Goal: Task Accomplishment & Management: Manage account settings

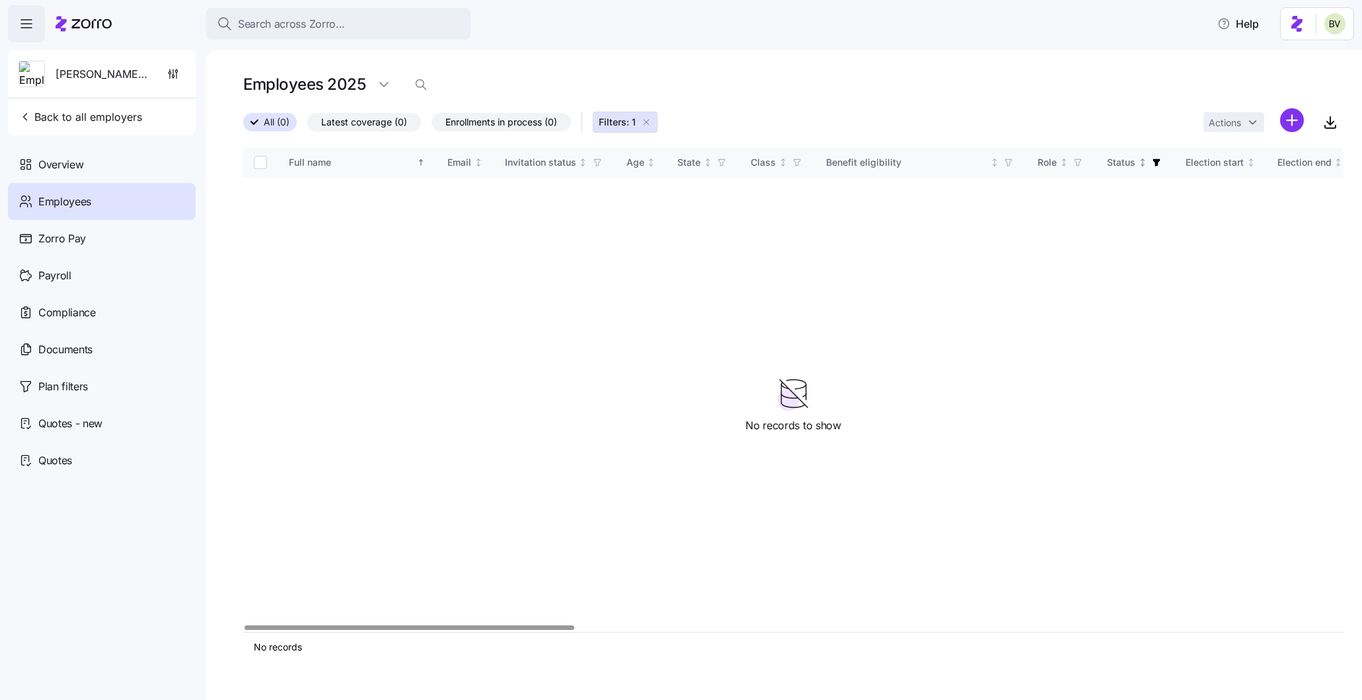
click at [1154, 160] on icon "button" at bounding box center [1156, 162] width 7 height 7
click at [1142, 108] on div "All (0) Latest coverage (0) Enrollments in process (0) Filters: 1 Actions" at bounding box center [793, 122] width 1100 height 28
click at [648, 125] on icon "button" at bounding box center [646, 122] width 11 height 11
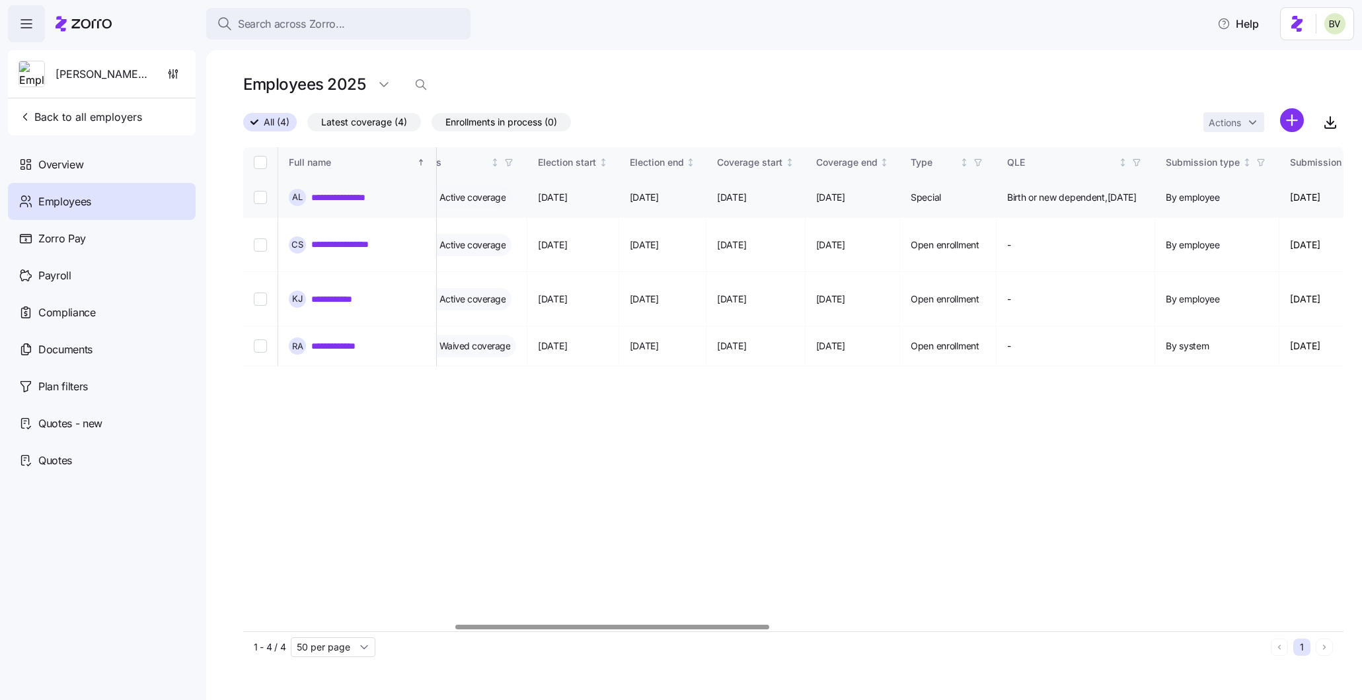
scroll to position [0, 749]
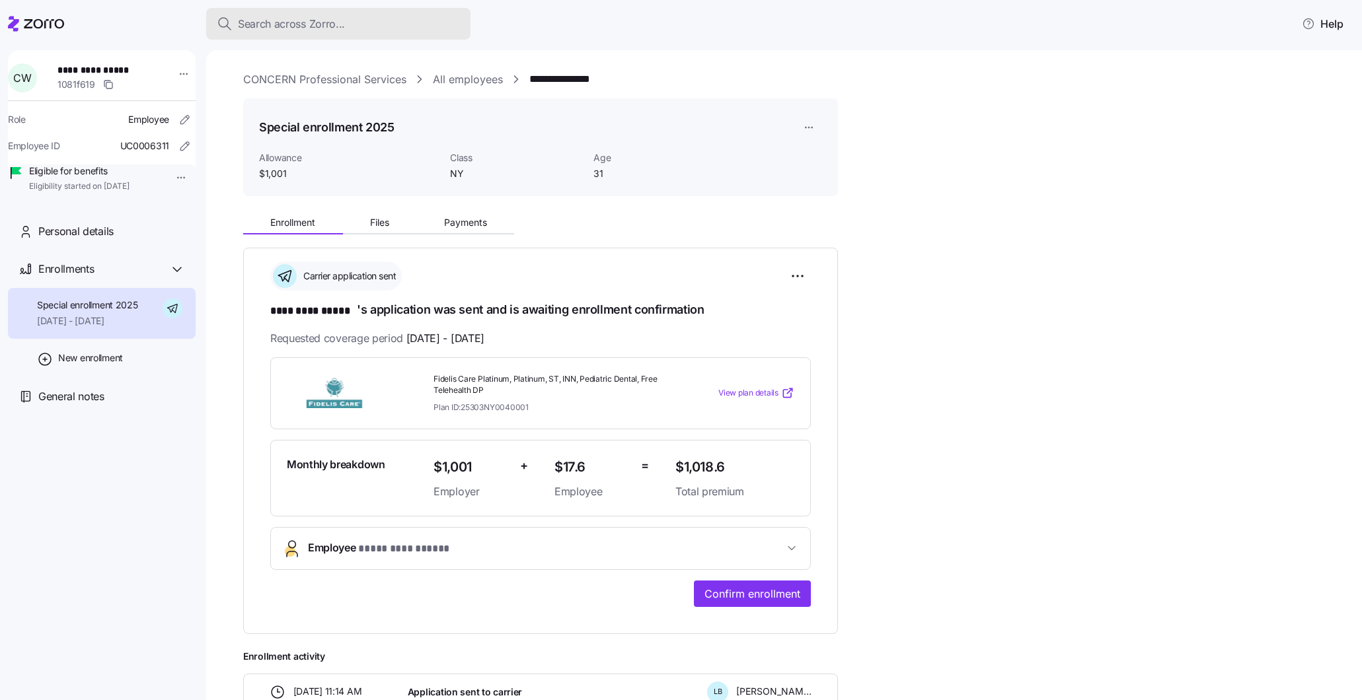
click at [397, 24] on div "Search across Zorro..." at bounding box center [338, 24] width 243 height 17
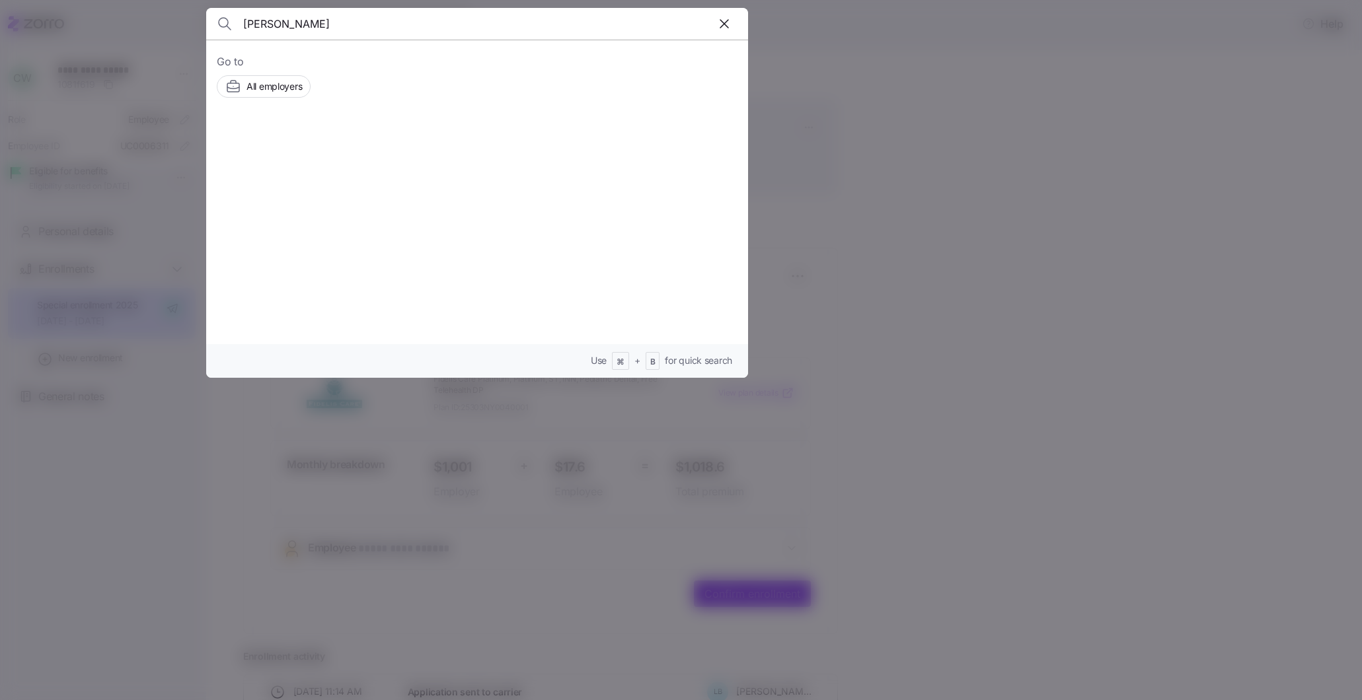
type input "Vicki Fountain"
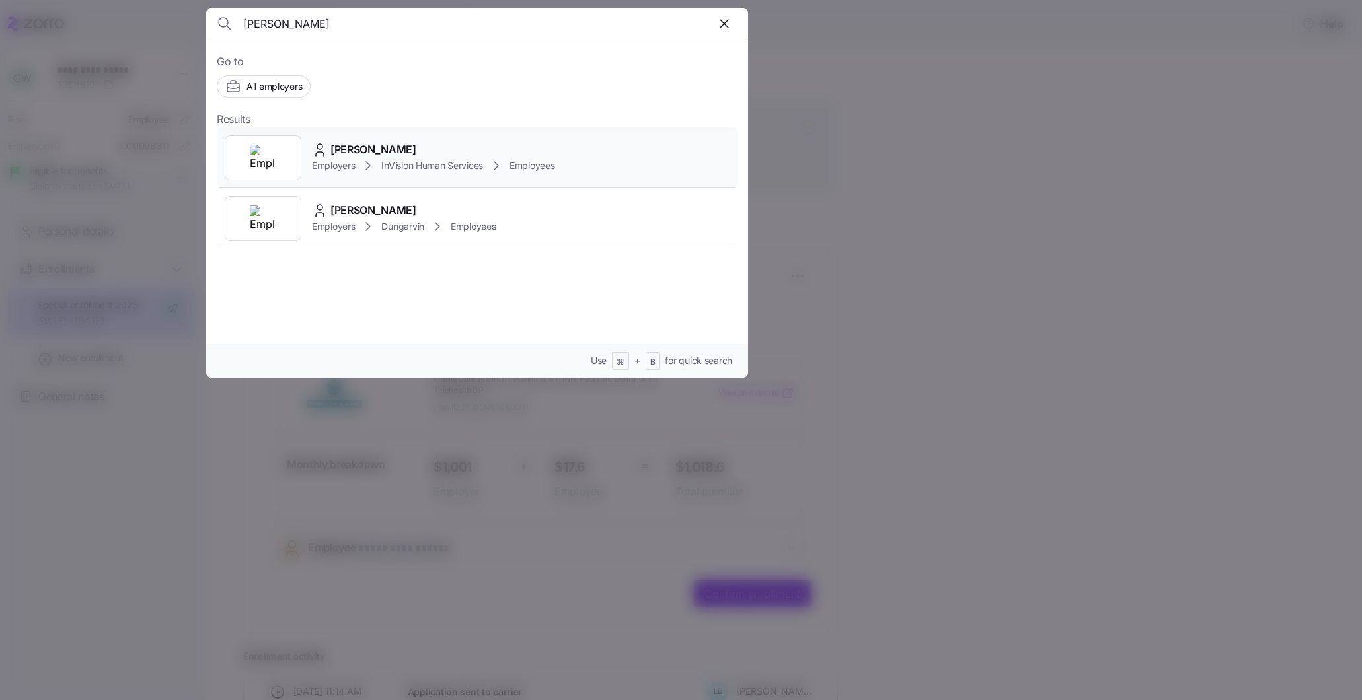
click at [294, 153] on div at bounding box center [263, 157] width 77 height 45
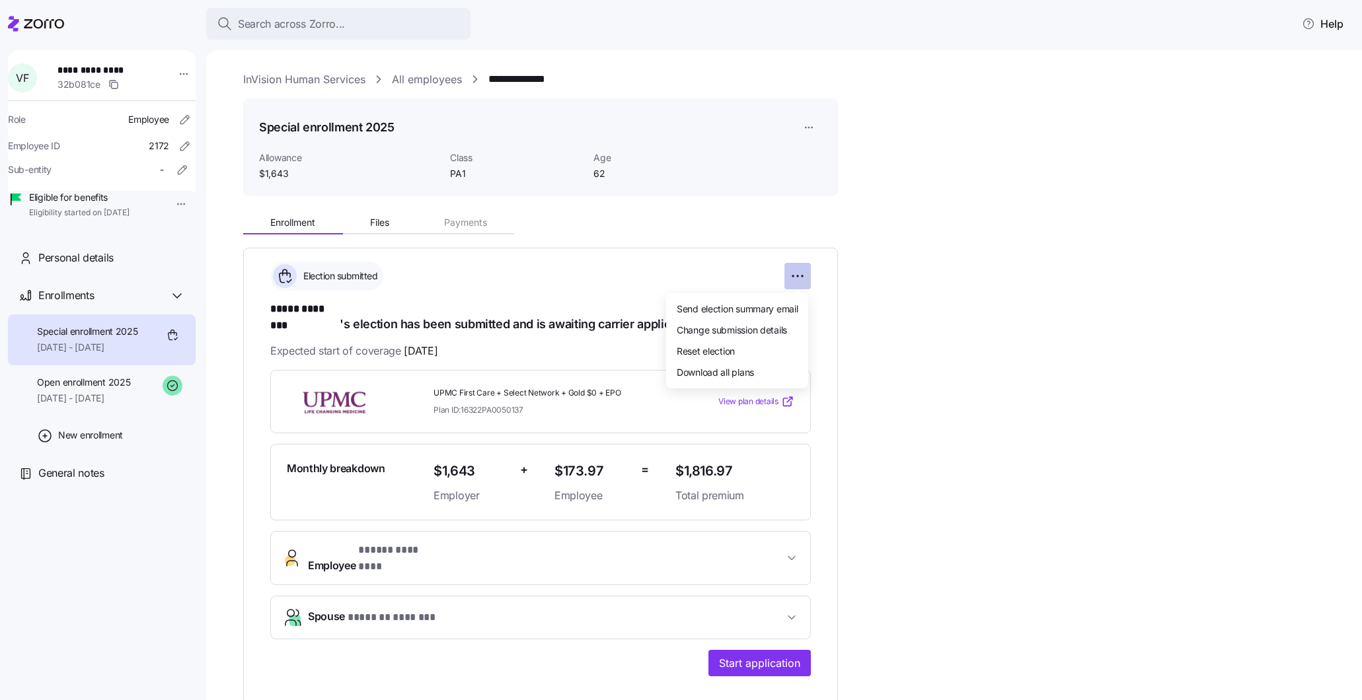
click at [790, 279] on html "**********" at bounding box center [681, 346] width 1362 height 693
click at [806, 130] on html "**********" at bounding box center [681, 346] width 1362 height 693
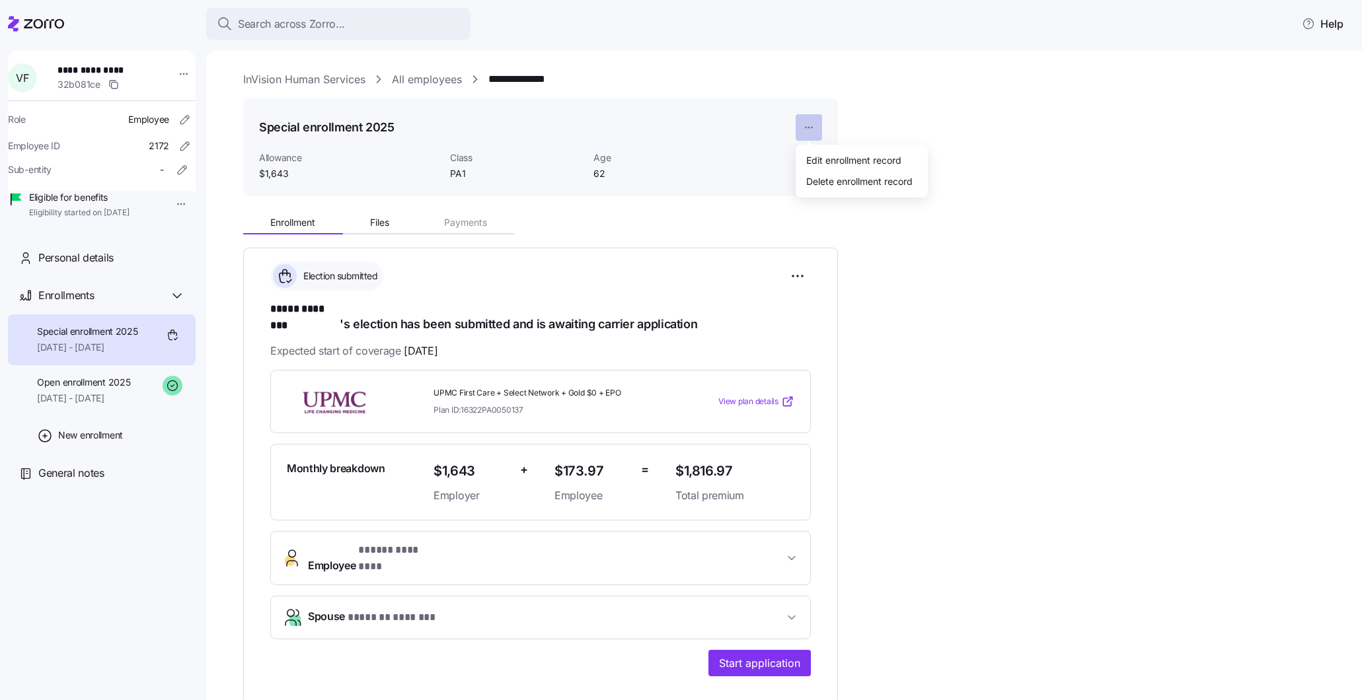
click at [806, 130] on html "**********" at bounding box center [681, 346] width 1362 height 693
click at [822, 155] on div "Edit enrollment record" at bounding box center [853, 160] width 95 height 15
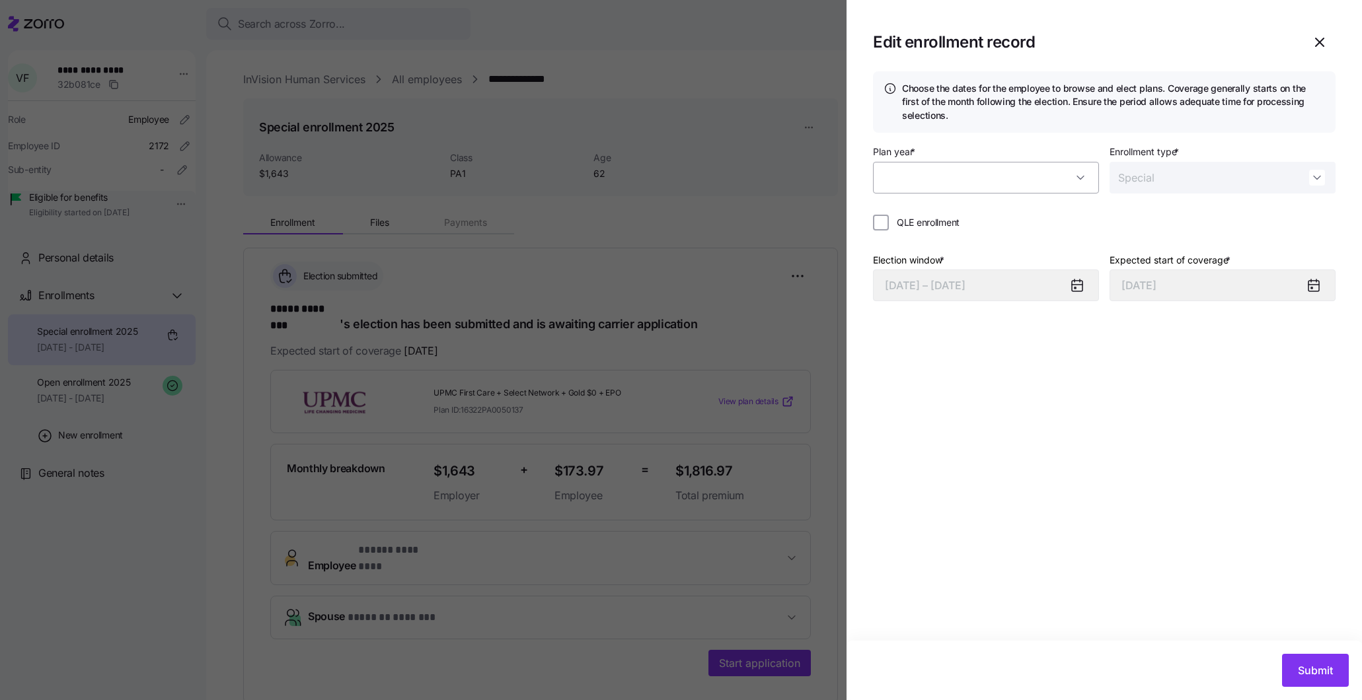
type input "2025"
click at [1067, 292] on div at bounding box center [1083, 285] width 32 height 30
click at [1075, 287] on icon at bounding box center [1074, 287] width 1 height 1
click at [1045, 285] on button "08/19/2025 – 09/04/2025" at bounding box center [986, 286] width 226 height 32
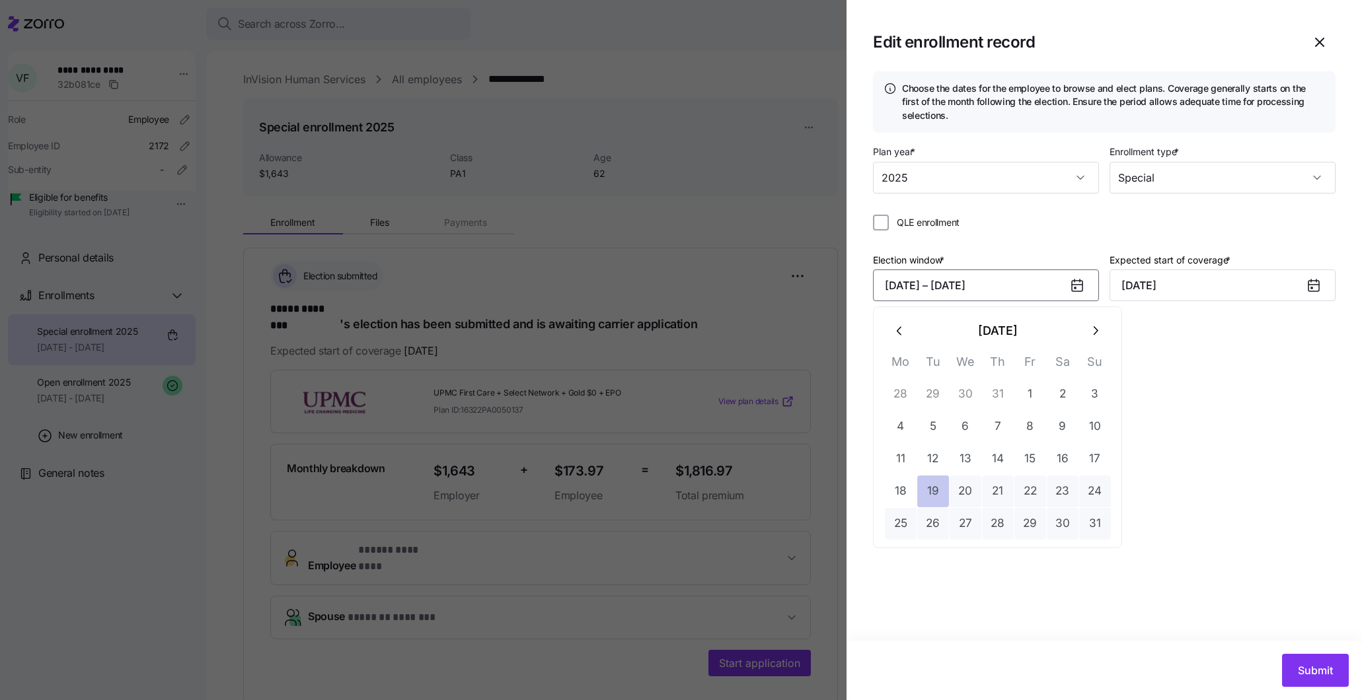
click at [940, 482] on button "19" at bounding box center [933, 492] width 32 height 32
click at [1062, 518] on button "30" at bounding box center [1063, 524] width 32 height 32
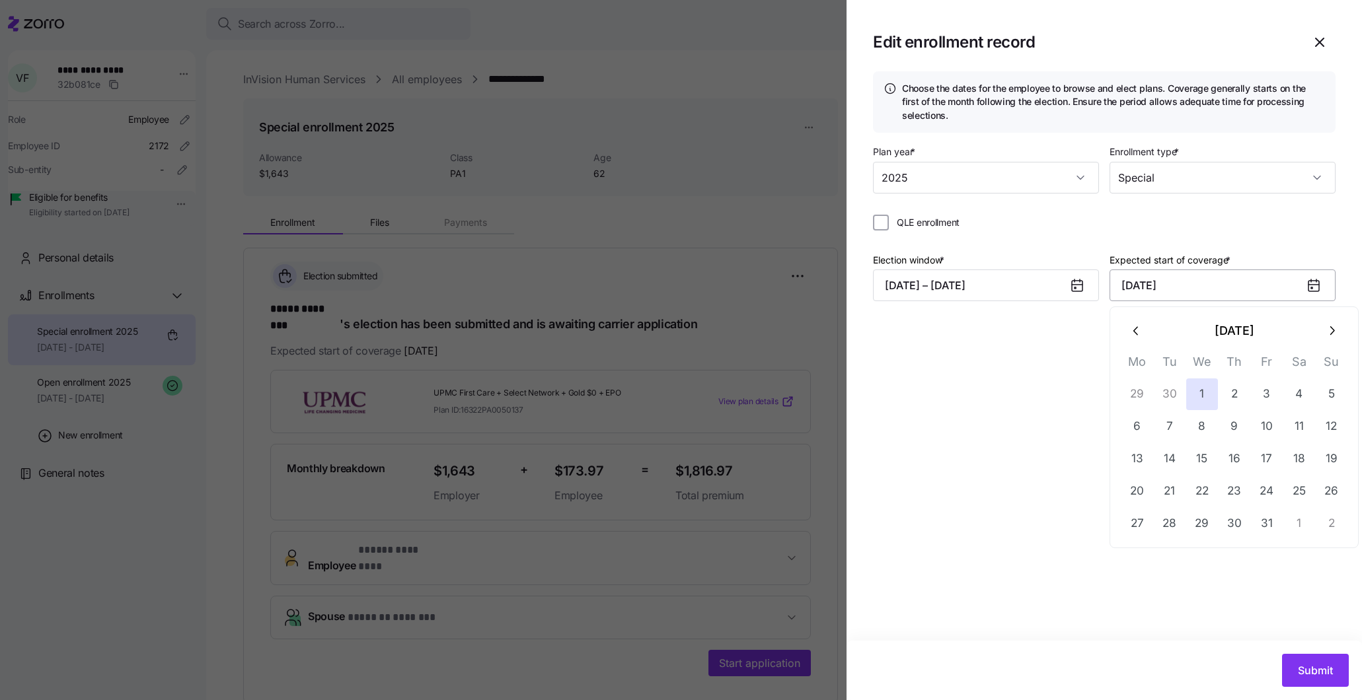
click at [1186, 282] on input "[DATE]" at bounding box center [1222, 286] width 226 height 32
click at [1133, 335] on icon "button" at bounding box center [1136, 331] width 15 height 15
click at [1148, 398] on button "1" at bounding box center [1137, 395] width 32 height 32
type input "September 1, 2025"
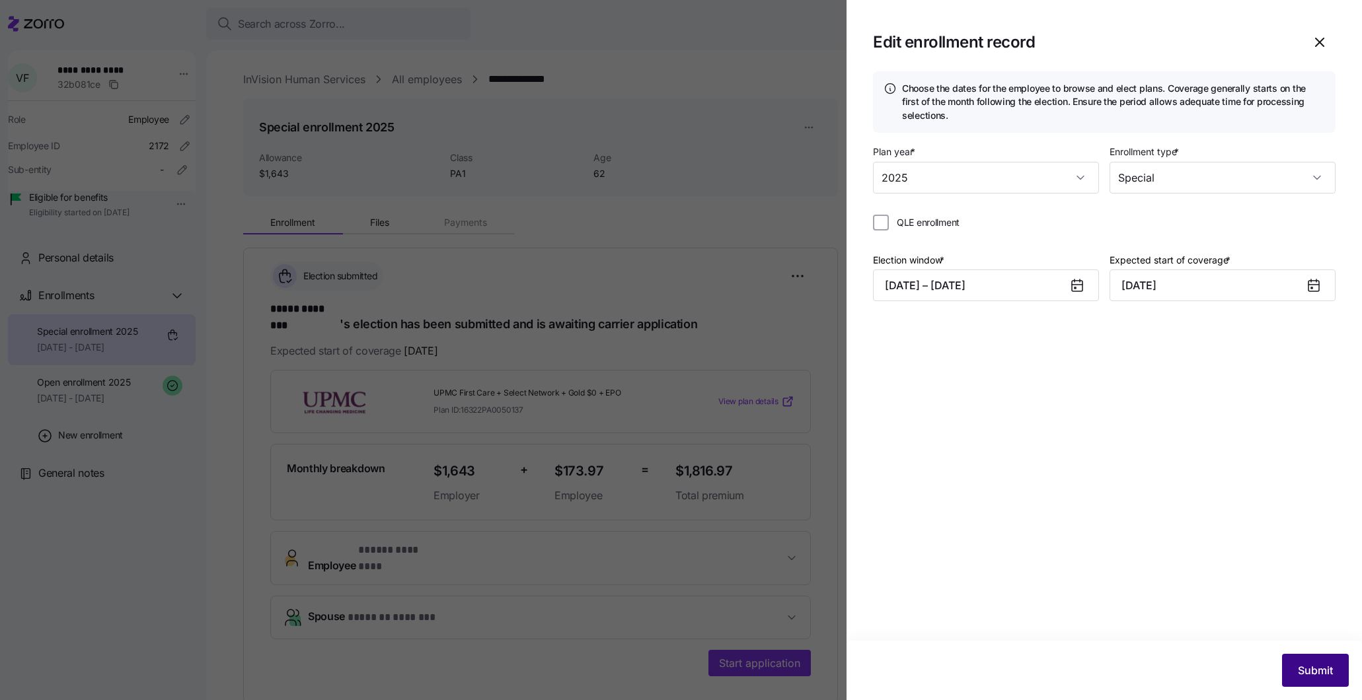
click at [1326, 661] on button "Submit" at bounding box center [1315, 670] width 67 height 33
click at [1333, 43] on icon "button" at bounding box center [1337, 43] width 11 height 11
click at [1325, 40] on icon "button" at bounding box center [1320, 42] width 16 height 16
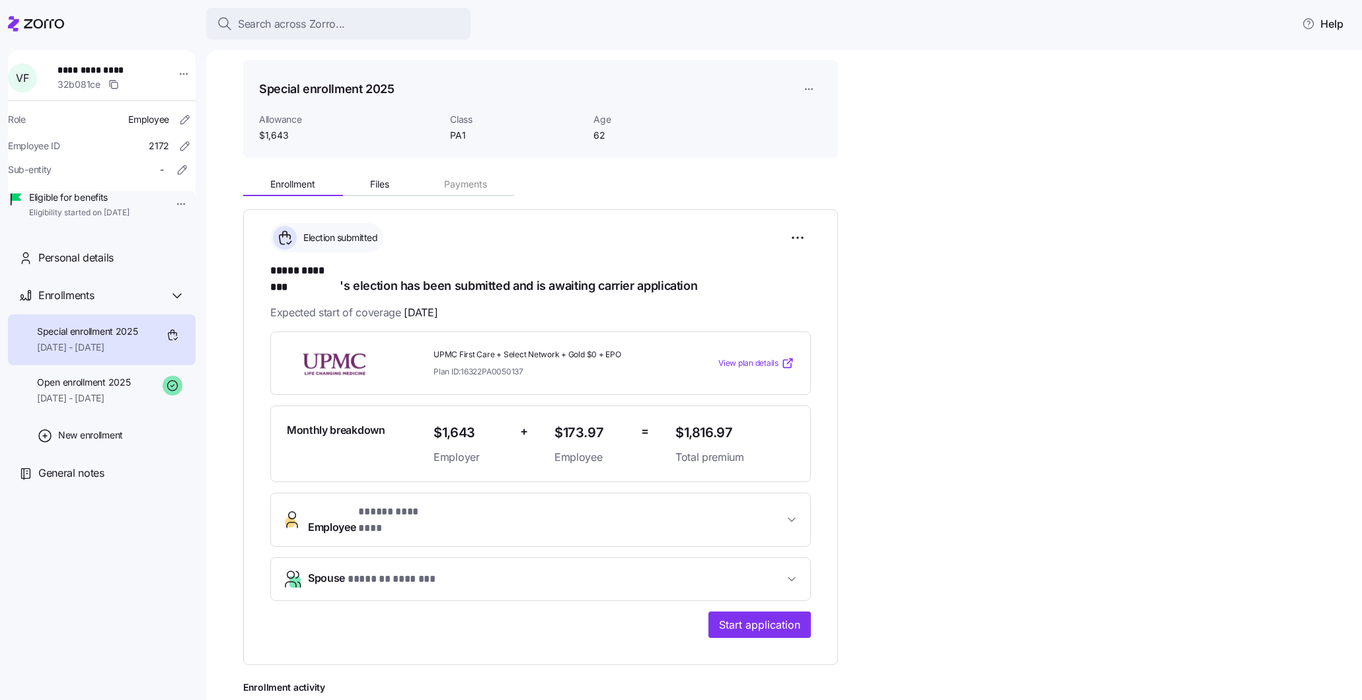
scroll to position [22, 0]
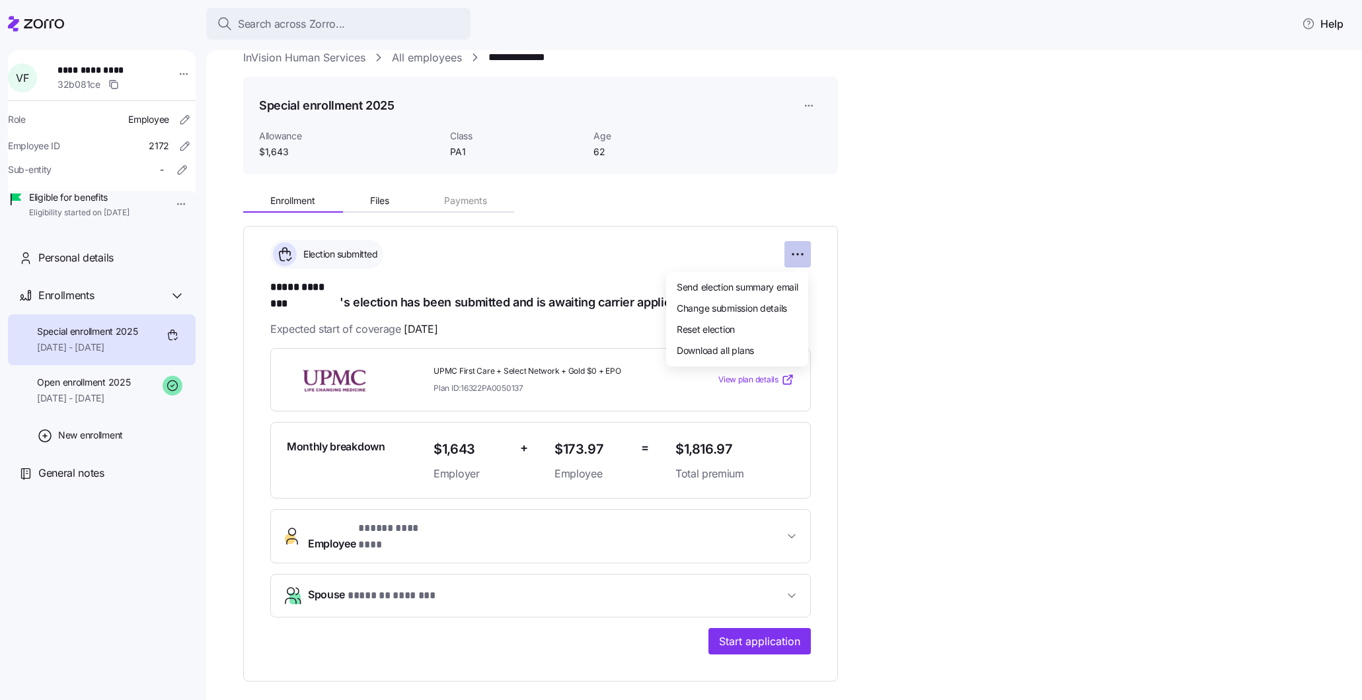
click at [793, 254] on html "**********" at bounding box center [681, 346] width 1362 height 693
click at [767, 301] on span "Change submission details" at bounding box center [732, 307] width 110 height 13
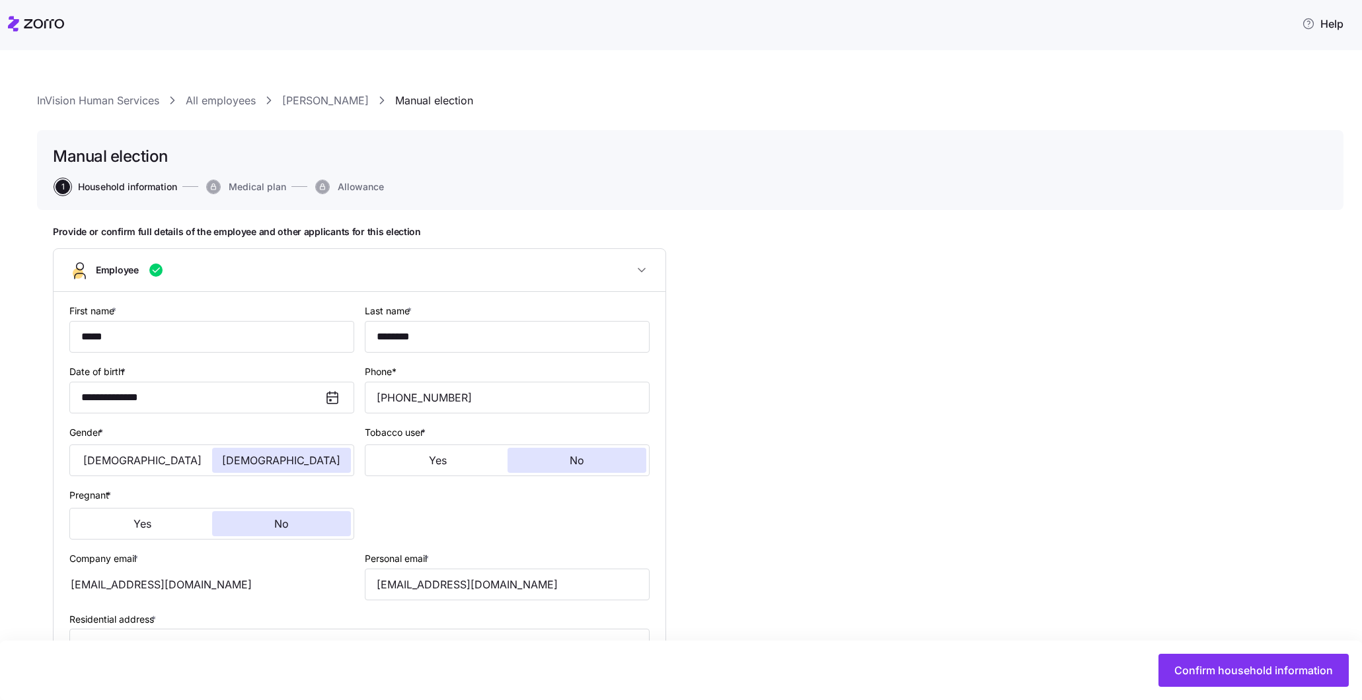
scroll to position [458, 0]
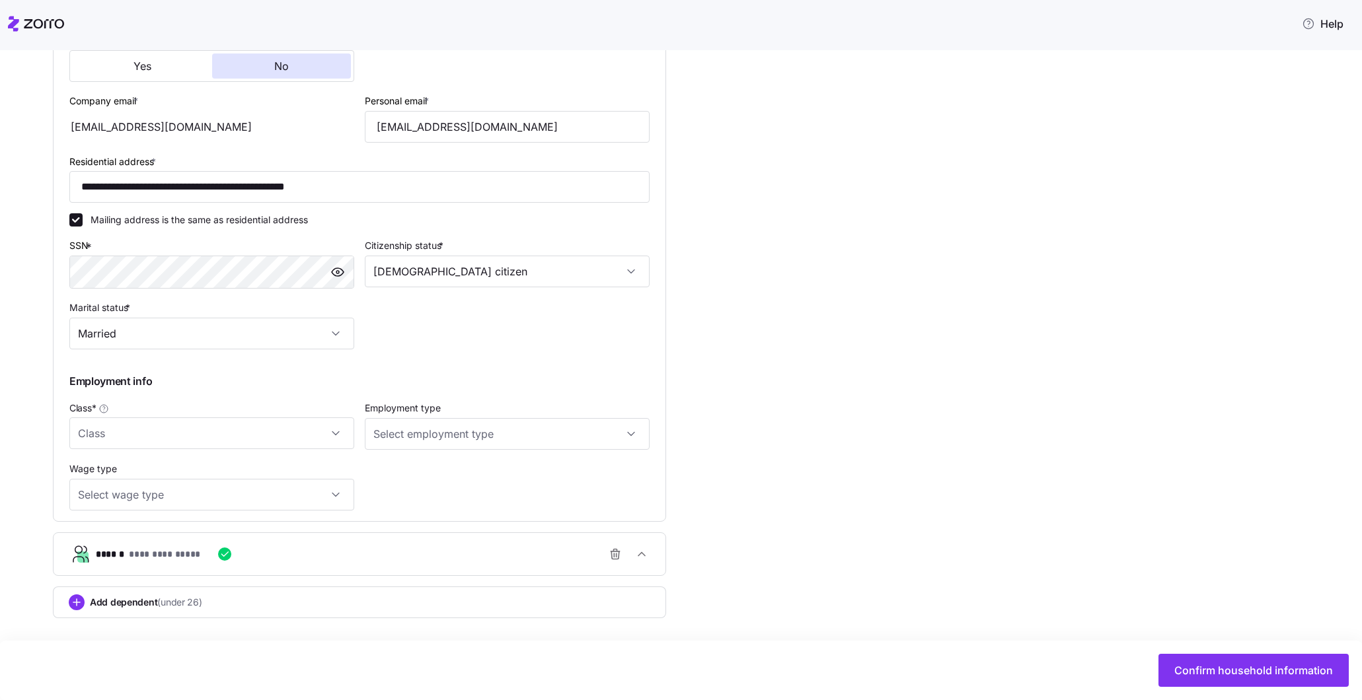
type input "PA1"
click at [1176, 679] on button "Confirm household information" at bounding box center [1253, 670] width 190 height 33
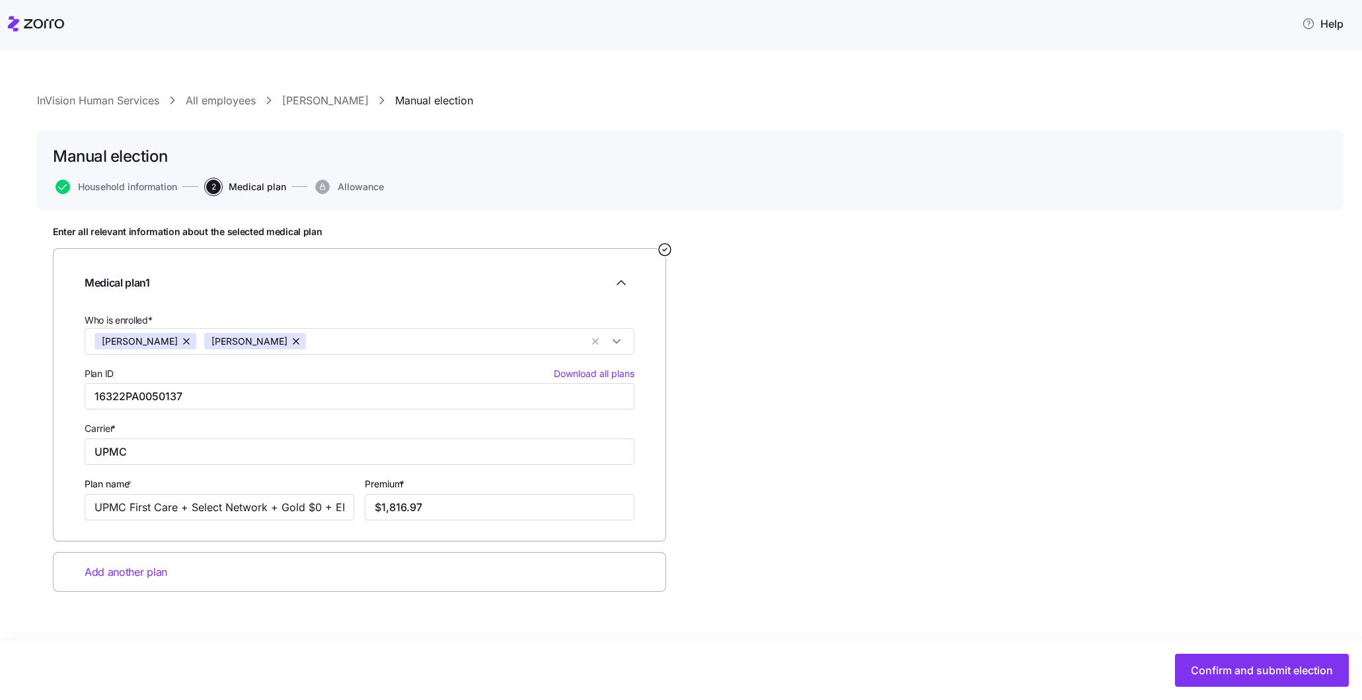
click at [310, 106] on link "Vicki Fountain" at bounding box center [325, 101] width 87 height 17
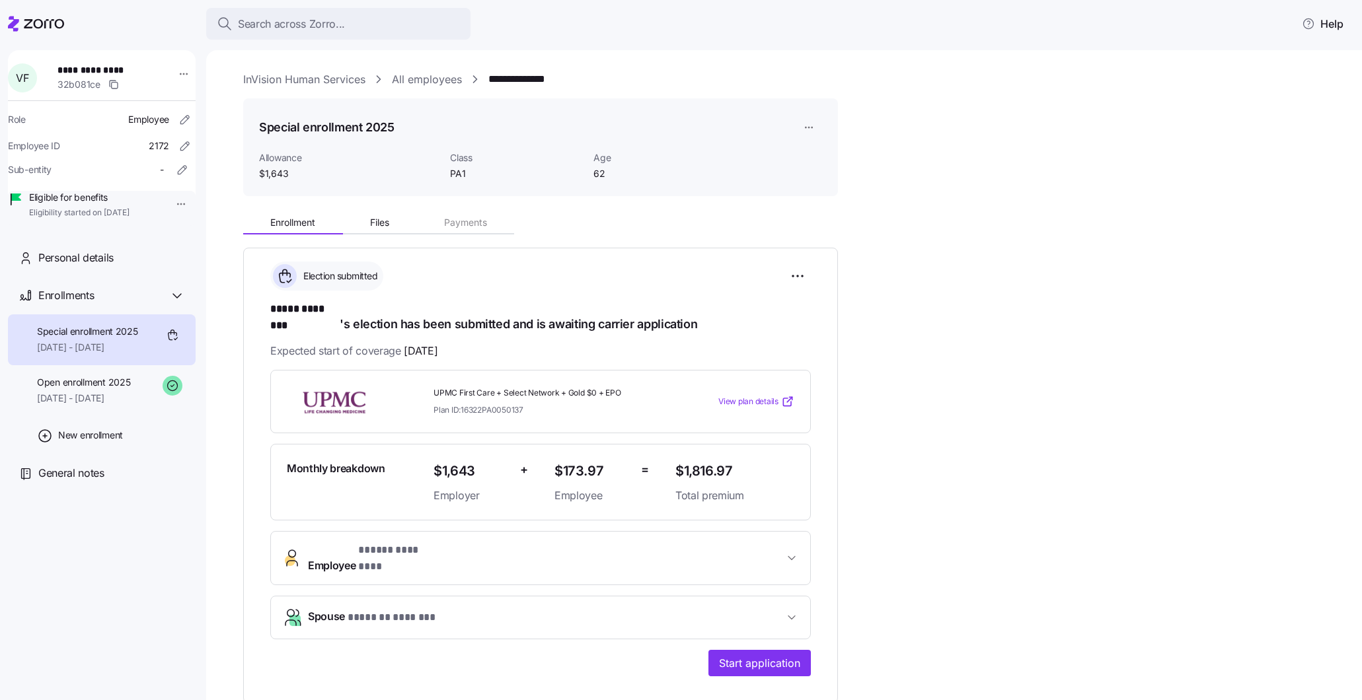
scroll to position [147, 0]
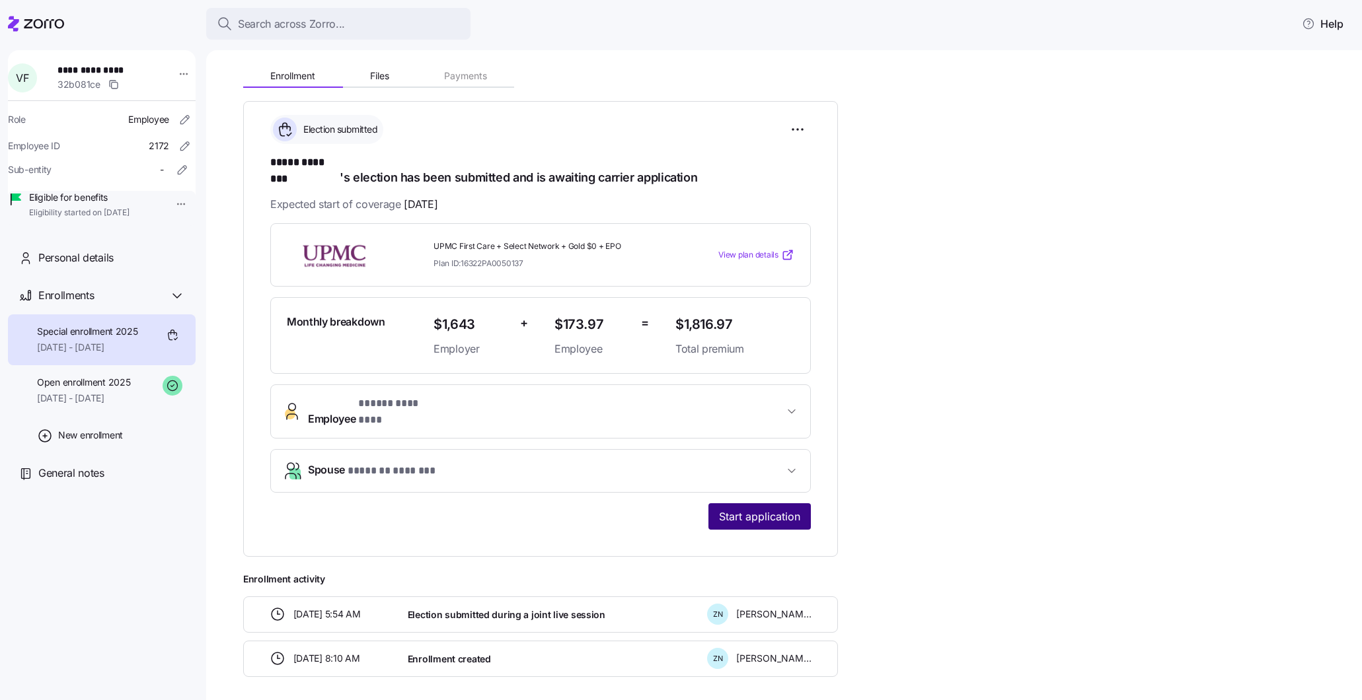
click at [749, 509] on span "Start application" at bounding box center [759, 517] width 81 height 16
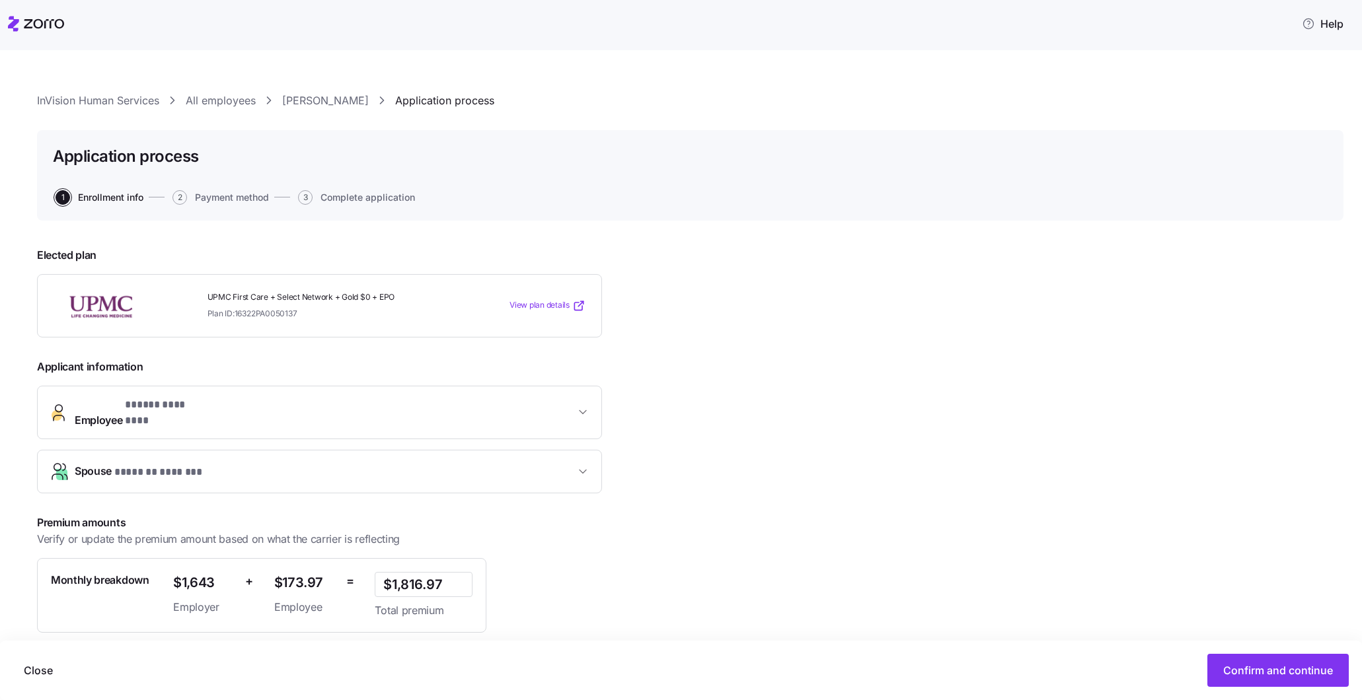
scroll to position [94, 0]
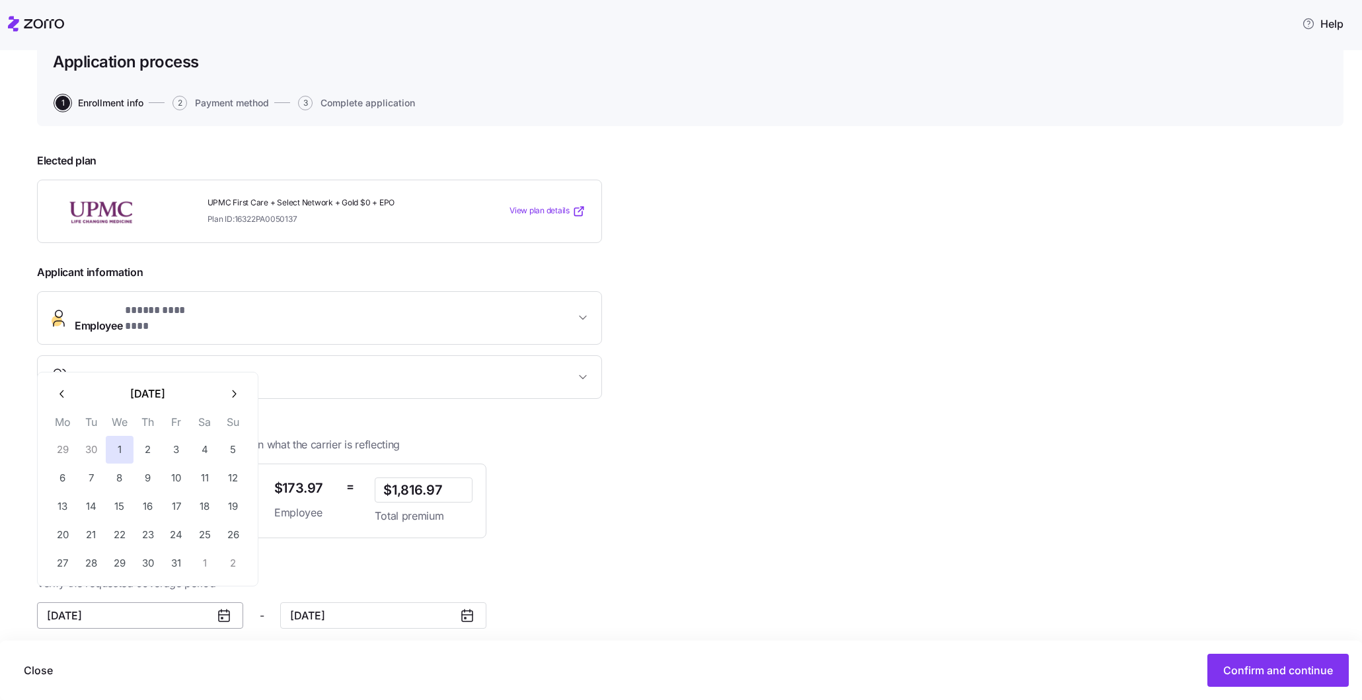
click at [180, 605] on input "October 1, 2025" at bounding box center [140, 616] width 206 height 26
click at [65, 402] on button "button" at bounding box center [62, 395] width 28 height 28
click at [65, 455] on button "1" at bounding box center [63, 450] width 28 height 28
type input "September 1, 2025"
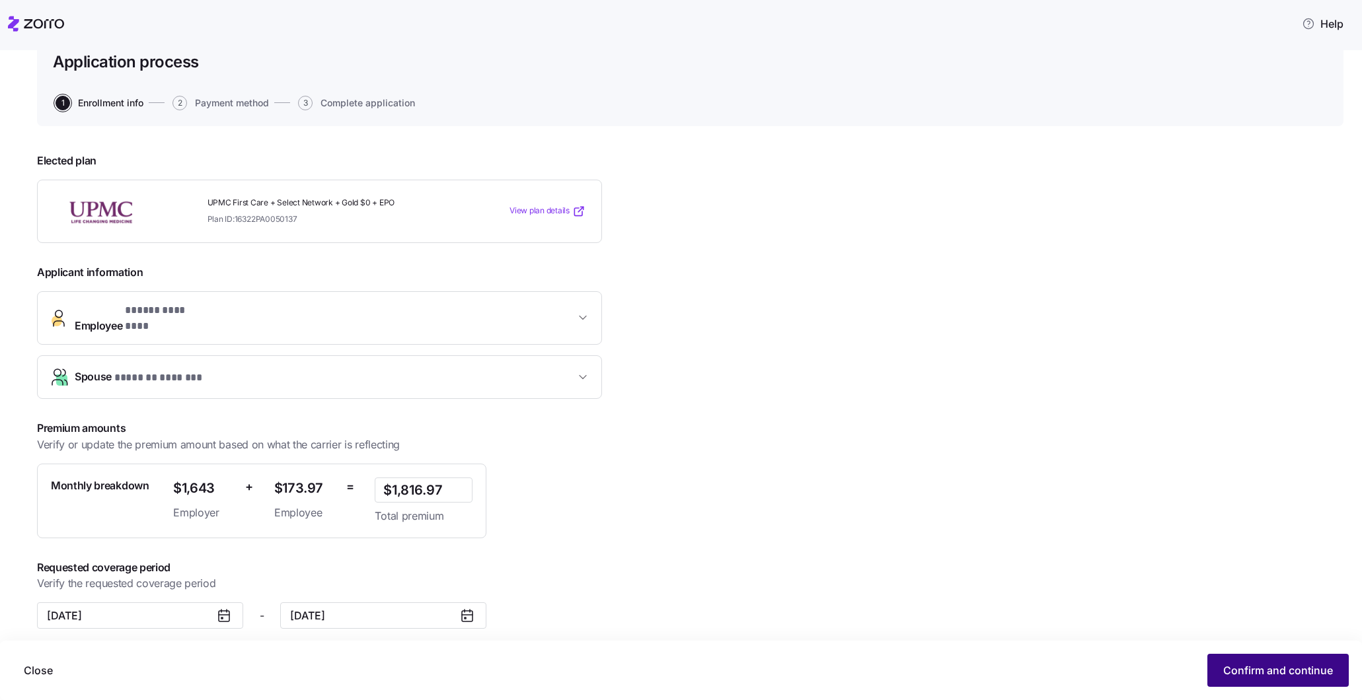
click at [1267, 667] on span "Confirm and continue" at bounding box center [1278, 671] width 110 height 16
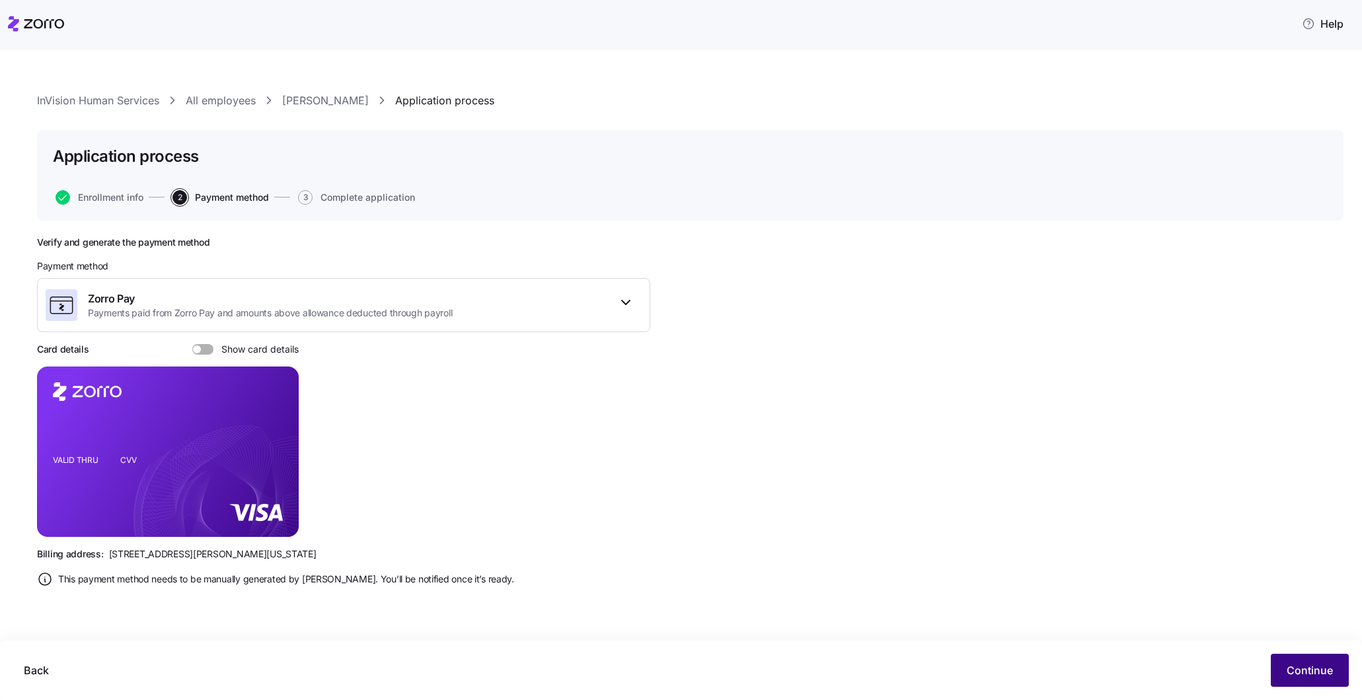
click at [1319, 673] on span "Continue" at bounding box center [1310, 671] width 46 height 16
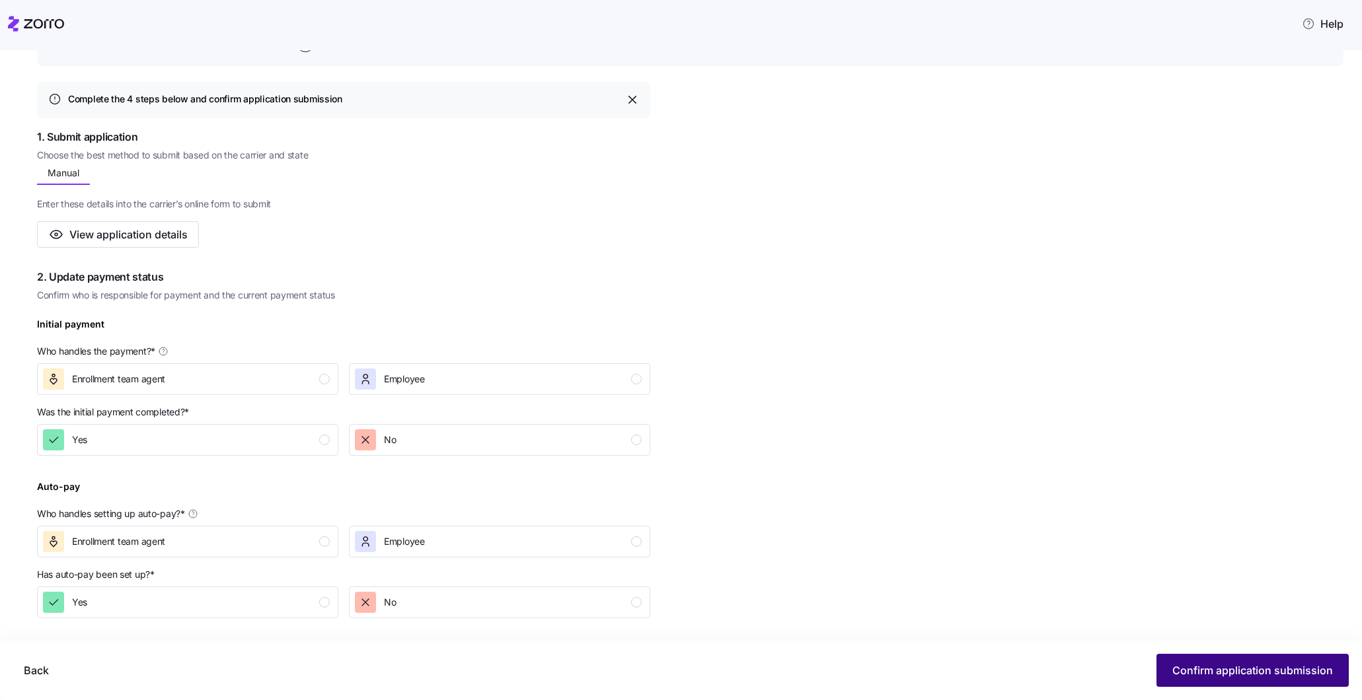
scroll to position [187, 0]
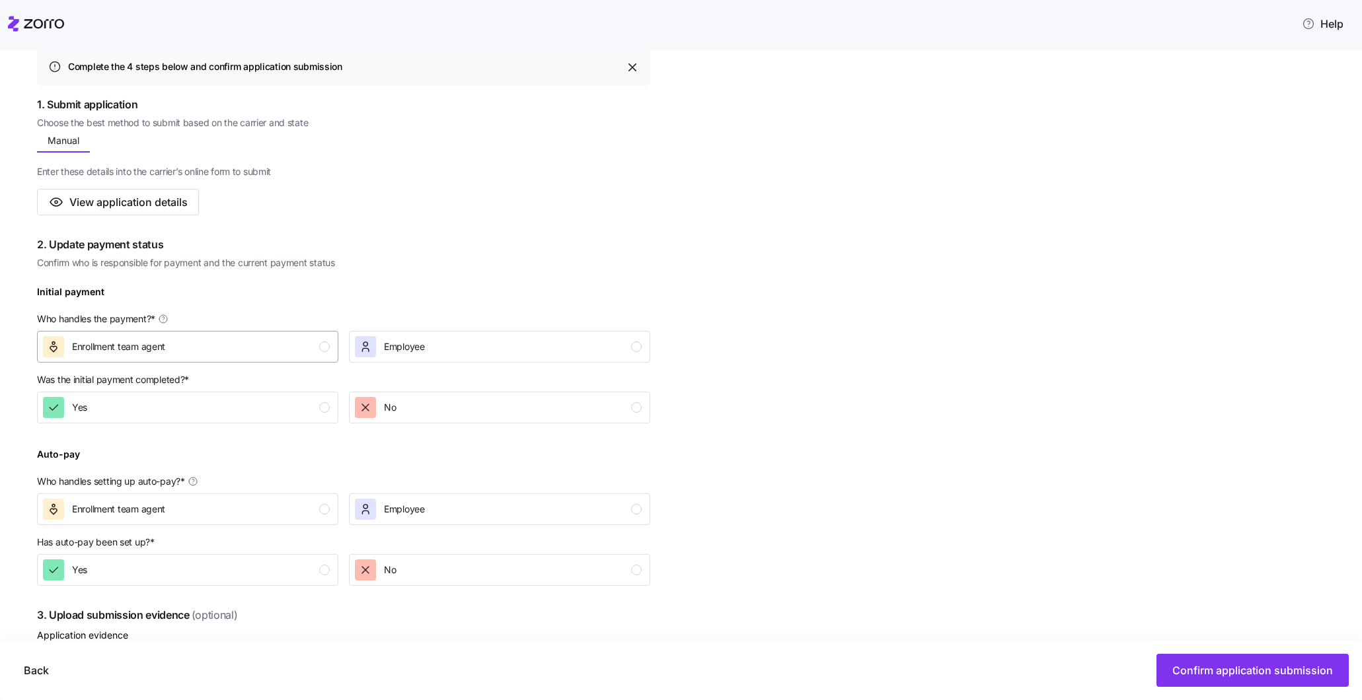
click at [303, 345] on div "Enrollment team agent" at bounding box center [186, 346] width 287 height 21
click at [459, 405] on div "No" at bounding box center [498, 407] width 287 height 21
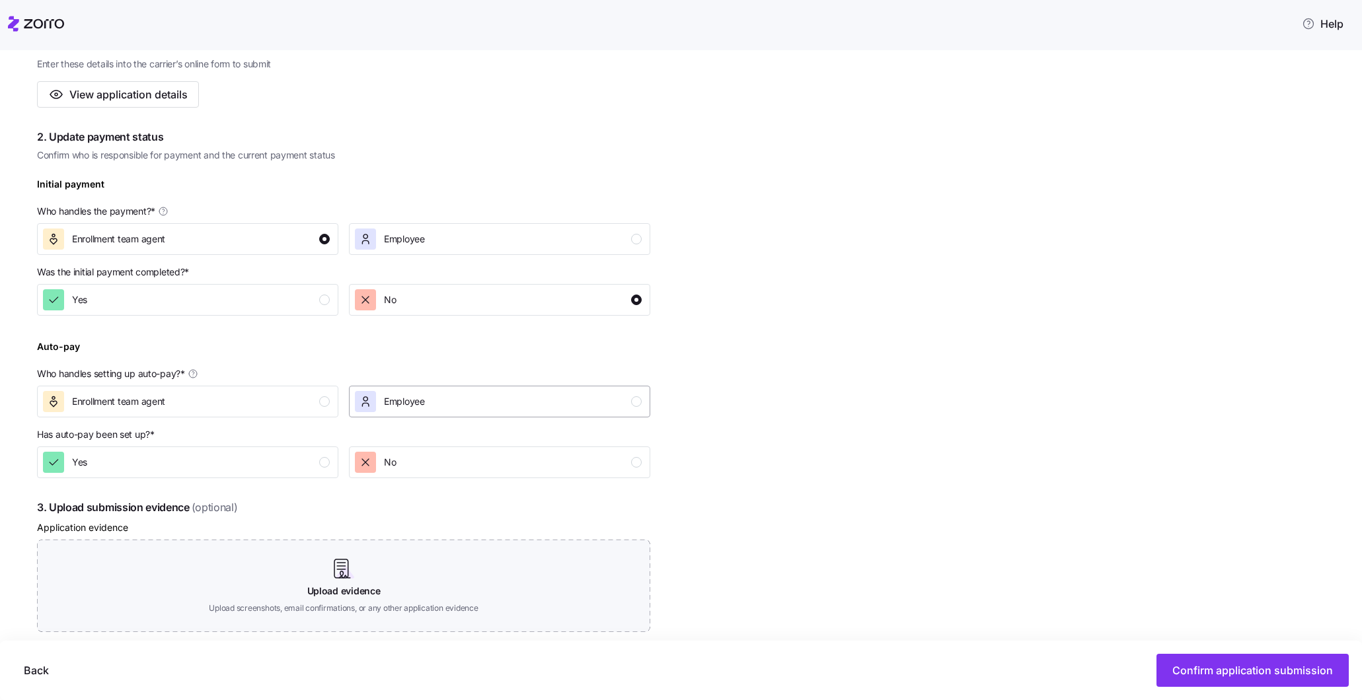
scroll to position [312, 0]
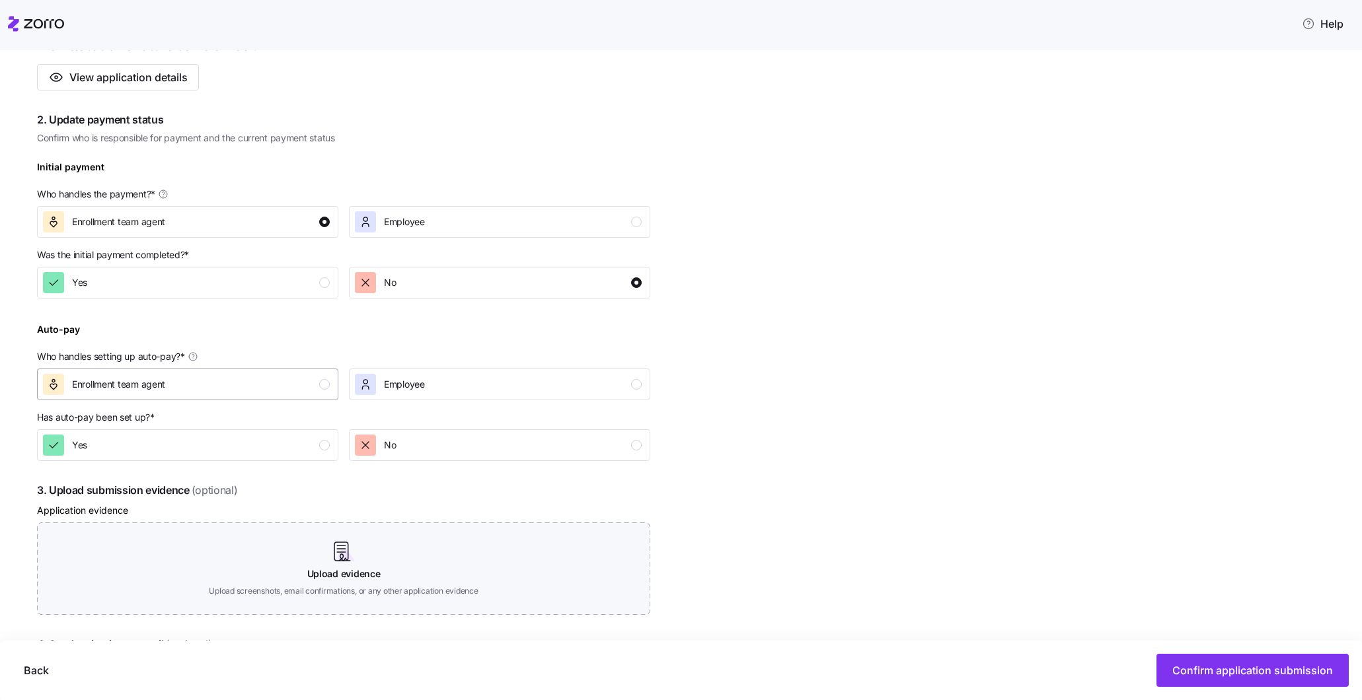
click at [234, 380] on div "Enrollment team agent" at bounding box center [186, 384] width 287 height 21
click at [458, 451] on div "No" at bounding box center [498, 445] width 287 height 21
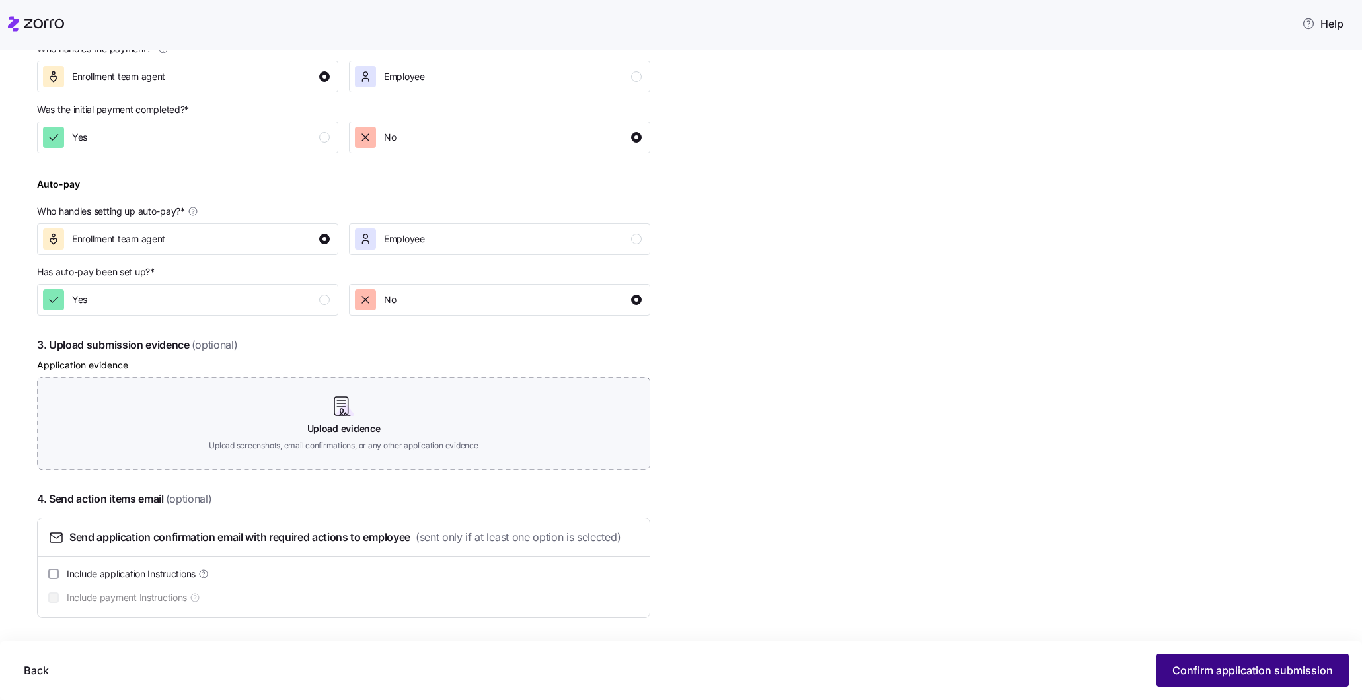
click at [1187, 665] on span "Confirm application submission" at bounding box center [1252, 671] width 161 height 16
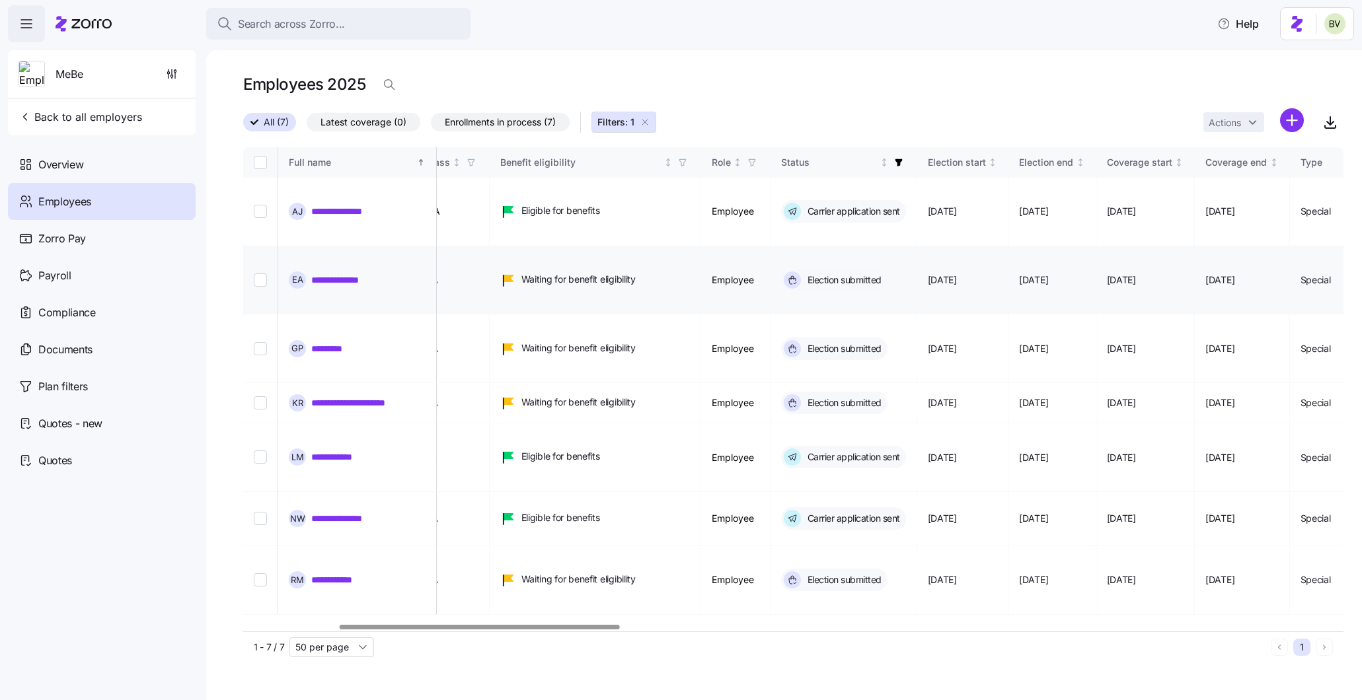
scroll to position [0, 373]
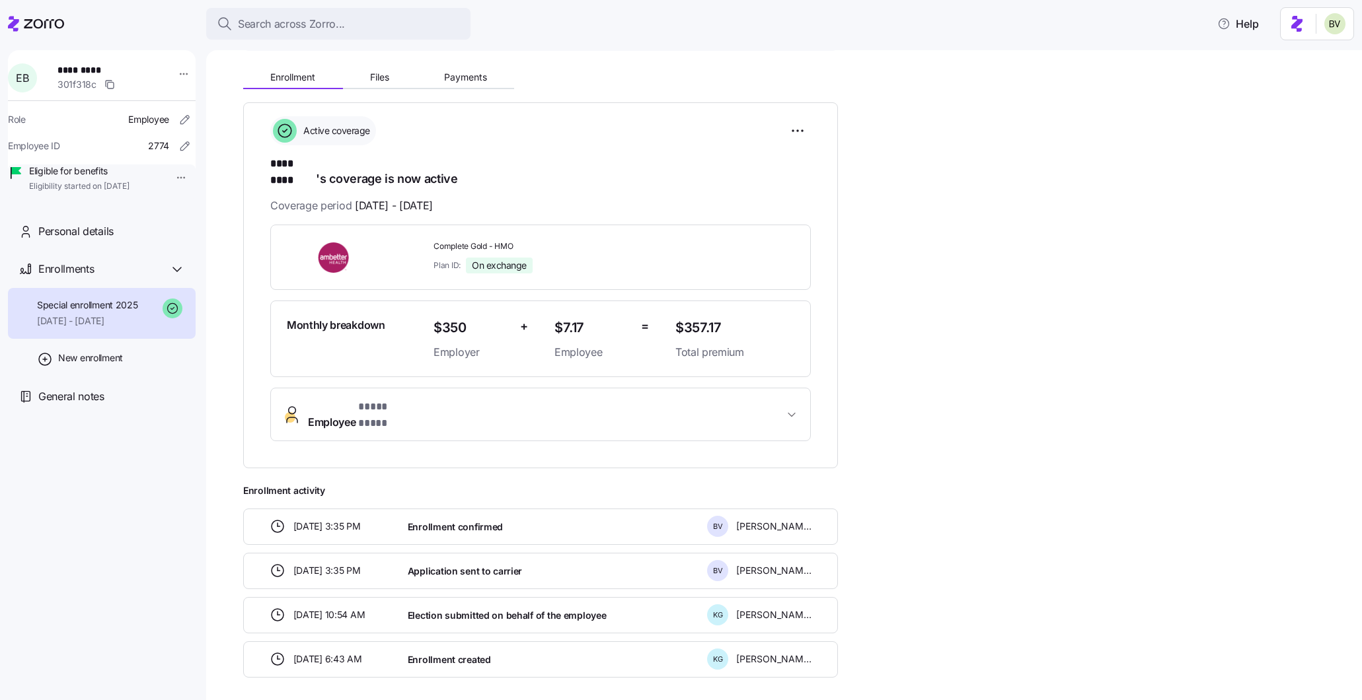
scroll to position [177, 0]
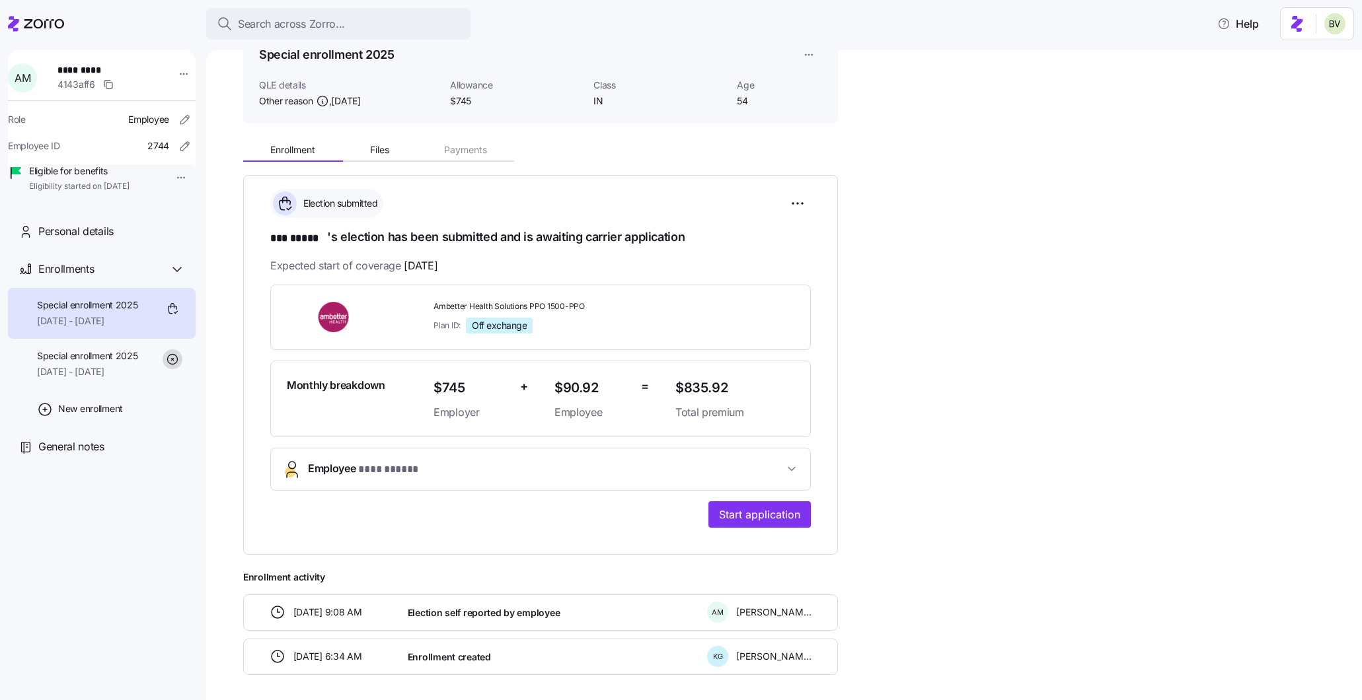
scroll to position [72, 0]
click at [774, 517] on span "Start application" at bounding box center [759, 516] width 81 height 16
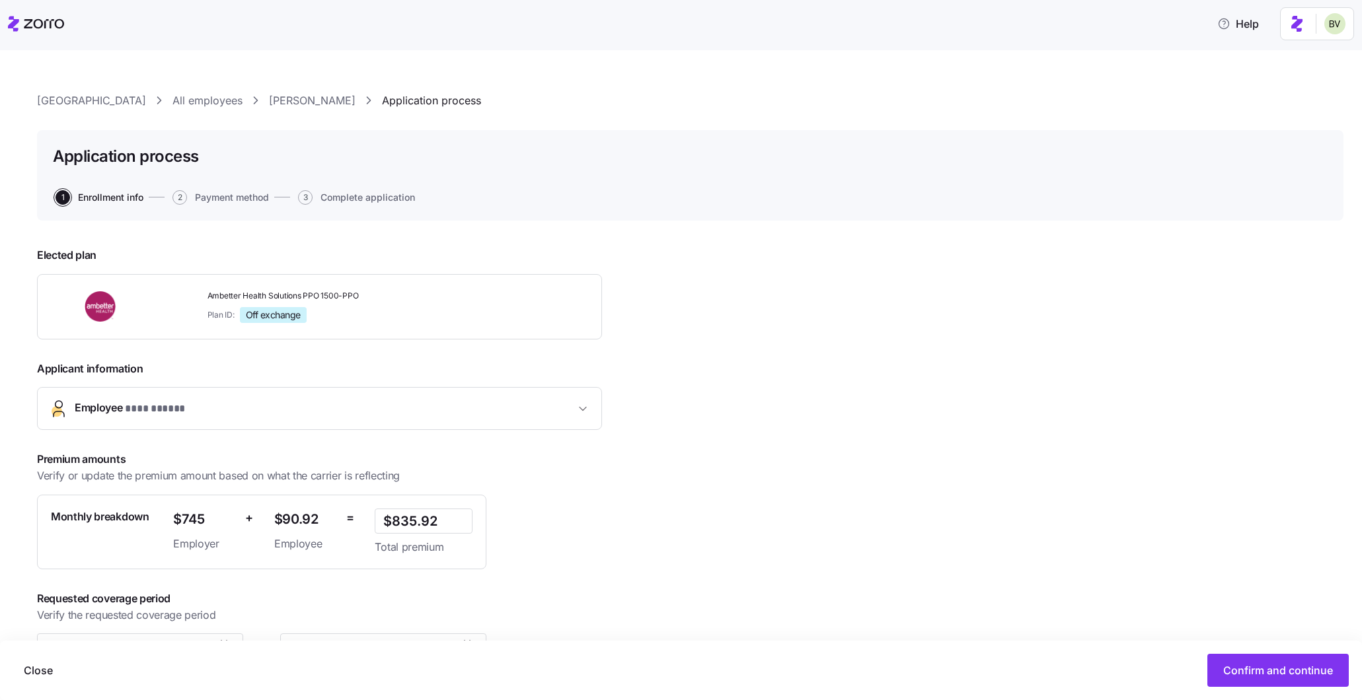
scroll to position [42, 0]
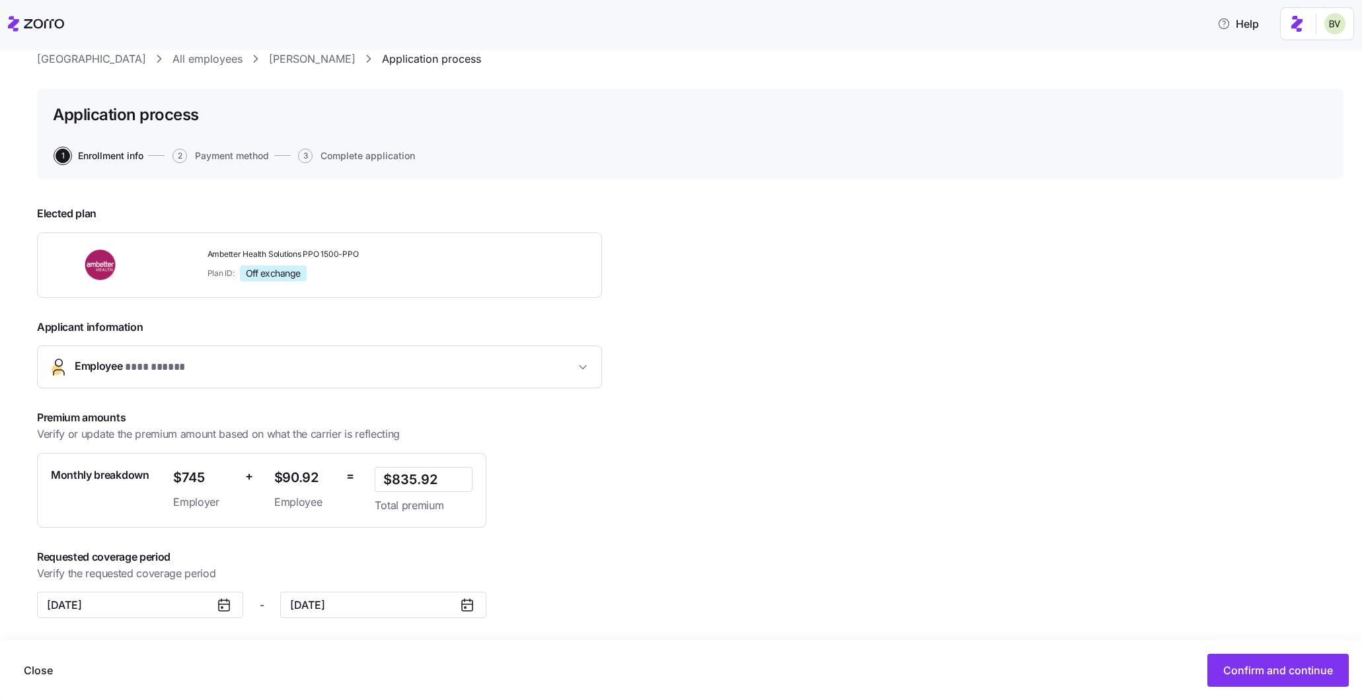
click at [1250, 653] on div "Close Confirm and continue" at bounding box center [681, 670] width 1362 height 59
click at [1257, 665] on span "Confirm and continue" at bounding box center [1278, 671] width 110 height 16
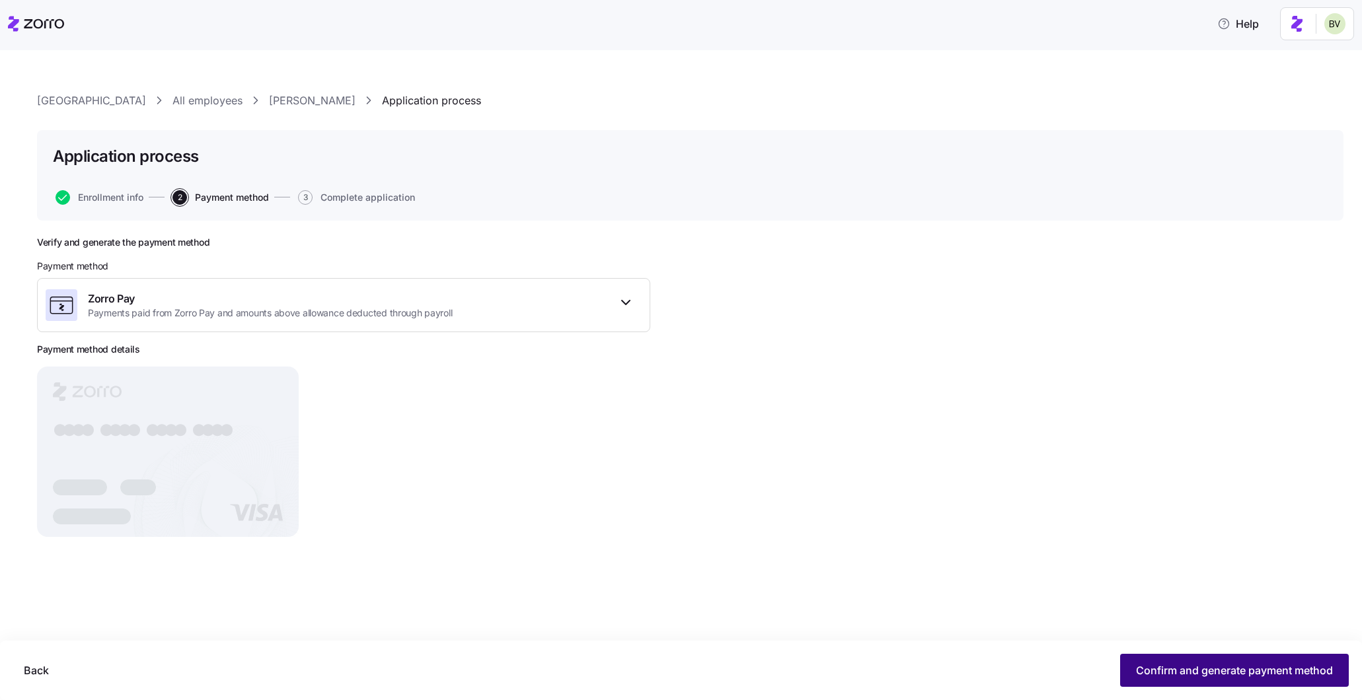
click at [1243, 670] on span "Confirm and generate payment method" at bounding box center [1234, 671] width 197 height 16
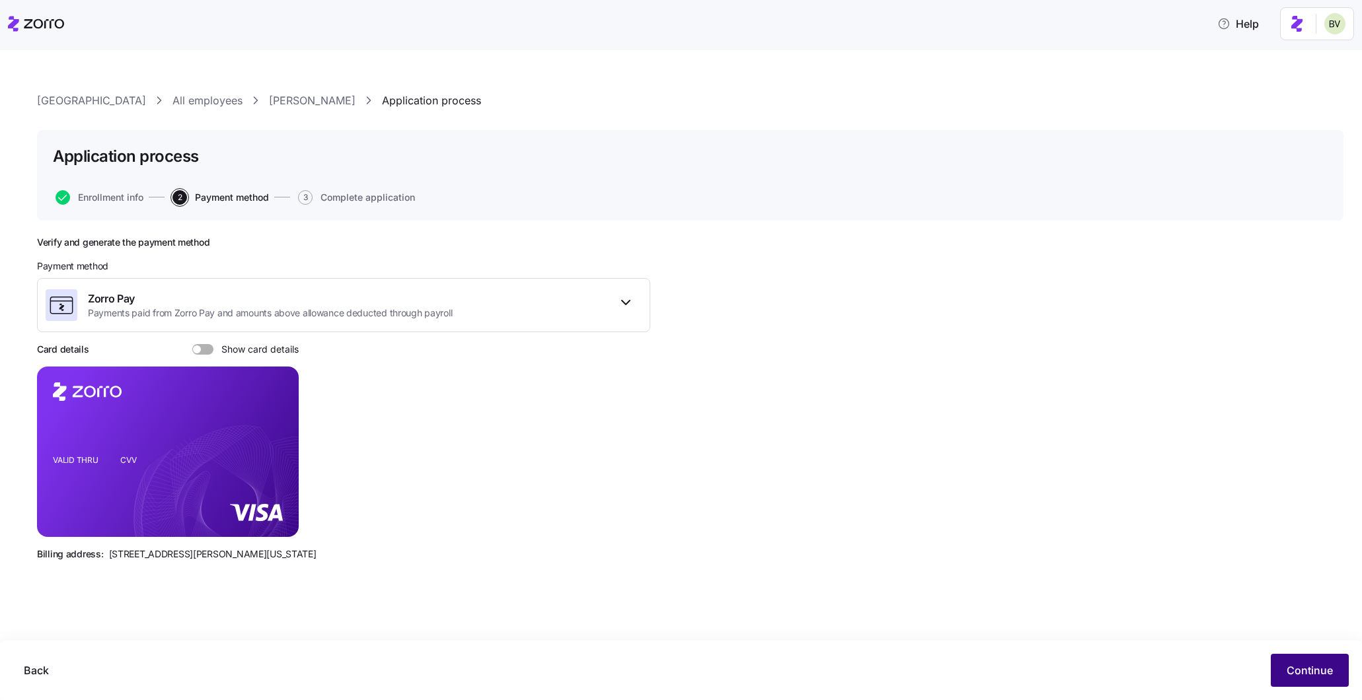
click at [1294, 666] on span "Continue" at bounding box center [1310, 671] width 46 height 16
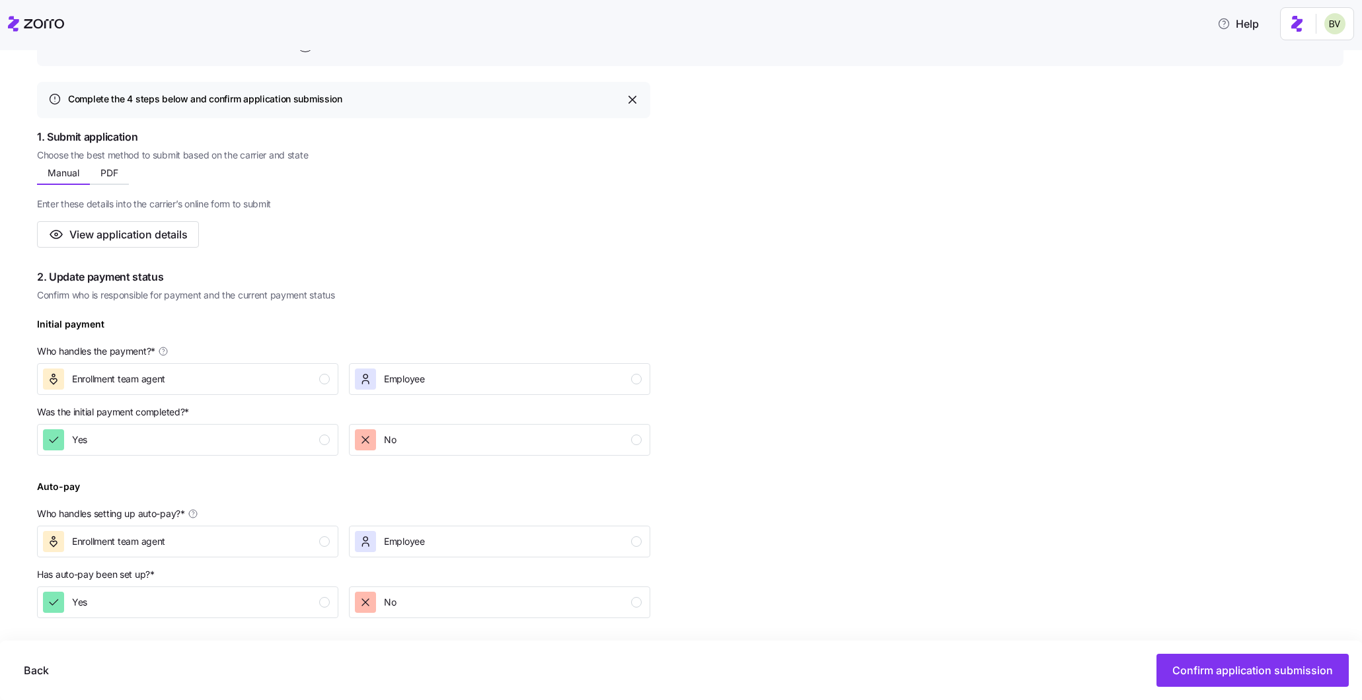
scroll to position [283, 0]
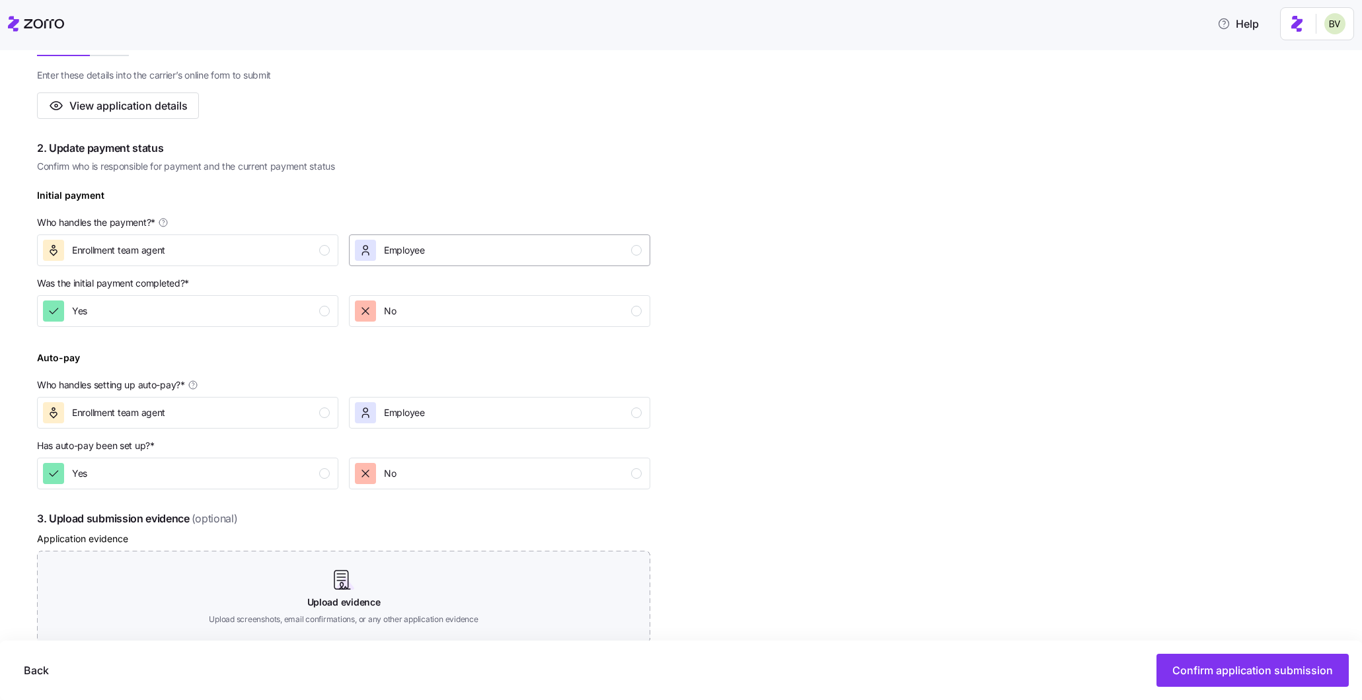
click at [545, 254] on div "Employee" at bounding box center [498, 250] width 287 height 21
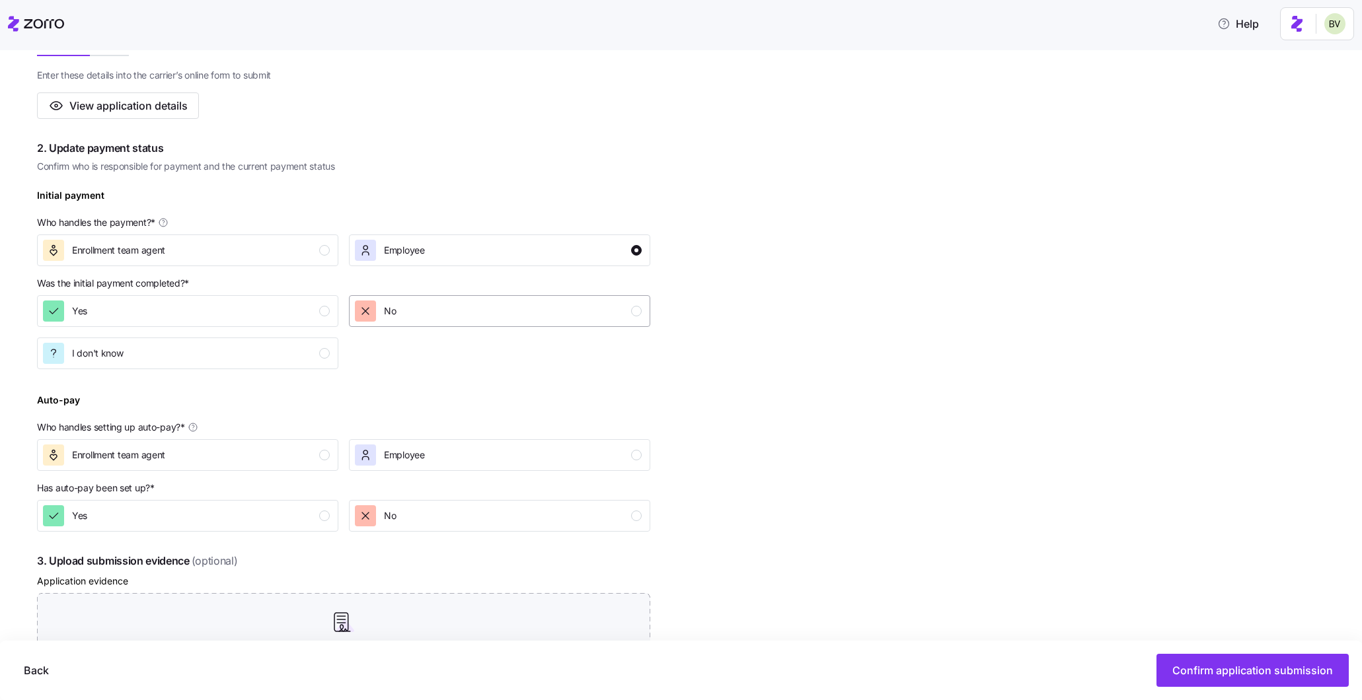
click at [548, 321] on div "No" at bounding box center [498, 311] width 287 height 21
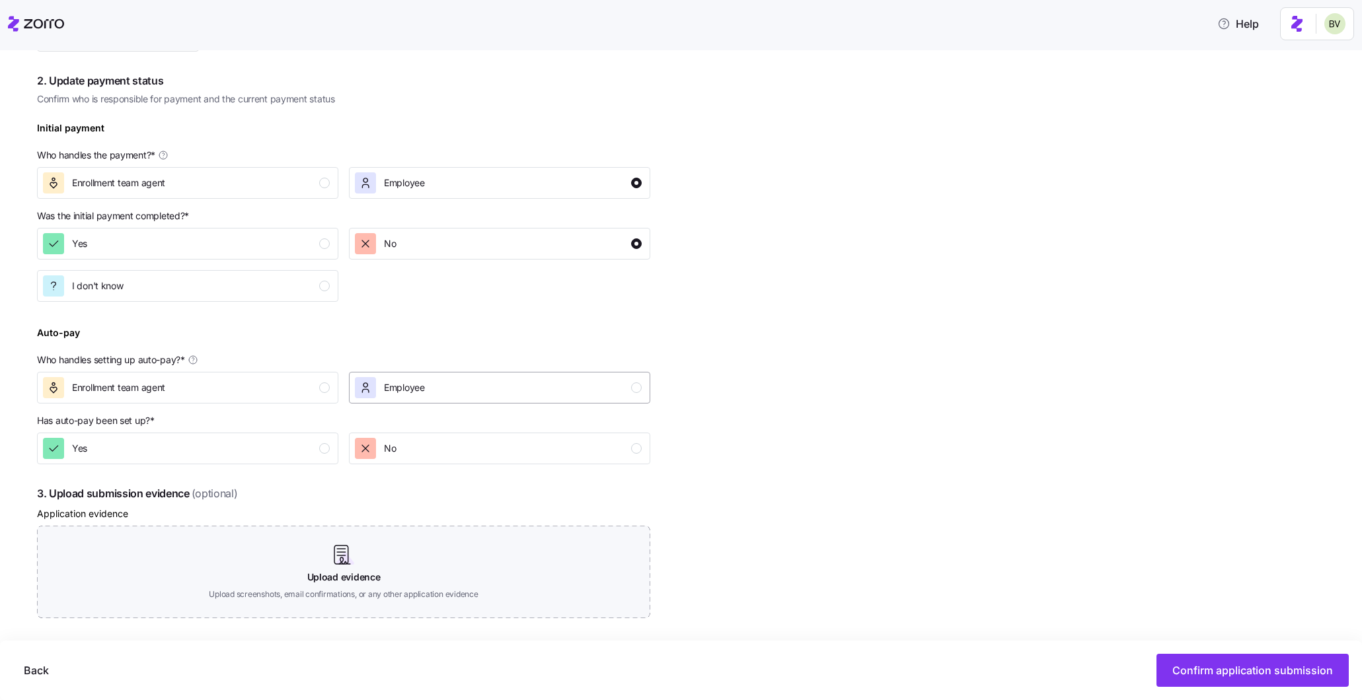
click at [563, 391] on div "Employee" at bounding box center [498, 387] width 287 height 21
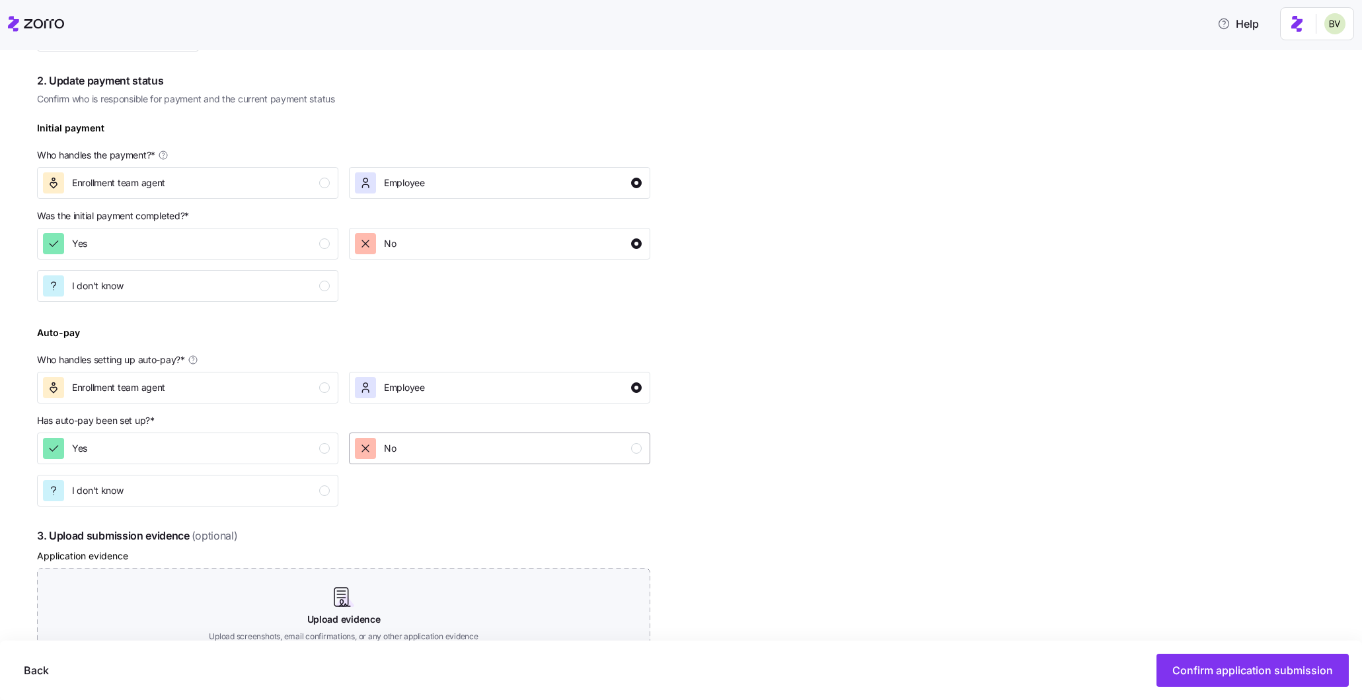
click at [576, 440] on div "No" at bounding box center [498, 448] width 287 height 21
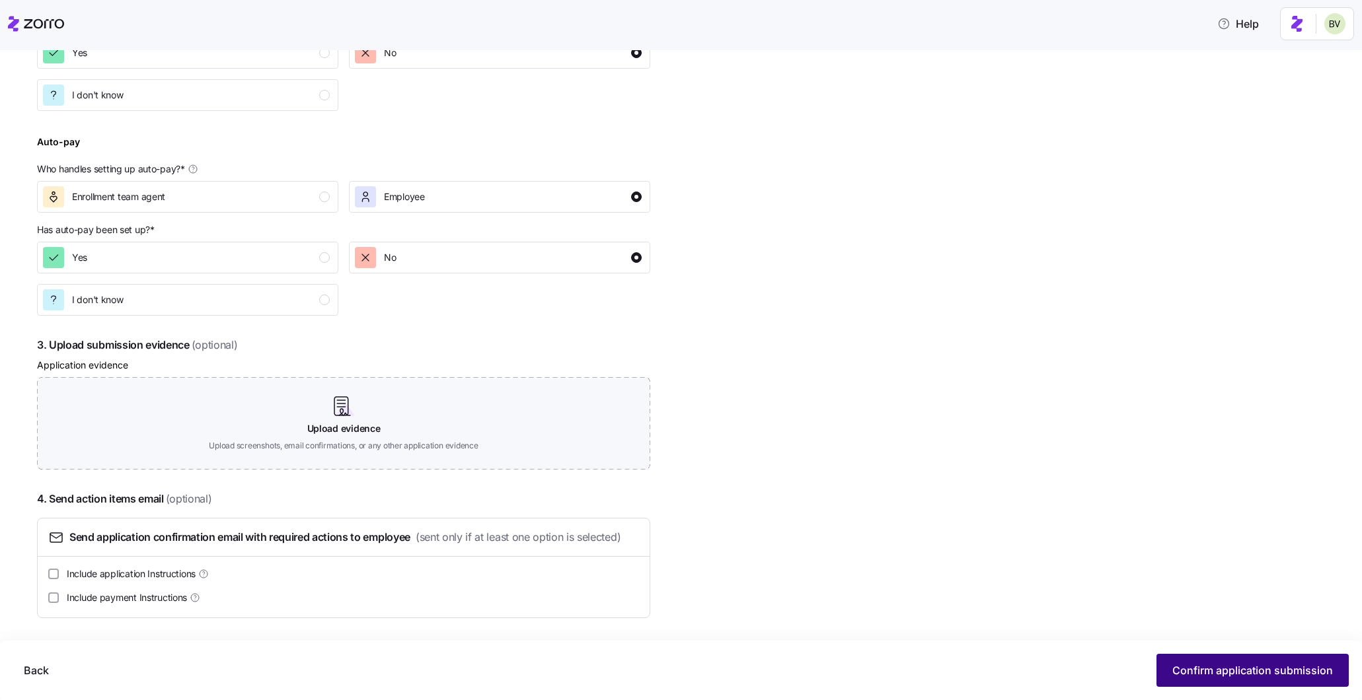
click at [1259, 667] on span "Confirm application submission" at bounding box center [1252, 671] width 161 height 16
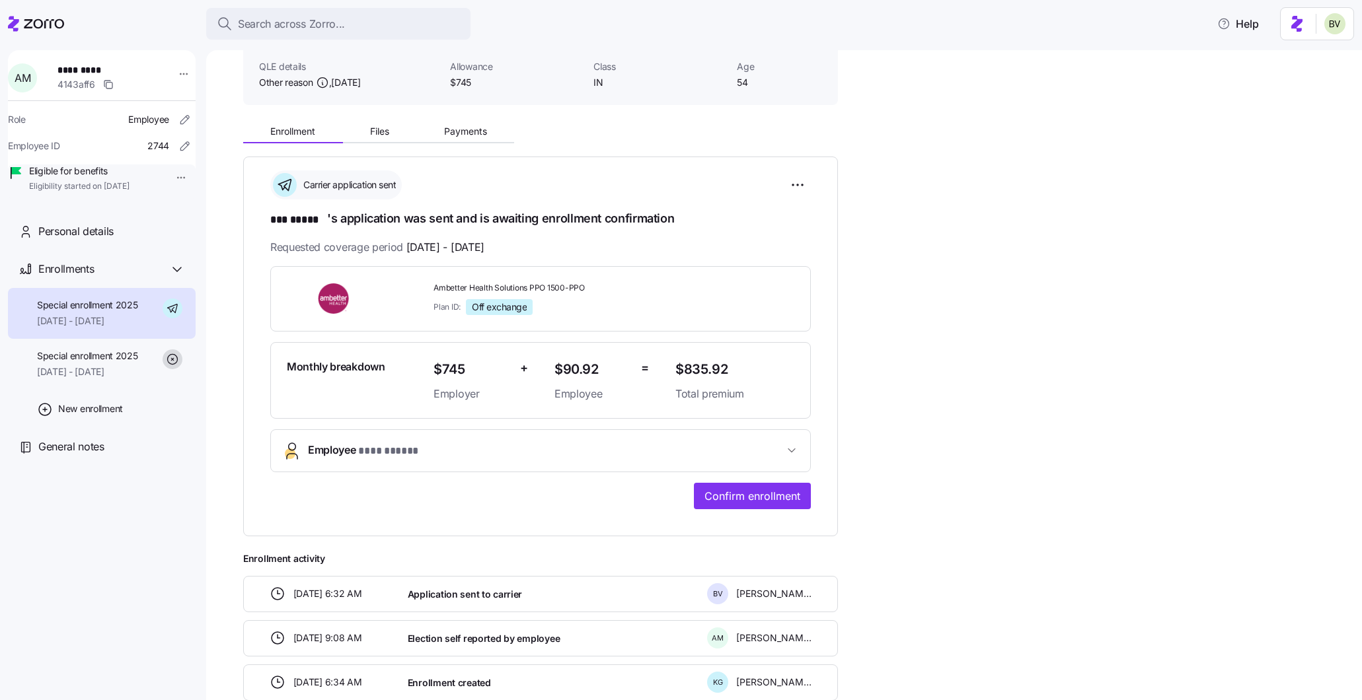
scroll to position [107, 0]
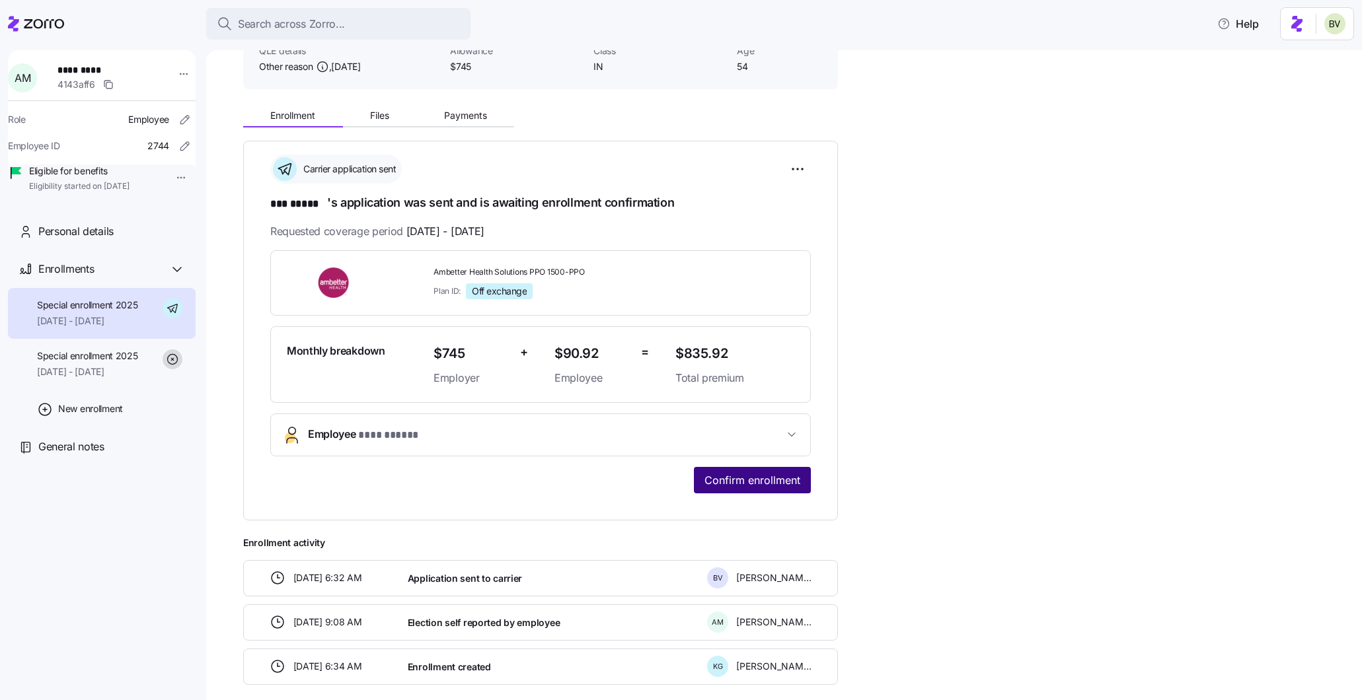
click at [771, 475] on span "Confirm enrollment" at bounding box center [752, 480] width 96 height 16
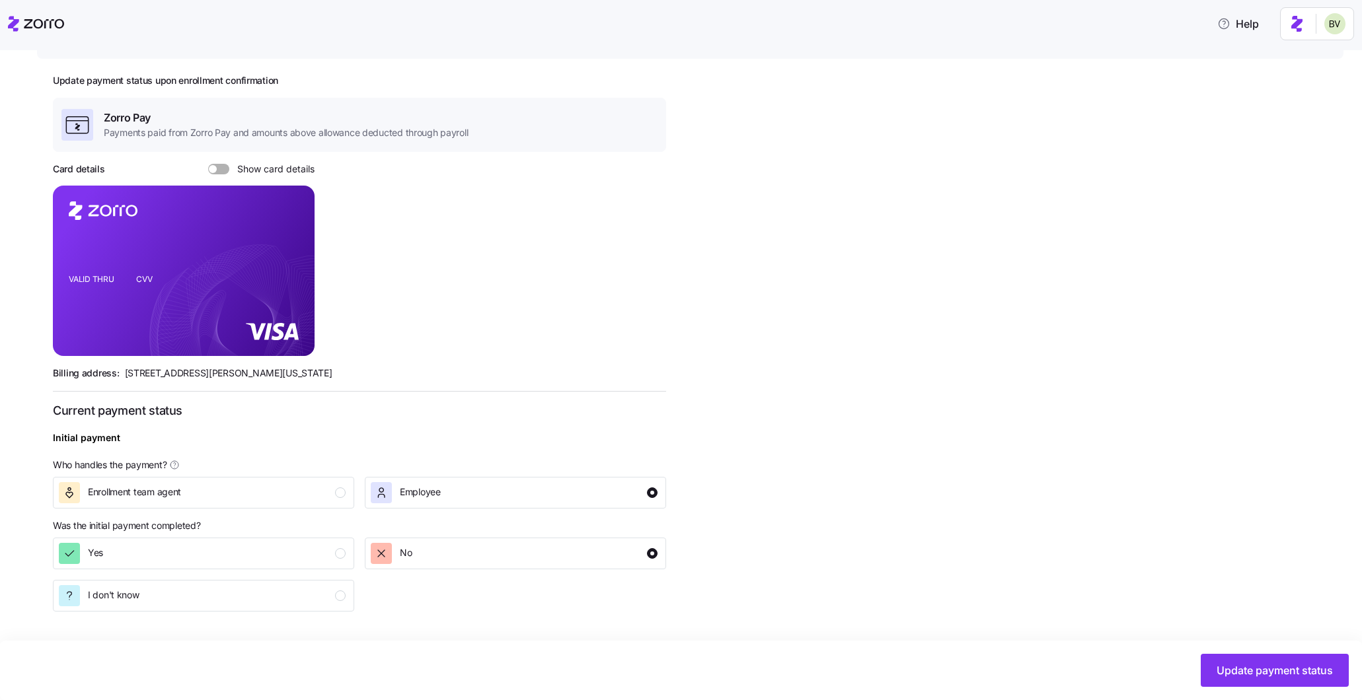
scroll to position [363, 0]
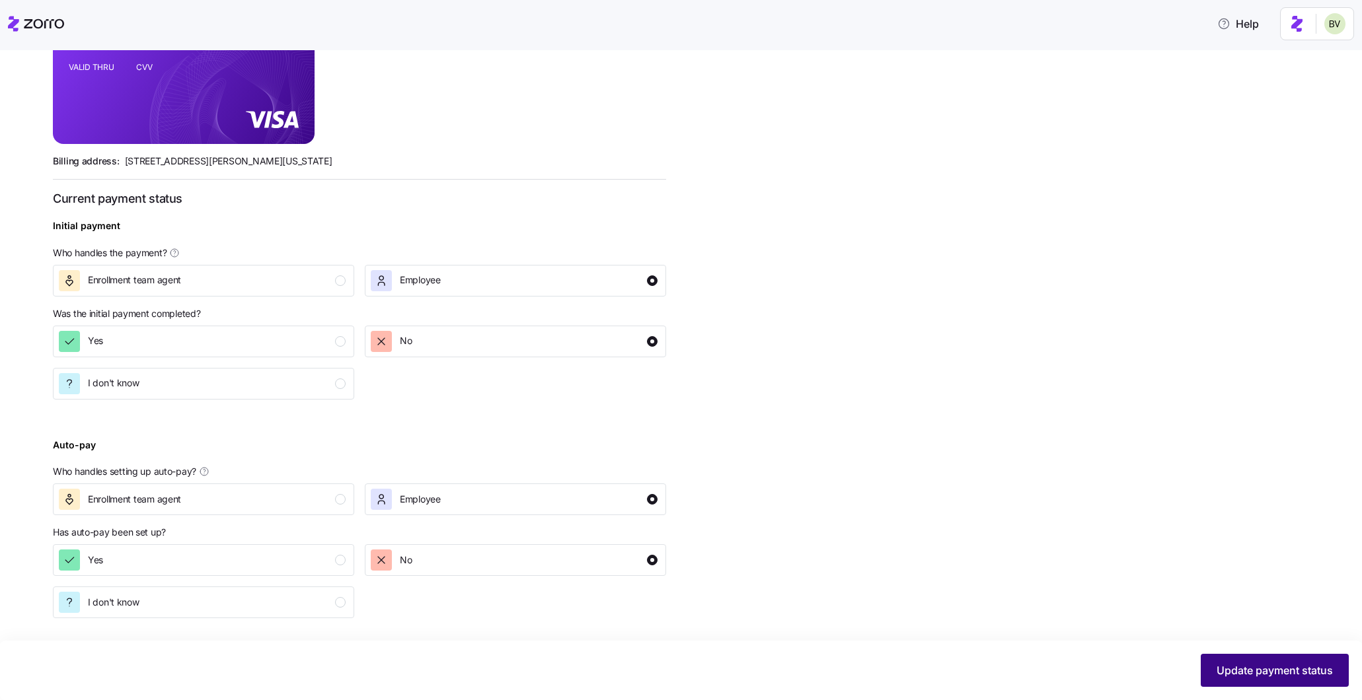
click at [1275, 685] on button "Update payment status" at bounding box center [1275, 670] width 148 height 33
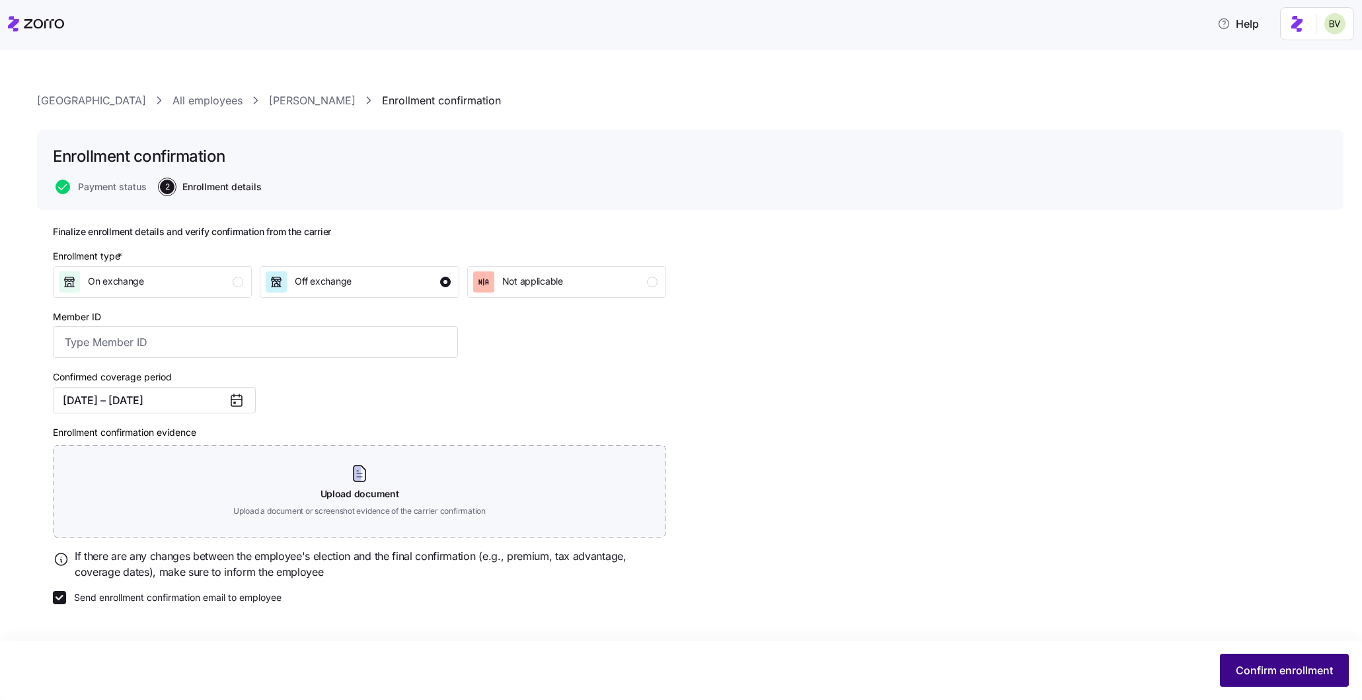
click at [1303, 667] on span "Confirm enrollment" at bounding box center [1284, 671] width 97 height 16
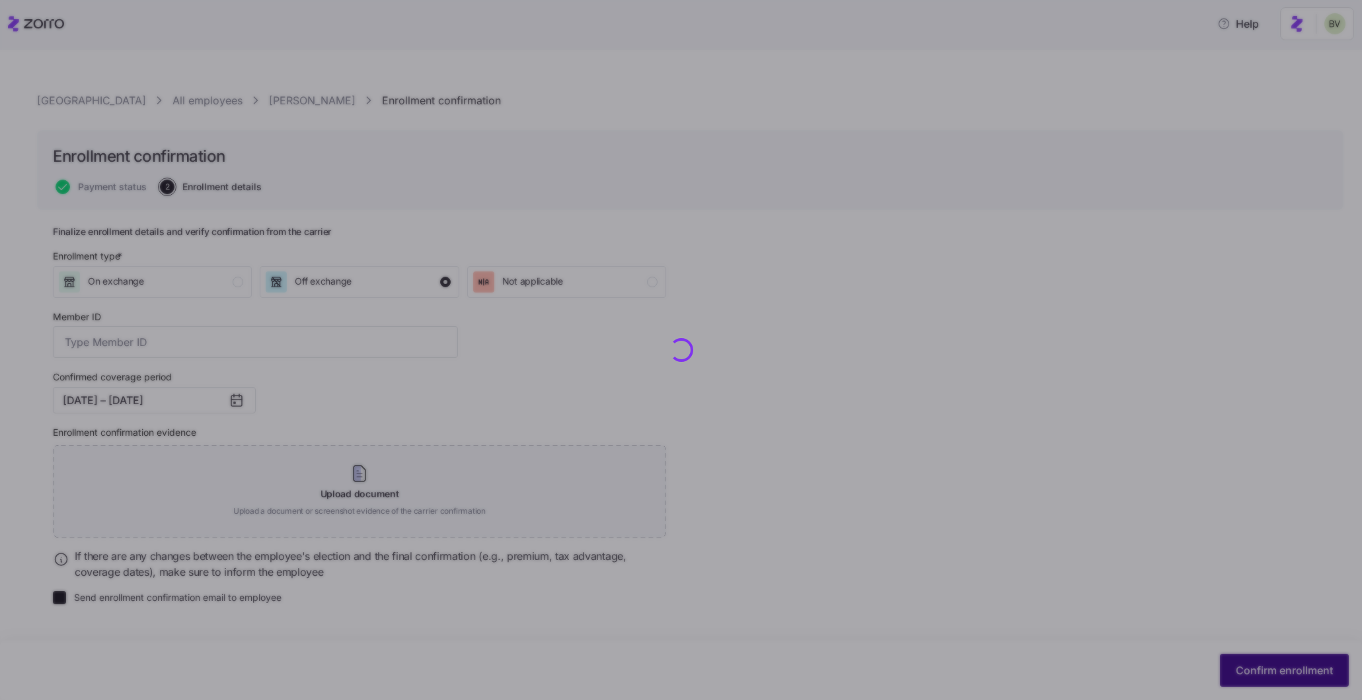
checkbox input "false"
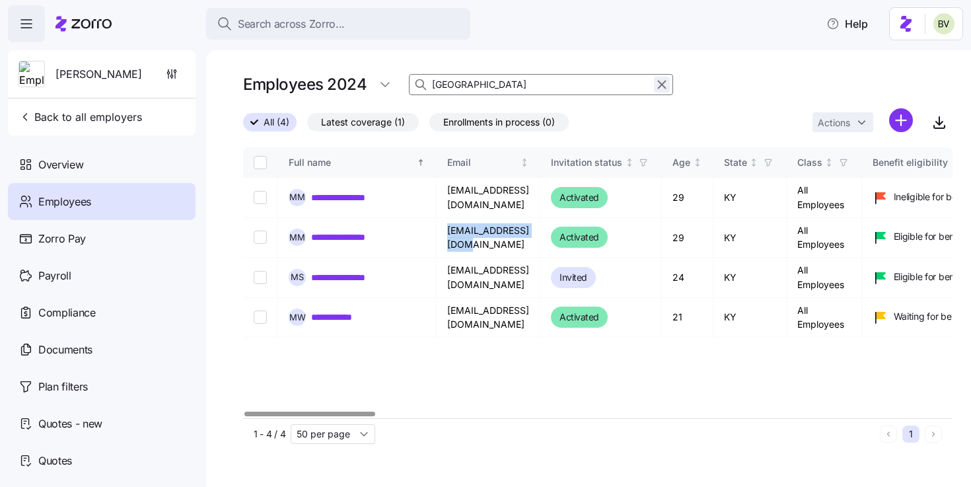
click at [658, 81] on icon "button" at bounding box center [662, 85] width 15 height 16
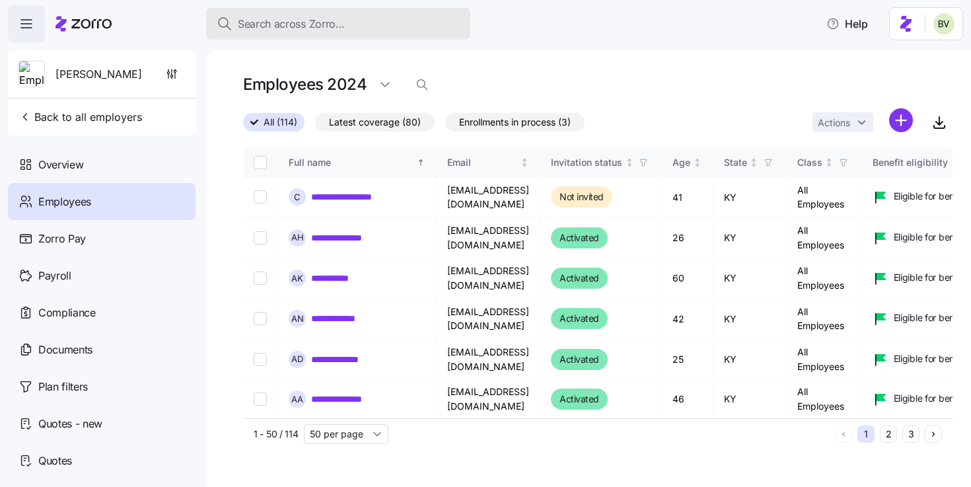
click at [278, 22] on span "Search across Zorro..." at bounding box center [291, 24] width 107 height 17
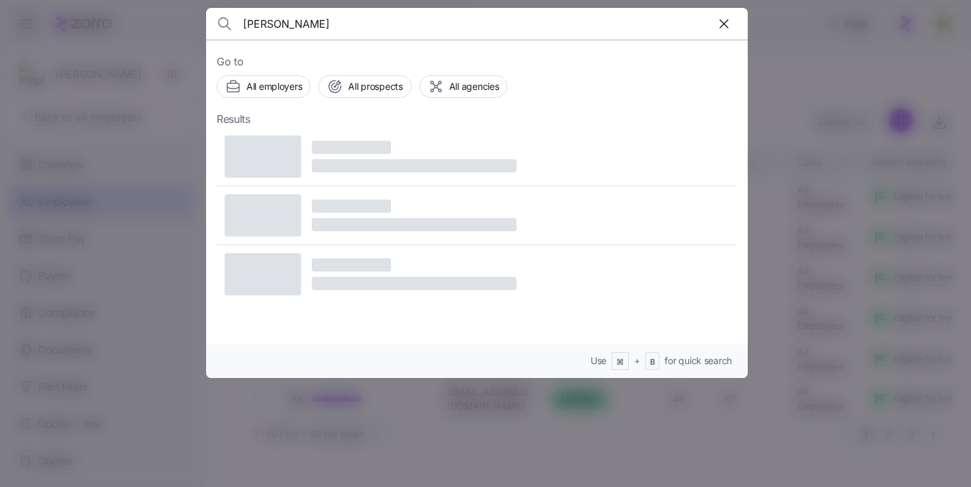
type input "Koretski Christopher"
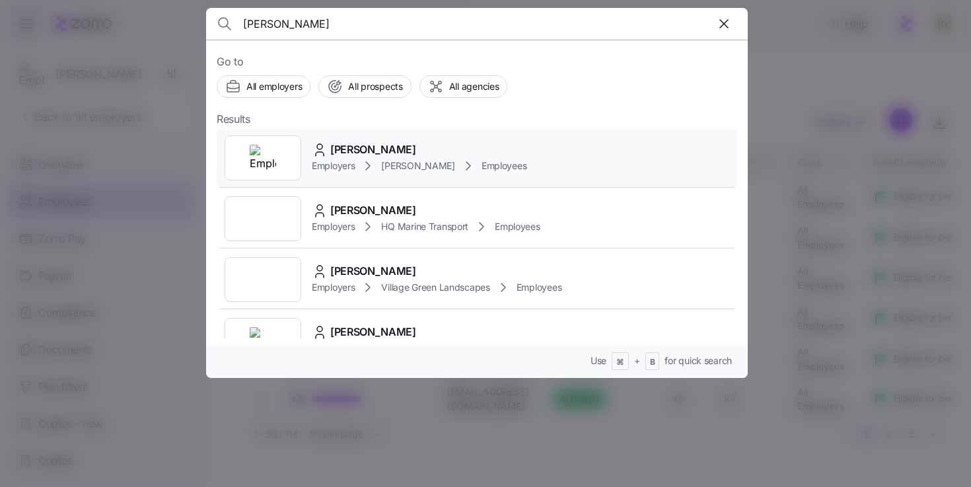
click at [270, 154] on img at bounding box center [263, 158] width 26 height 26
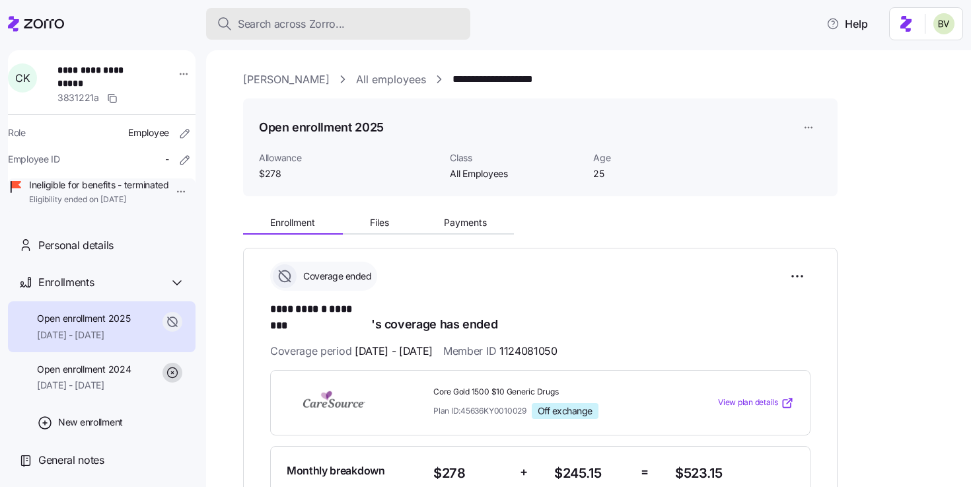
click at [285, 20] on span "Search across Zorro..." at bounding box center [291, 24] width 107 height 17
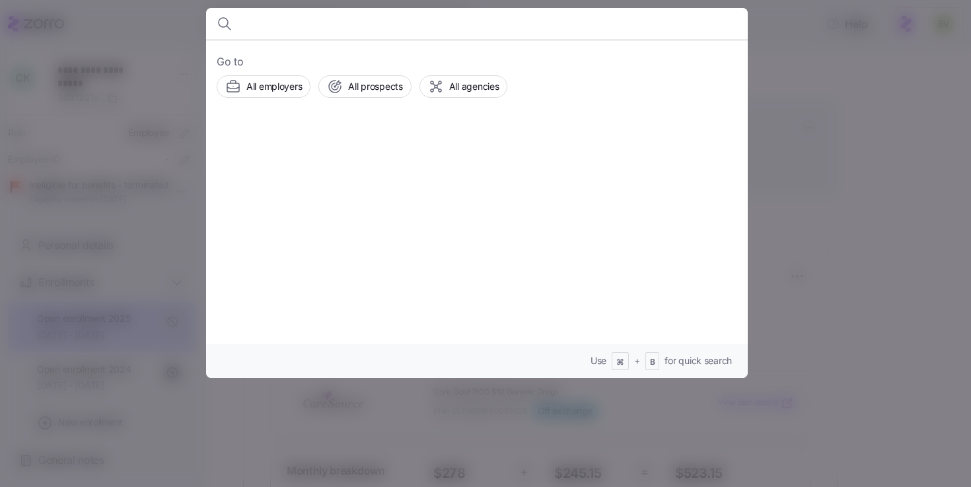
click at [285, 20] on body "**********" at bounding box center [485, 239] width 971 height 479
type input "Humble Ty"
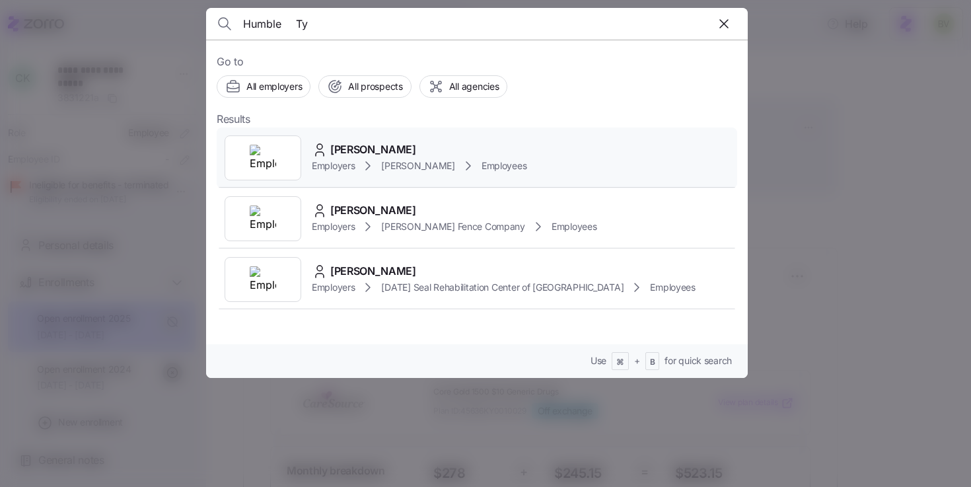
click at [283, 153] on div at bounding box center [263, 157] width 77 height 45
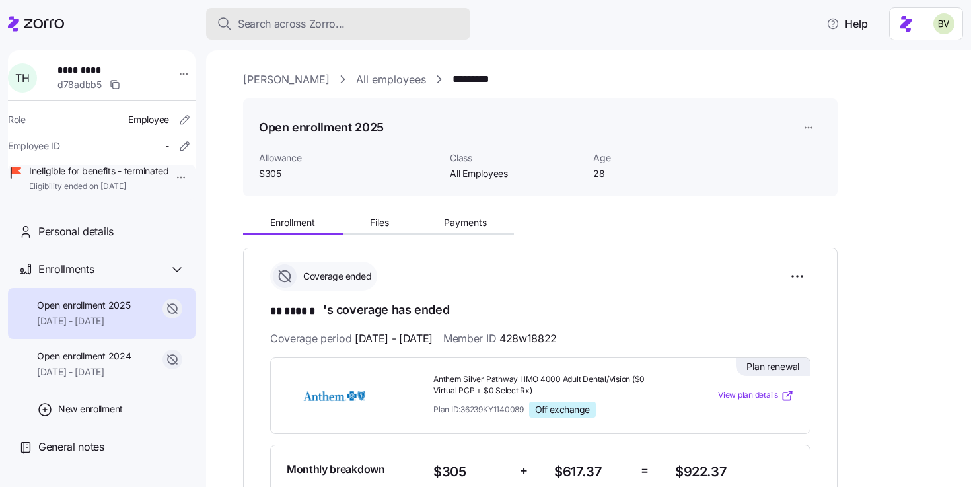
click at [291, 33] on button "Search across Zorro..." at bounding box center [338, 24] width 264 height 32
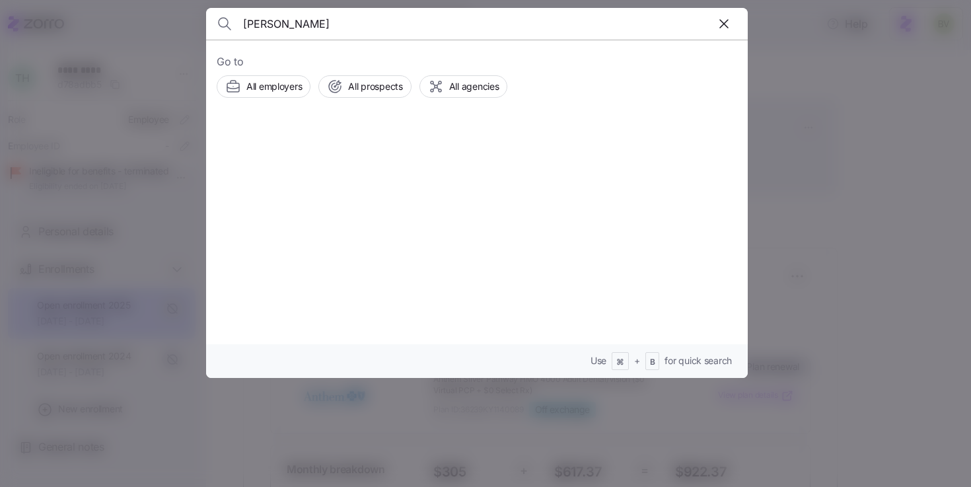
type input "[PERSON_NAME]"
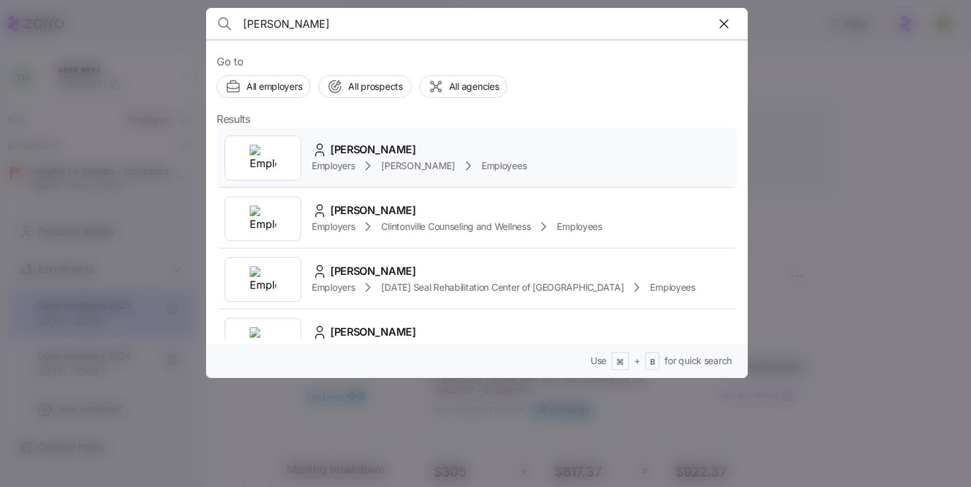
click at [278, 153] on div at bounding box center [263, 157] width 77 height 45
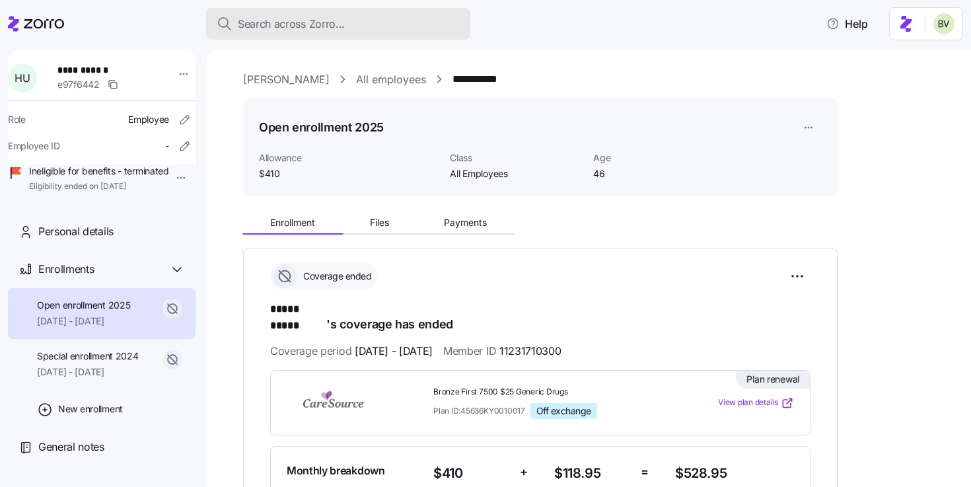
click at [292, 32] on span "Search across Zorro..." at bounding box center [291, 24] width 107 height 17
click at [292, 32] on body "**********" at bounding box center [485, 239] width 971 height 479
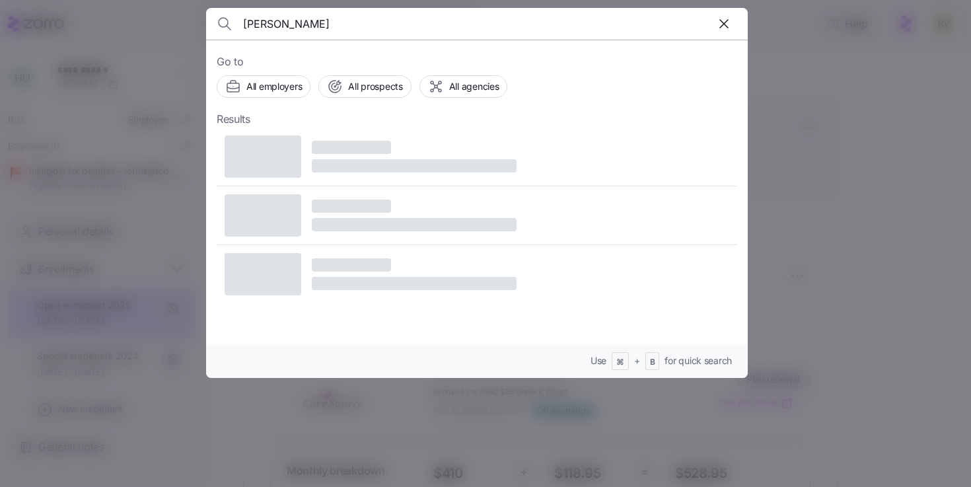
type input "Hoskins Erin"
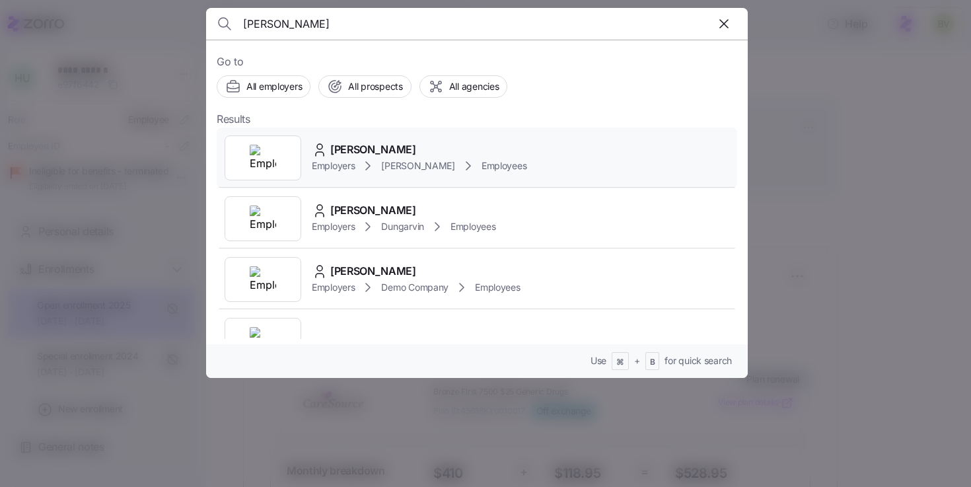
click at [263, 140] on div at bounding box center [263, 157] width 77 height 45
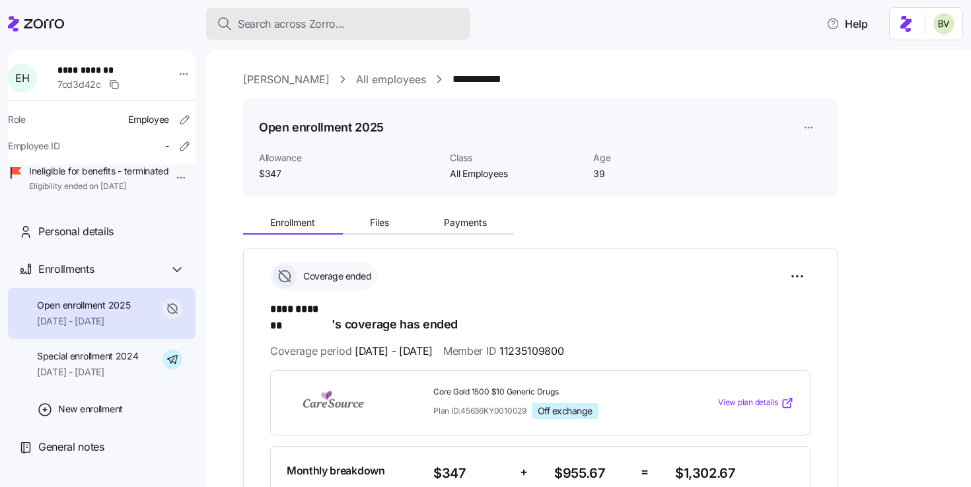
click at [324, 24] on span "Search across Zorro..." at bounding box center [291, 24] width 107 height 17
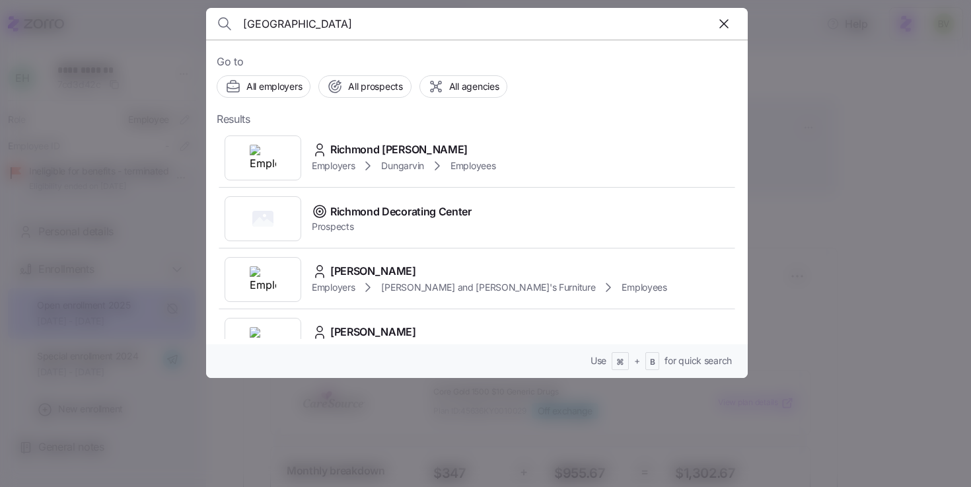
type input "Richmond"
click at [320, 29] on input "Richmond" at bounding box center [412, 24] width 338 height 32
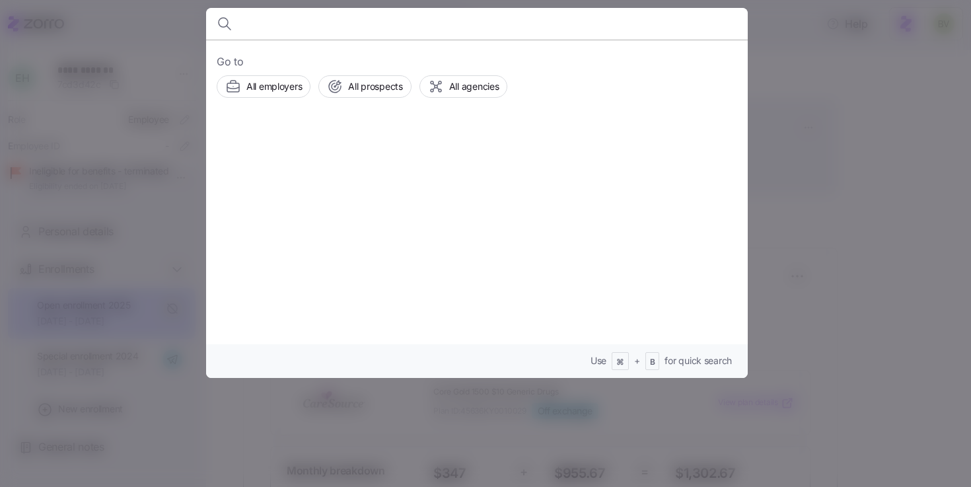
click at [332, 46] on div "Go to All employers All prospects All agencies Use ⌘ + B for quick search" at bounding box center [477, 209] width 542 height 338
click at [324, 32] on input at bounding box center [412, 24] width 338 height 32
paste input "Alayna Daniels"
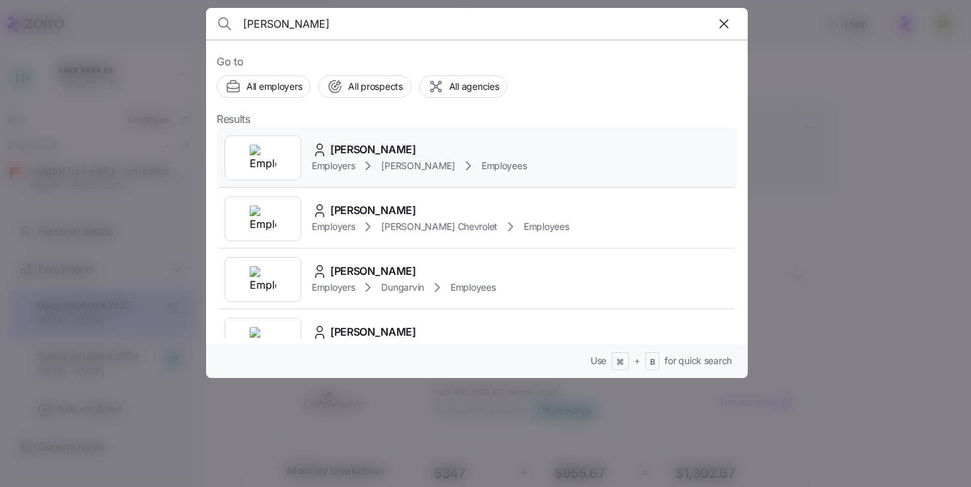
type input "Alayna Daniels"
click at [266, 150] on img at bounding box center [263, 158] width 26 height 26
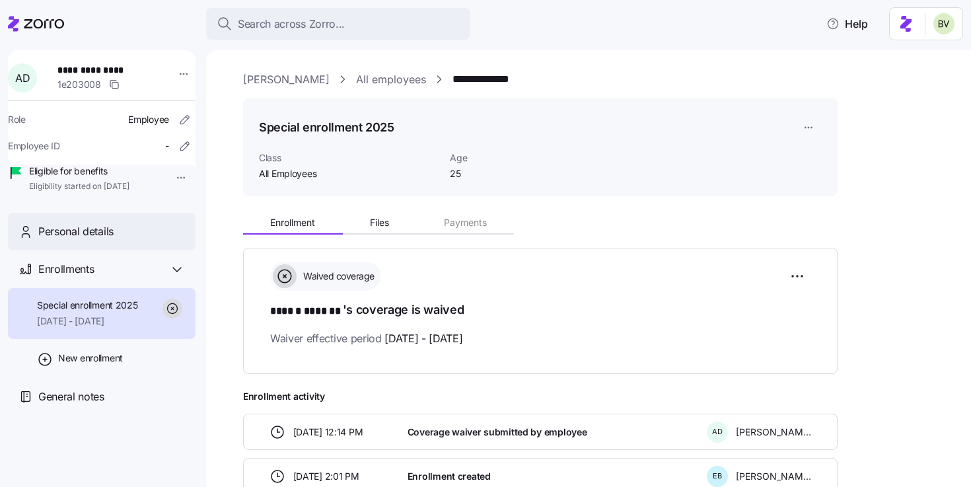
click at [75, 240] on span "Personal details" at bounding box center [75, 231] width 75 height 17
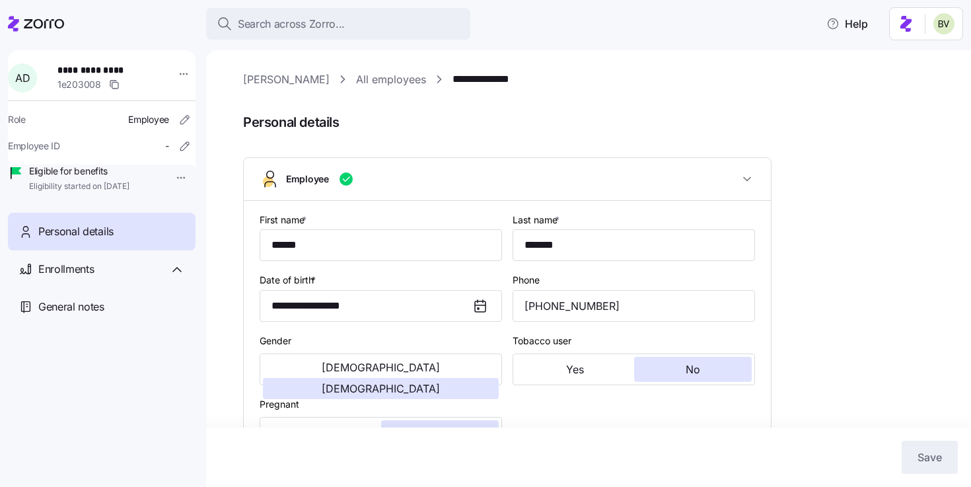
type input "All Employees"
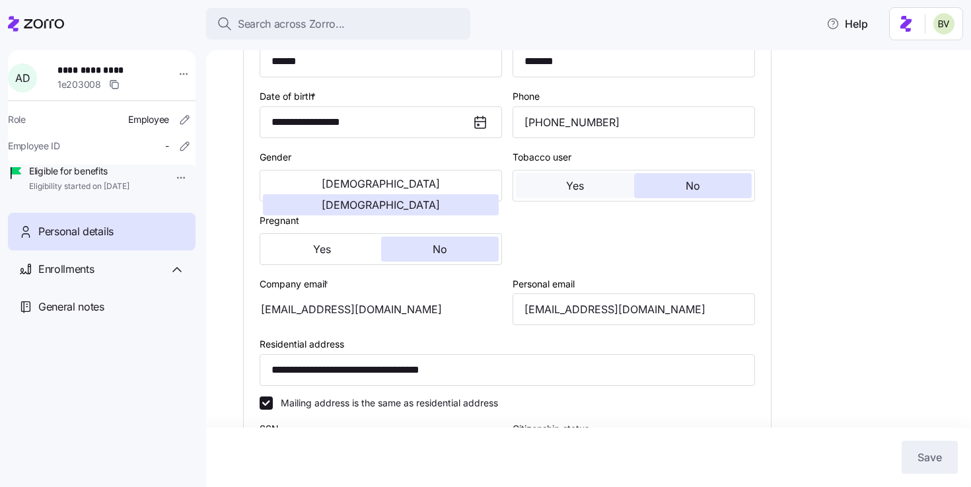
scroll to position [185, 0]
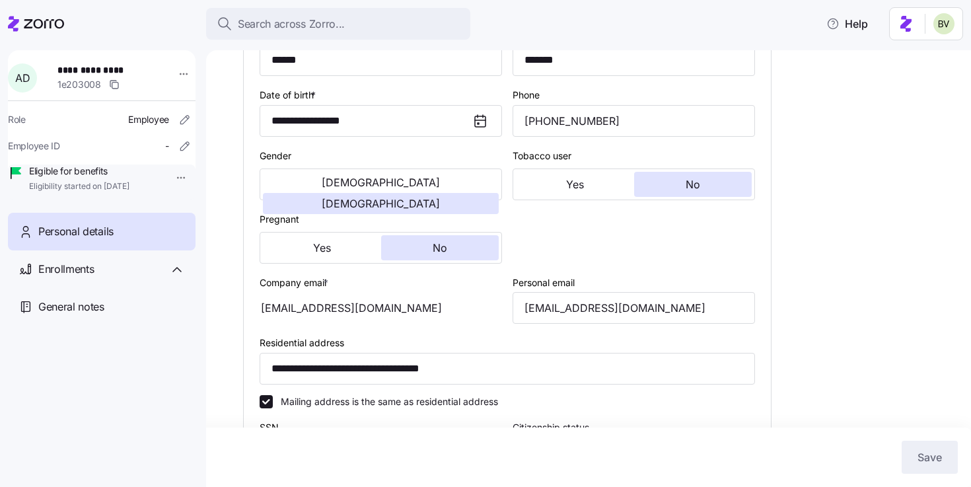
drag, startPoint x: 406, startPoint y: 310, endPoint x: 297, endPoint y: 308, distance: 109.7
click at [297, 308] on div "alaynadaniels22@gmail.com" at bounding box center [381, 308] width 243 height 32
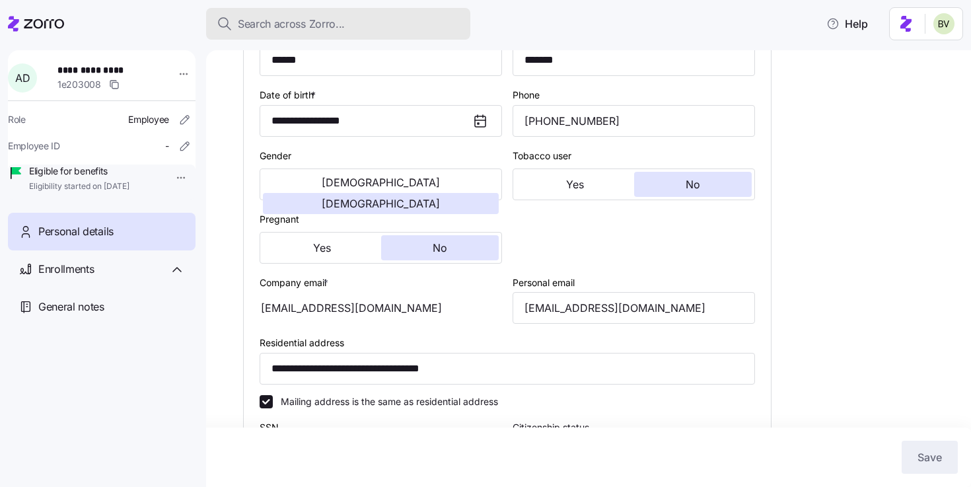
click at [290, 24] on span "Search across Zorro..." at bounding box center [291, 24] width 107 height 17
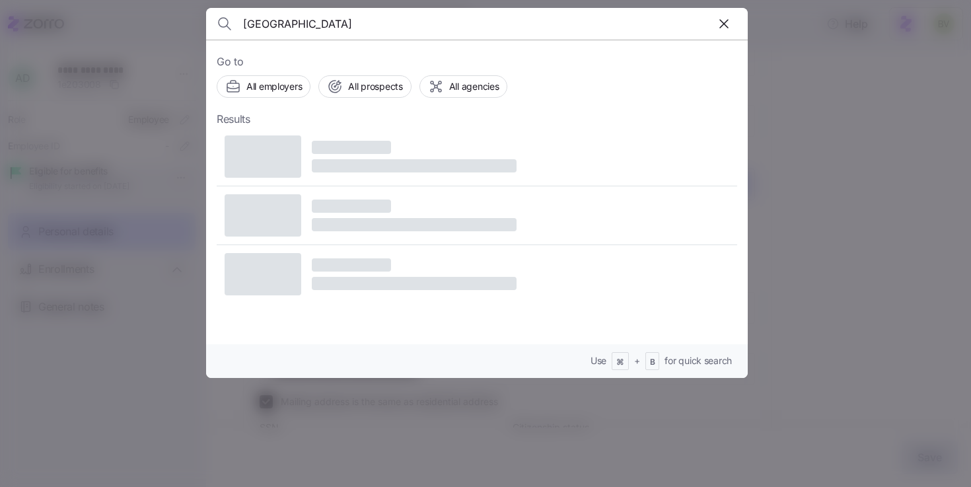
type input "Westminster"
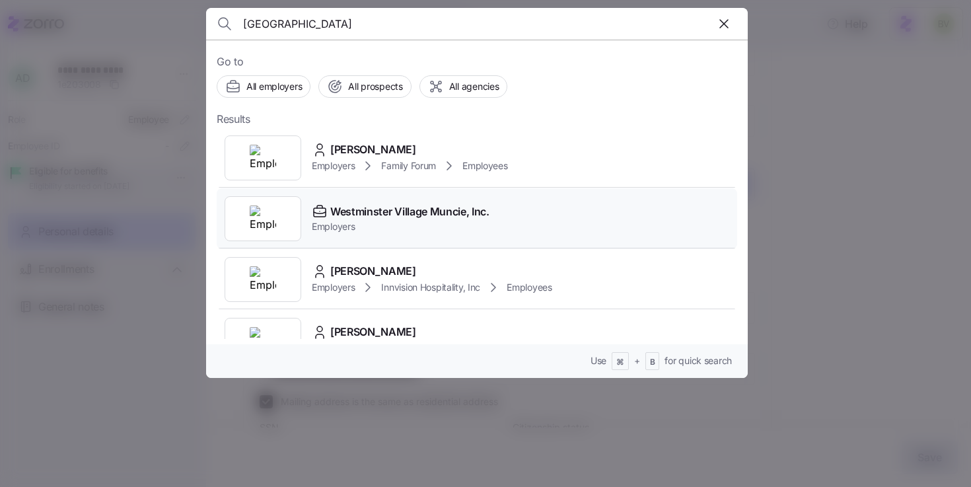
click at [287, 210] on div at bounding box center [263, 218] width 77 height 45
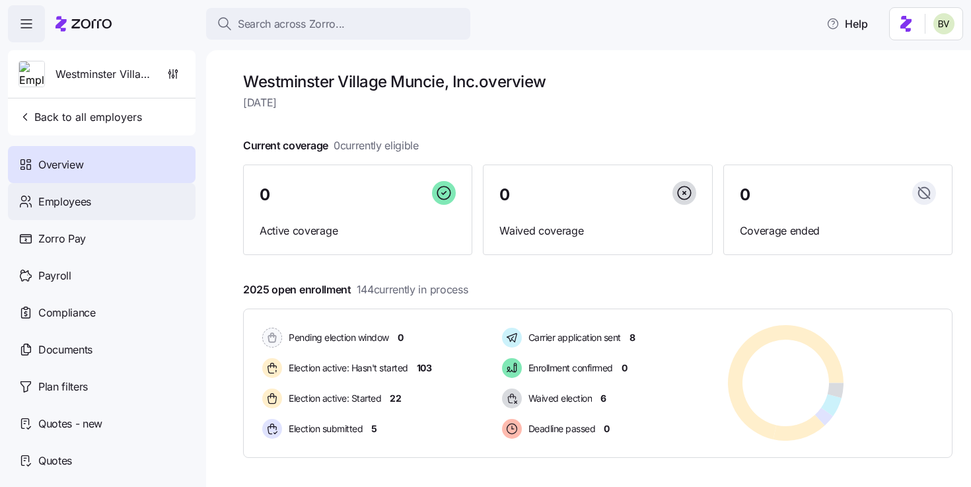
click at [123, 209] on div "Employees" at bounding box center [102, 201] width 188 height 37
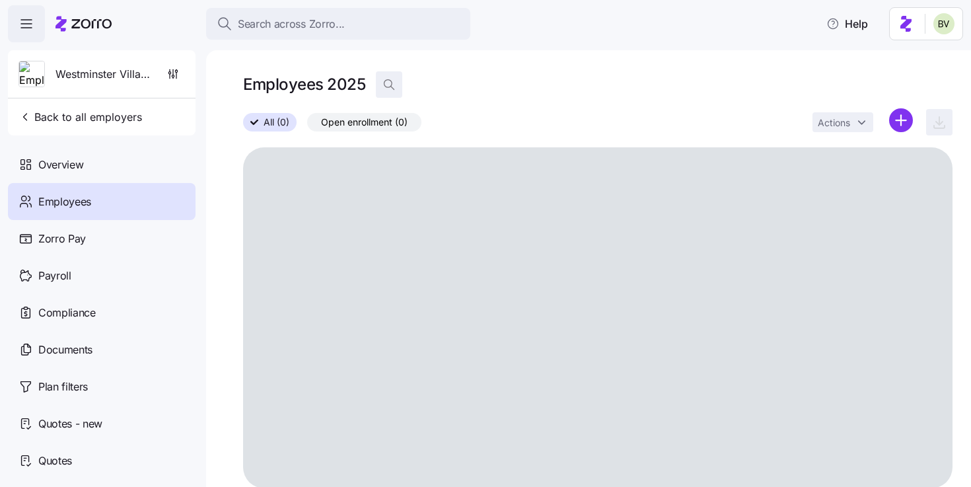
click at [393, 81] on icon "button" at bounding box center [389, 84] width 13 height 13
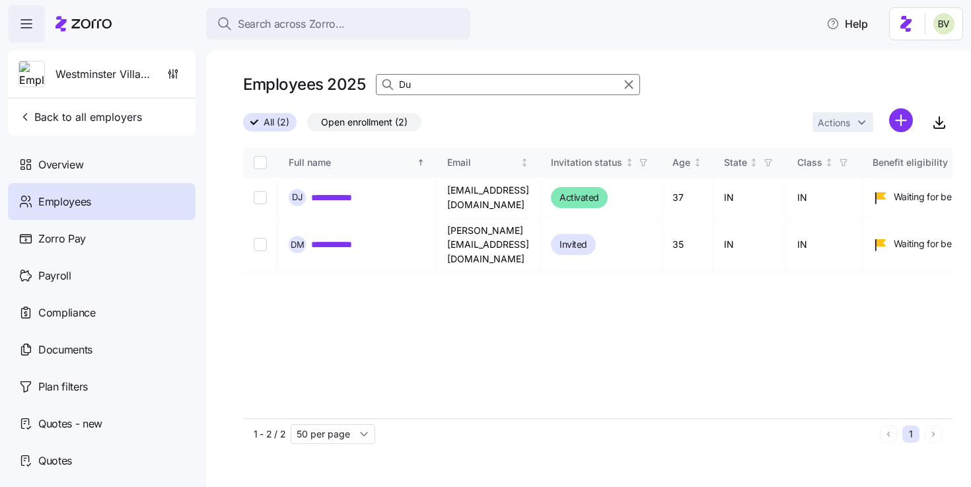
type input "Dus"
click at [463, 85] on input "Dus" at bounding box center [508, 84] width 264 height 21
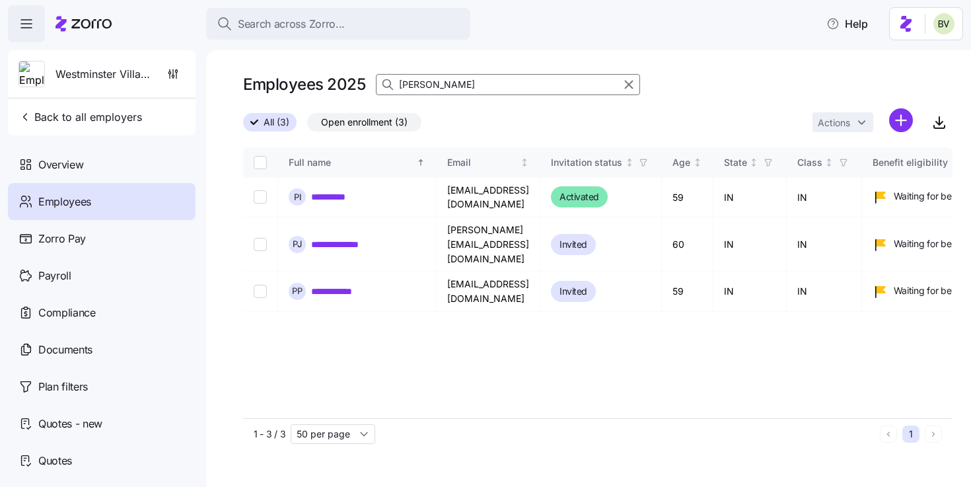
type input "pam"
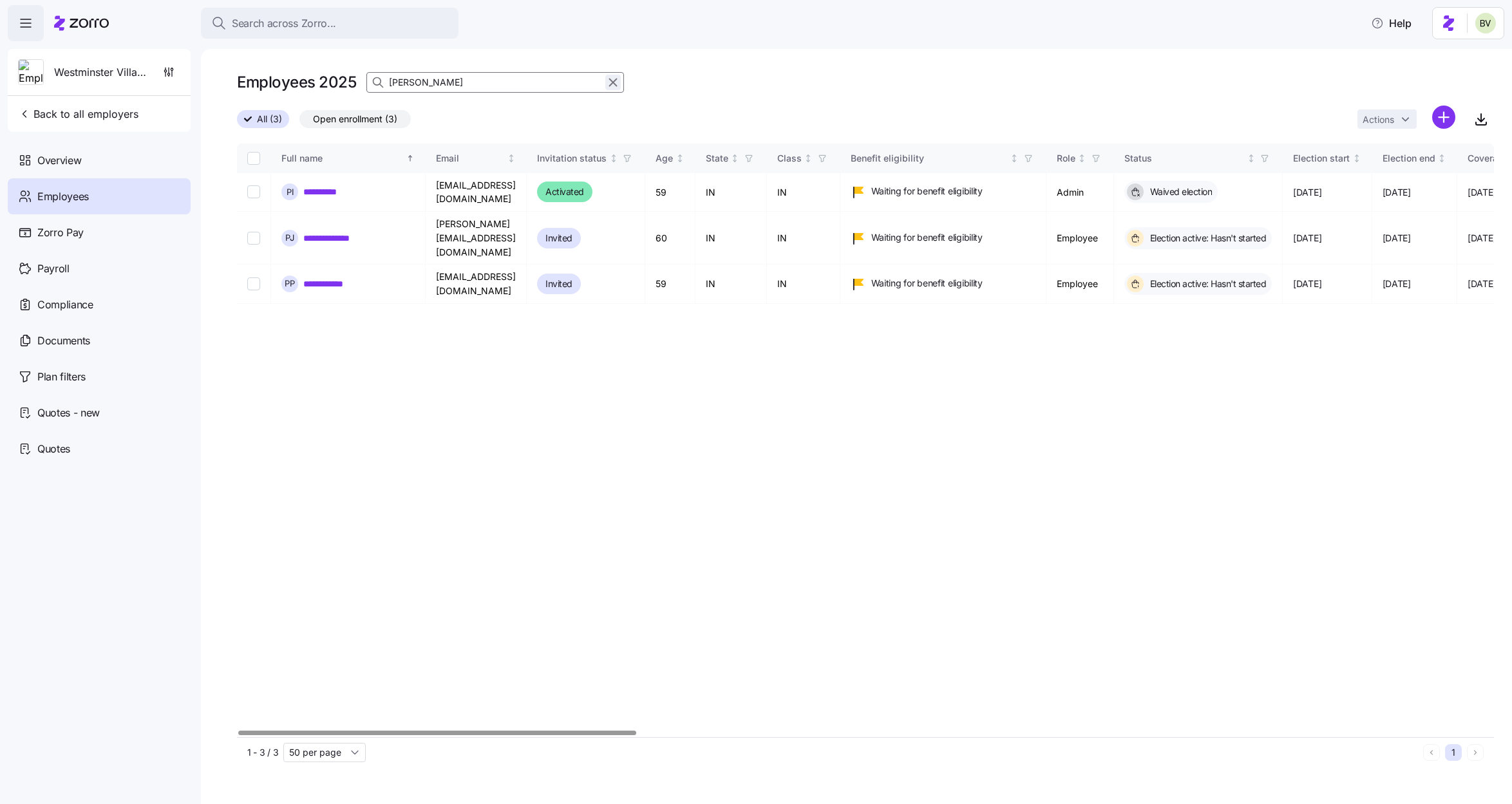
click at [611, 79] on icon "button" at bounding box center [613, 83] width 15 height 16
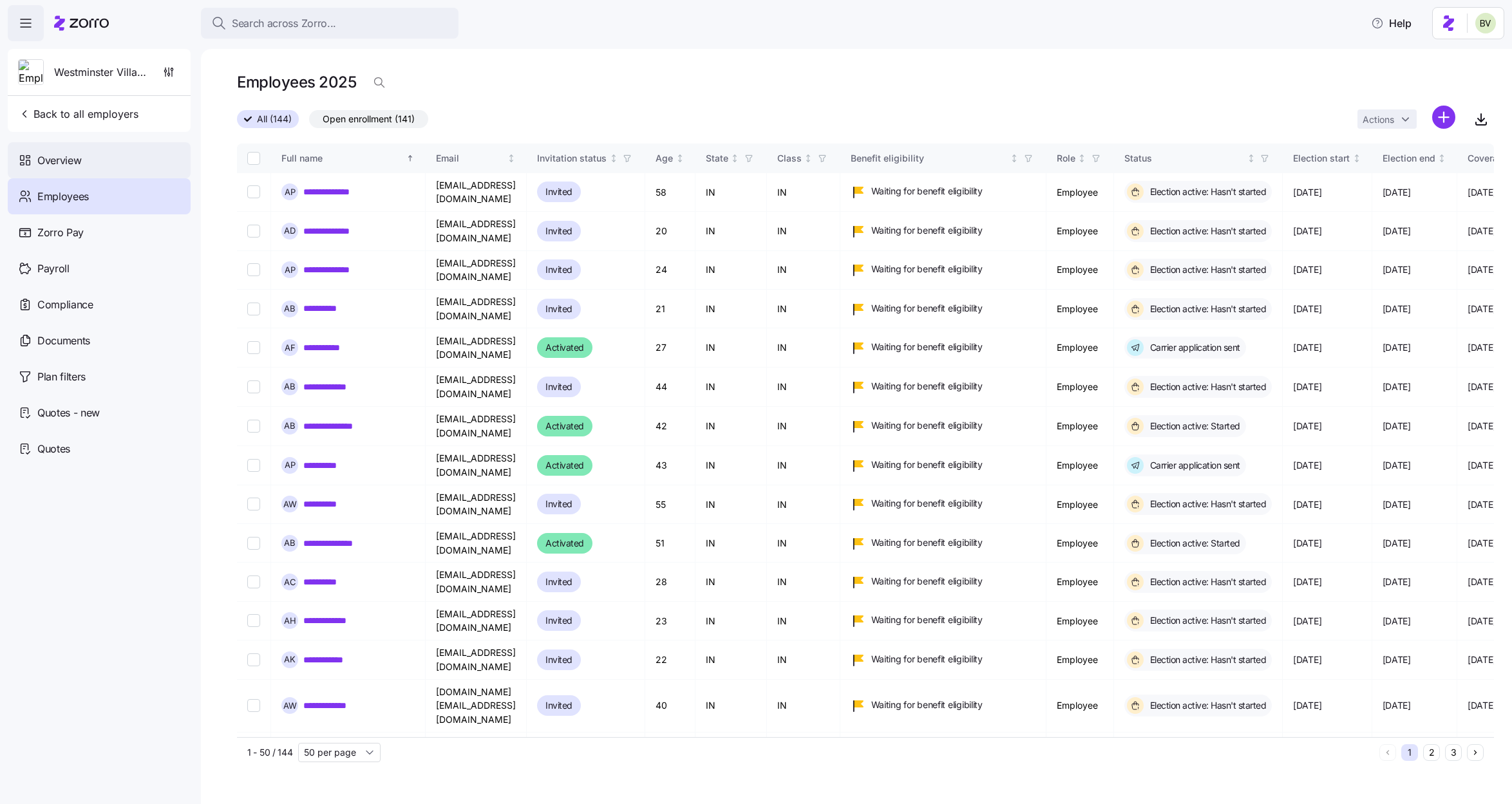
click at [69, 161] on span "Overview" at bounding box center [58, 161] width 44 height 17
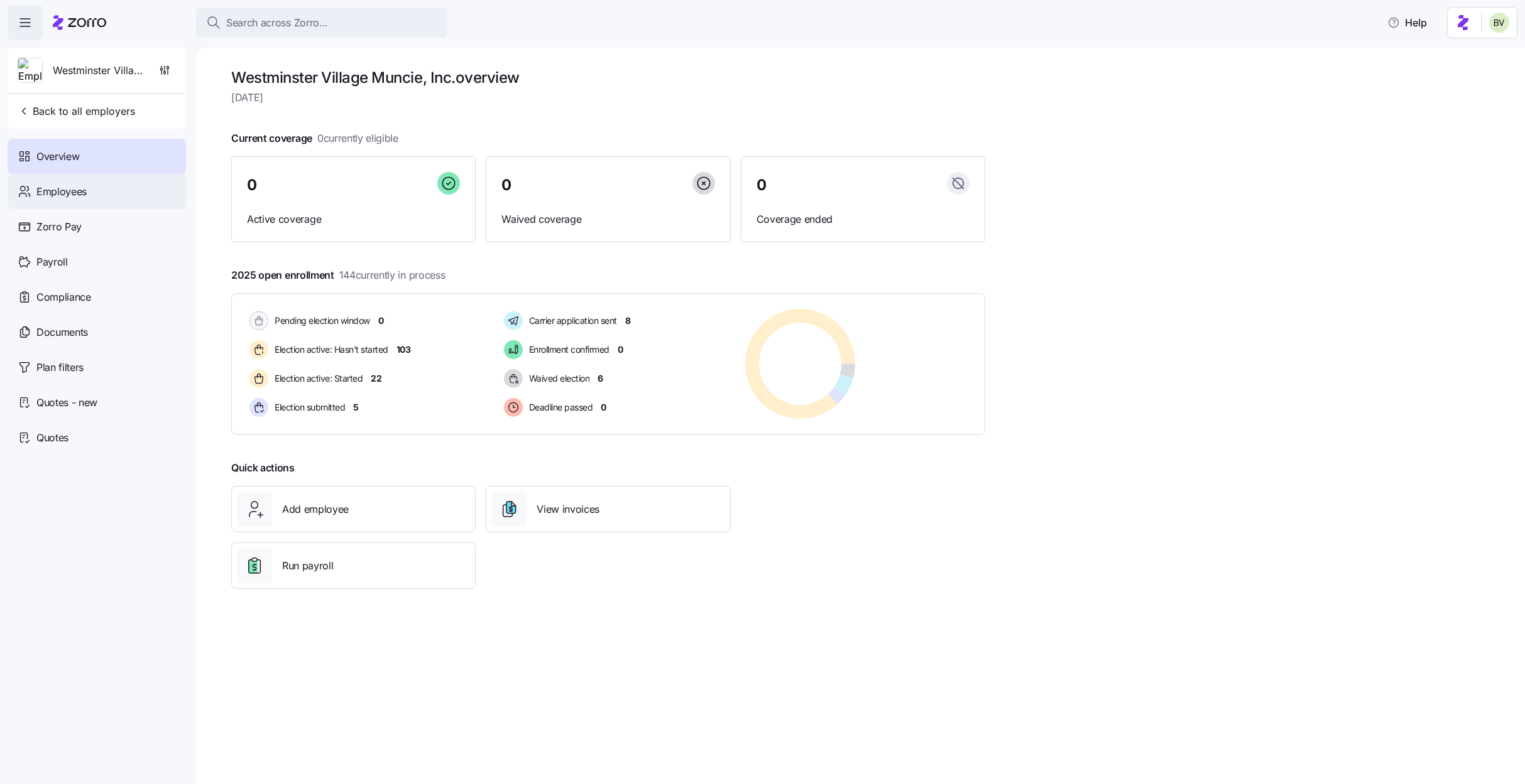
click at [73, 194] on span "Employees" at bounding box center [61, 192] width 50 height 16
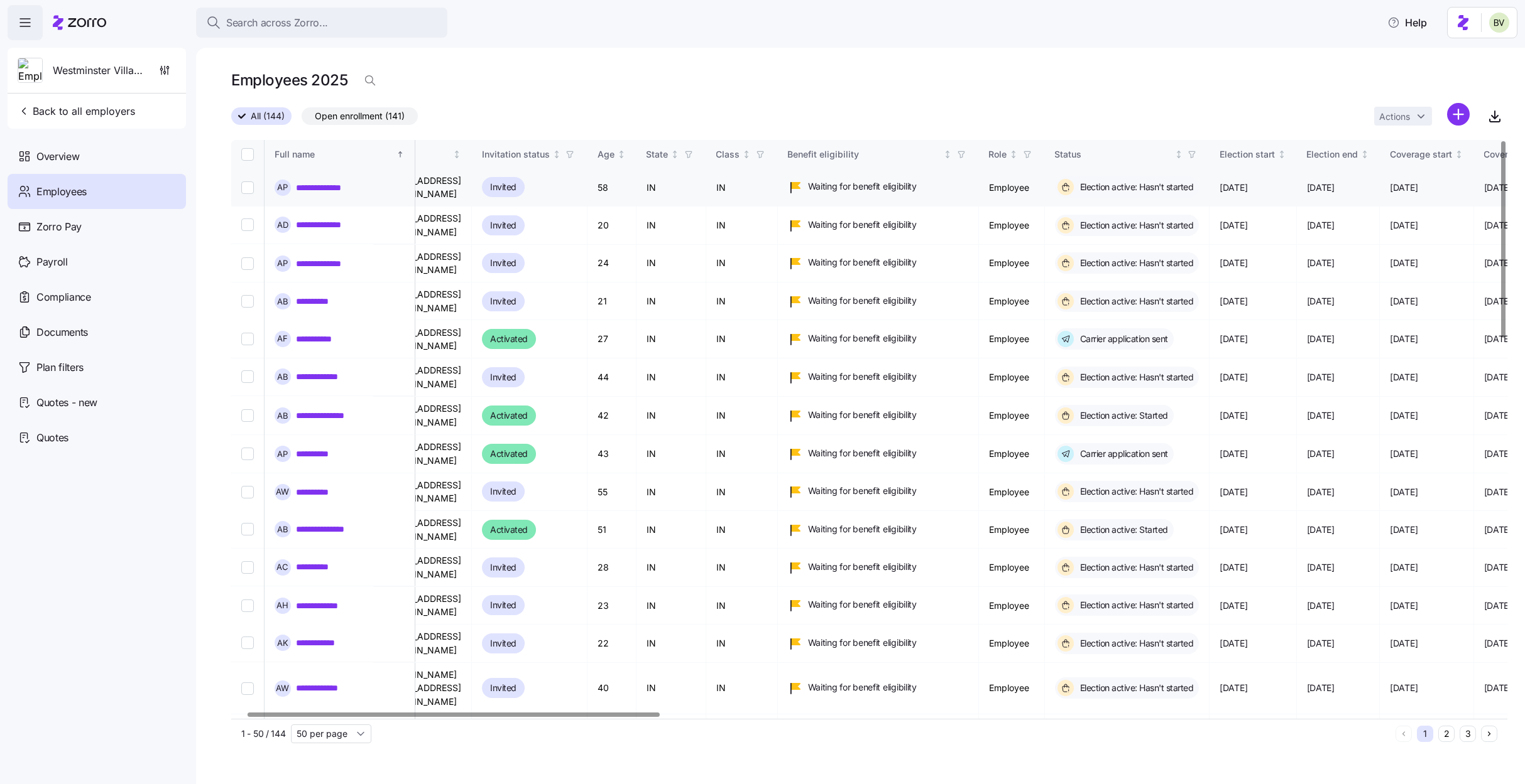
scroll to position [0, 47]
click at [622, 155] on icon "Not sorted" at bounding box center [616, 154] width 9 height 9
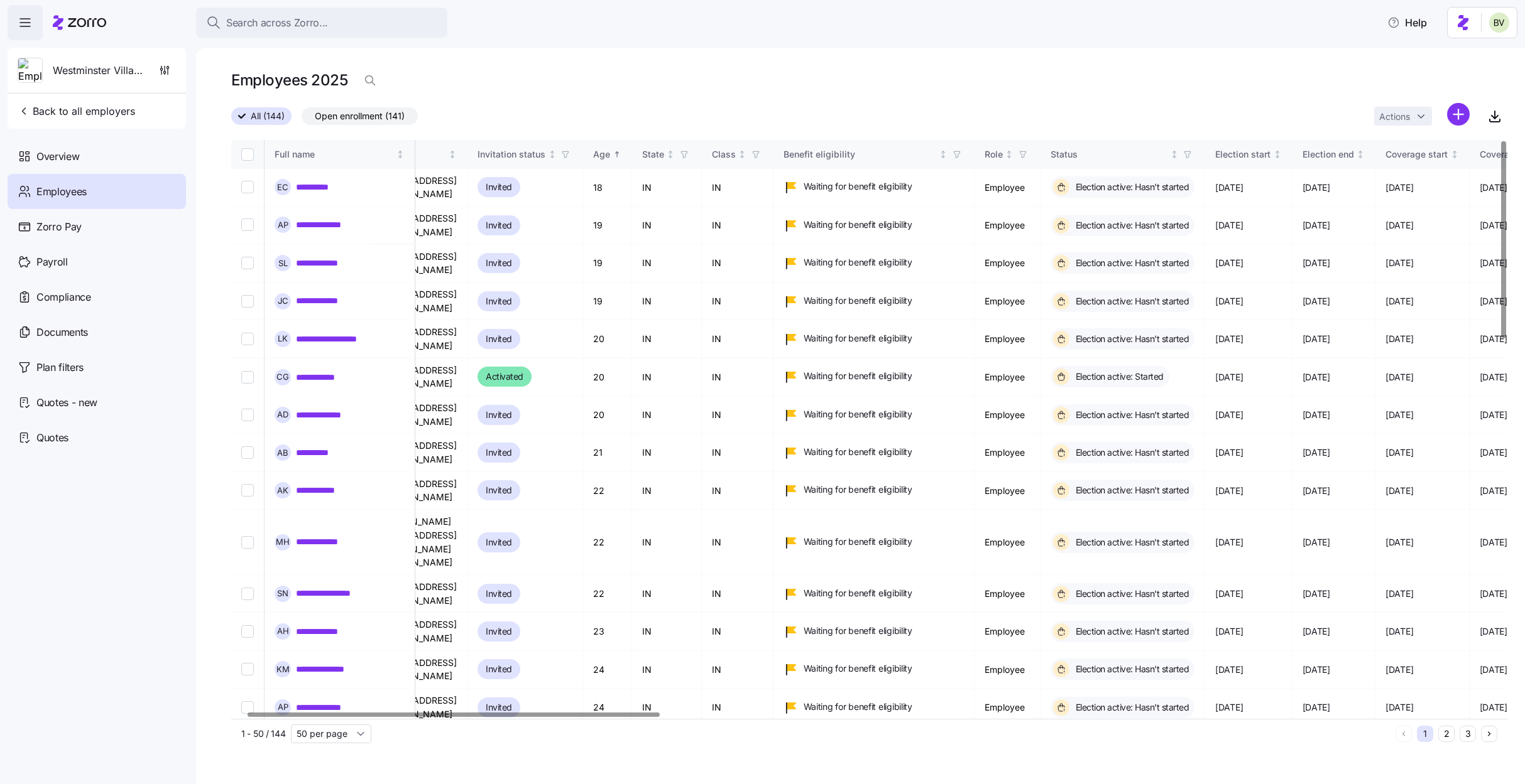
click at [622, 155] on icon "Sorted ascending" at bounding box center [616, 154] width 9 height 9
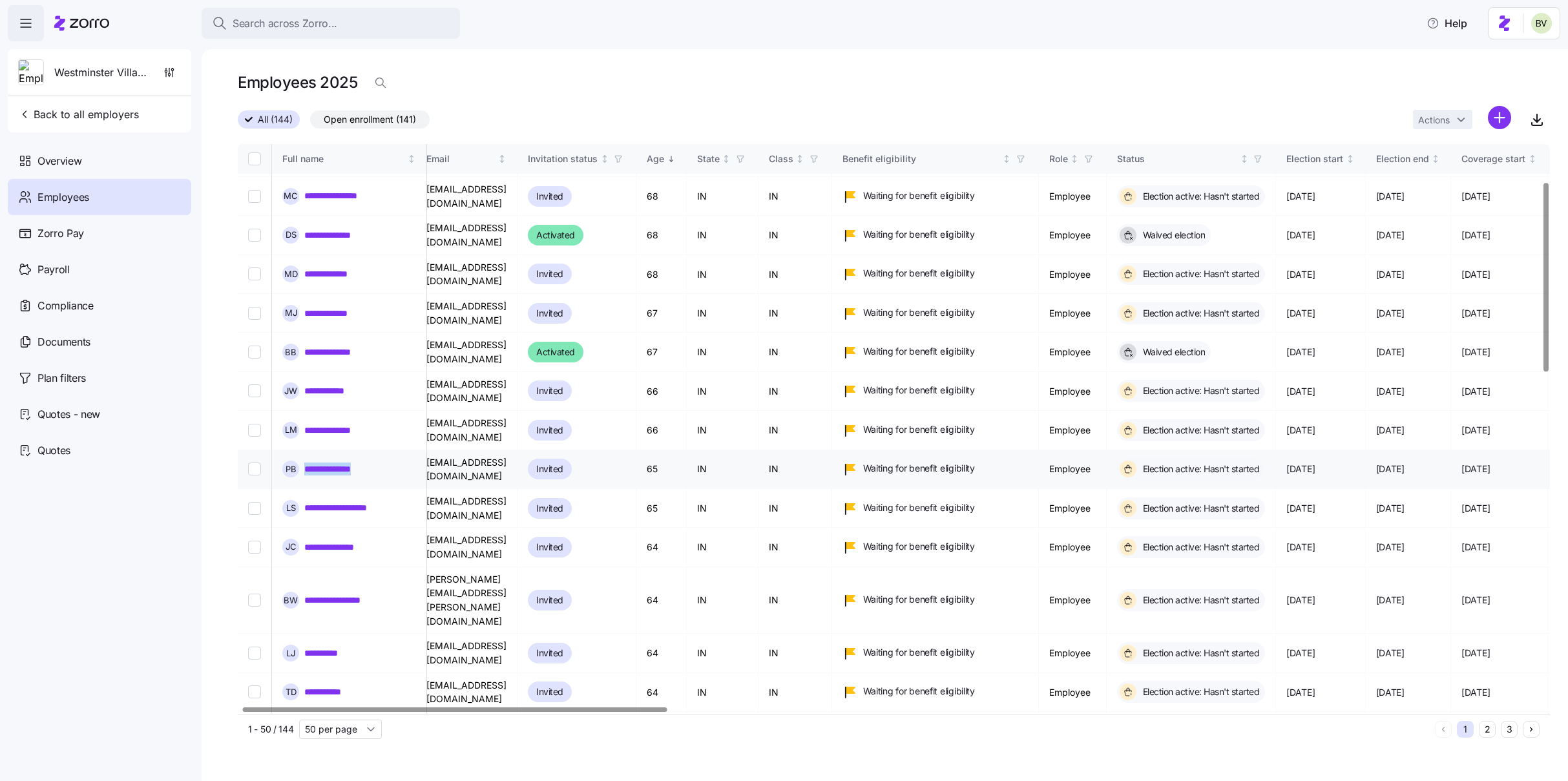
scroll to position [111, 11]
click at [62, 163] on span "Overview" at bounding box center [59, 161] width 44 height 17
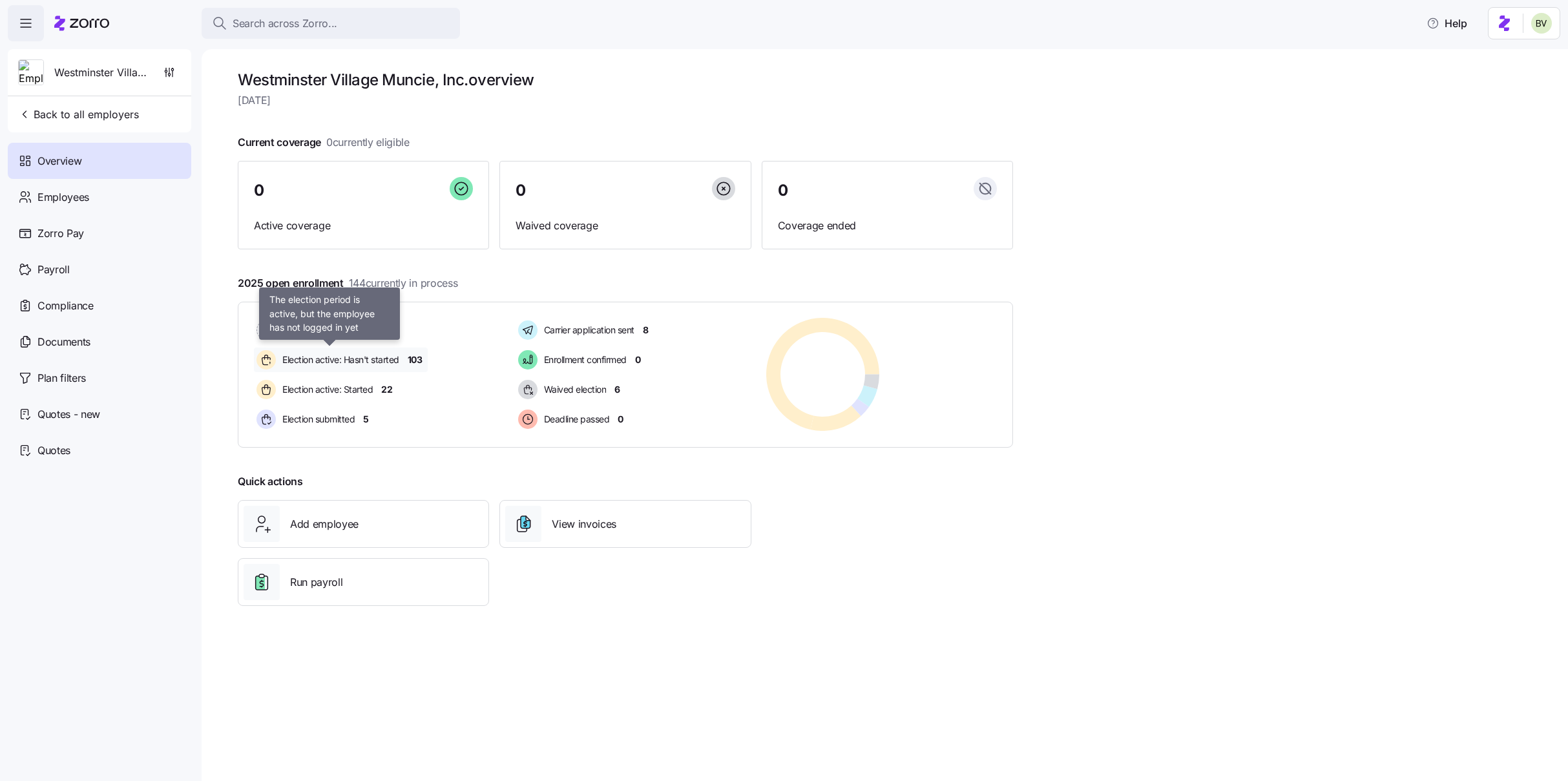
click at [364, 361] on span "Election active: Hasn't started" at bounding box center [339, 359] width 121 height 13
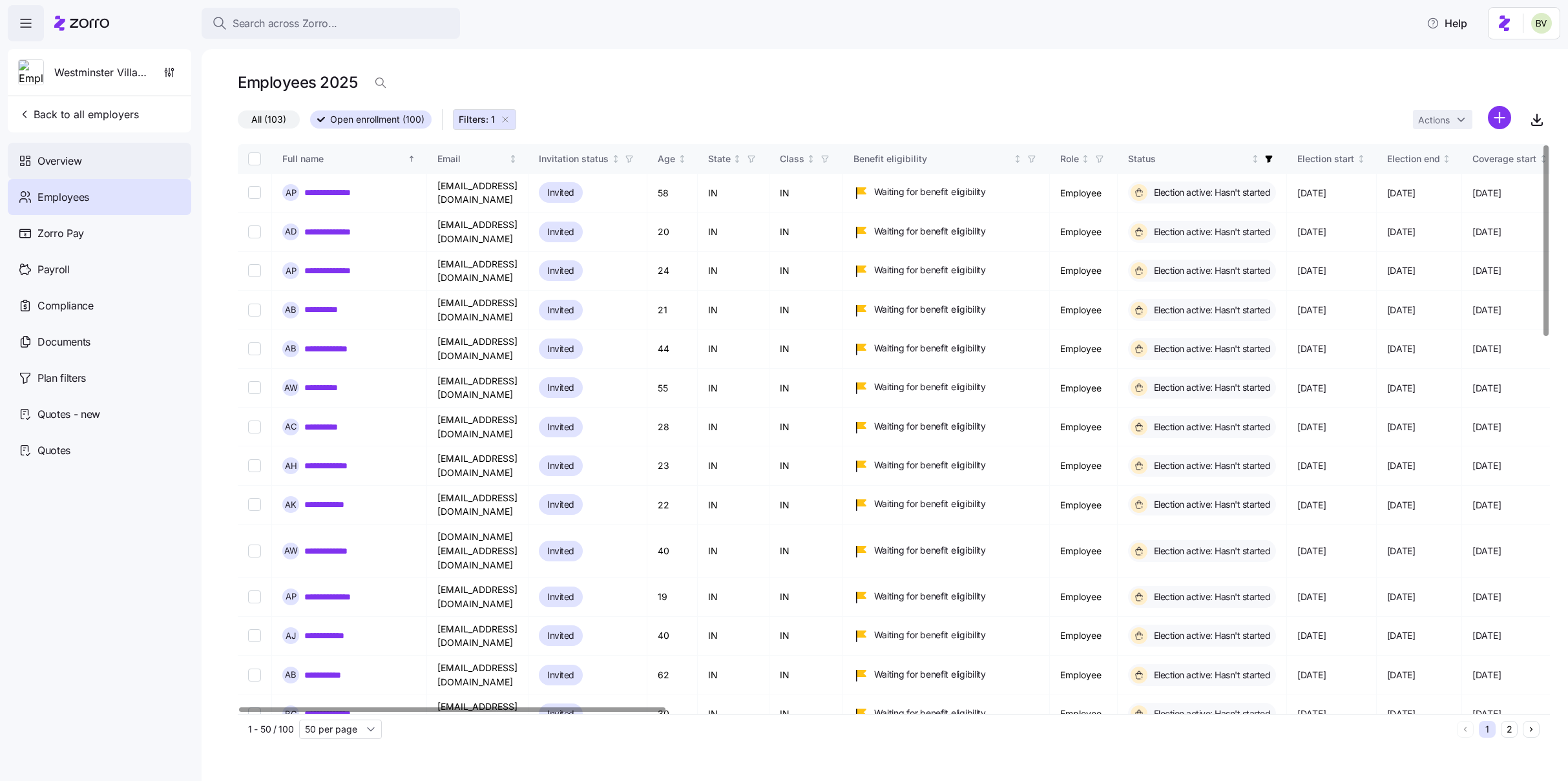
click at [123, 159] on div "Overview" at bounding box center [100, 160] width 184 height 36
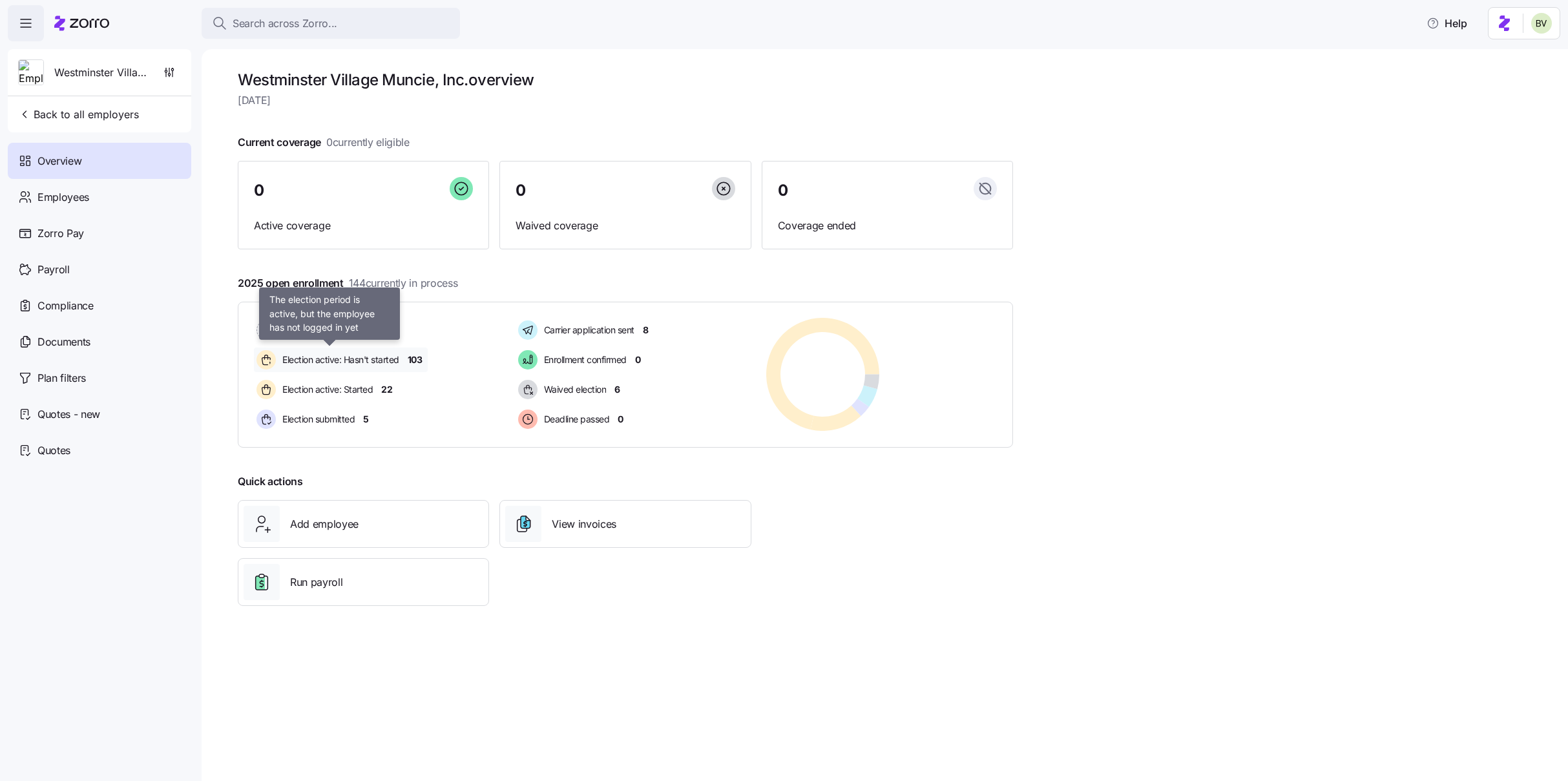
click at [362, 357] on span "Election active: Hasn't started" at bounding box center [339, 359] width 121 height 13
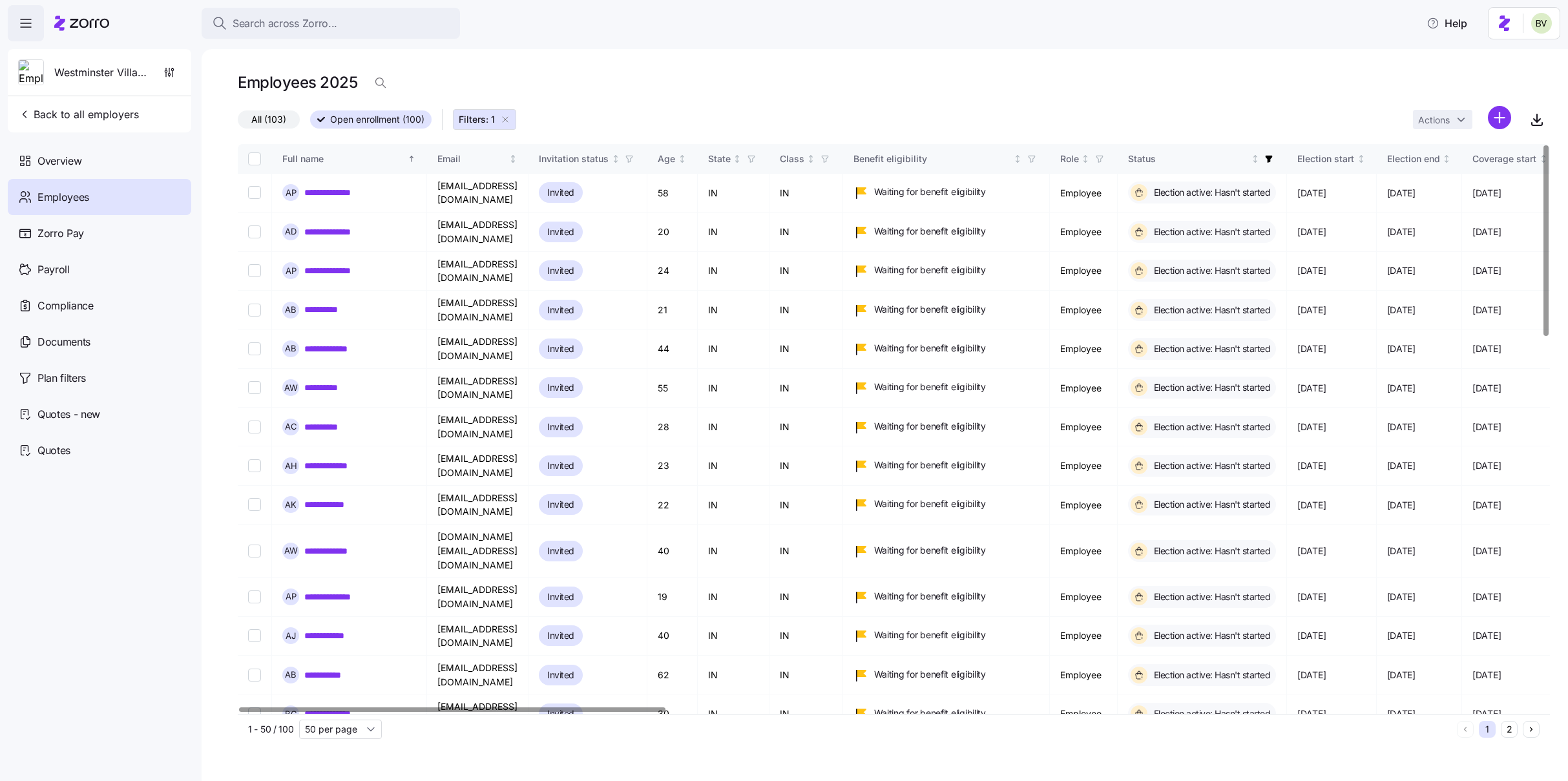
click at [252, 159] on input "Select all records" at bounding box center [254, 158] width 13 height 13
checkbox input "true"
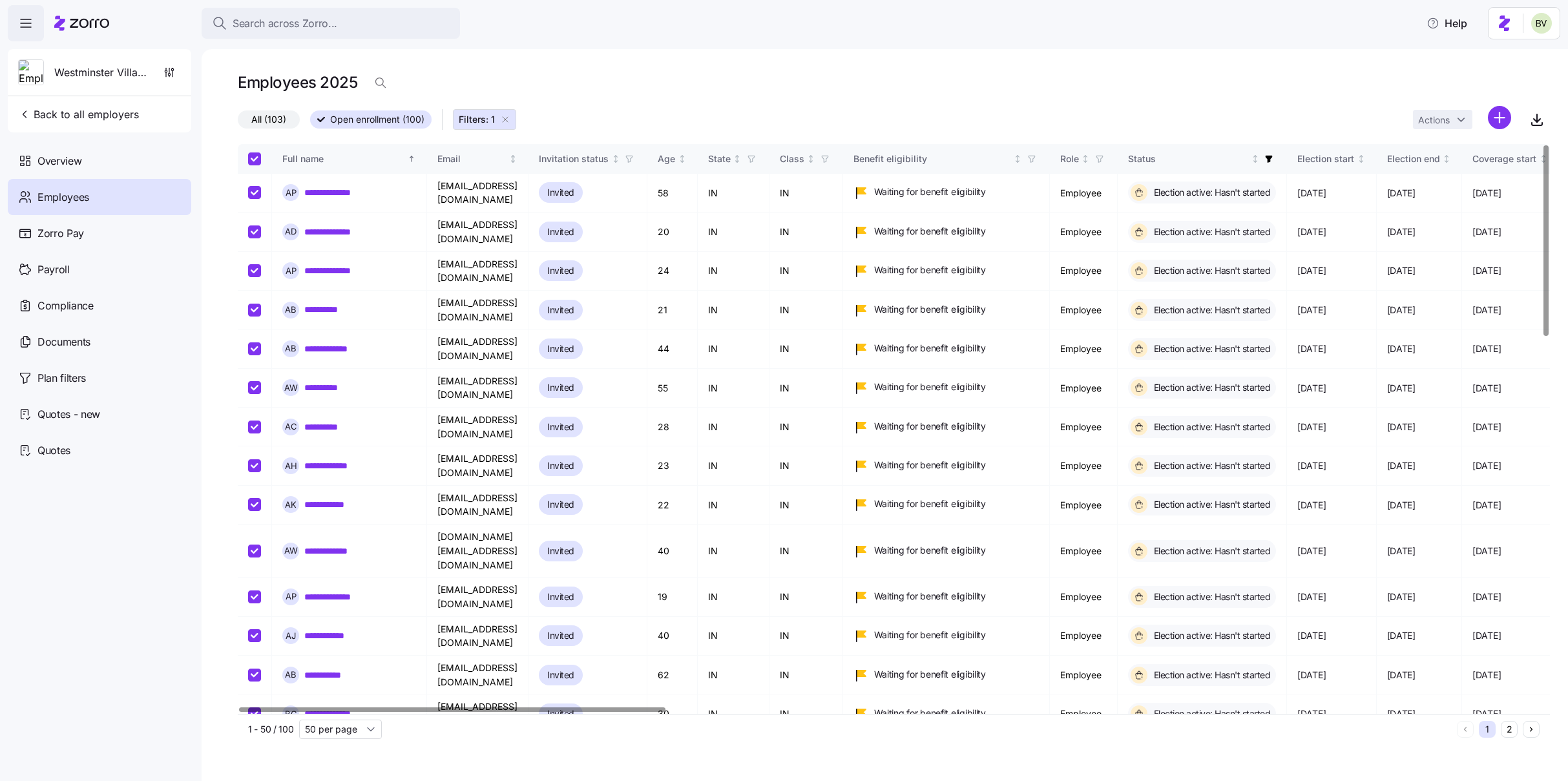
checkbox input "true"
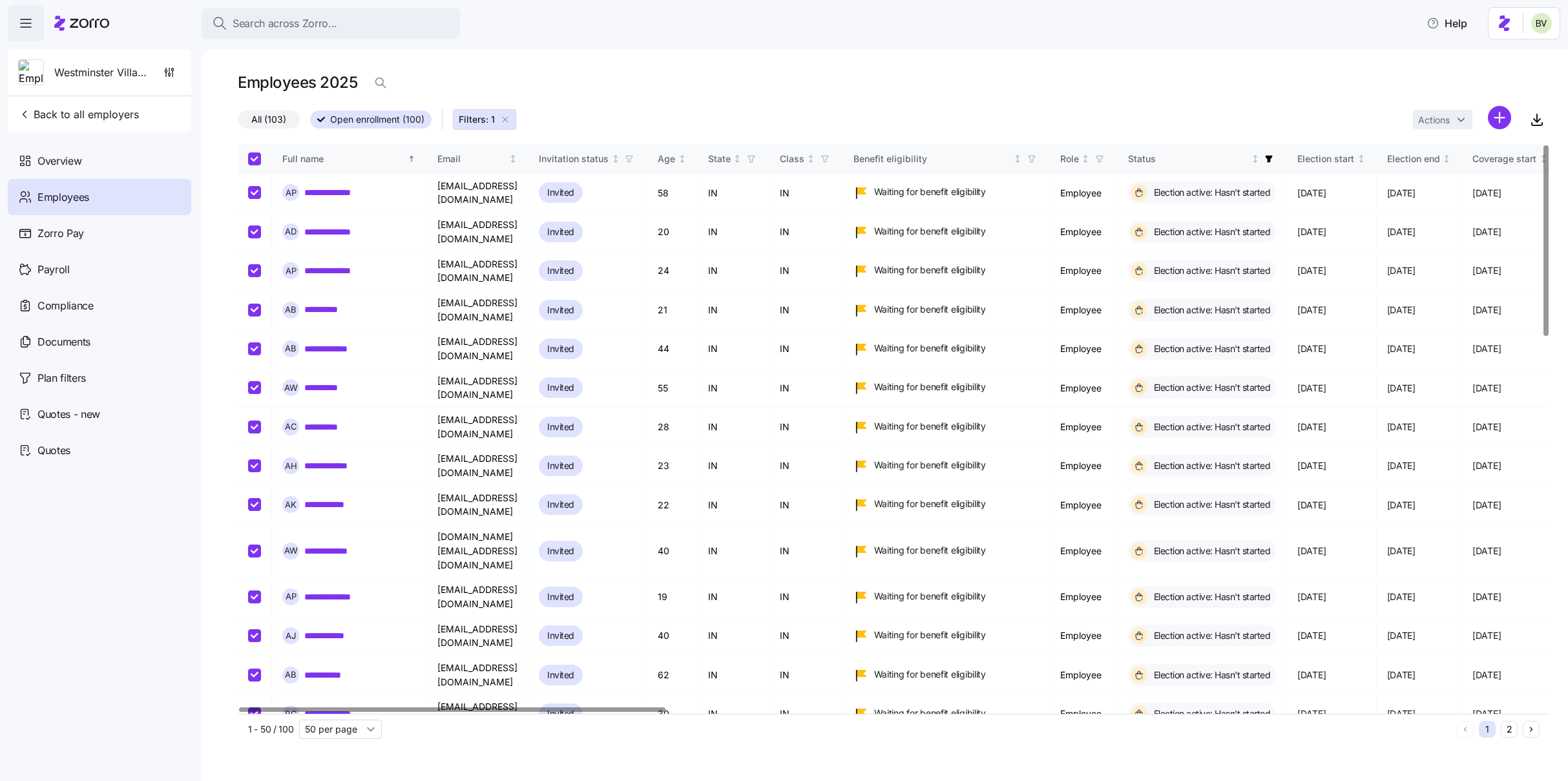
checkbox input "true"
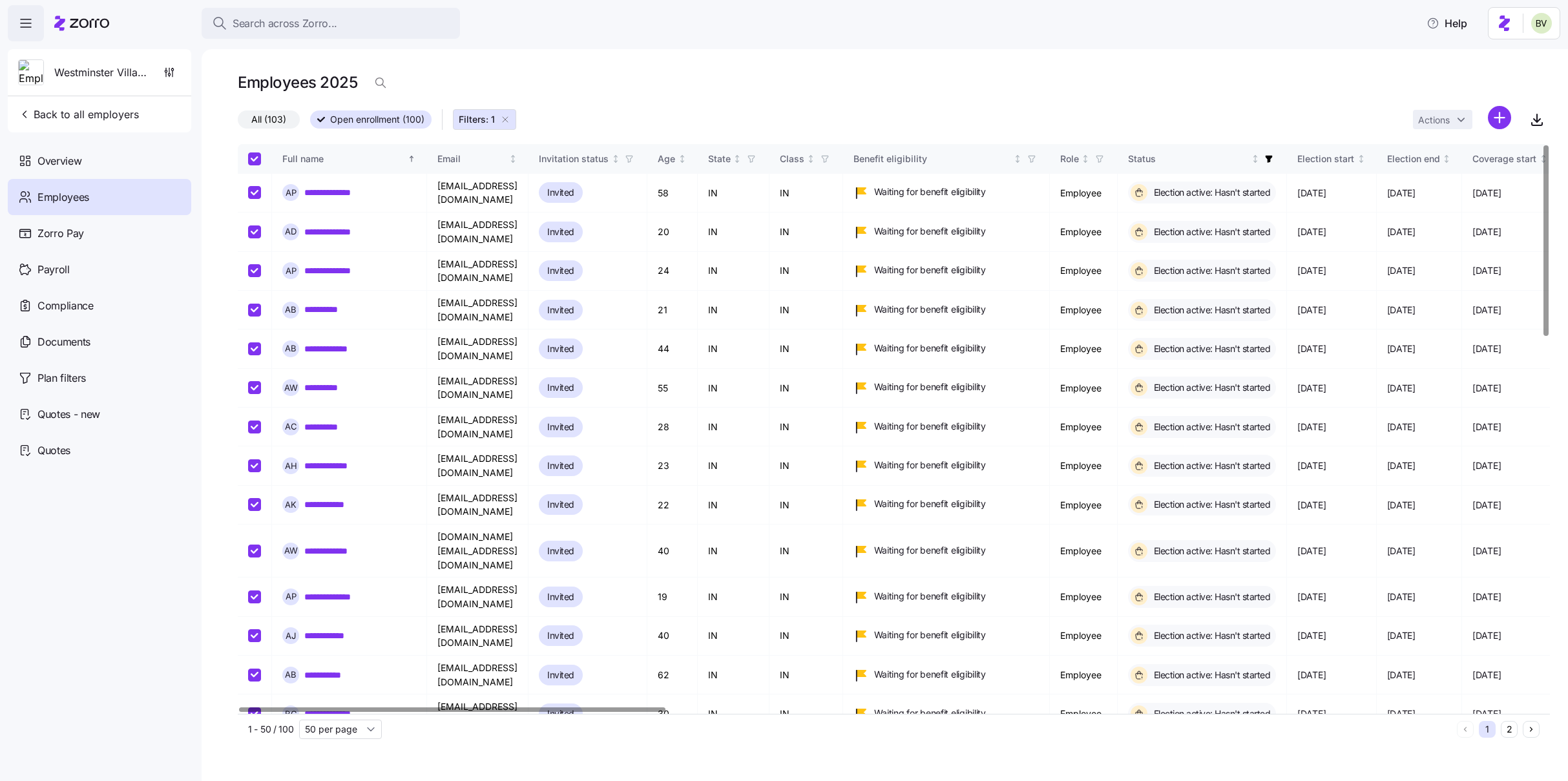
checkbox input "true"
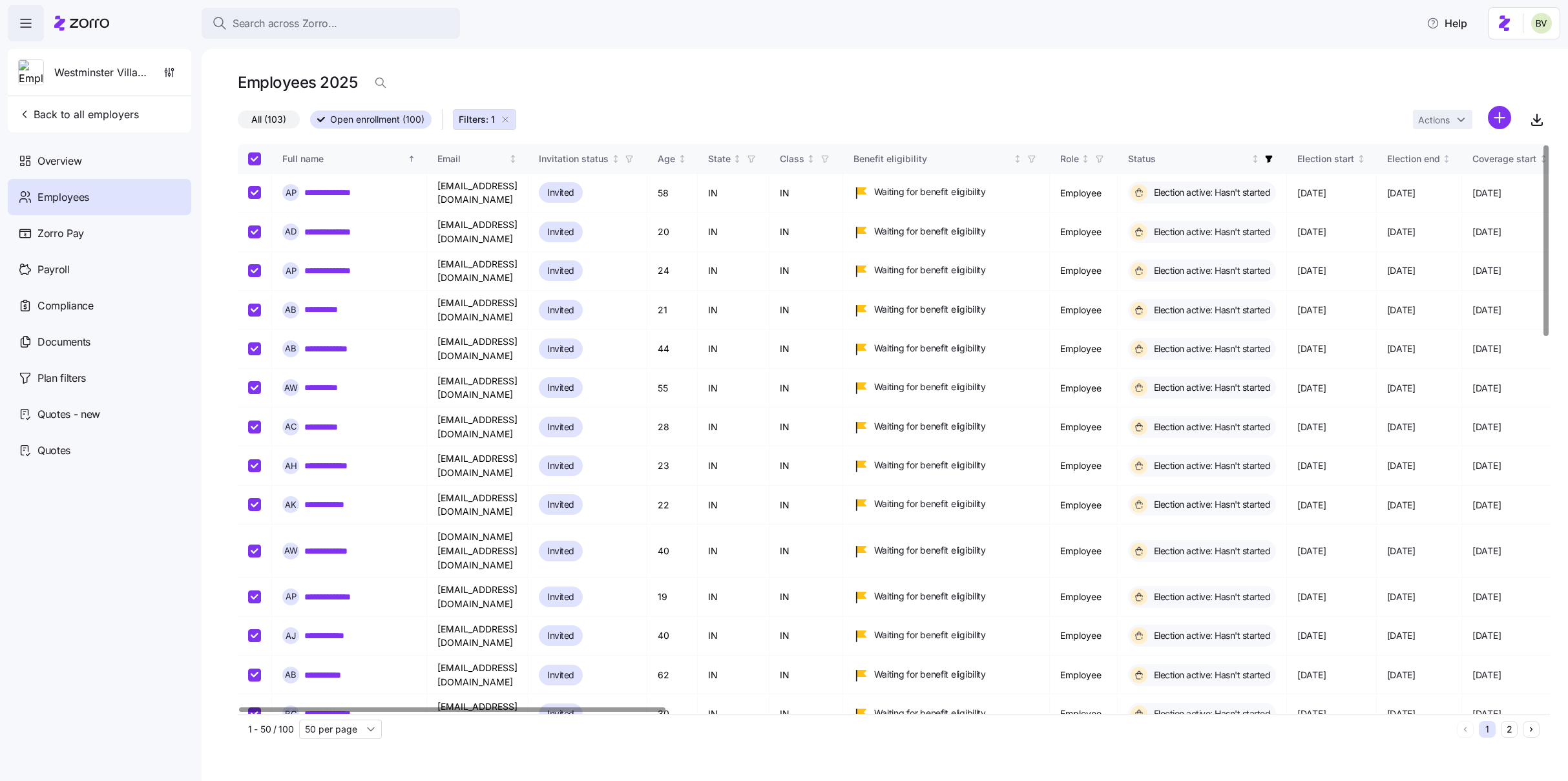
checkbox input "true"
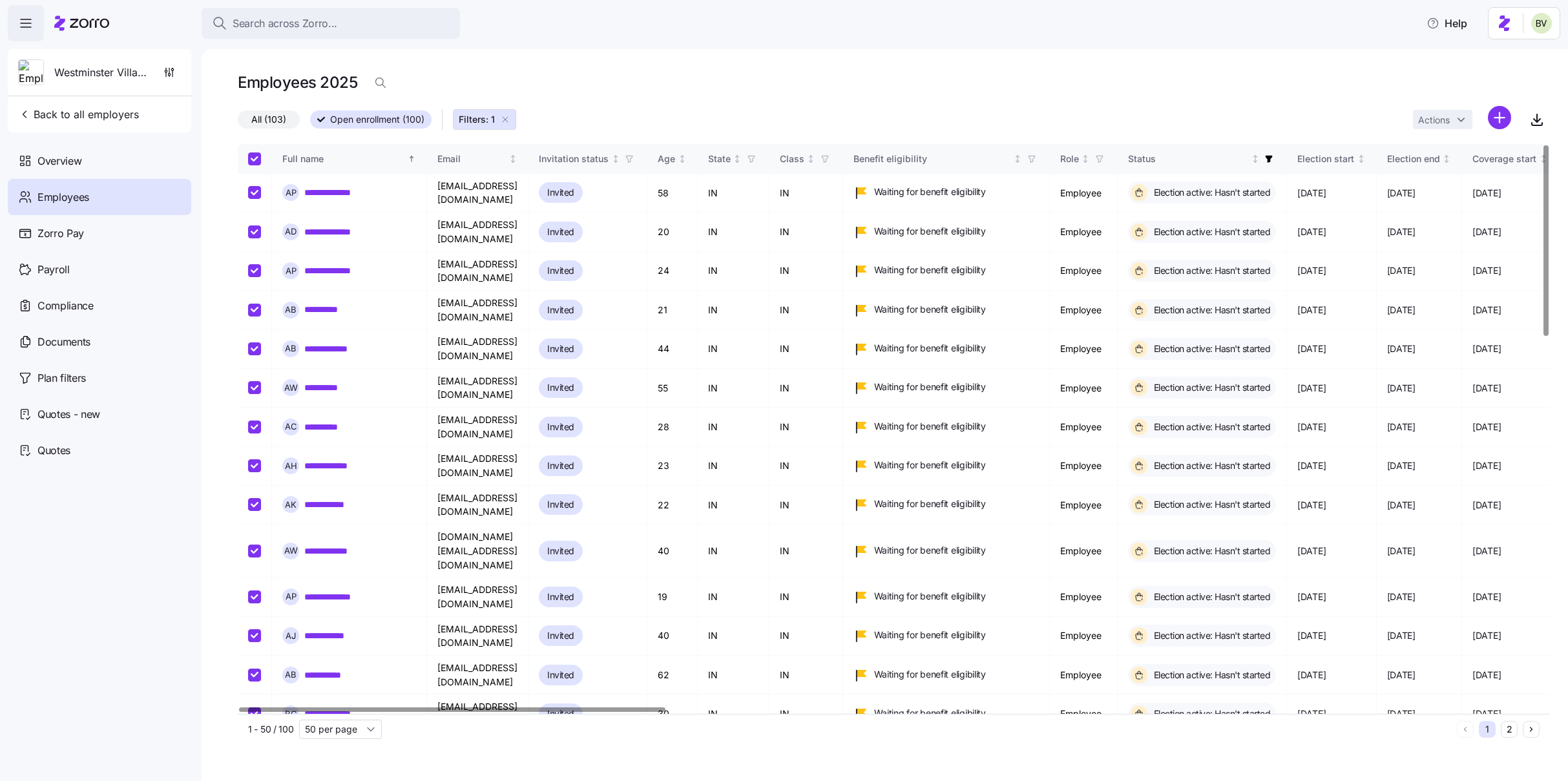
checkbox input "true"
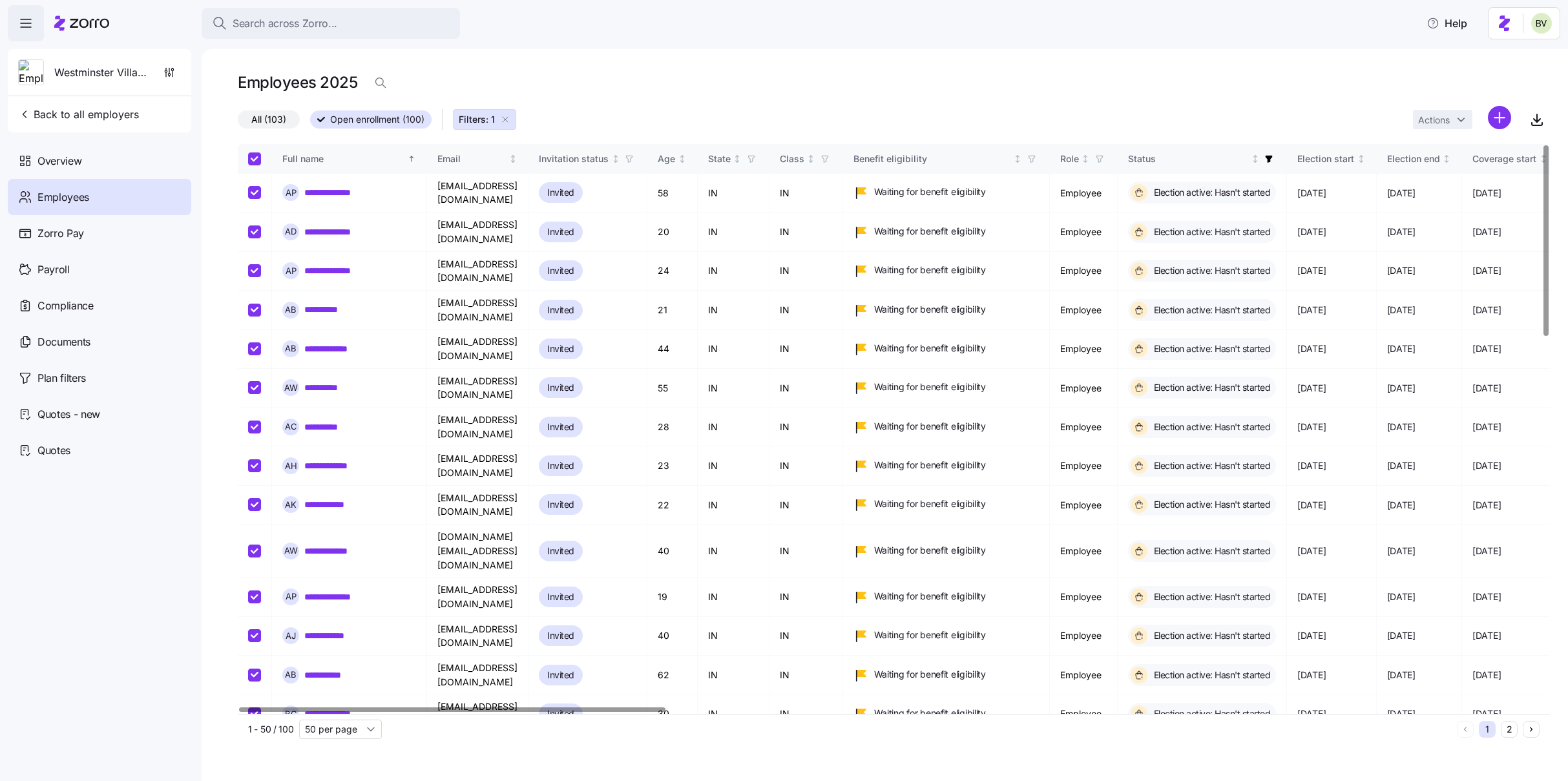
checkbox input "true"
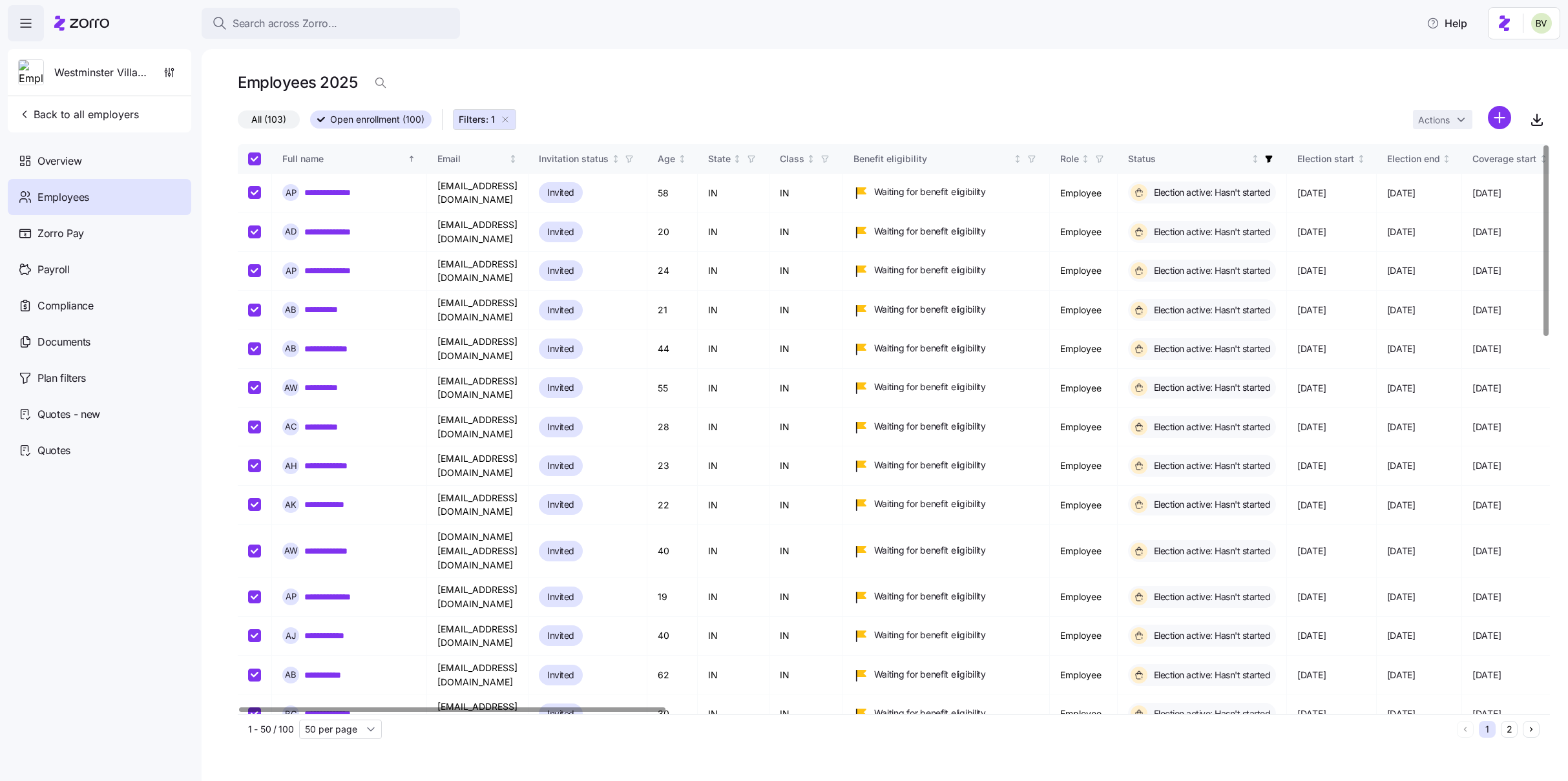
checkbox input "true"
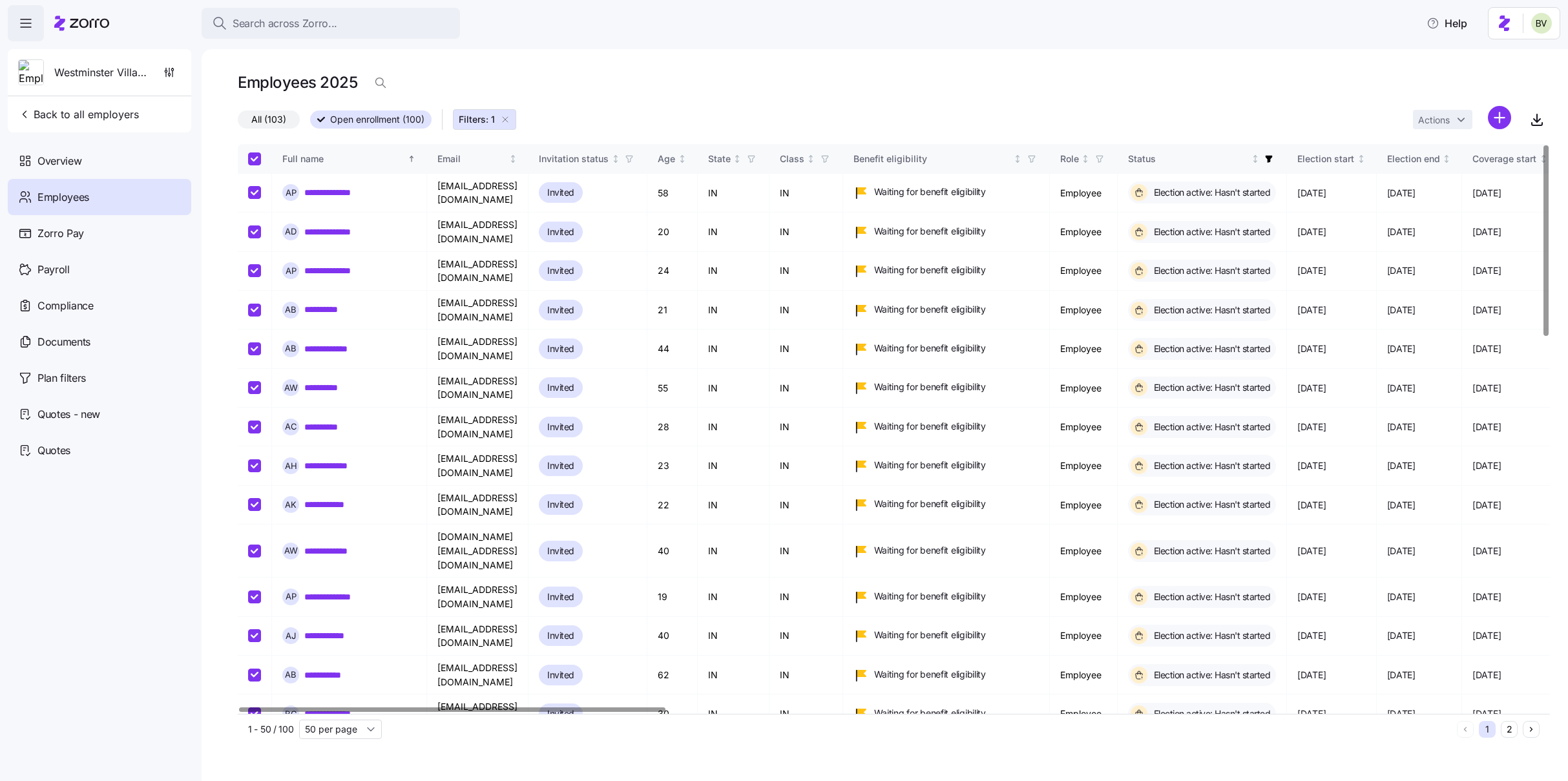
checkbox input "true"
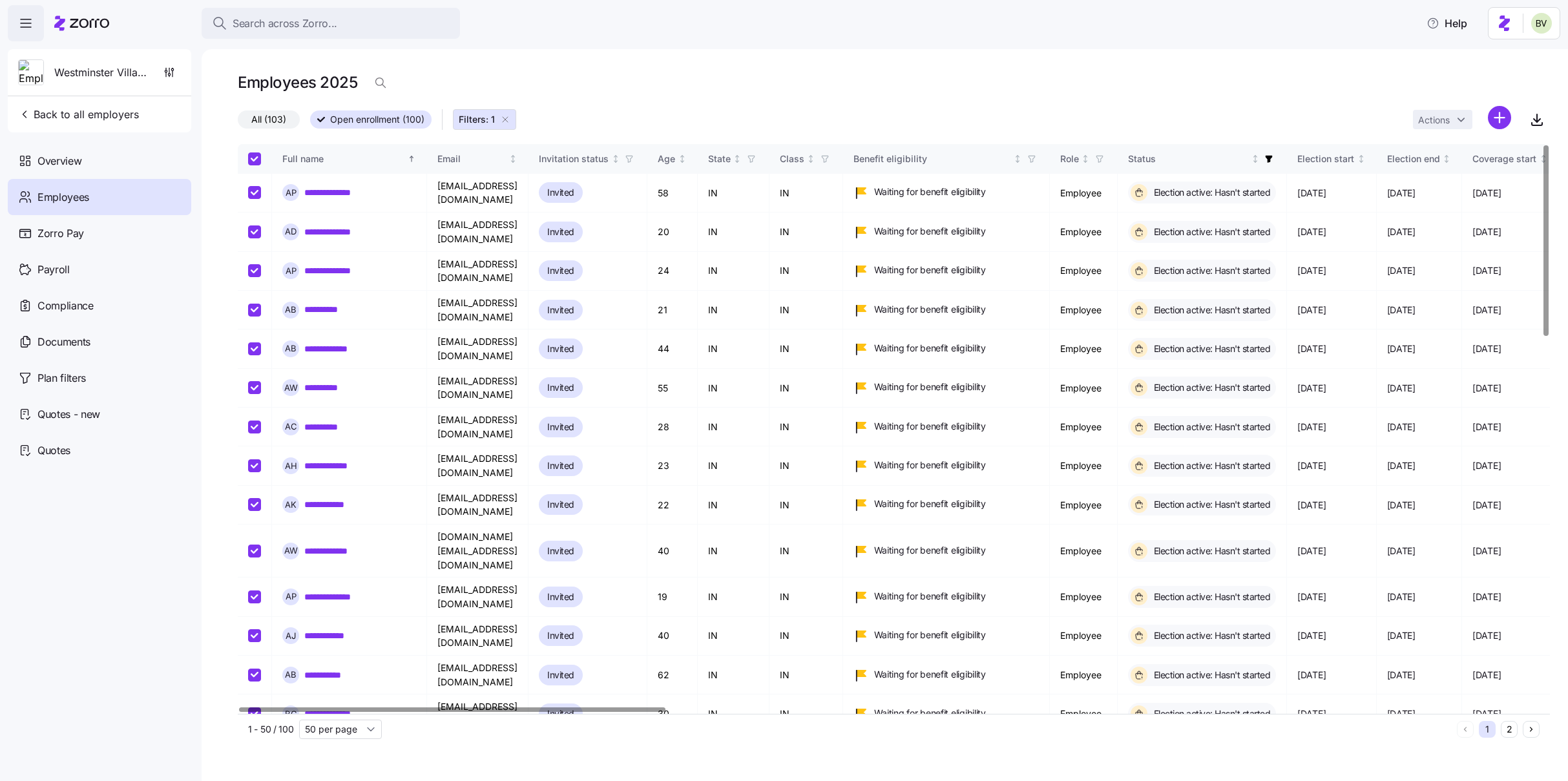
checkbox input "true"
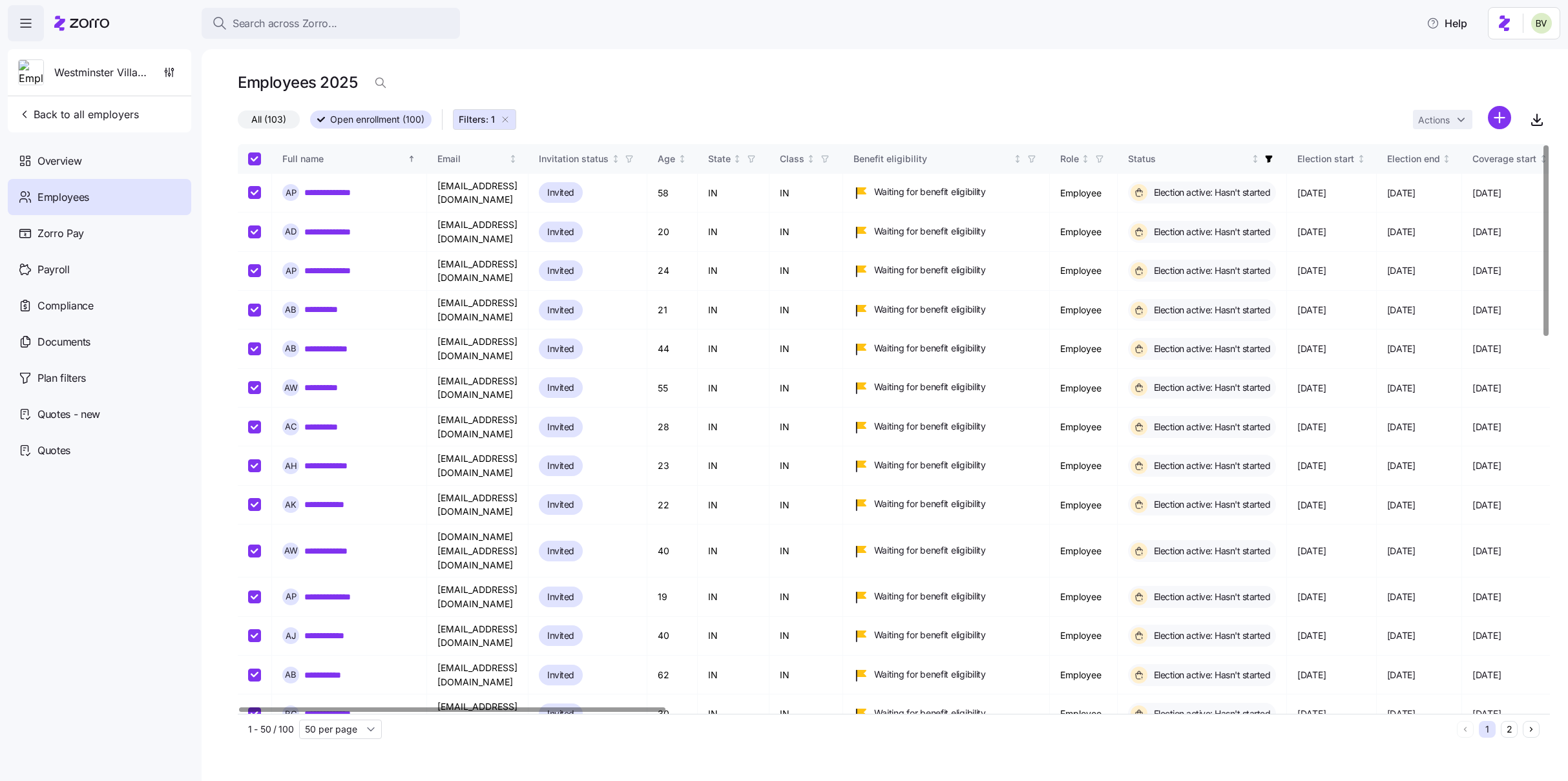
checkbox input "true"
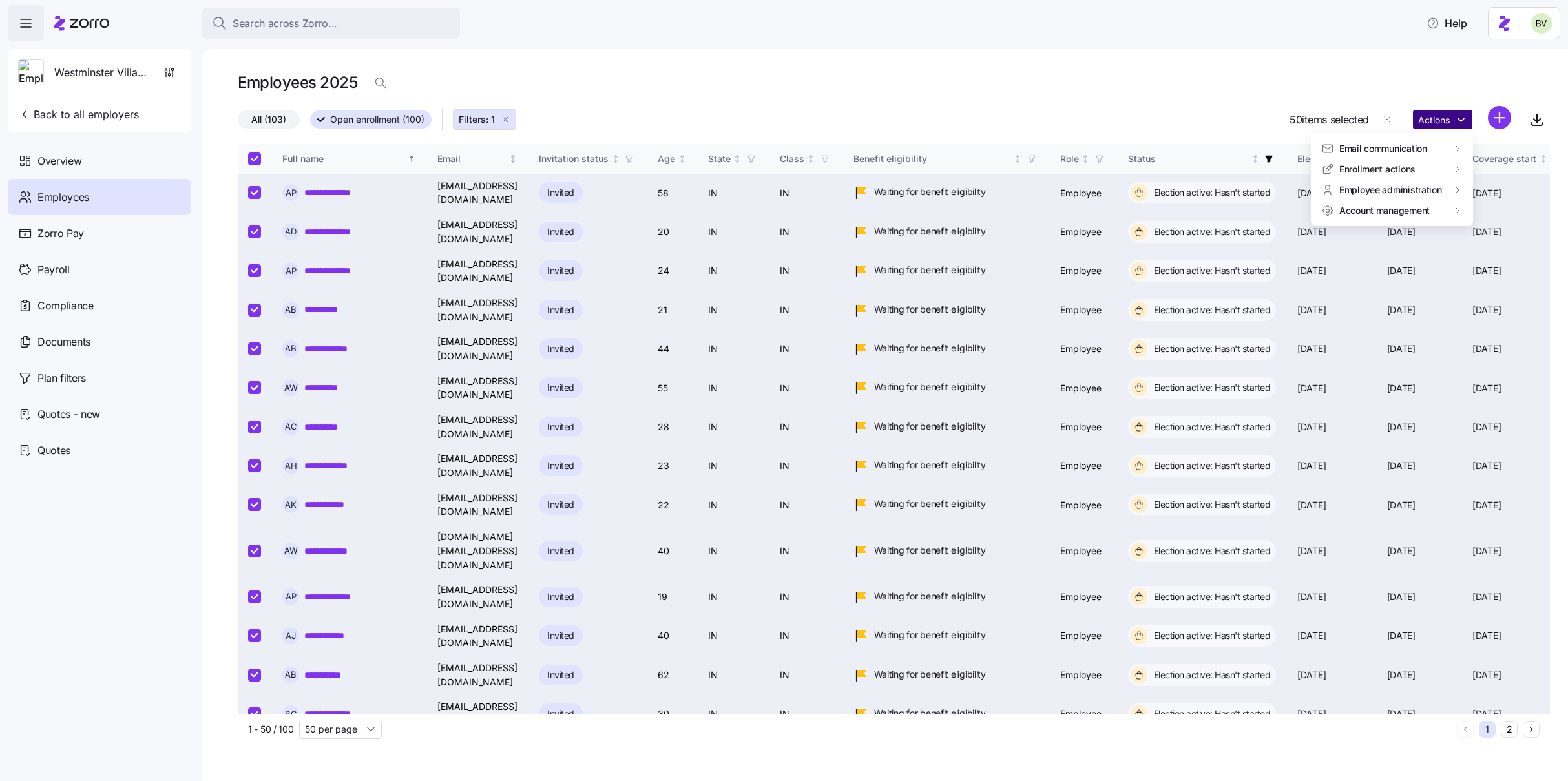
click at [949, 120] on html "**********" at bounding box center [784, 386] width 1568 height 773
click at [949, 88] on html "**********" at bounding box center [784, 386] width 1568 height 773
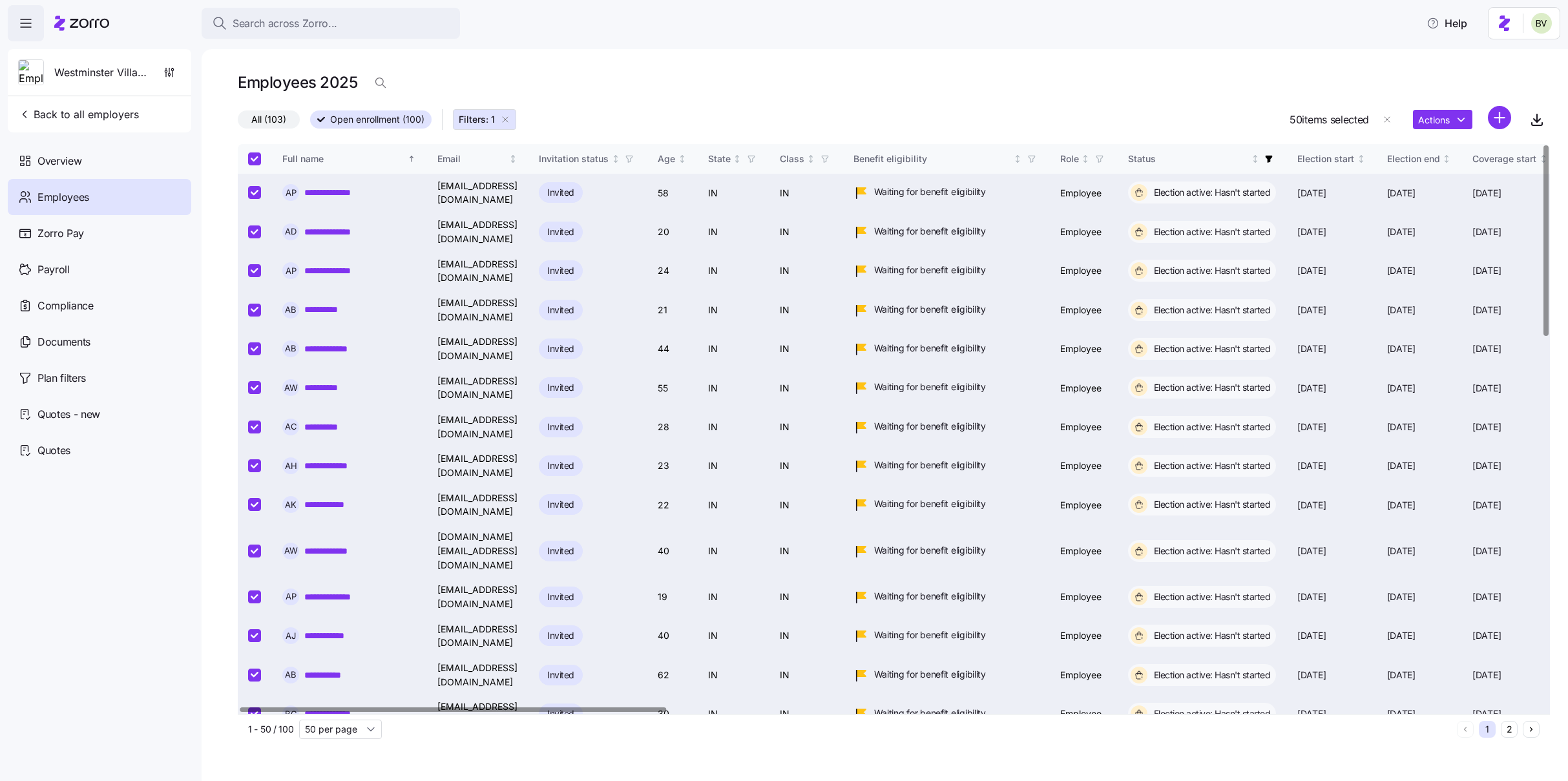
scroll to position [0, 4]
click at [256, 158] on input "Select all records" at bounding box center [254, 158] width 13 height 13
checkbox input "false"
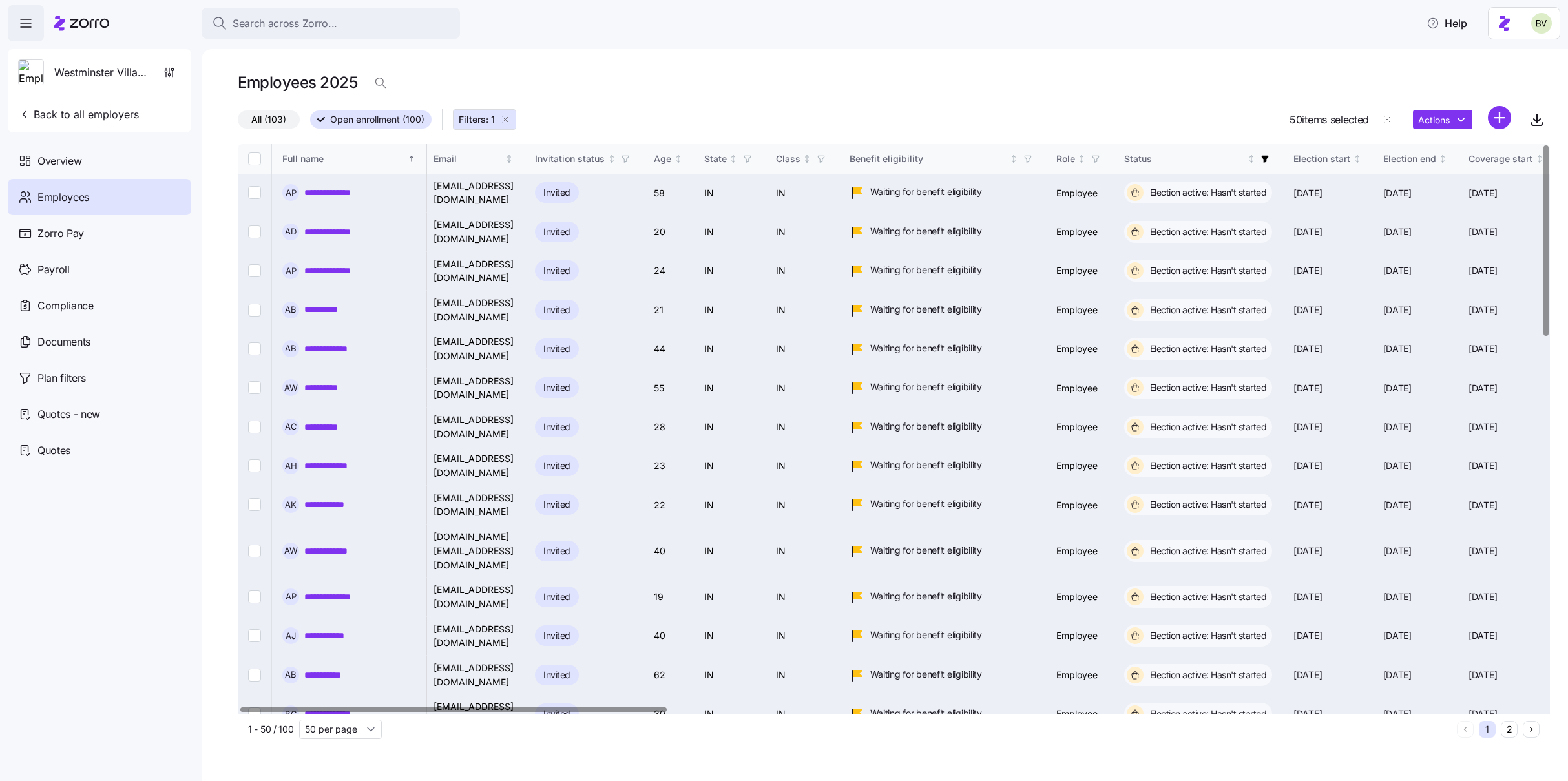
checkbox input "false"
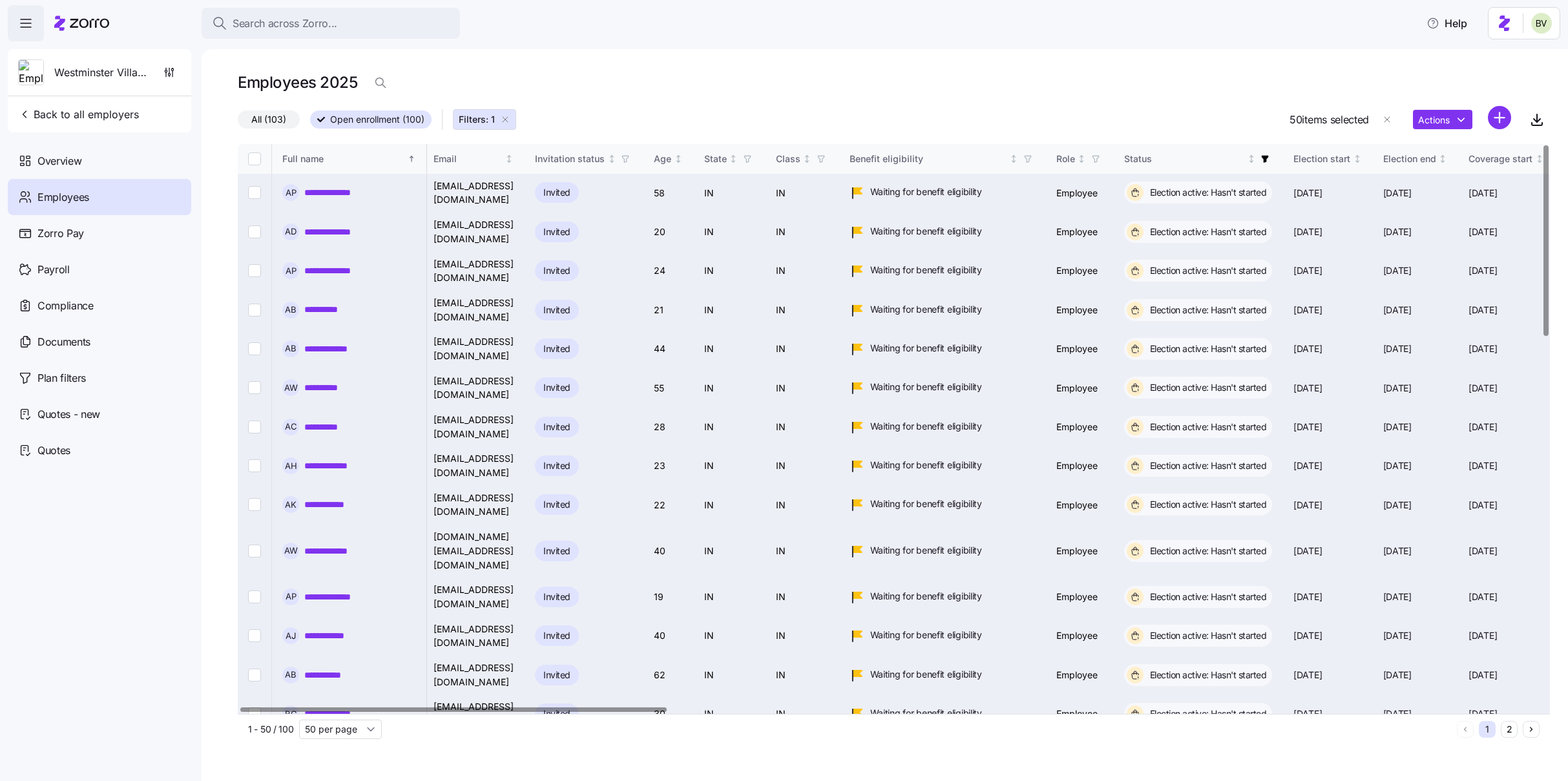
checkbox input "false"
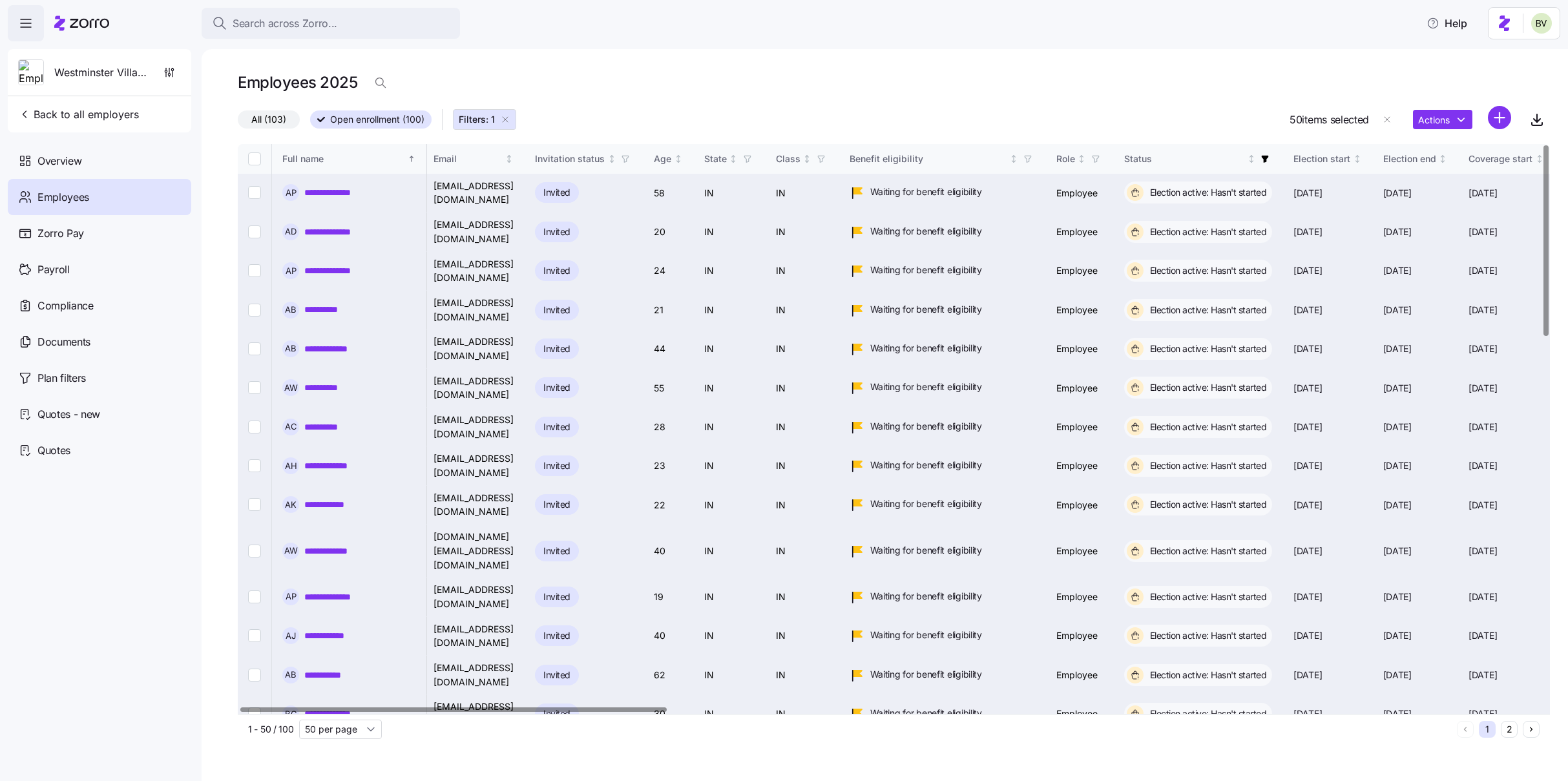
checkbox input "false"
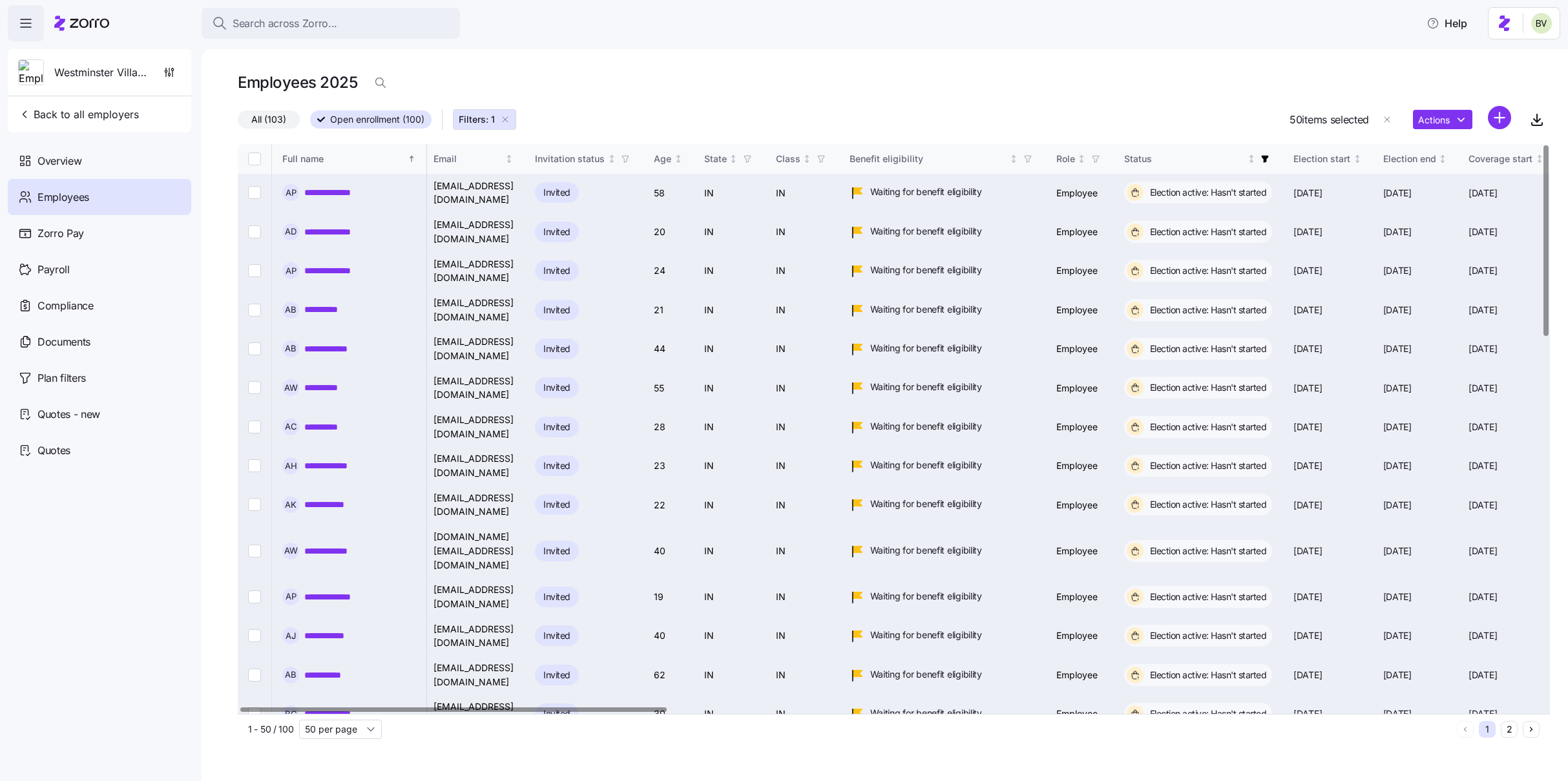
checkbox input "false"
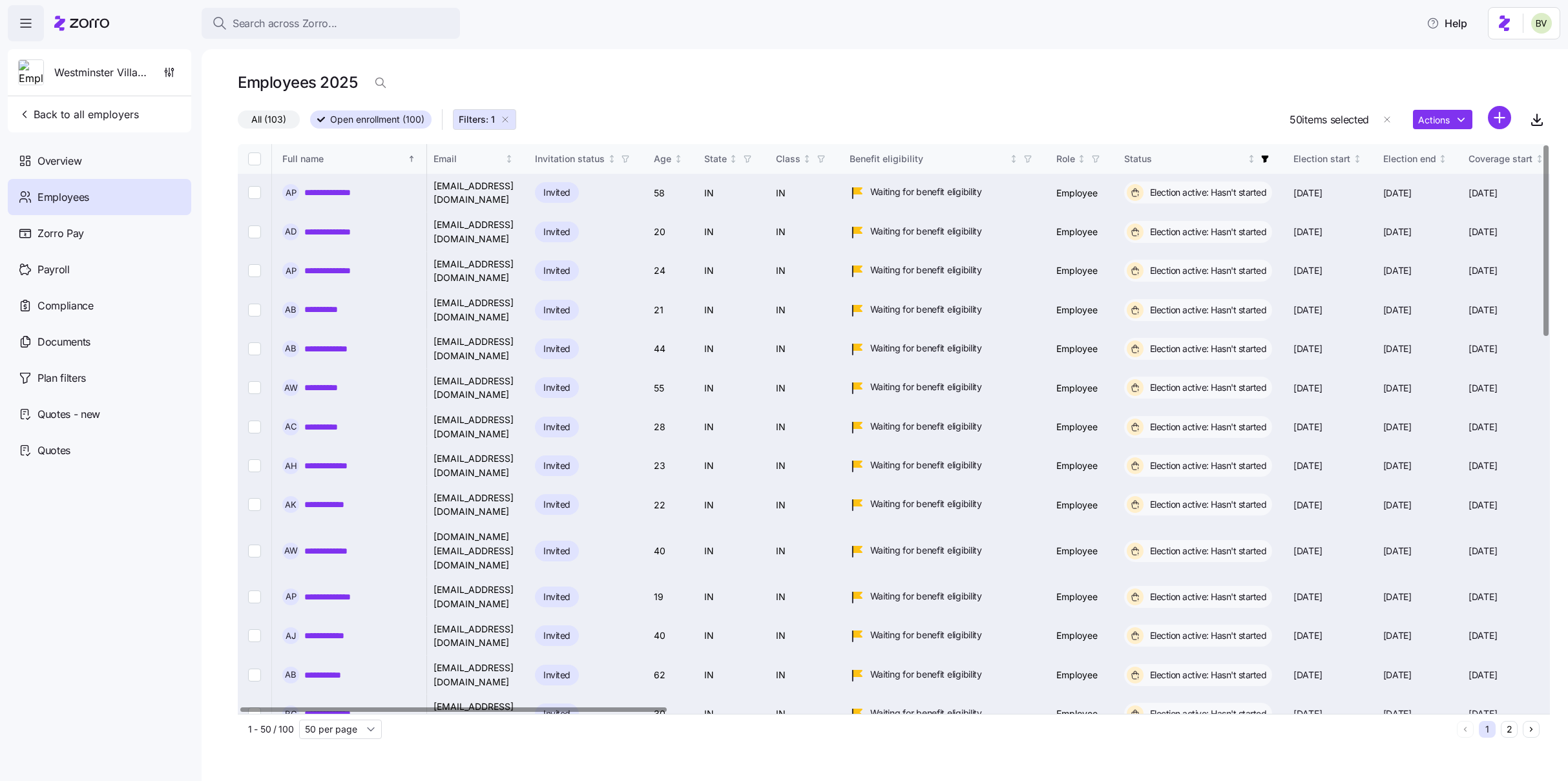
checkbox input "false"
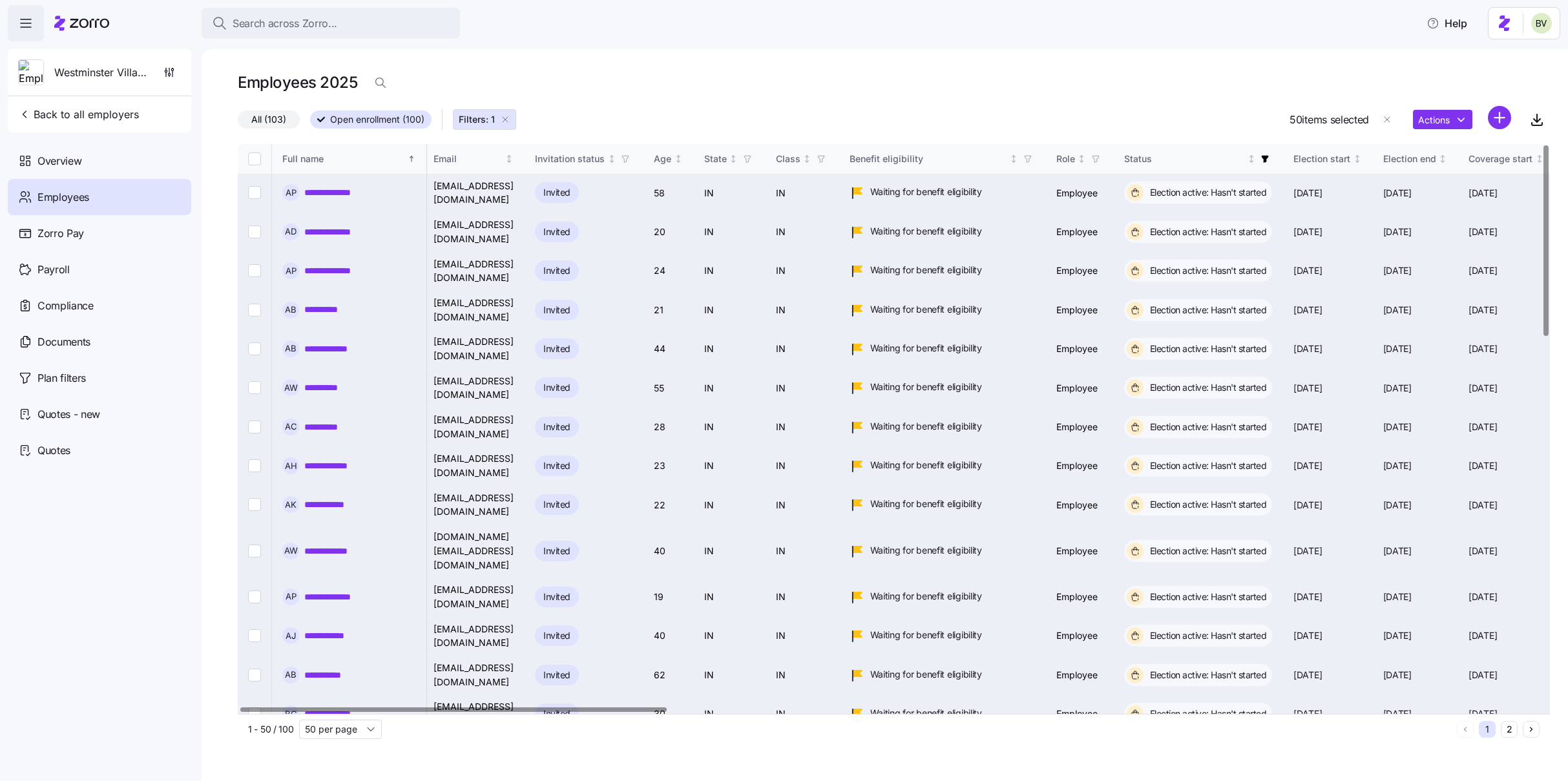
checkbox input "false"
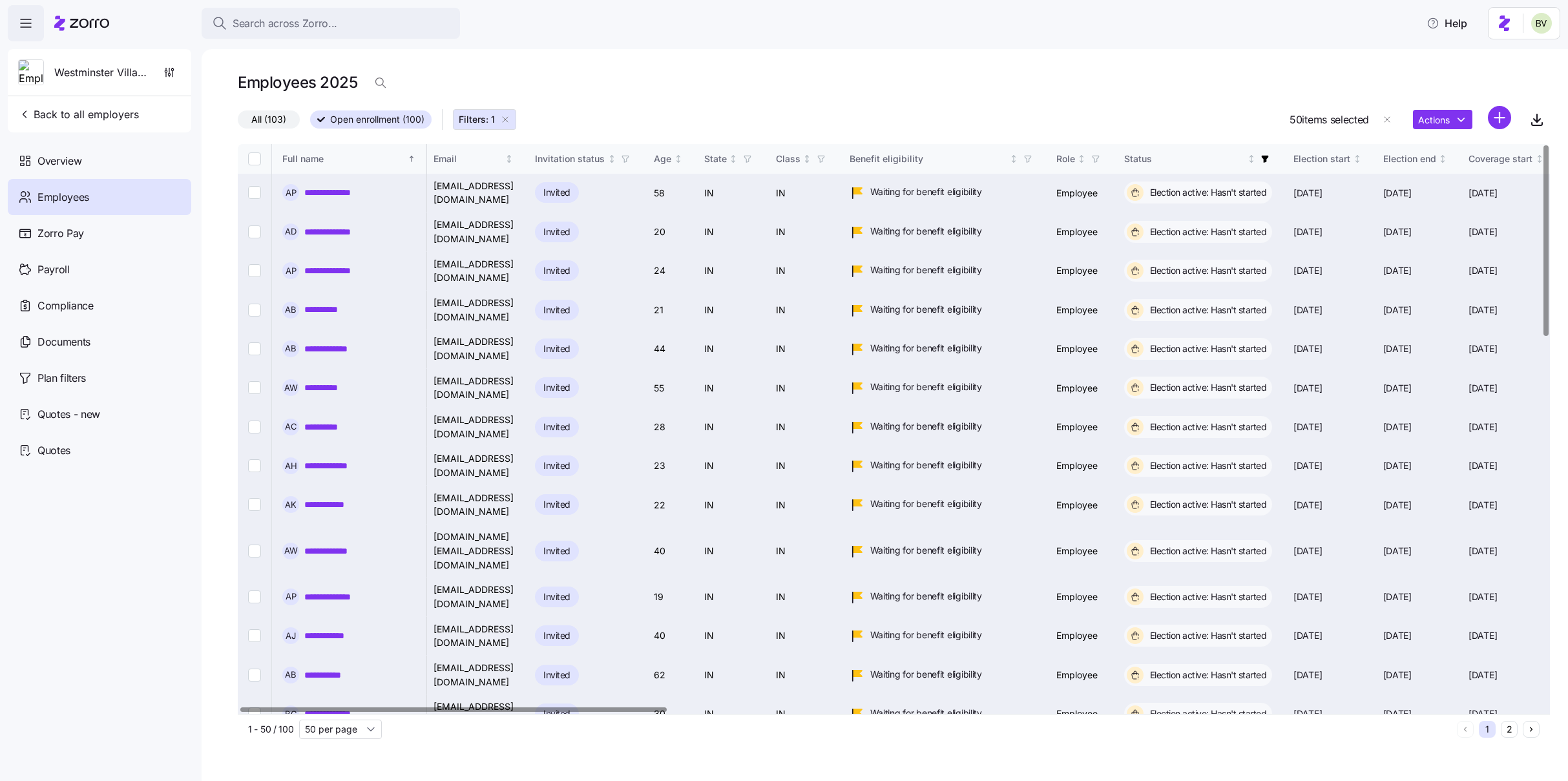
checkbox input "false"
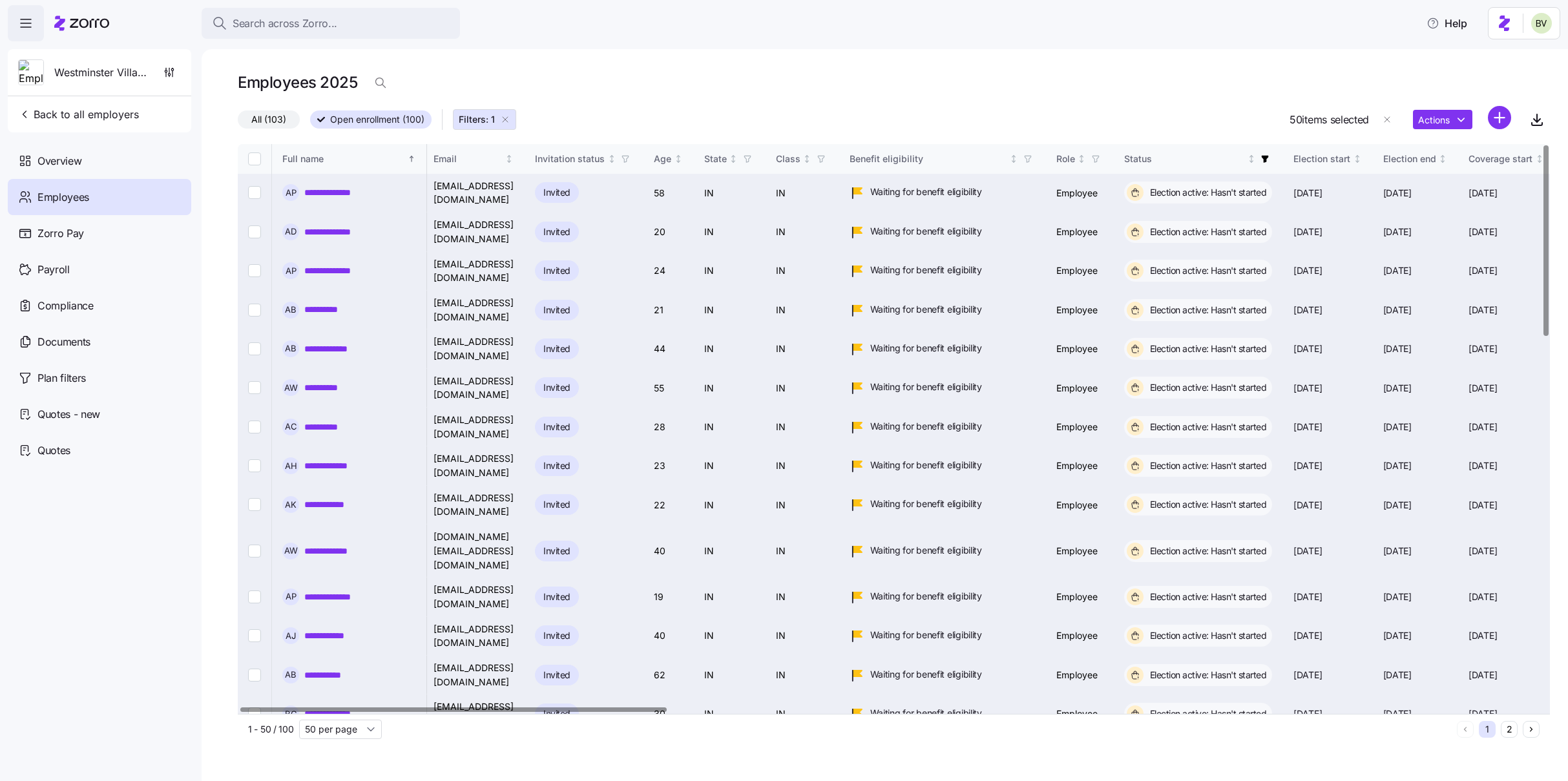
checkbox input "false"
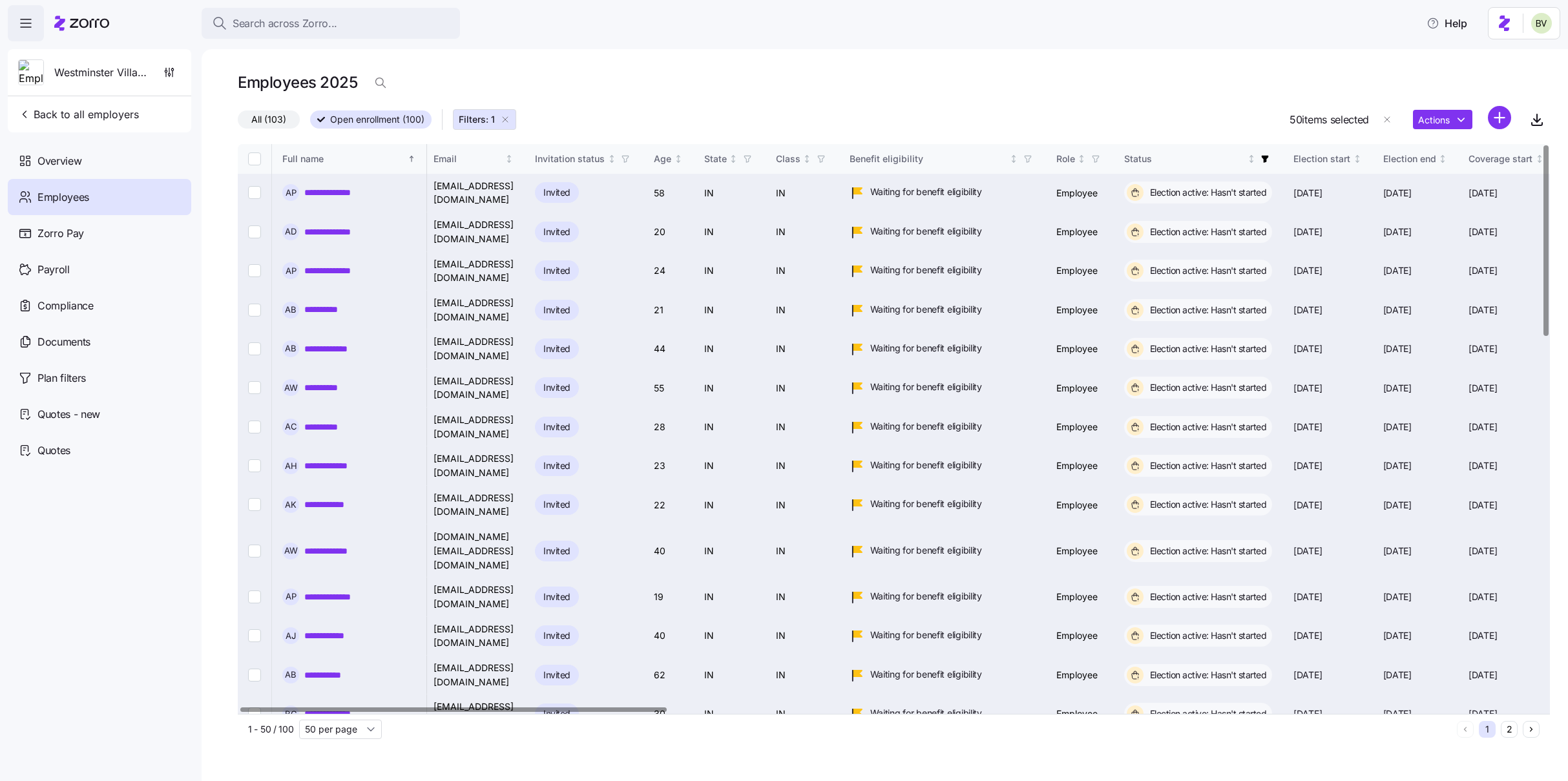
checkbox input "false"
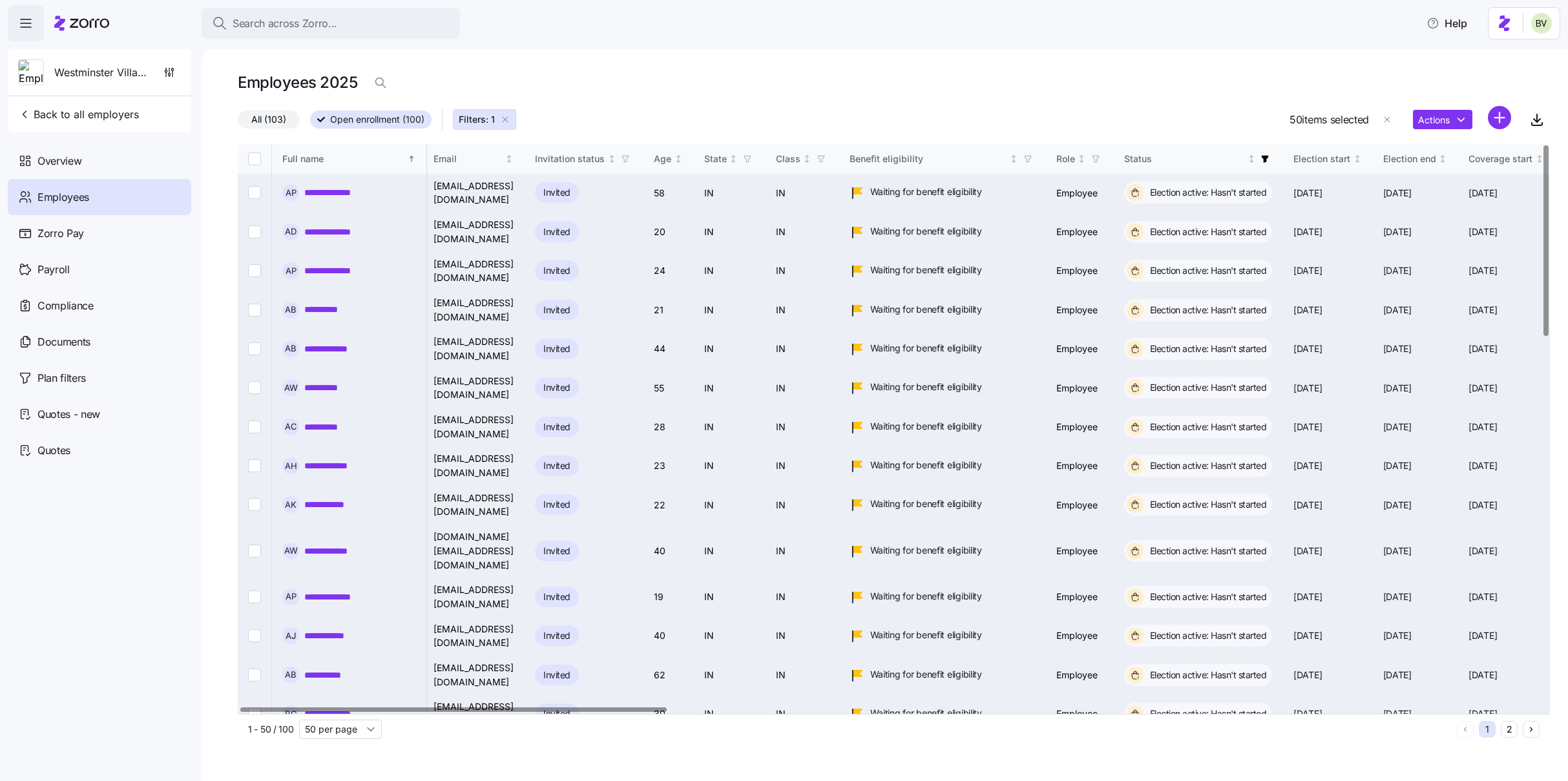
checkbox input "false"
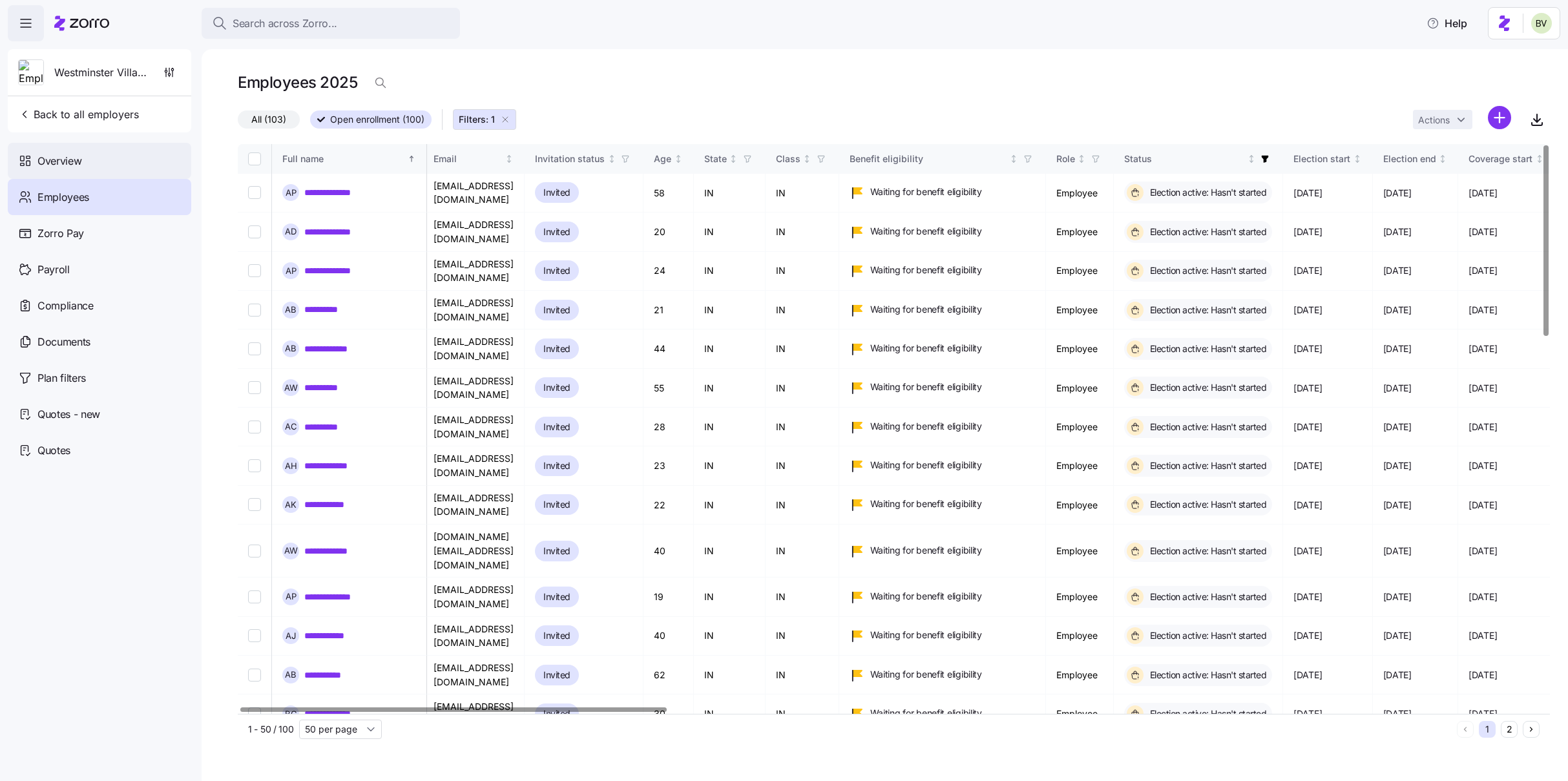
click at [60, 170] on div "Overview" at bounding box center [100, 160] width 184 height 36
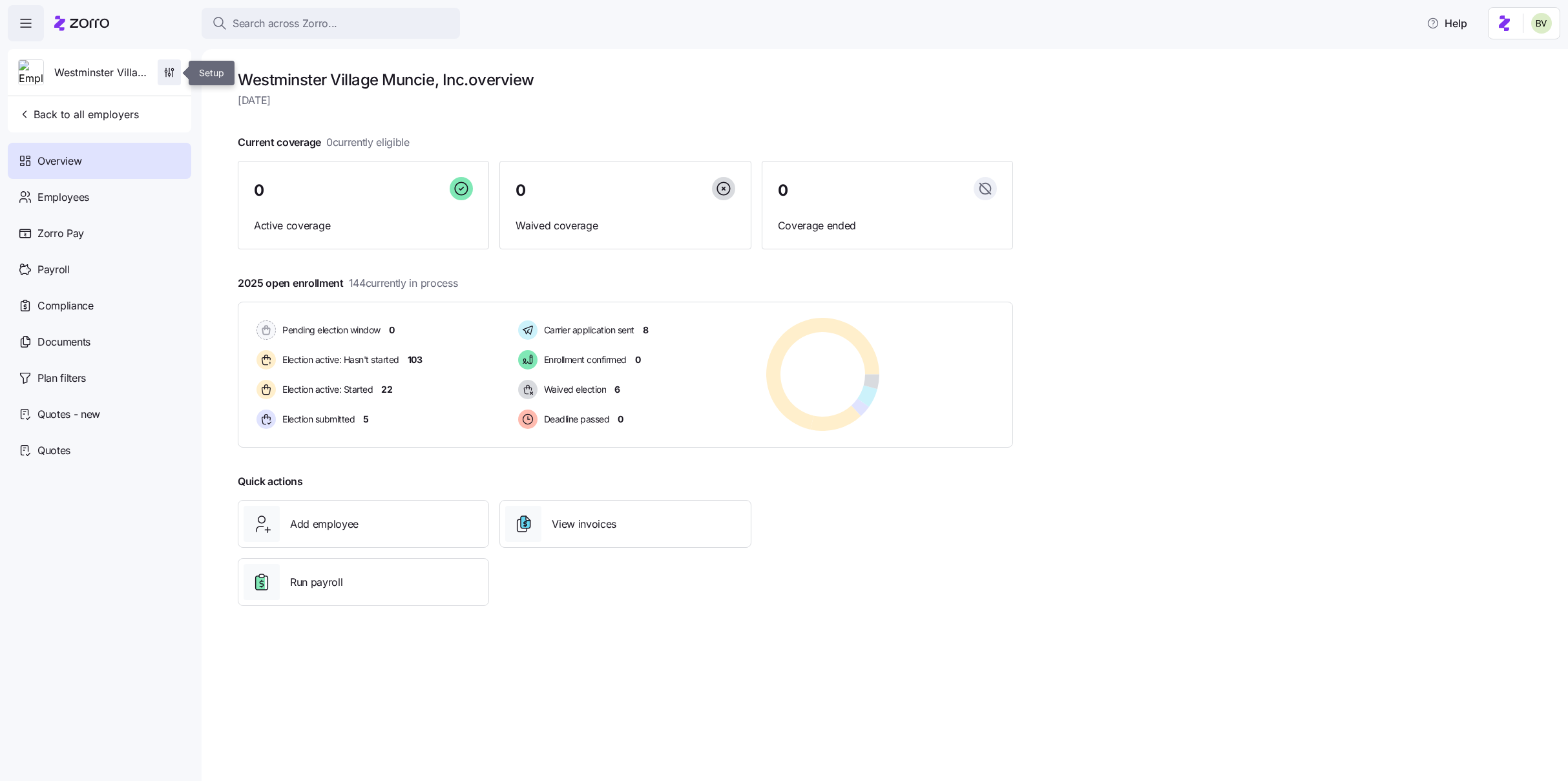
click at [166, 67] on icon "button" at bounding box center [169, 71] width 13 height 13
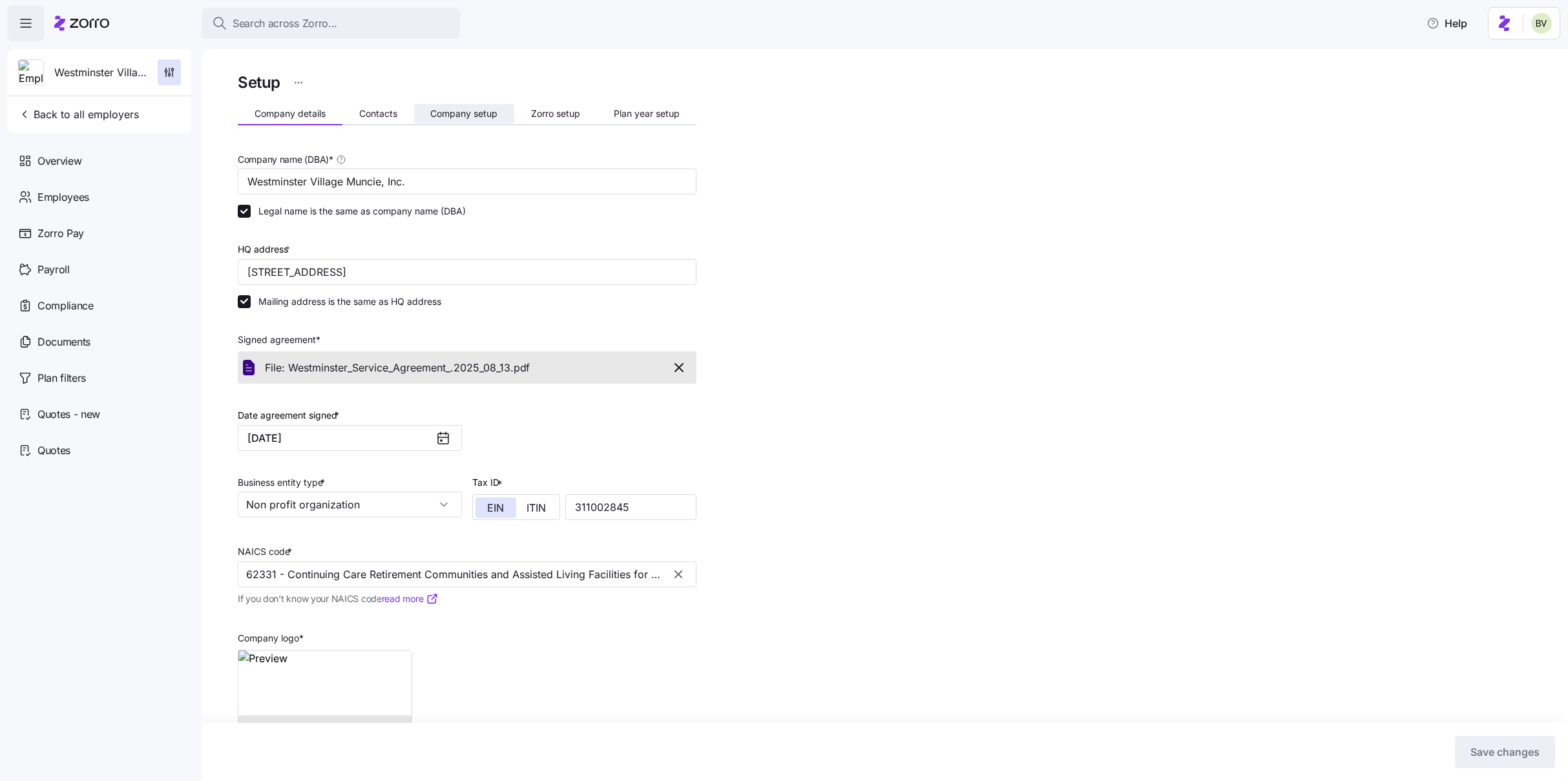
click at [458, 107] on button "Company setup" at bounding box center [464, 113] width 101 height 20
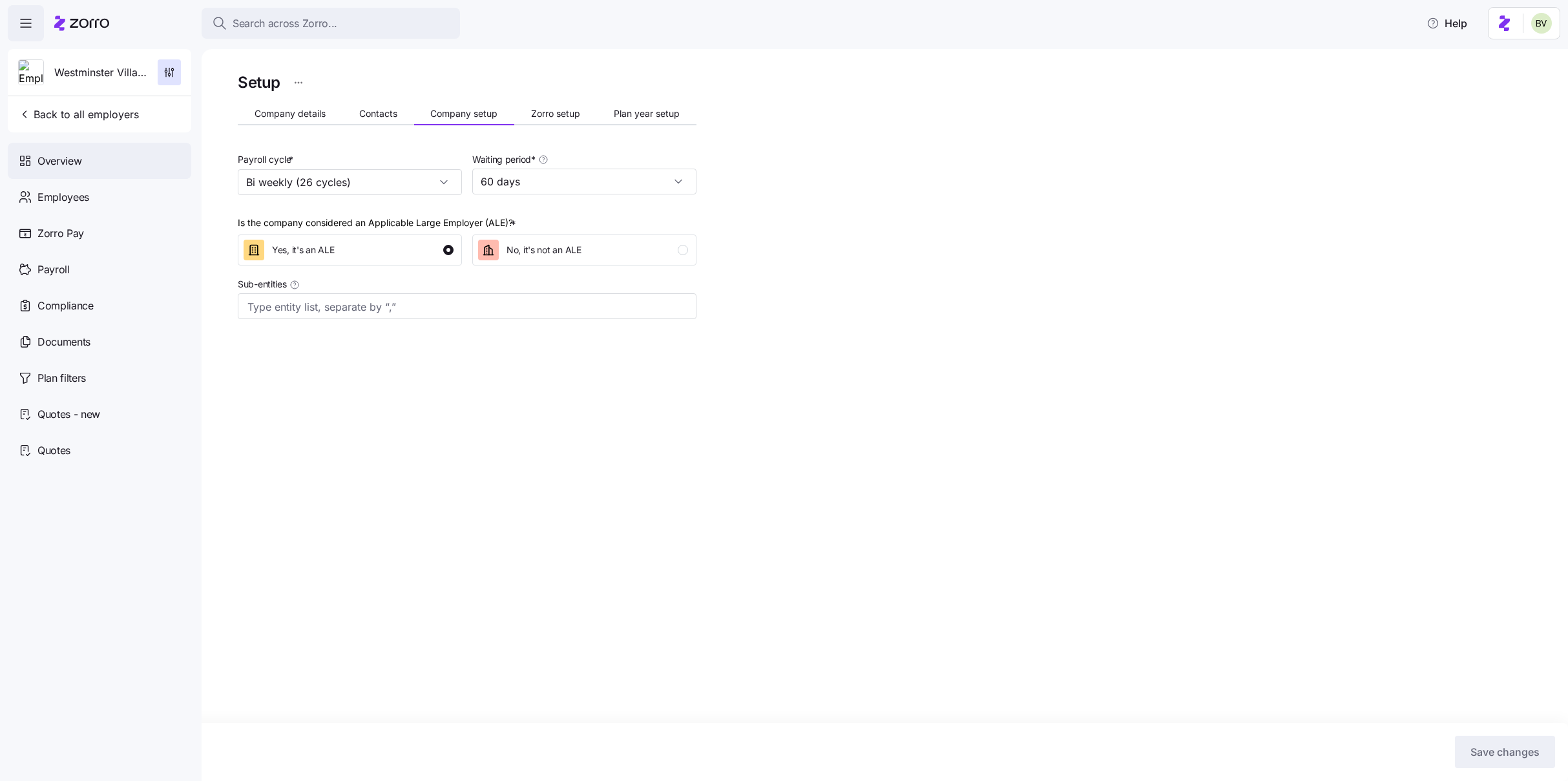
click at [108, 168] on div "Overview" at bounding box center [100, 160] width 184 height 36
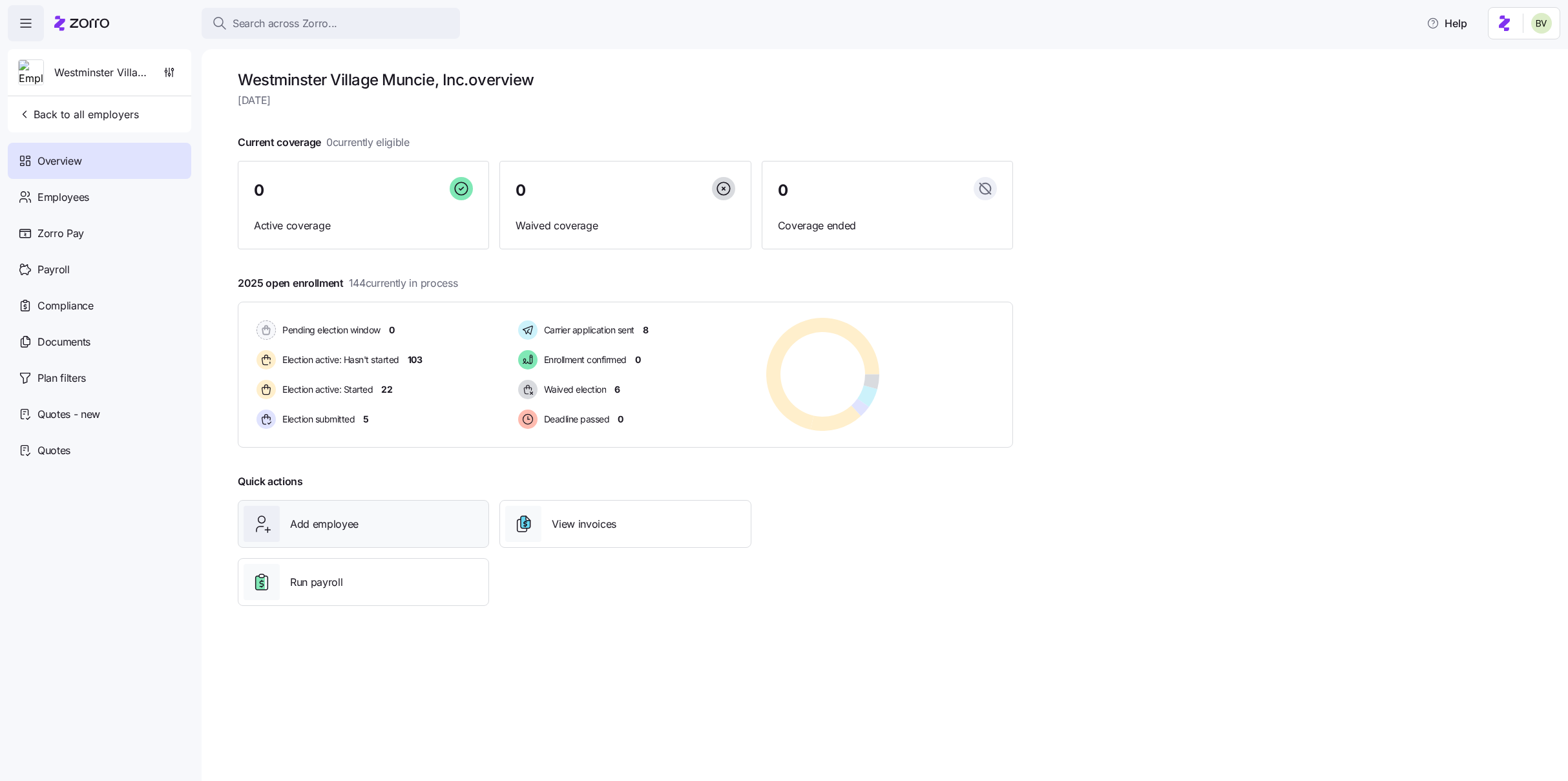
click at [327, 475] on span "Add employee" at bounding box center [325, 524] width 68 height 17
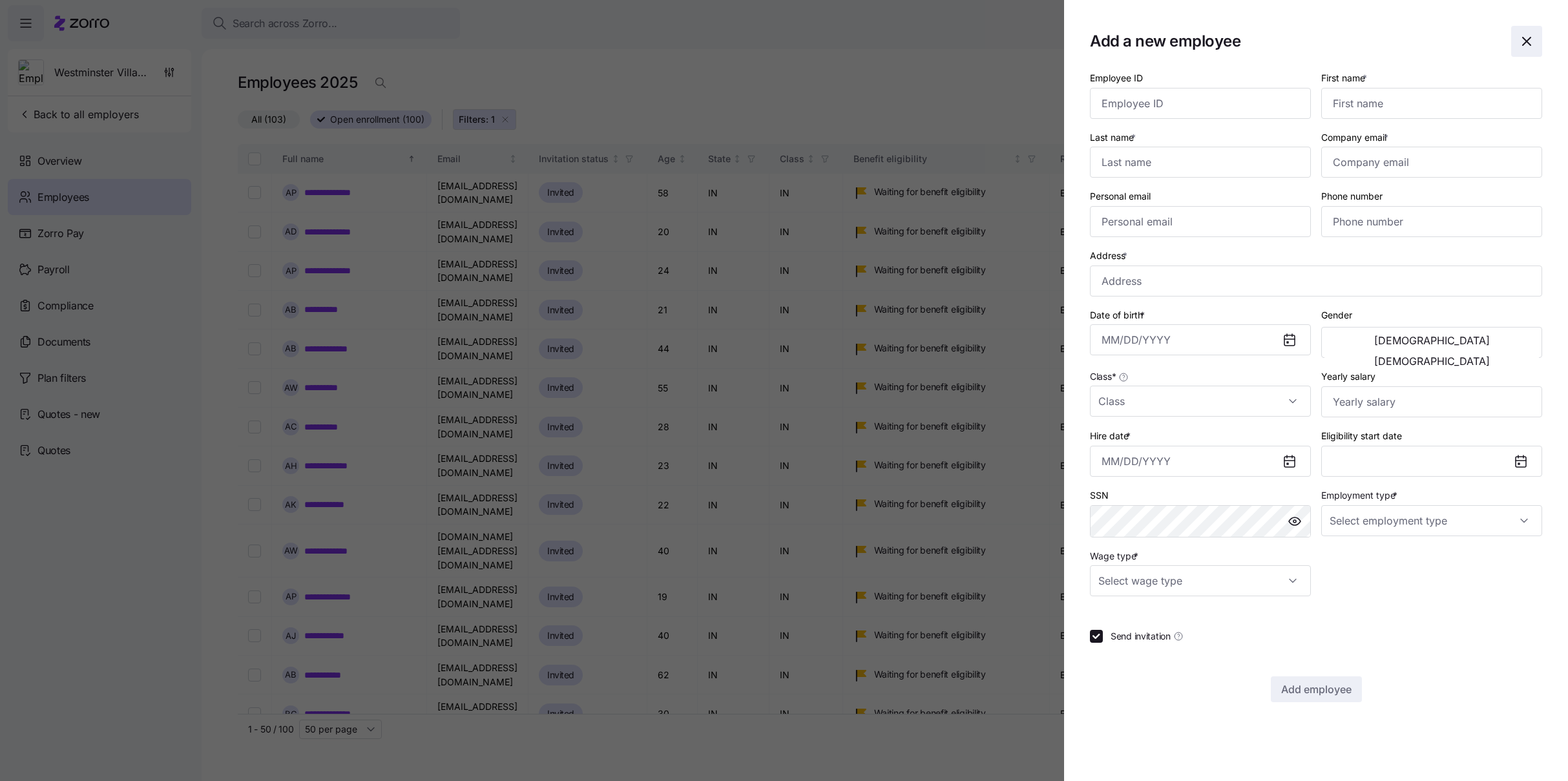
click at [949, 38] on icon "button" at bounding box center [1527, 41] width 16 height 16
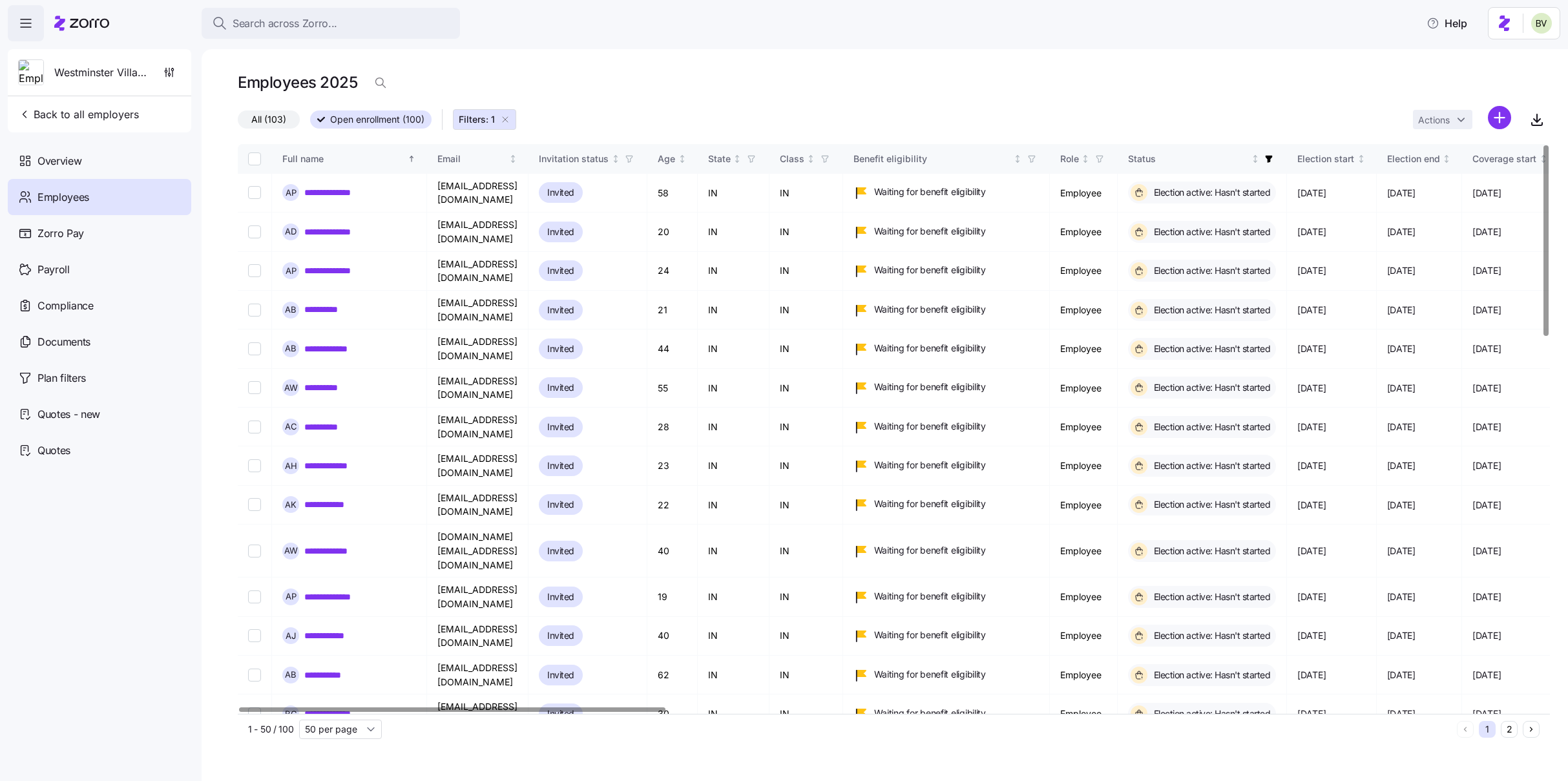
click at [111, 192] on div "Employees" at bounding box center [100, 196] width 184 height 36
click at [949, 123] on html "**********" at bounding box center [784, 386] width 1568 height 773
click at [949, 150] on div "Upload roster" at bounding box center [1445, 152] width 123 height 21
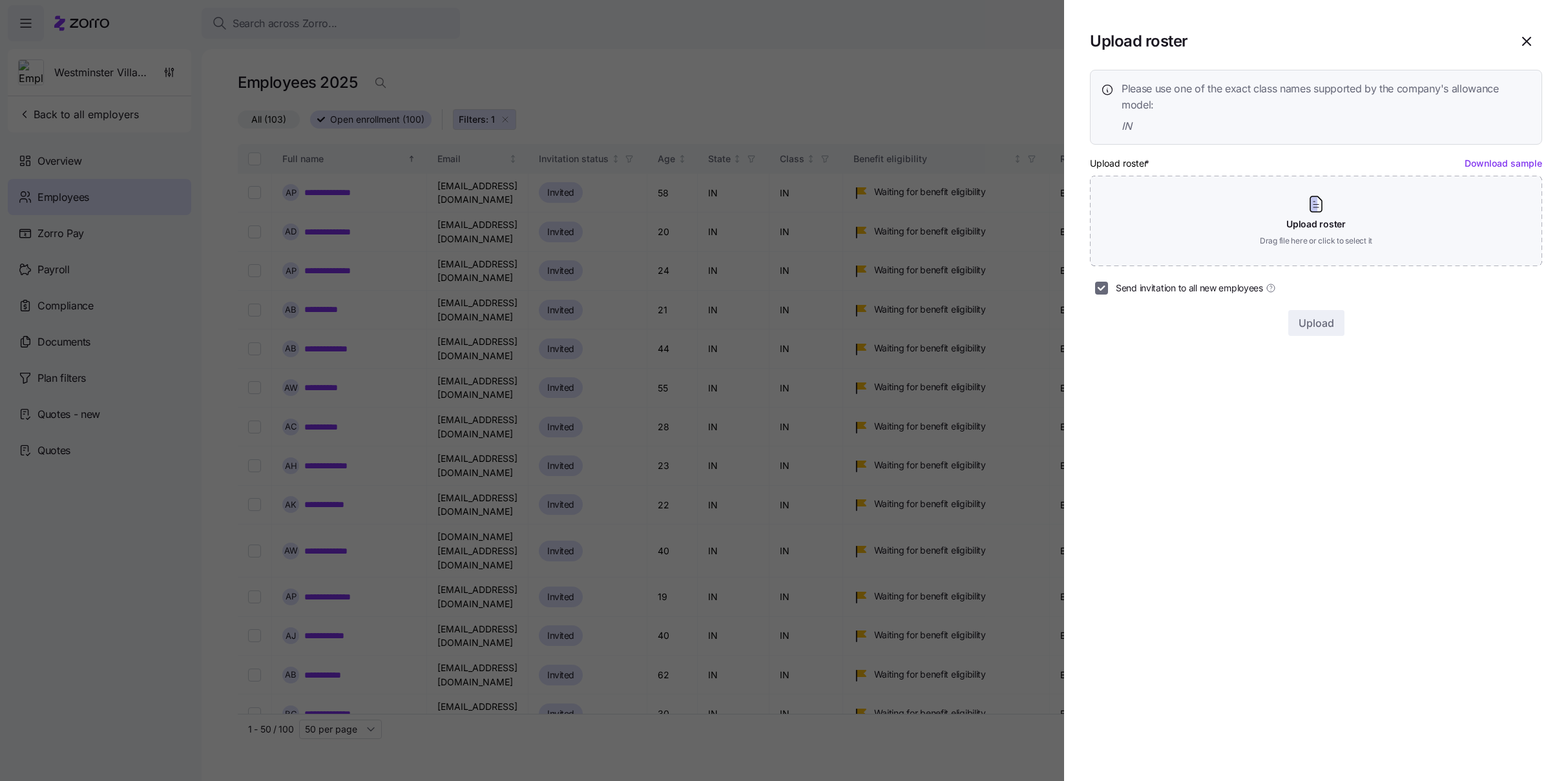
click at [949, 288] on input "Send invitation to all new employees" at bounding box center [1101, 287] width 13 height 13
click at [949, 290] on input "Send invitation to all new employees" at bounding box center [1101, 287] width 13 height 13
checkbox input "true"
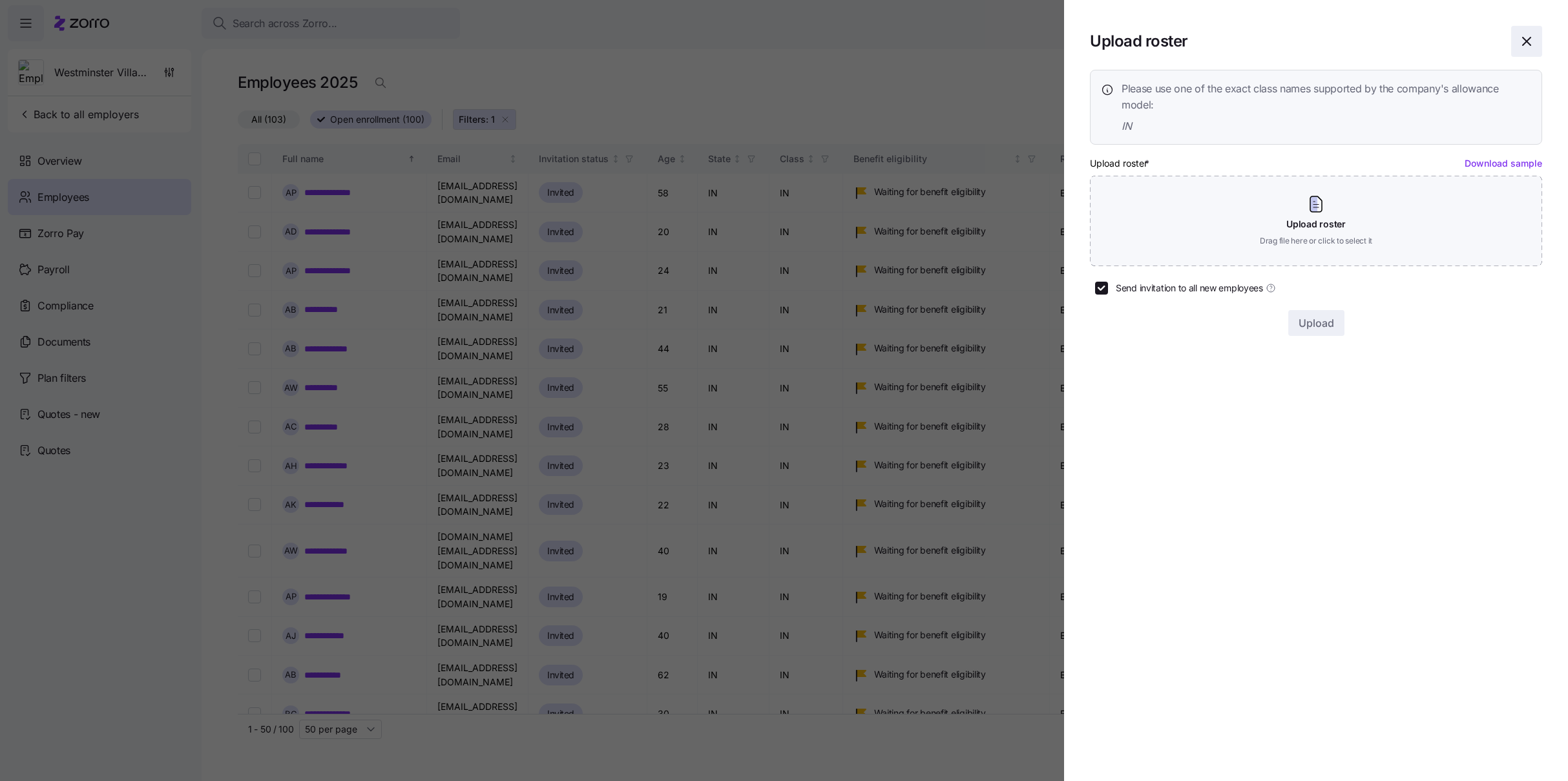
click at [949, 36] on icon "button" at bounding box center [1527, 41] width 16 height 16
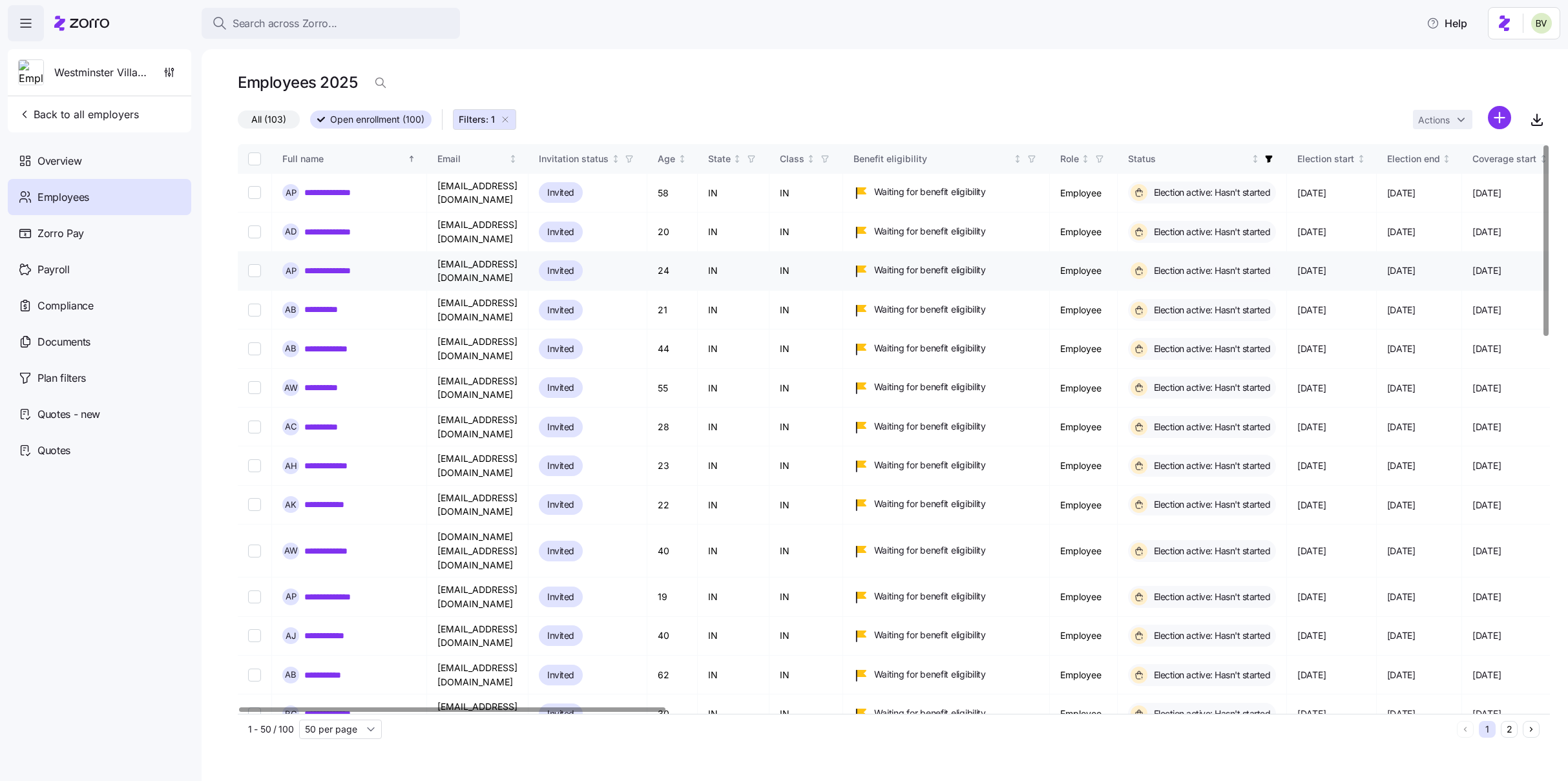
click at [254, 264] on input "Select record 3" at bounding box center [254, 270] width 13 height 13
checkbox input "true"
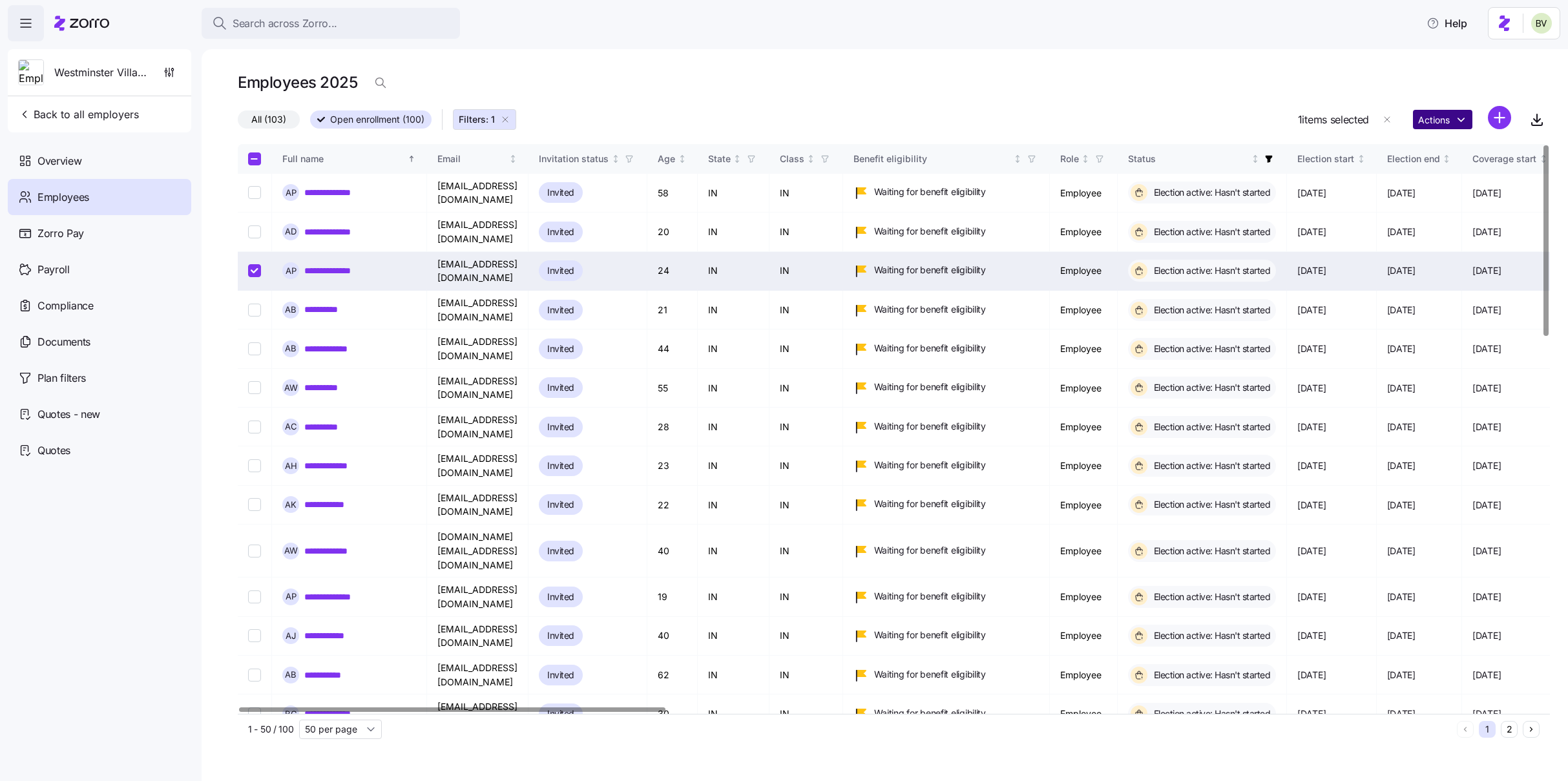
click at [949, 117] on html "**********" at bounding box center [784, 386] width 1568 height 773
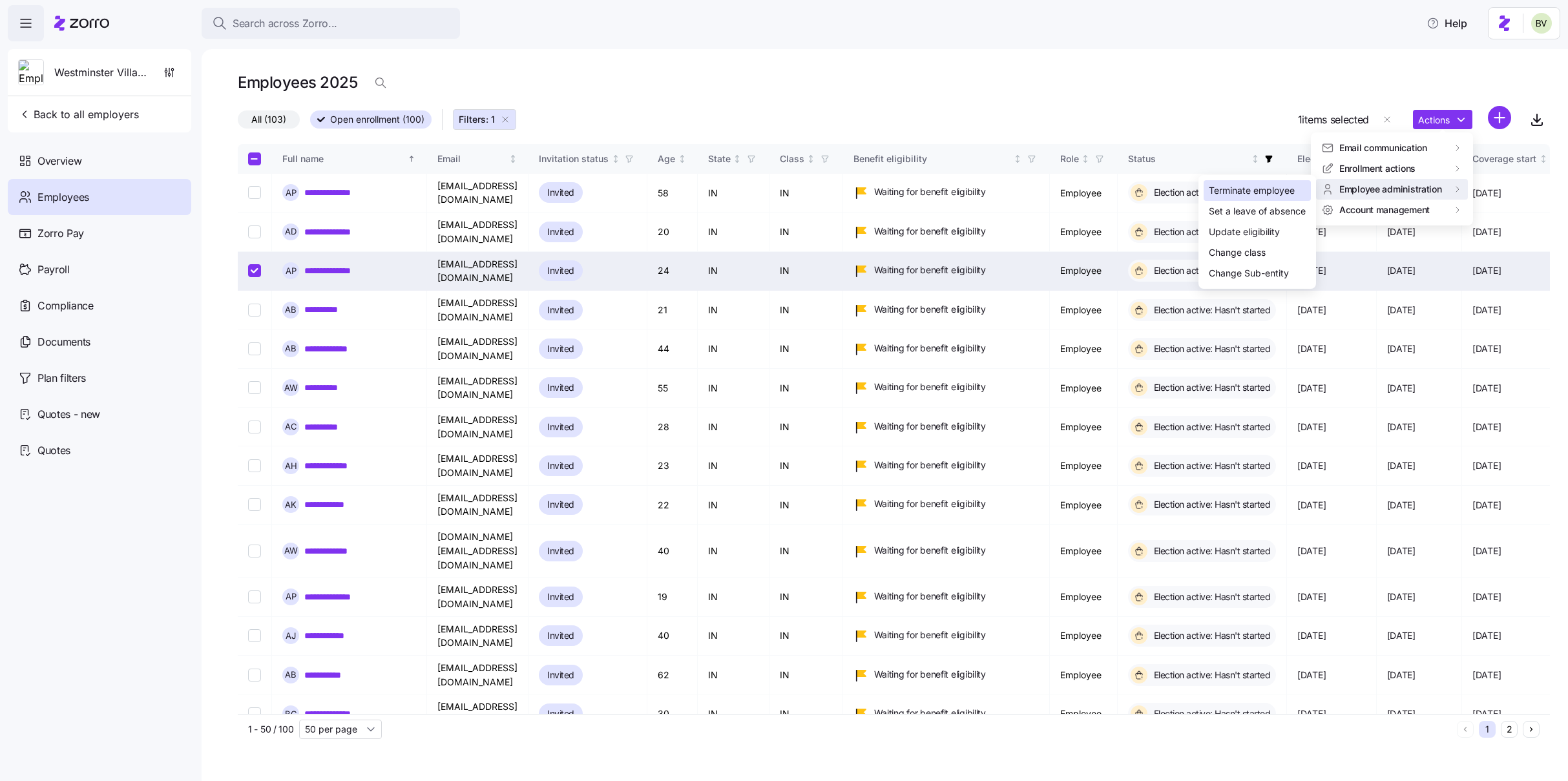
click at [949, 193] on div "Terminate employee" at bounding box center [1257, 190] width 108 height 21
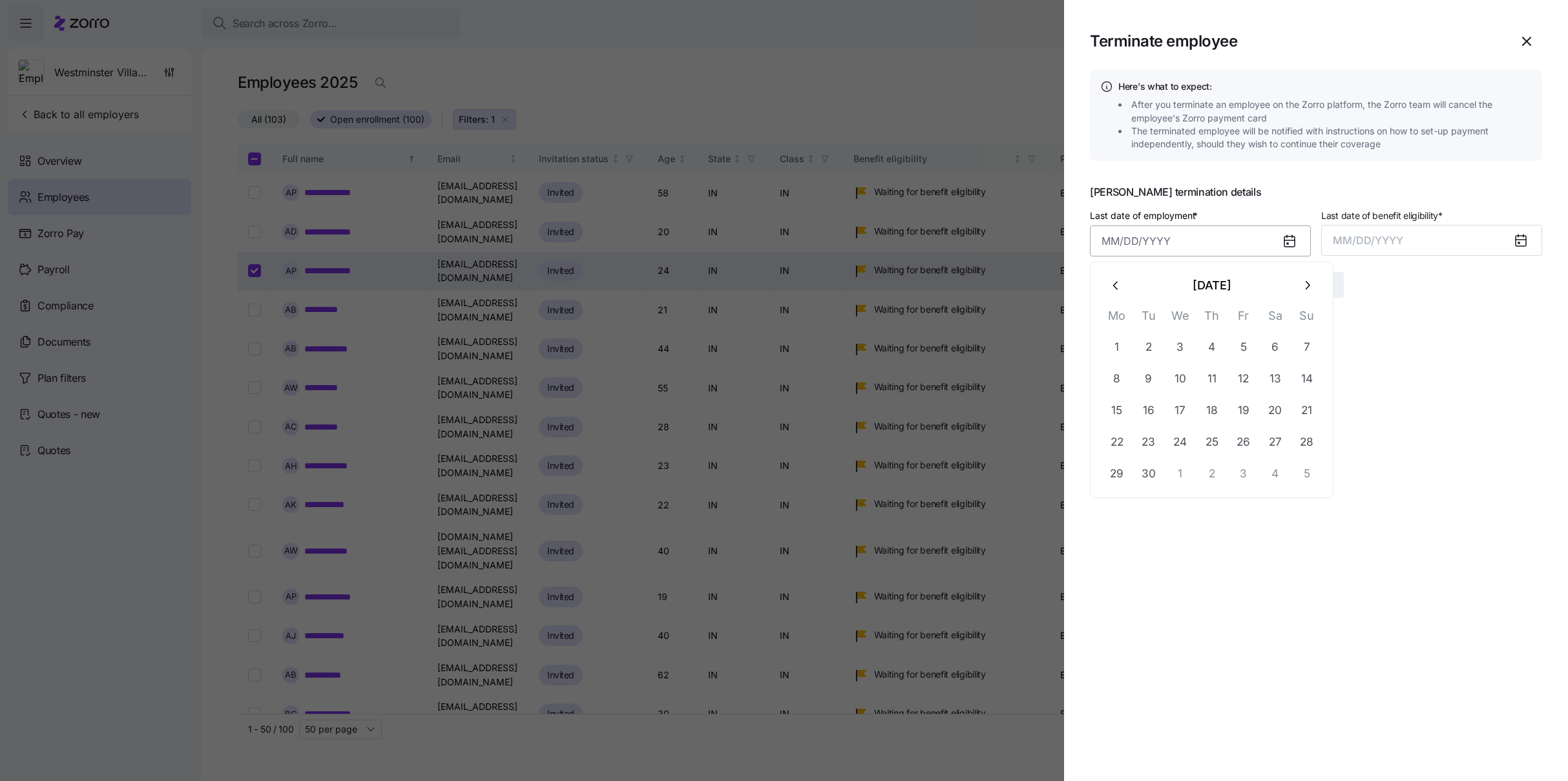
click at [949, 248] on input "Last date of employment *" at bounding box center [1200, 241] width 221 height 31
click at [949, 408] on button "18" at bounding box center [1212, 411] width 31 height 31
type input "September 18, 2025"
click at [949, 239] on button "MM/DD/YYYY" at bounding box center [1431, 240] width 221 height 31
click at [949, 378] on button "Sep" at bounding box center [1516, 385] width 73 height 31
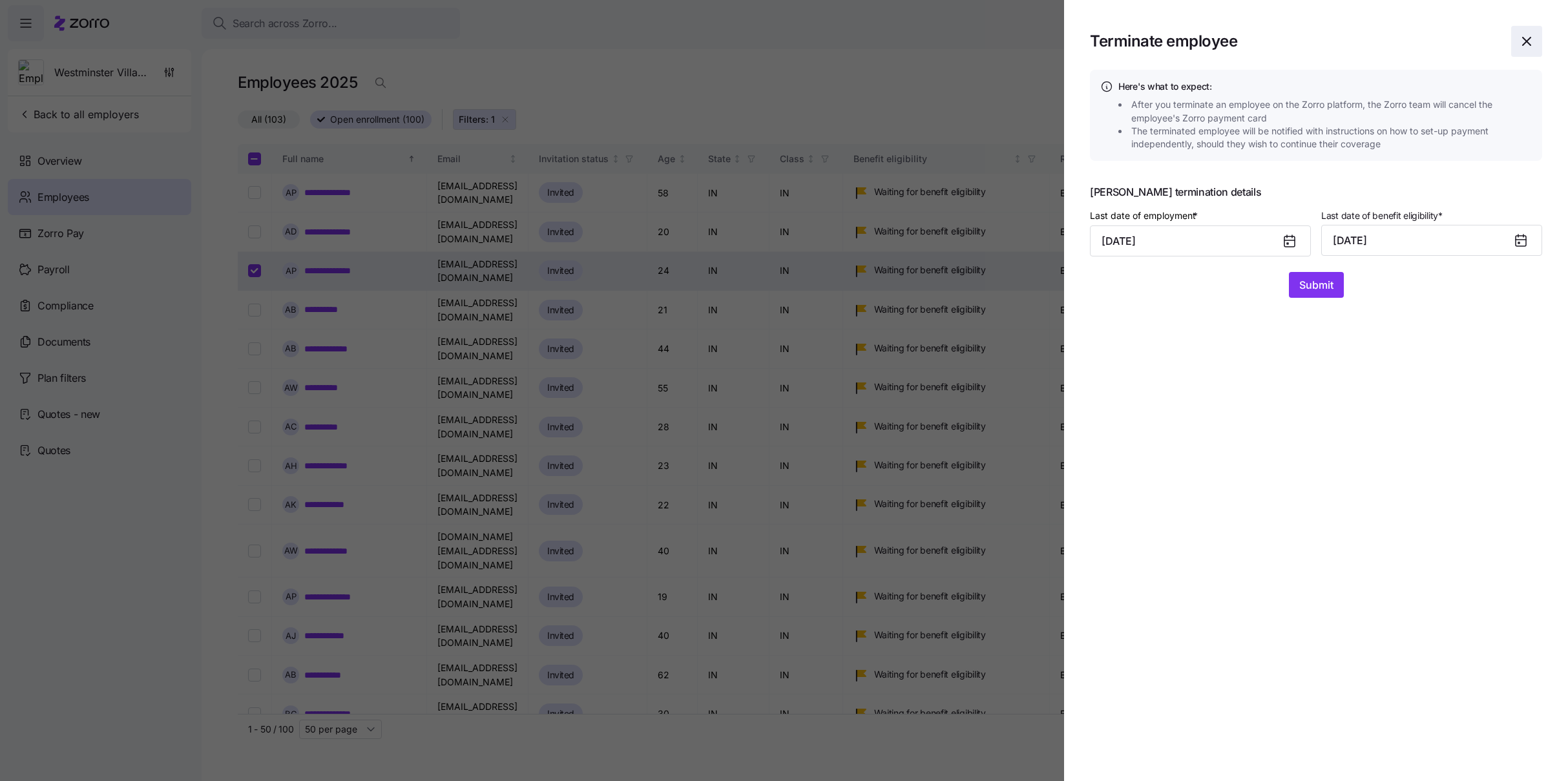
click at [949, 46] on icon "button" at bounding box center [1527, 41] width 16 height 16
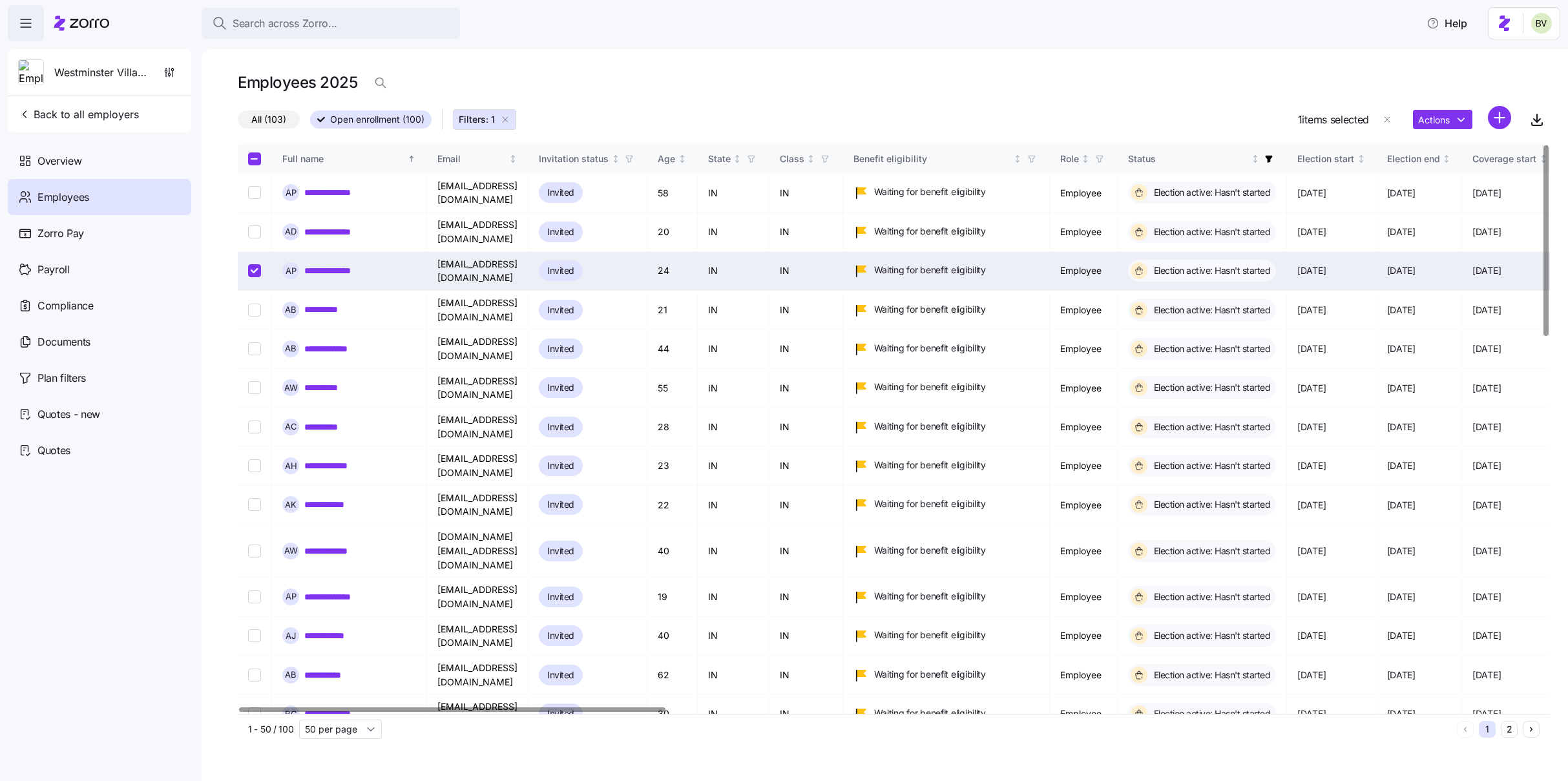
click at [251, 264] on input "Select record 3" at bounding box center [254, 270] width 13 height 13
checkbox input "false"
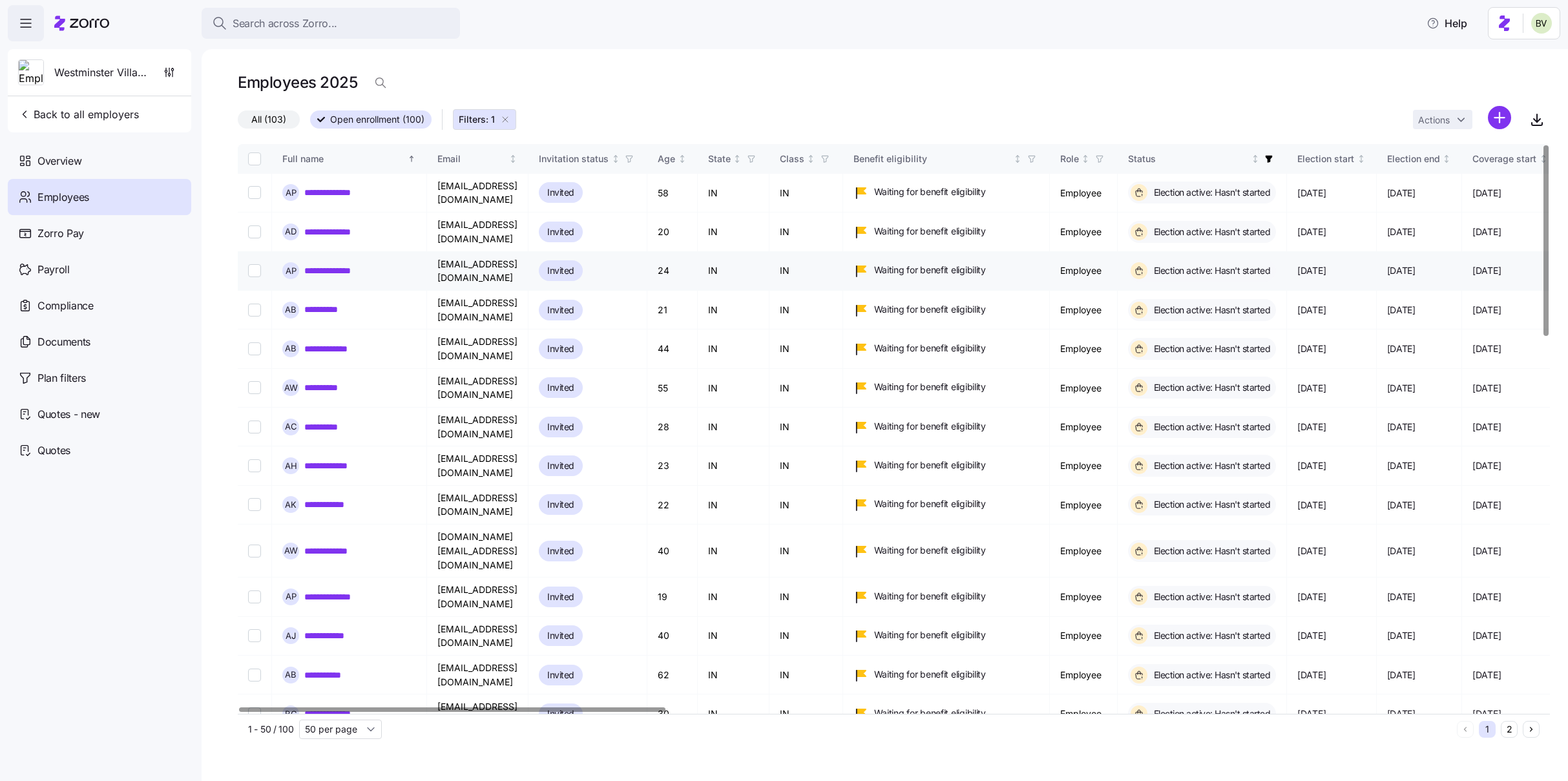
click at [331, 264] on link "**********" at bounding box center [336, 270] width 65 height 13
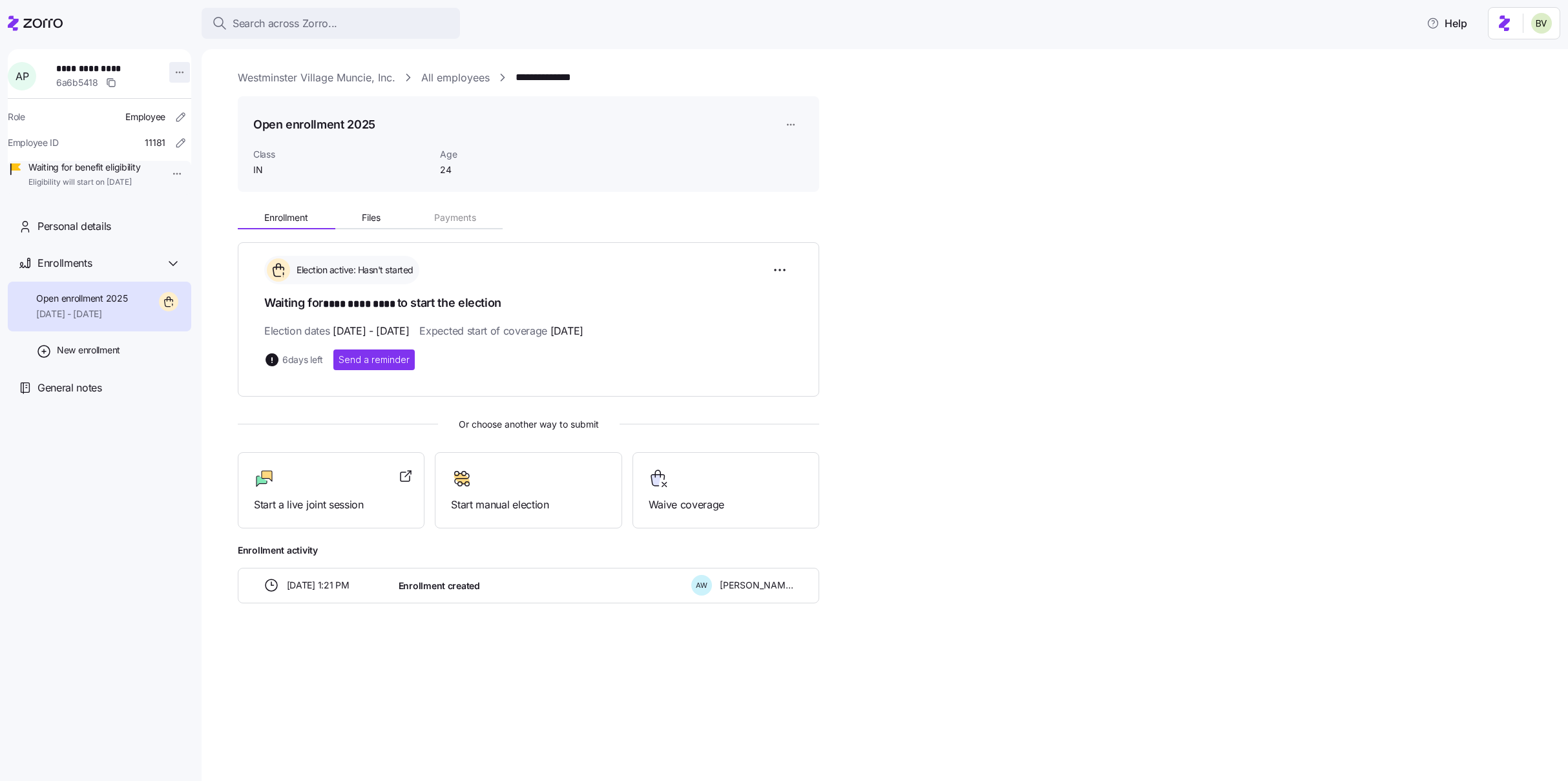
click at [171, 75] on html "**********" at bounding box center [784, 386] width 1568 height 773
click at [206, 125] on div "Terminate employee" at bounding box center [231, 123] width 86 height 15
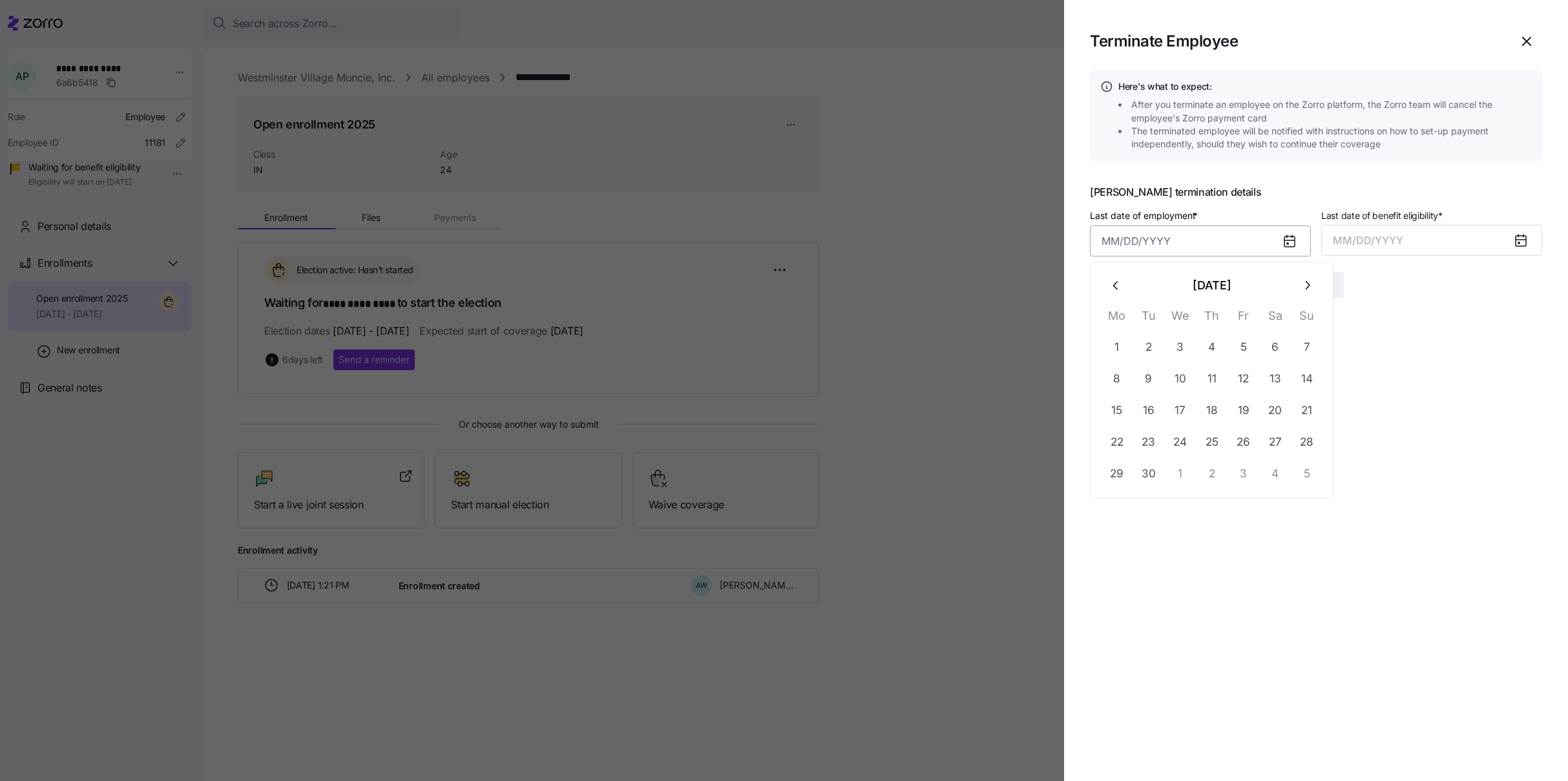
click at [949, 246] on input "Last date of employment *" at bounding box center [1200, 241] width 221 height 31
click at [949, 407] on button "18" at bounding box center [1212, 411] width 31 height 31
type input "September 18, 2025"
click at [949, 239] on span "MM/DD/YYYY" at bounding box center [1368, 239] width 70 height 13
click at [949, 380] on button "Sep" at bounding box center [1516, 385] width 73 height 31
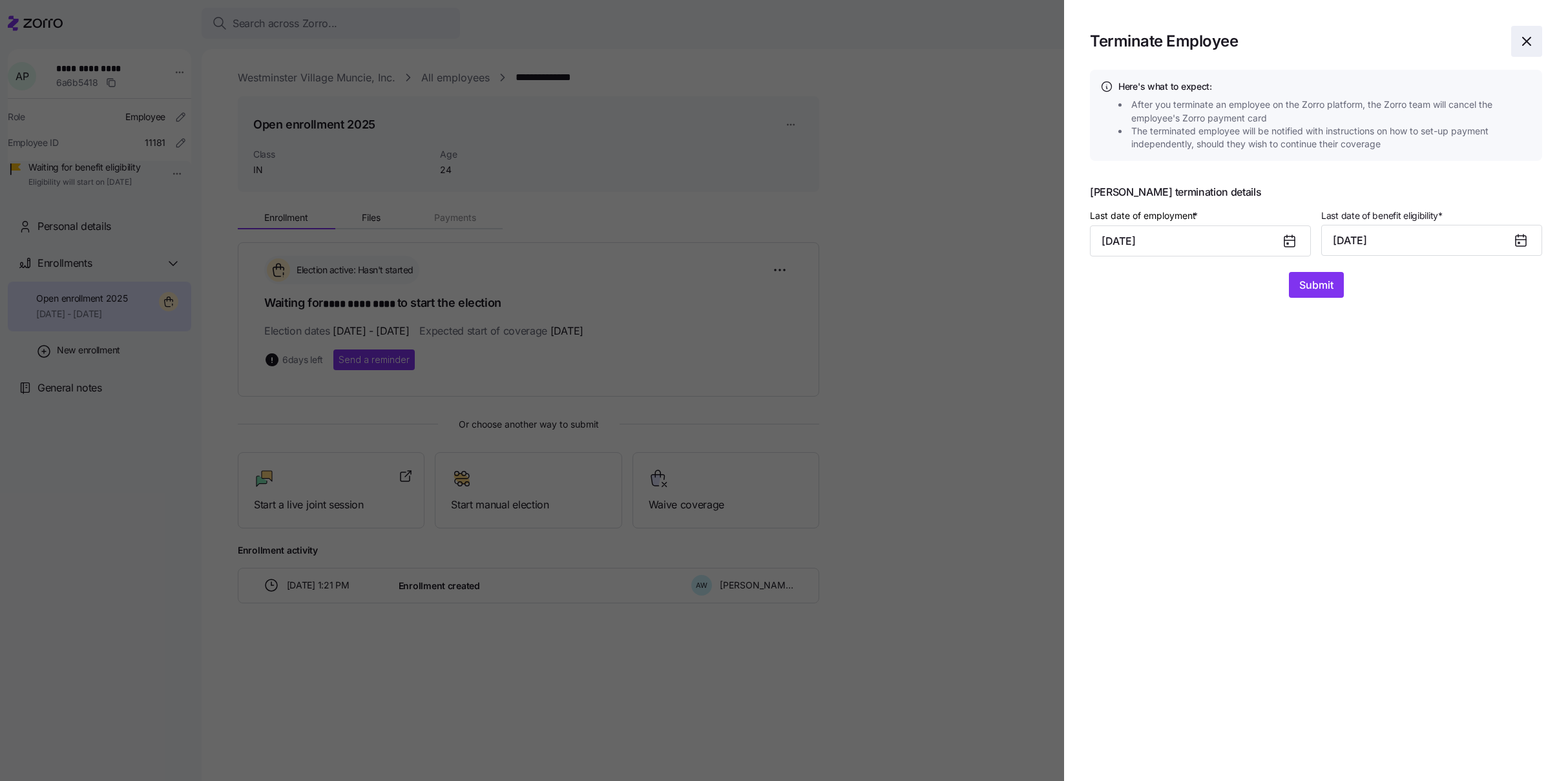
click at [949, 44] on icon "button" at bounding box center [1527, 41] width 16 height 16
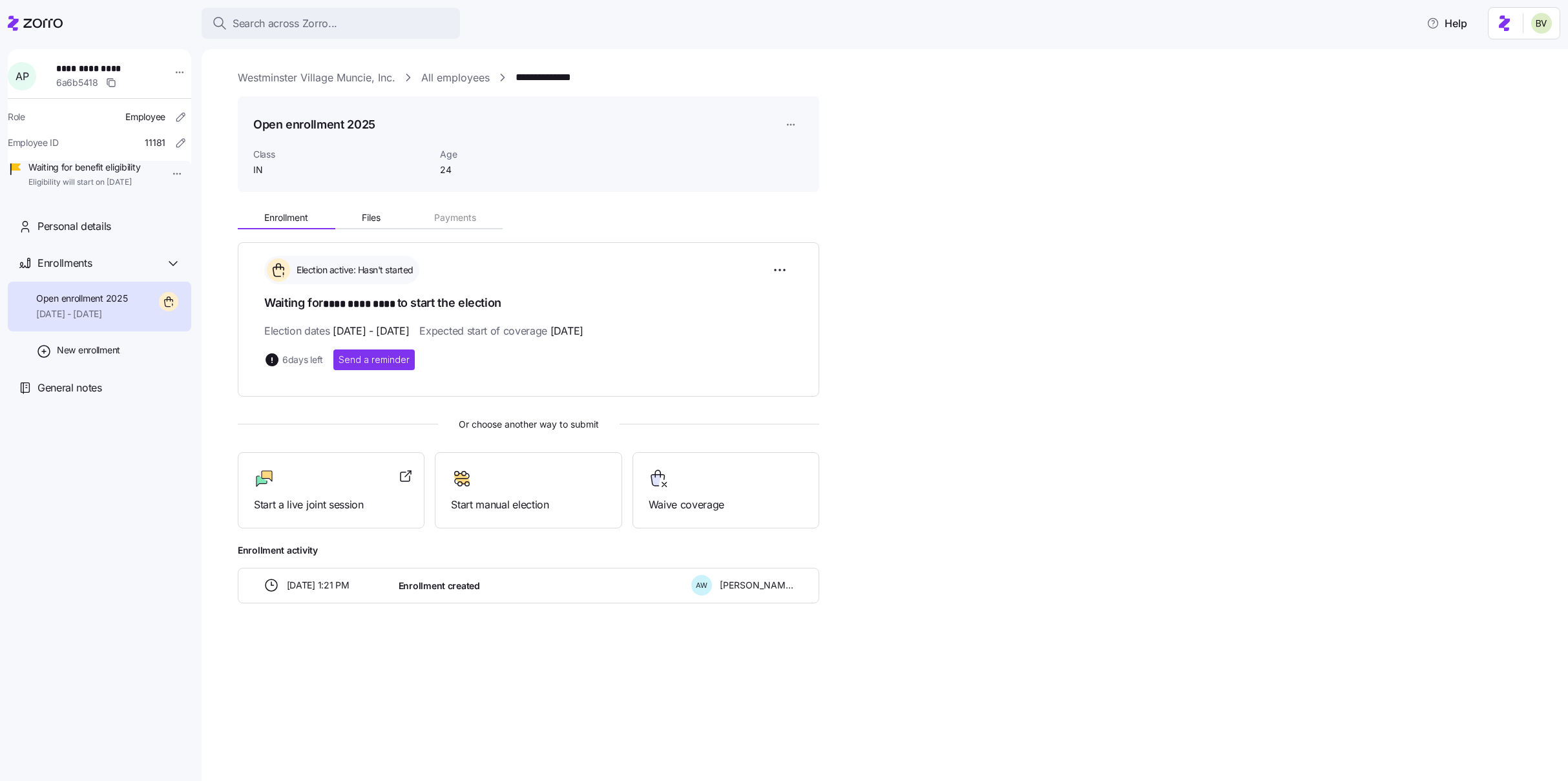
click at [443, 75] on link "All employees" at bounding box center [456, 77] width 68 height 17
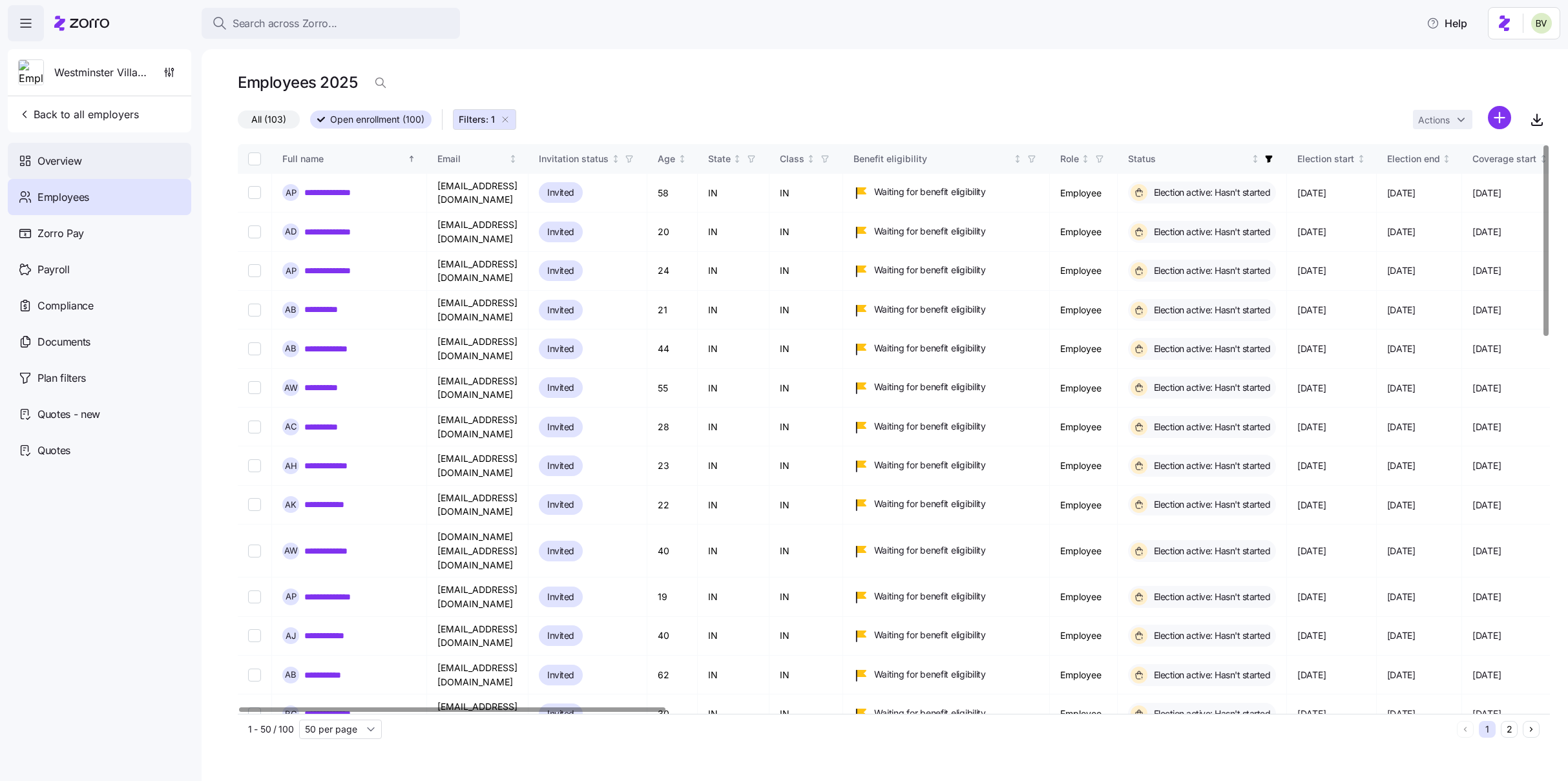
click at [78, 170] on div "Overview" at bounding box center [100, 160] width 184 height 36
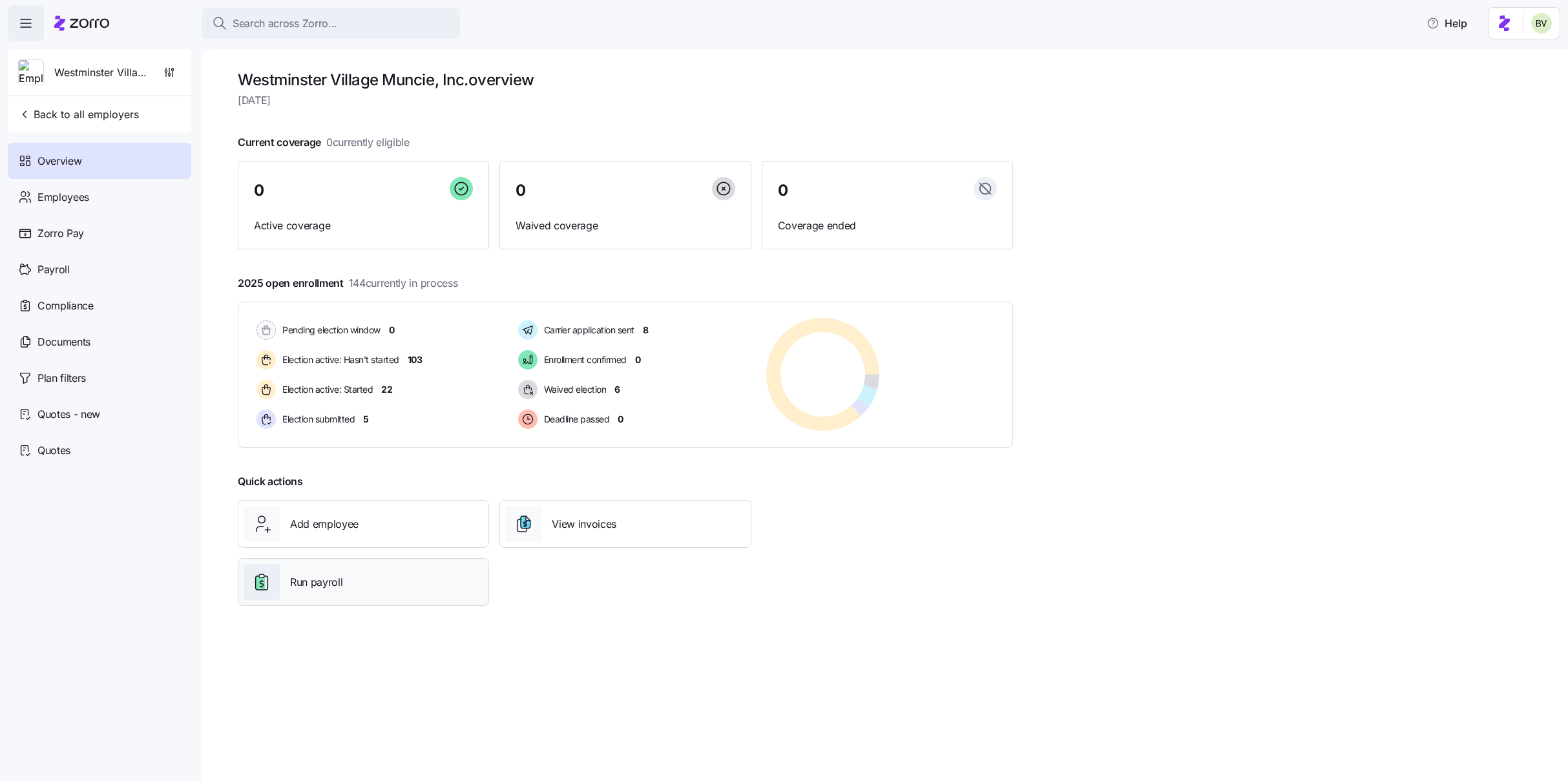
click at [312, 475] on span "Run payroll" at bounding box center [317, 582] width 53 height 17
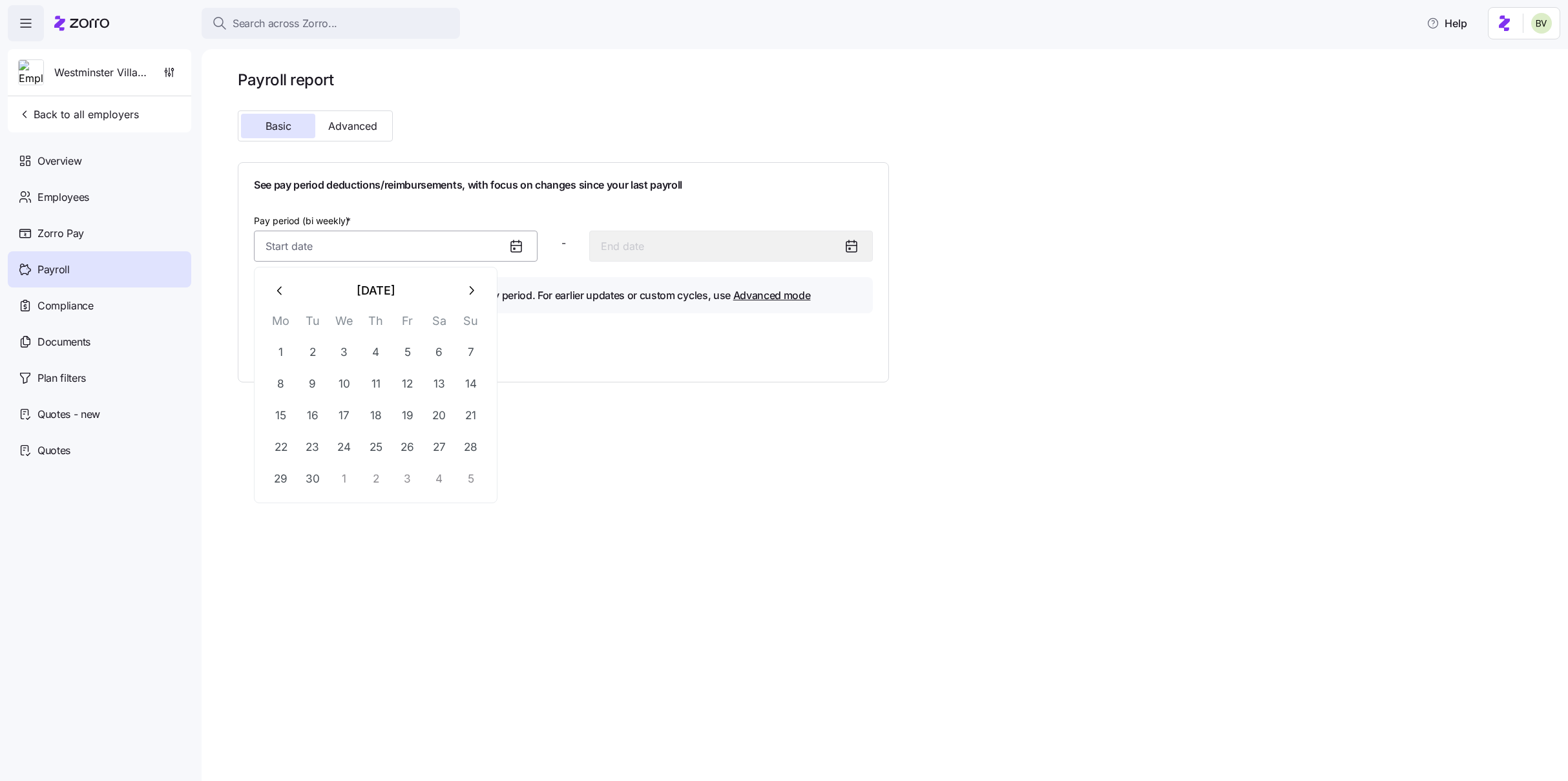
click at [491, 246] on input "Pay period (bi weekly) *" at bounding box center [396, 246] width 283 height 31
click at [473, 288] on icon "button" at bounding box center [470, 290] width 15 height 15
click at [355, 356] on button "1" at bounding box center [344, 352] width 31 height 31
type input "October 1, 2025"
type input "October 14, 2025"
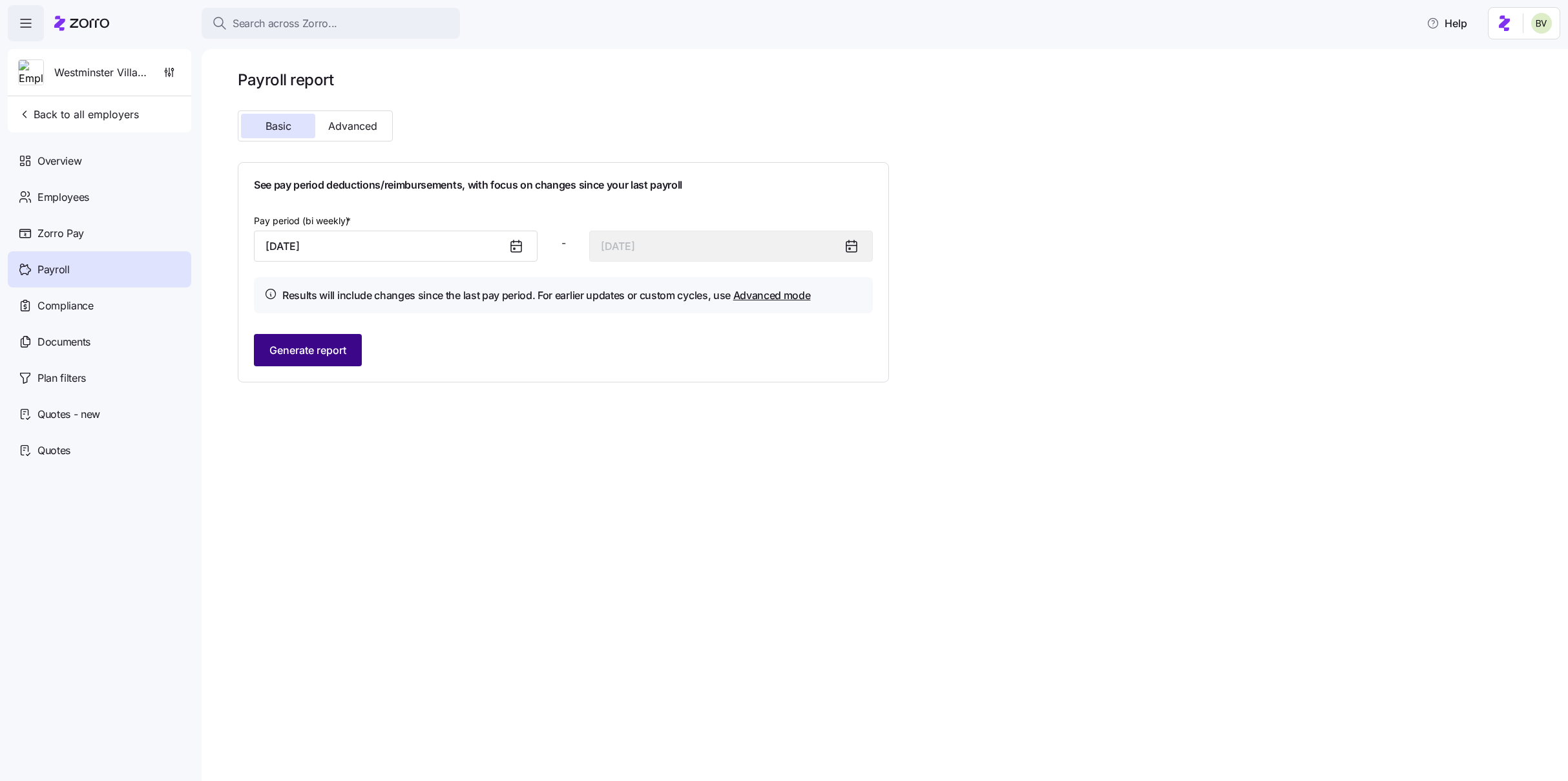
click at [319, 346] on span "Generate report" at bounding box center [308, 350] width 77 height 16
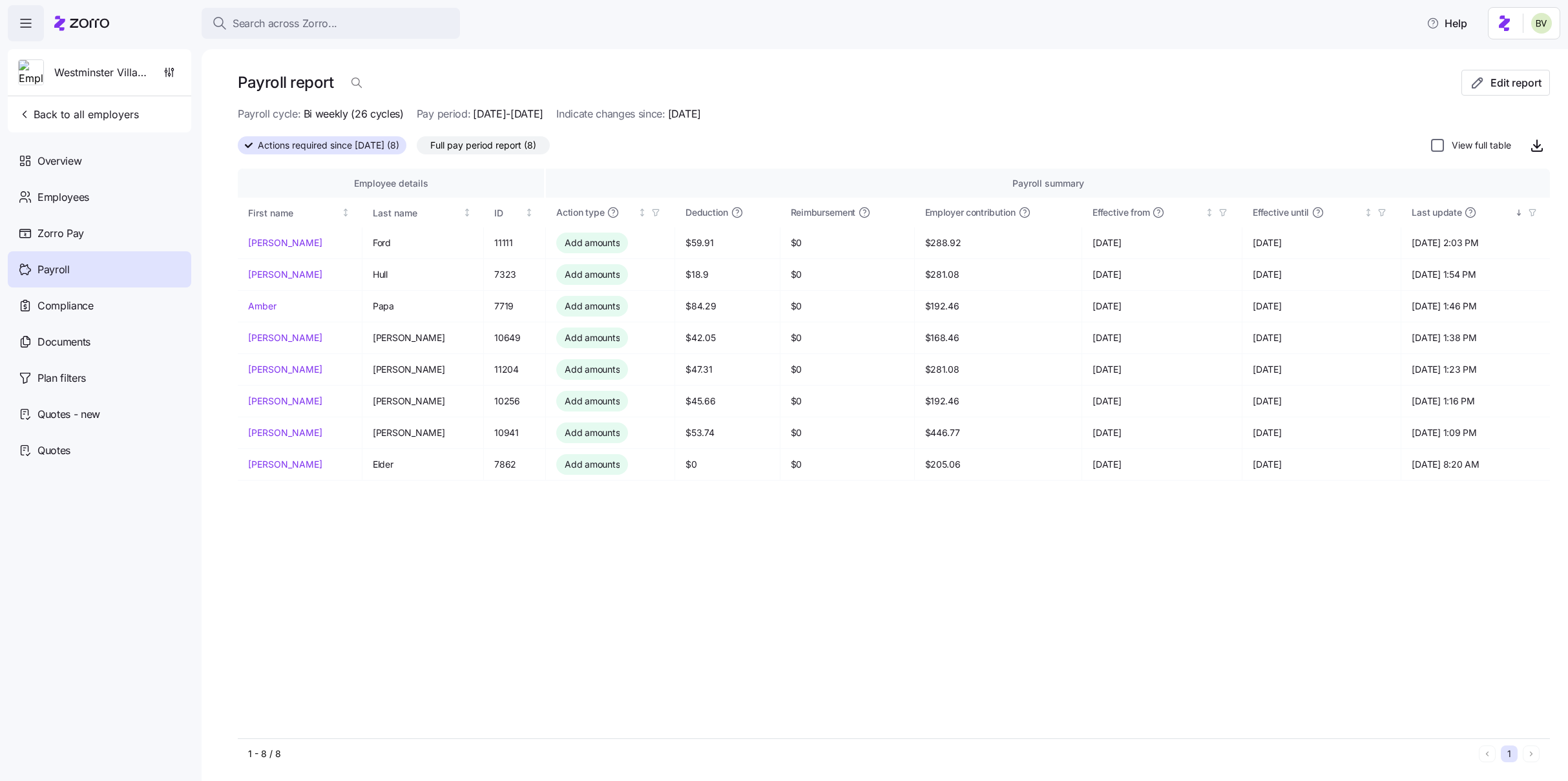
click at [949, 147] on input "View full table" at bounding box center [1437, 145] width 13 height 13
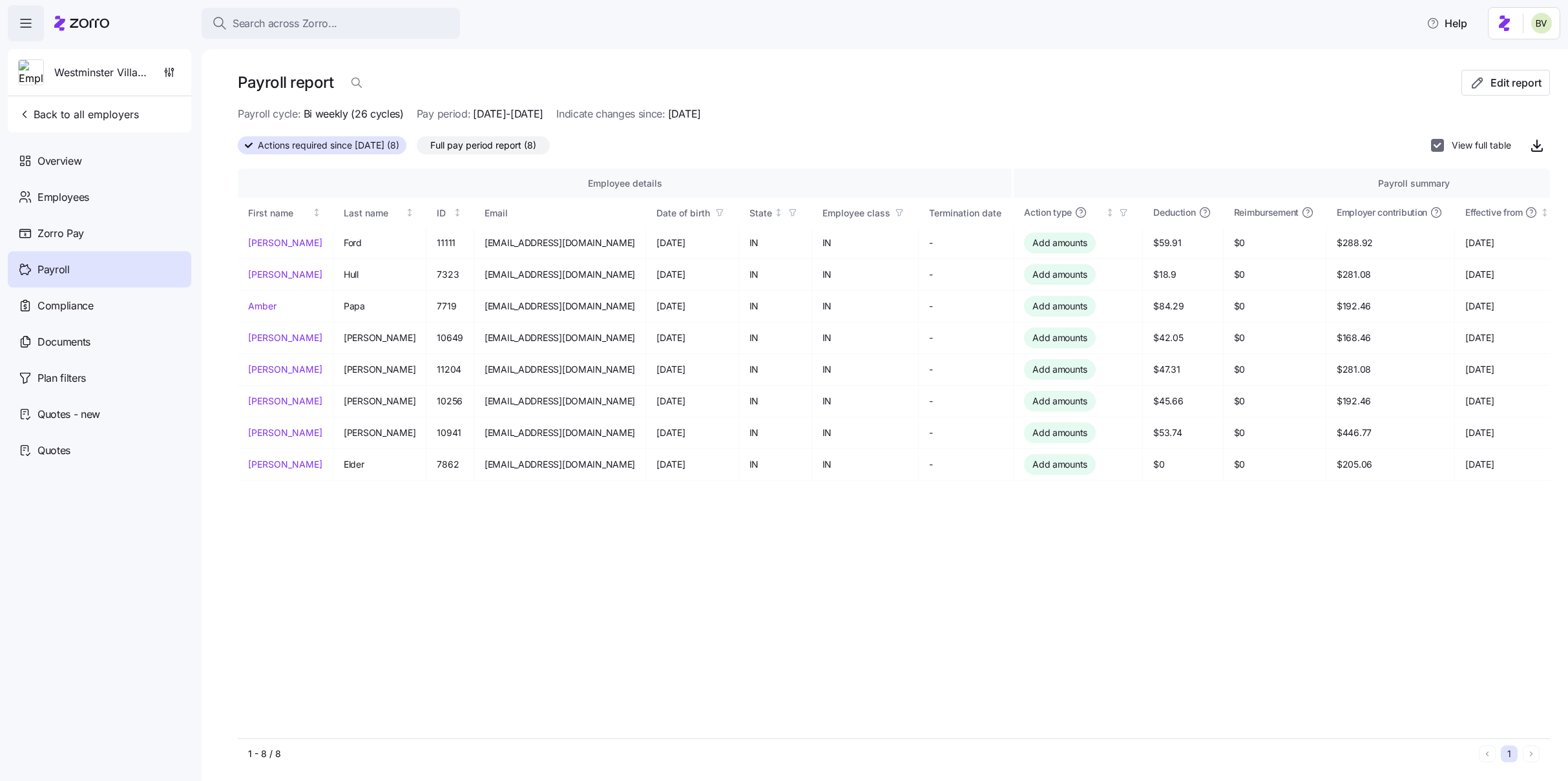
click at [949, 146] on input "View full table" at bounding box center [1437, 145] width 13 height 13
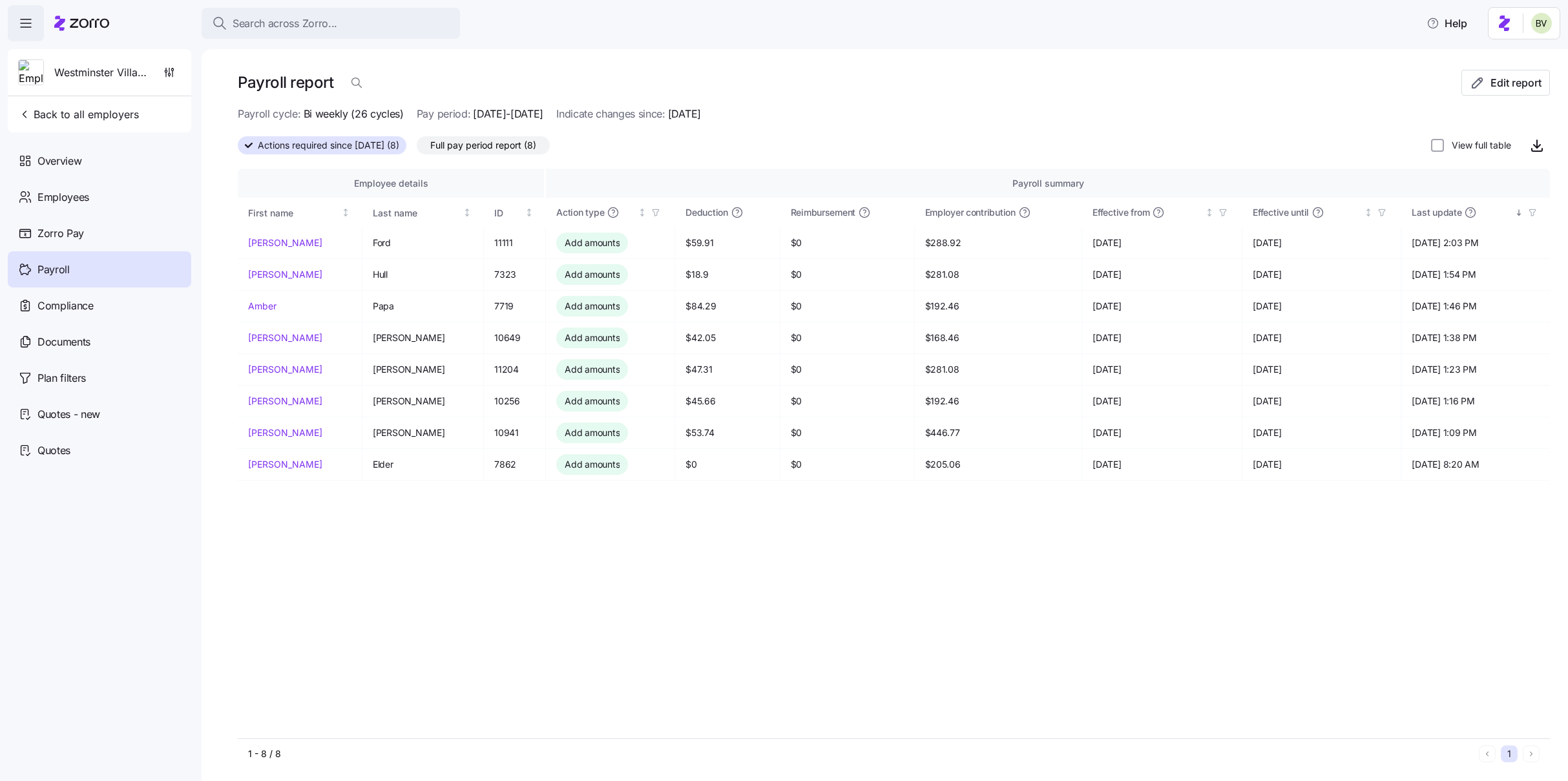
click at [478, 149] on span "Full pay period report (8)" at bounding box center [483, 145] width 106 height 17
click at [416, 149] on input "Full pay period report (8)" at bounding box center [416, 149] width 0 height 0
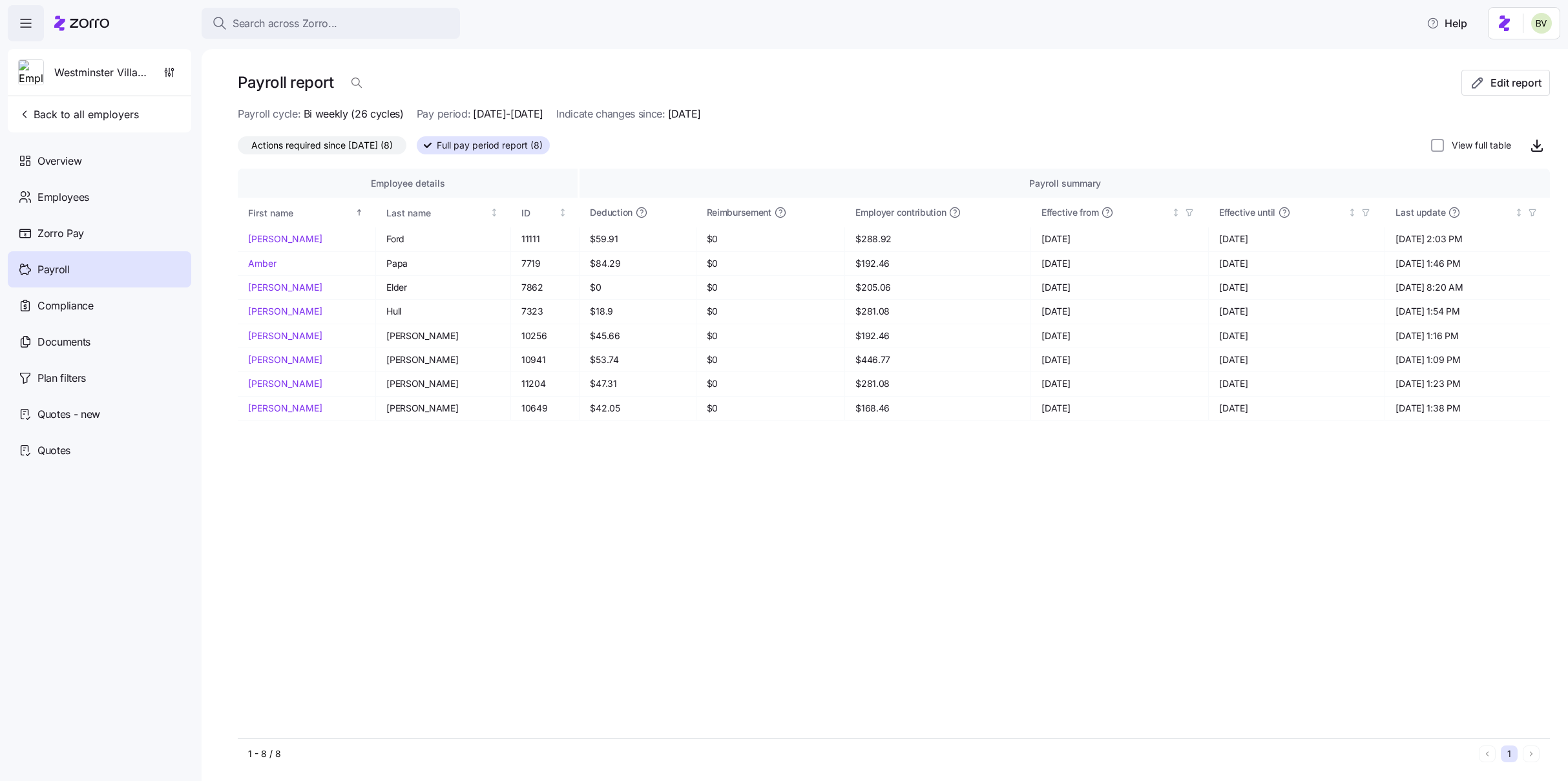
click at [506, 139] on span "Full pay period report (8)" at bounding box center [490, 145] width 106 height 17
click at [416, 150] on input "Full pay period report (8)" at bounding box center [416, 150] width 0 height 0
click at [364, 144] on span "Actions required since 10/01/2025 (8)" at bounding box center [322, 145] width 142 height 17
click at [238, 149] on input "Actions required since 10/01/2025 (8)" at bounding box center [238, 149] width 0 height 0
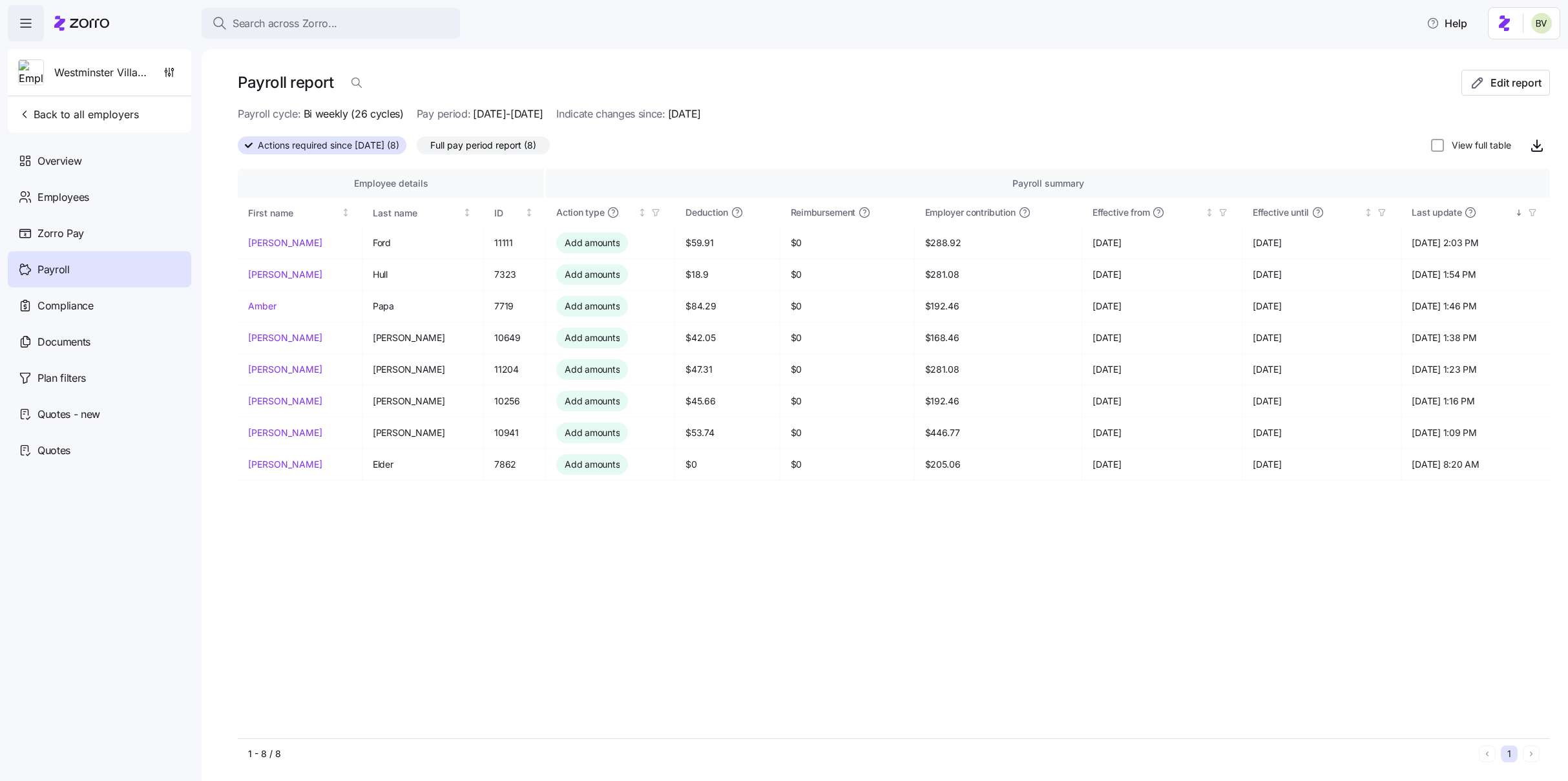
click at [501, 146] on span "Full pay period report (8)" at bounding box center [483, 145] width 106 height 17
click at [416, 149] on input "Full pay period report (8)" at bounding box center [416, 149] width 0 height 0
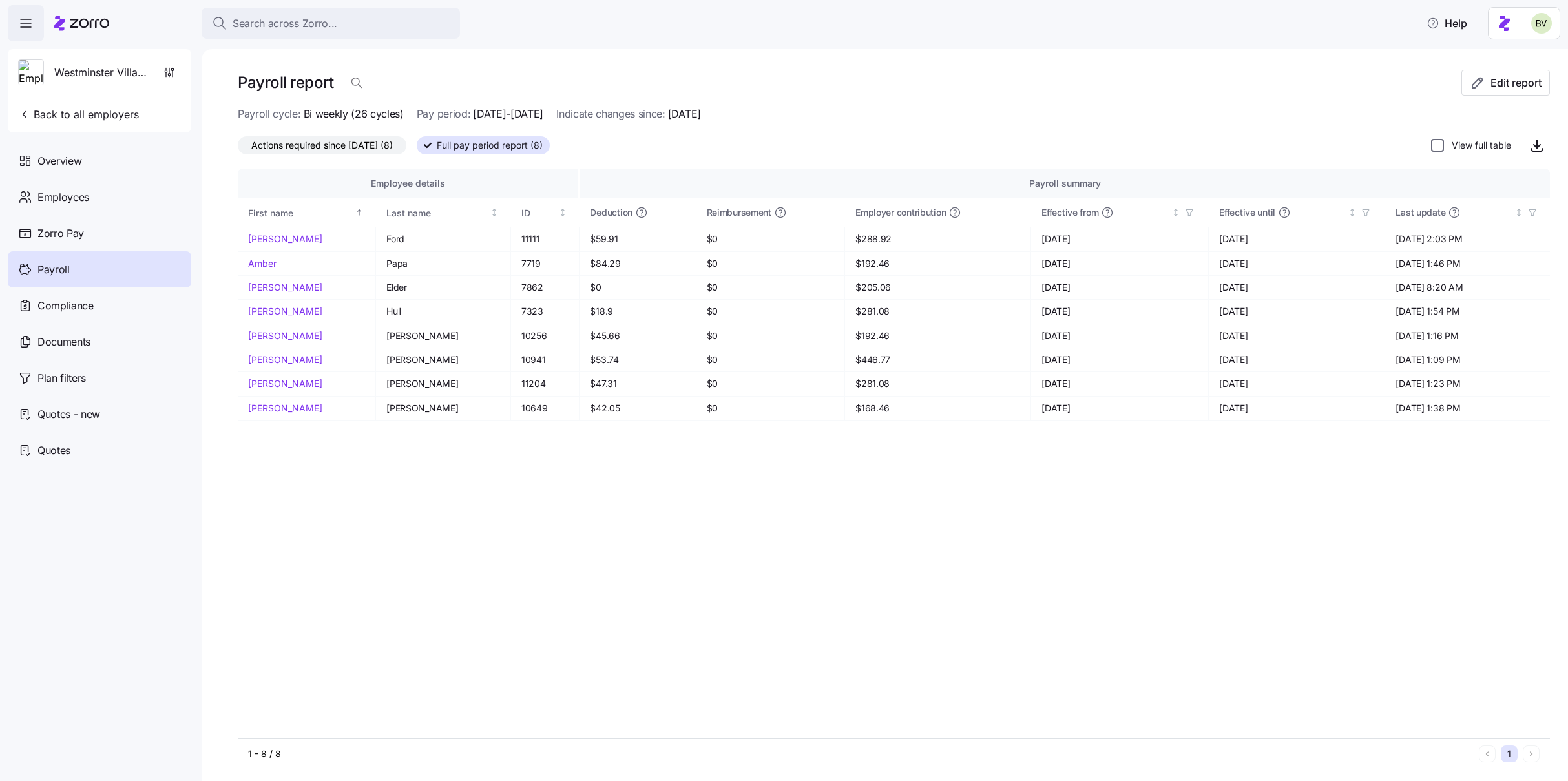
click at [949, 152] on input "View full table" at bounding box center [1437, 145] width 13 height 13
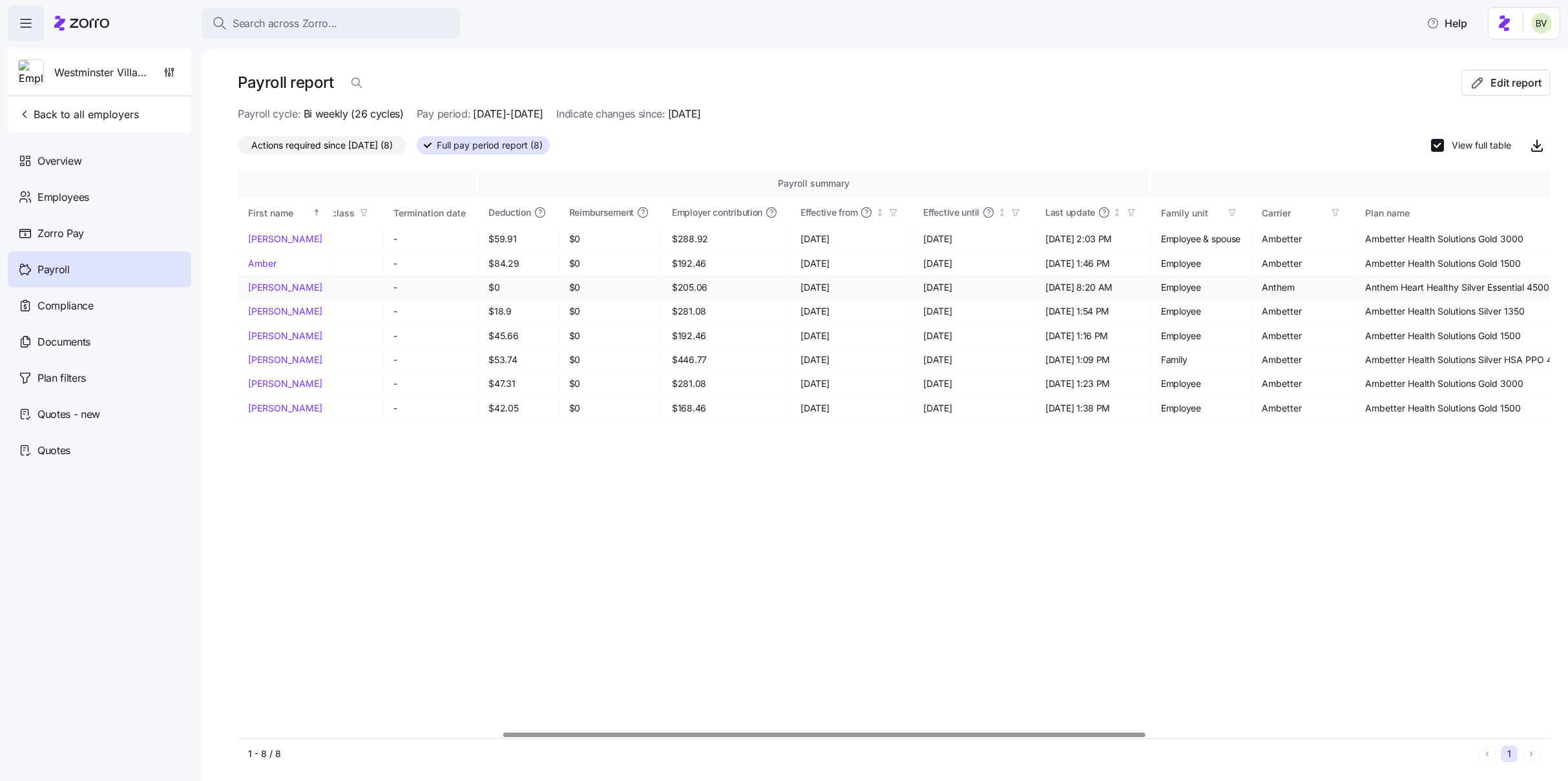
scroll to position [0, 521]
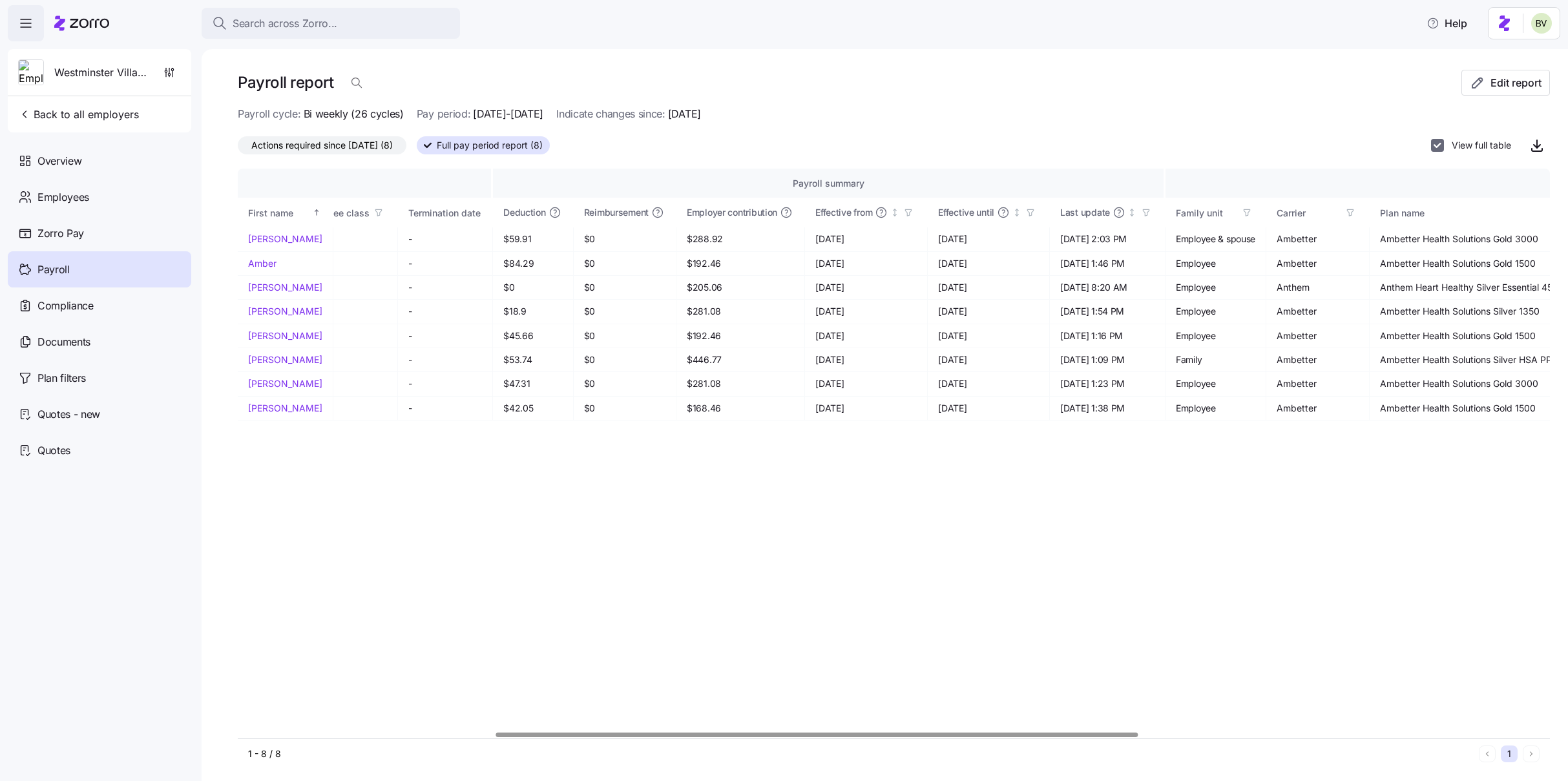
click at [949, 146] on input "View full table" at bounding box center [1437, 145] width 13 height 13
checkbox input "false"
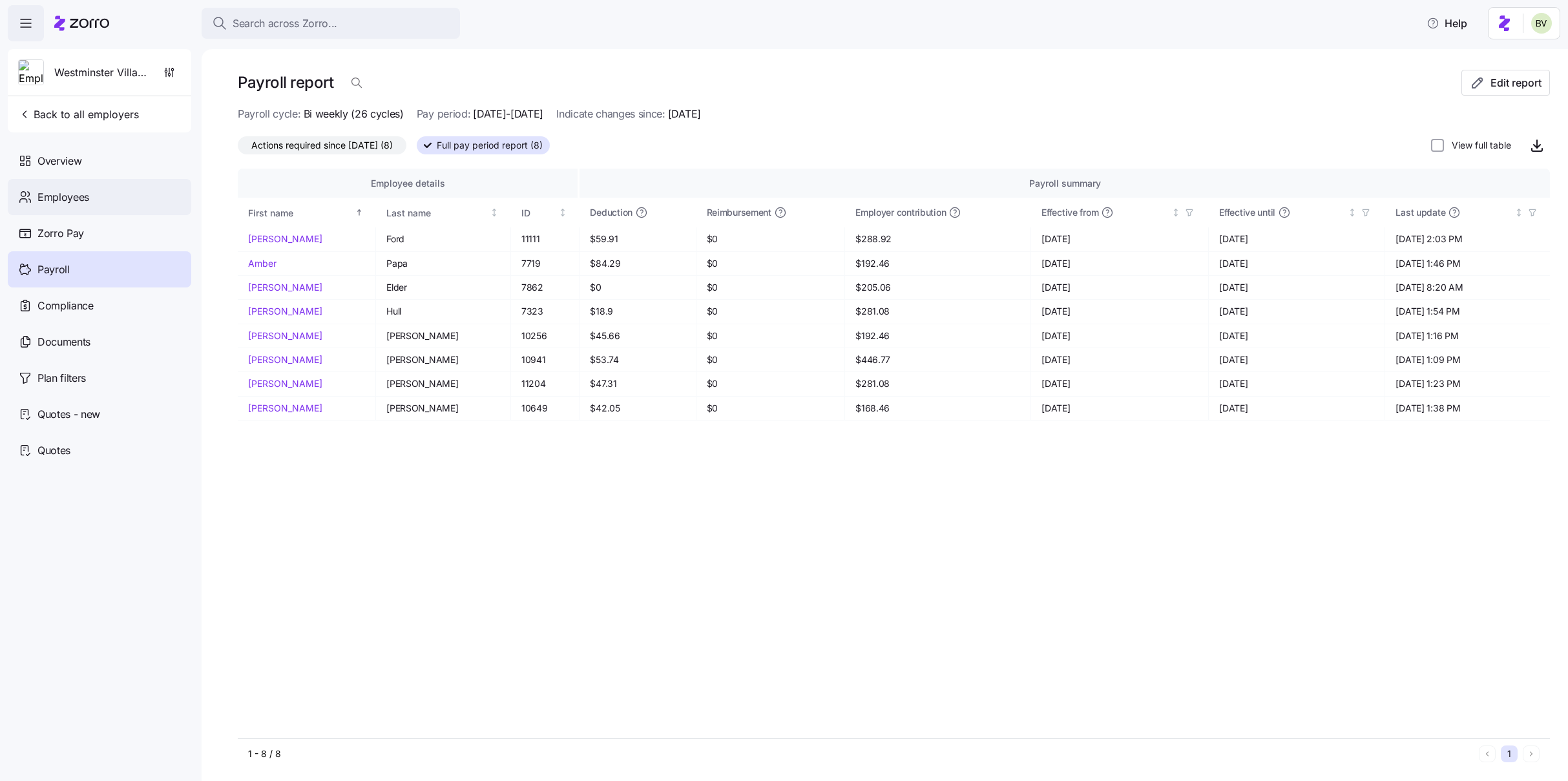
click at [94, 204] on div "Employees" at bounding box center [100, 196] width 184 height 36
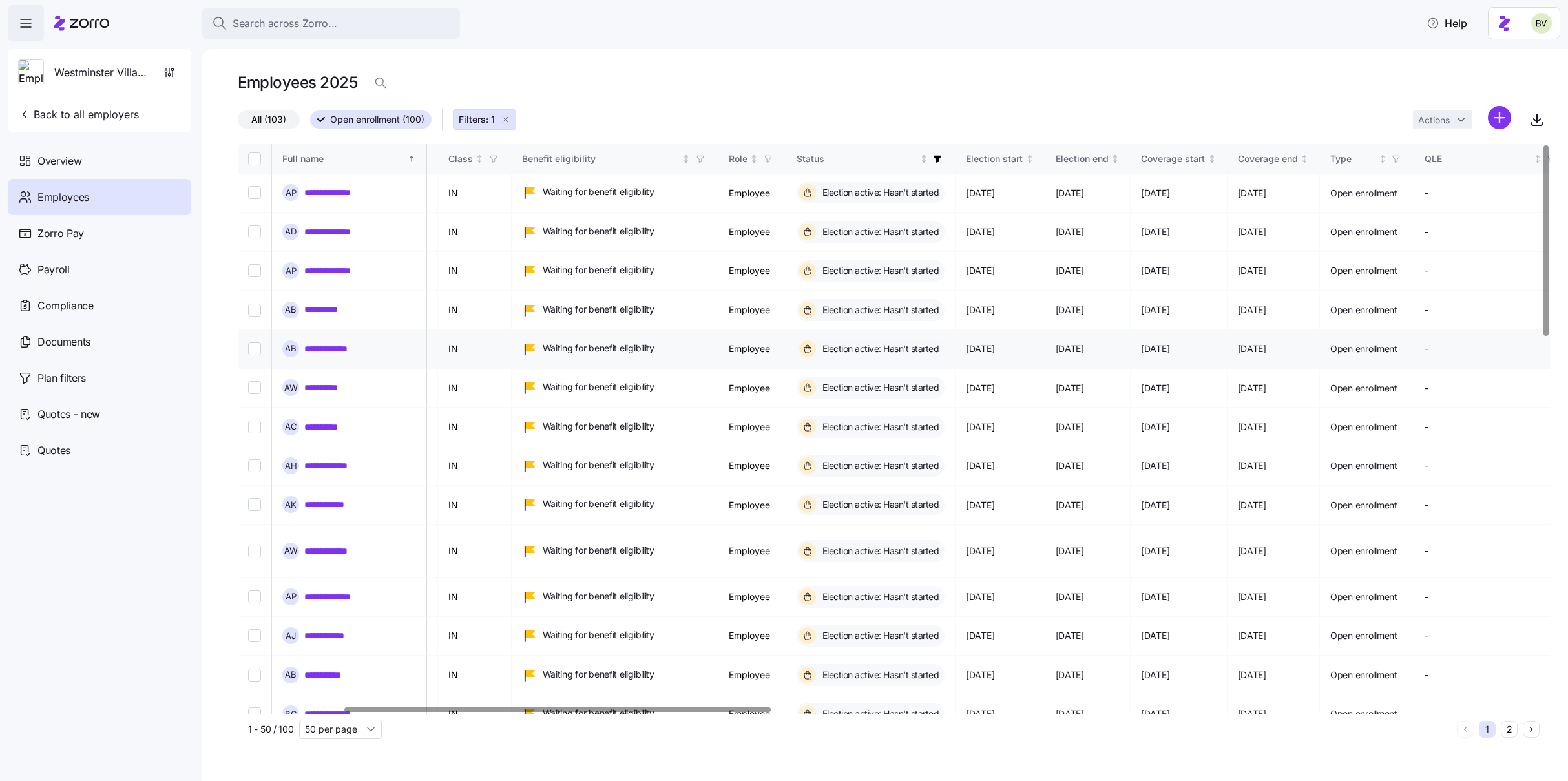
scroll to position [0, 337]
click at [936, 159] on icon "button" at bounding box center [931, 158] width 9 height 9
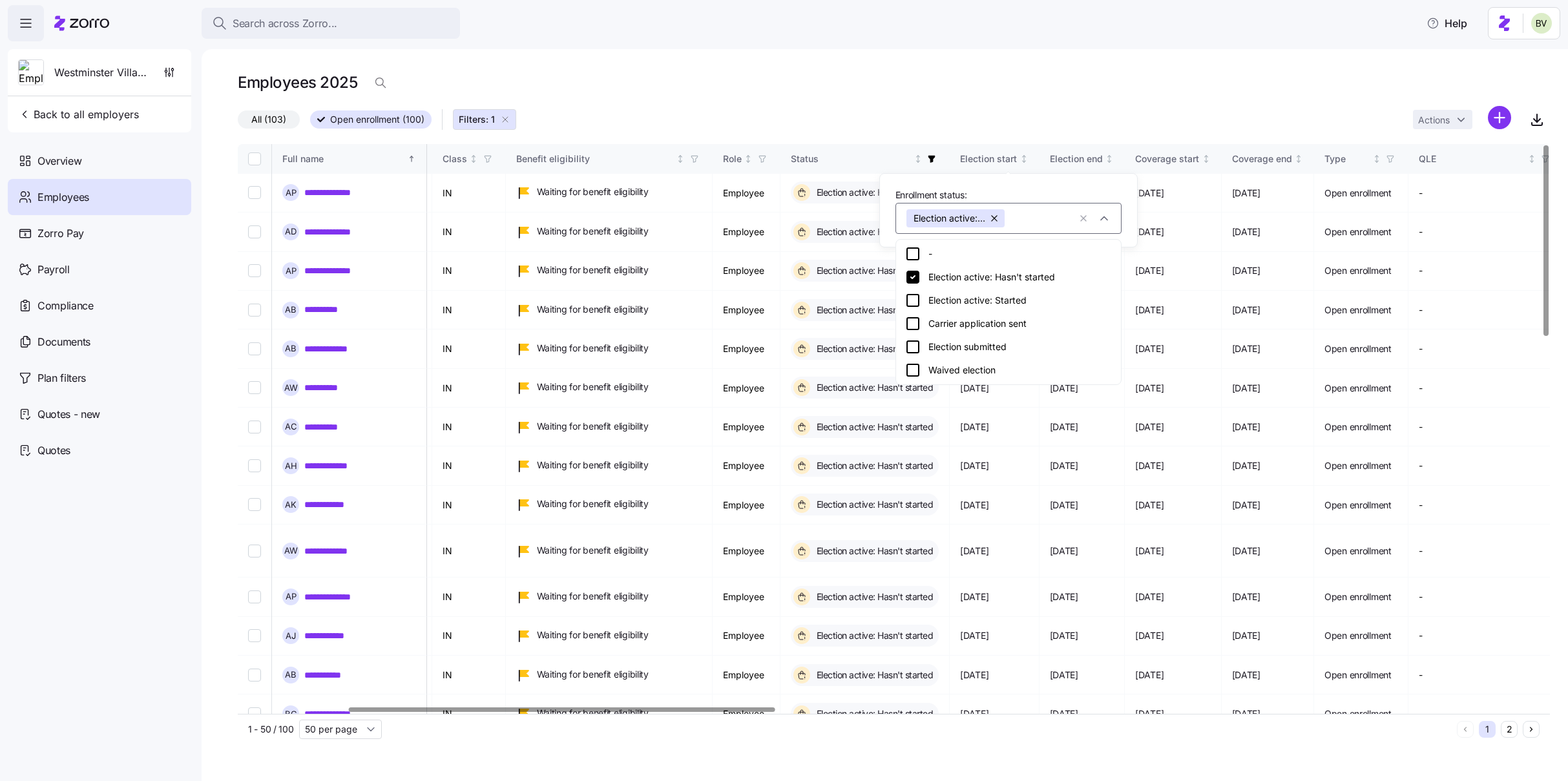
click at [914, 275] on icon at bounding box center [912, 277] width 13 height 13
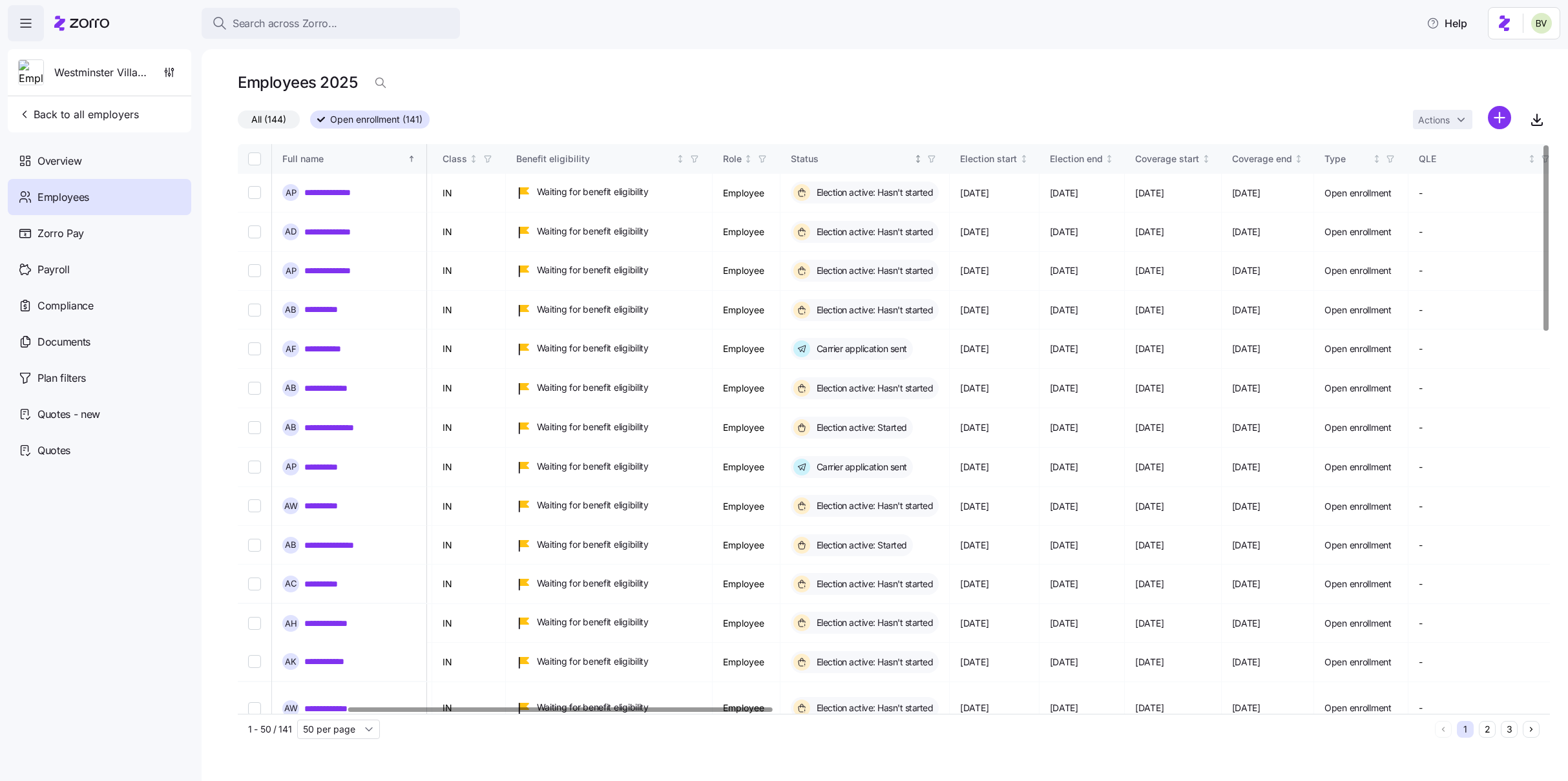
click at [936, 157] on icon "button" at bounding box center [931, 158] width 9 height 9
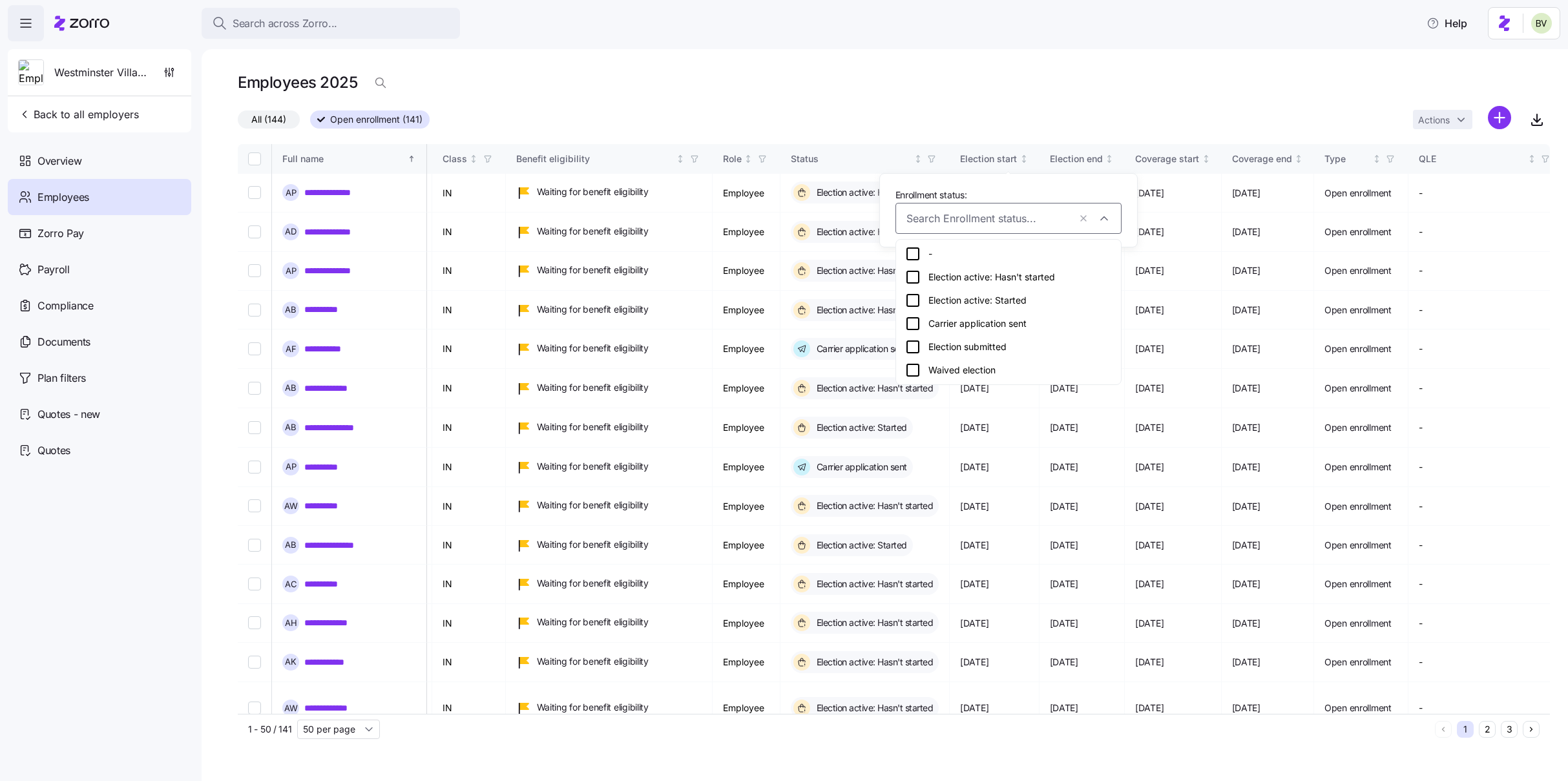
click at [913, 344] on icon at bounding box center [913, 347] width 16 height 16
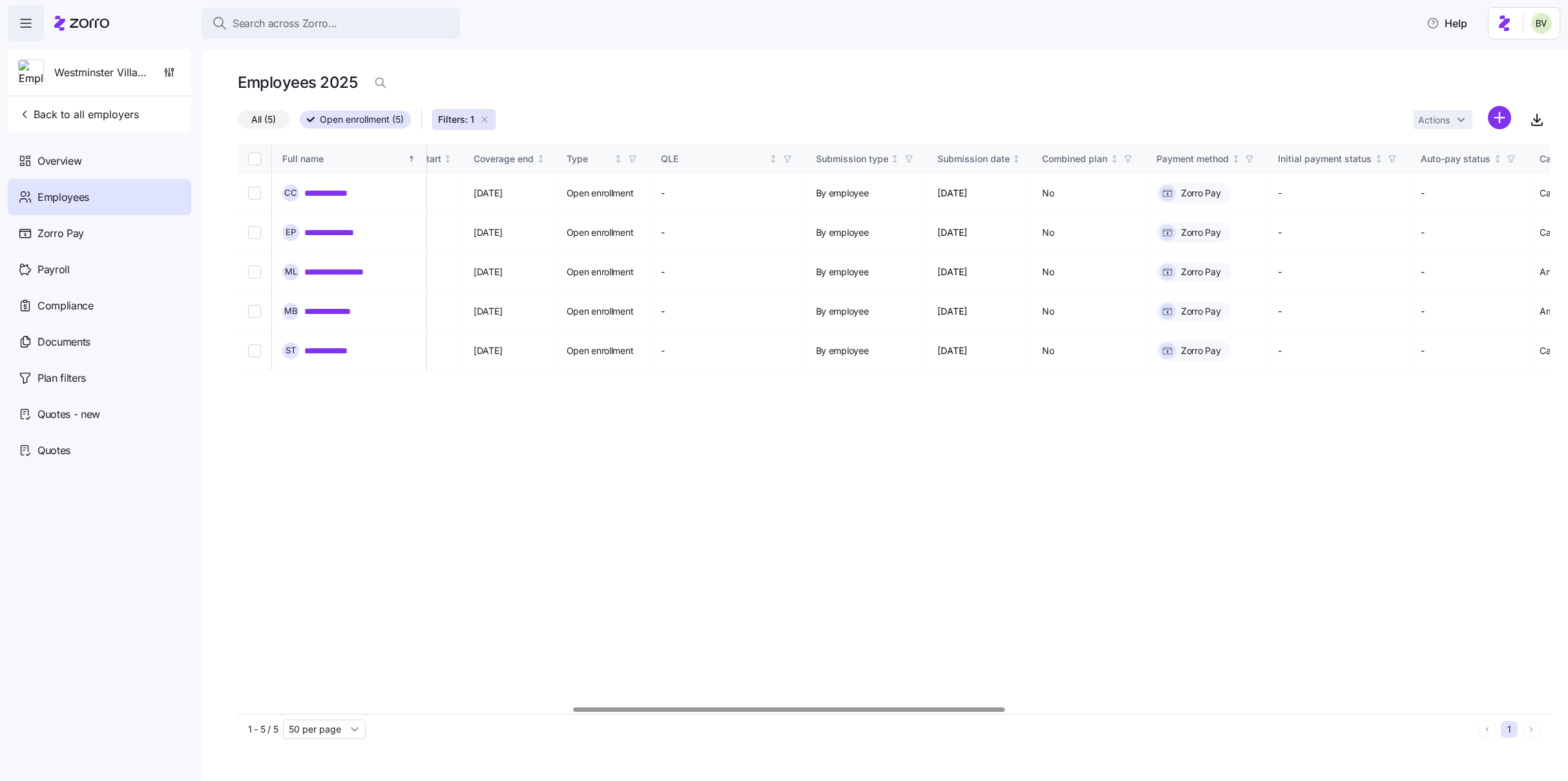
scroll to position [0, 995]
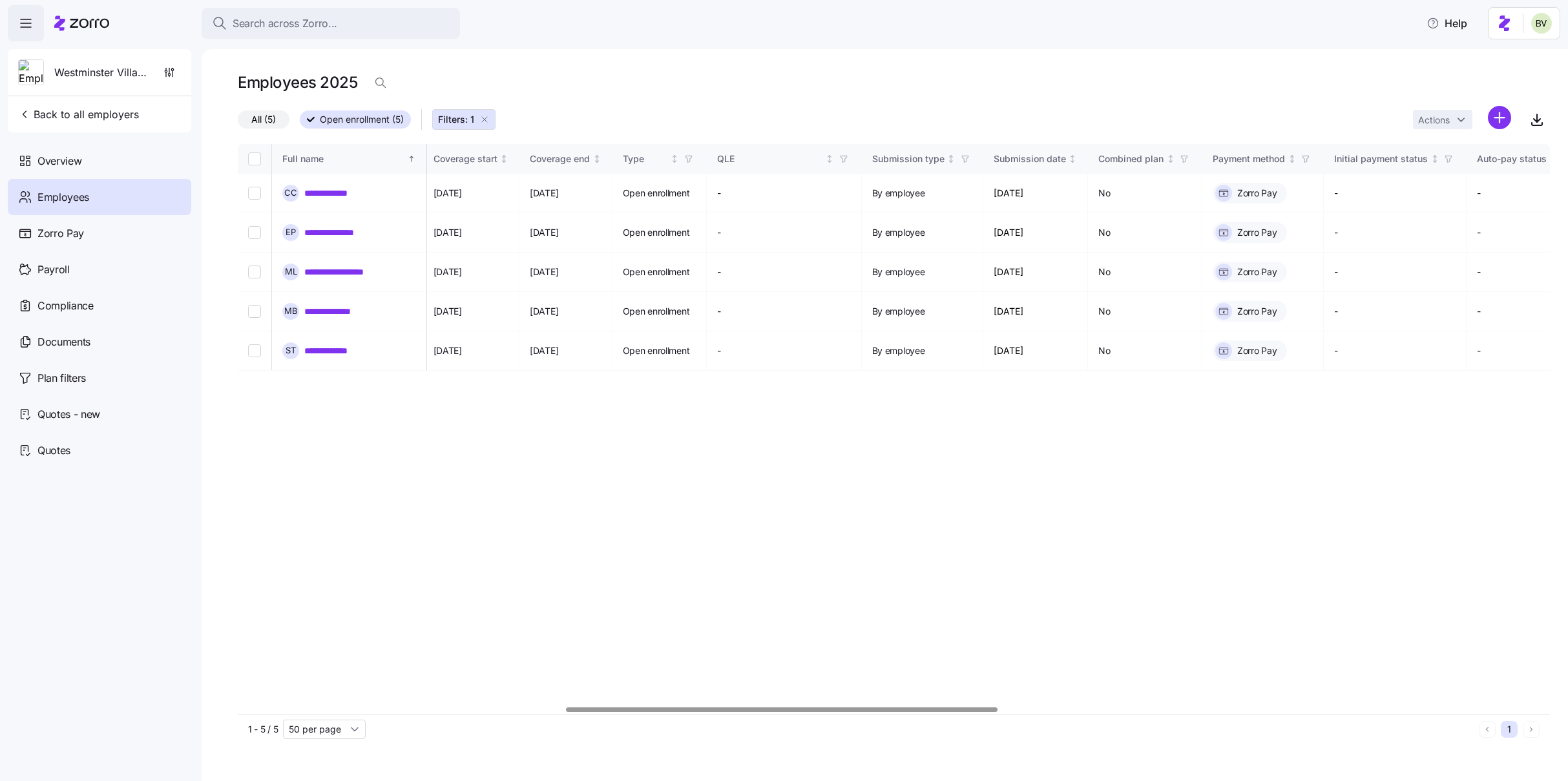
click at [487, 123] on icon "button" at bounding box center [484, 119] width 11 height 11
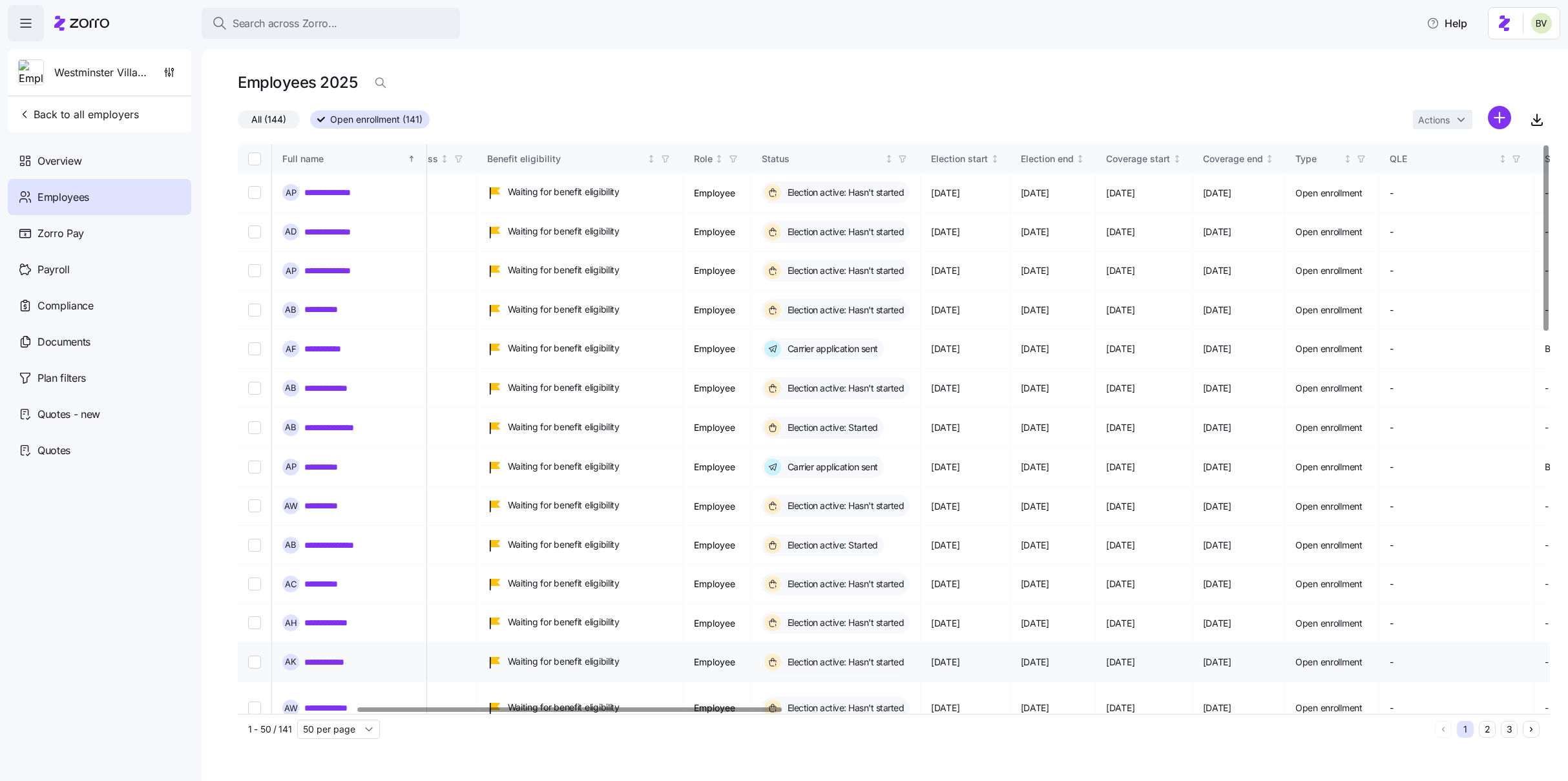
scroll to position [0, 296]
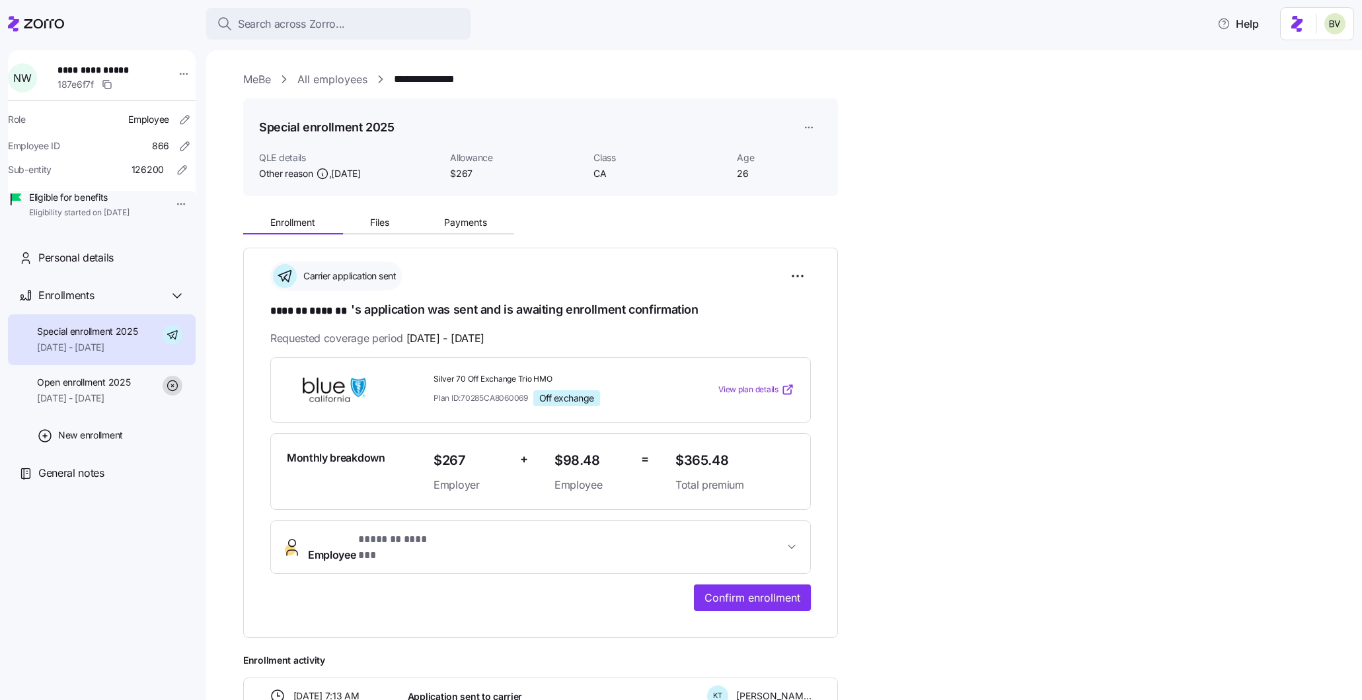
click at [346, 14] on button "Search across Zorro..." at bounding box center [338, 24] width 264 height 32
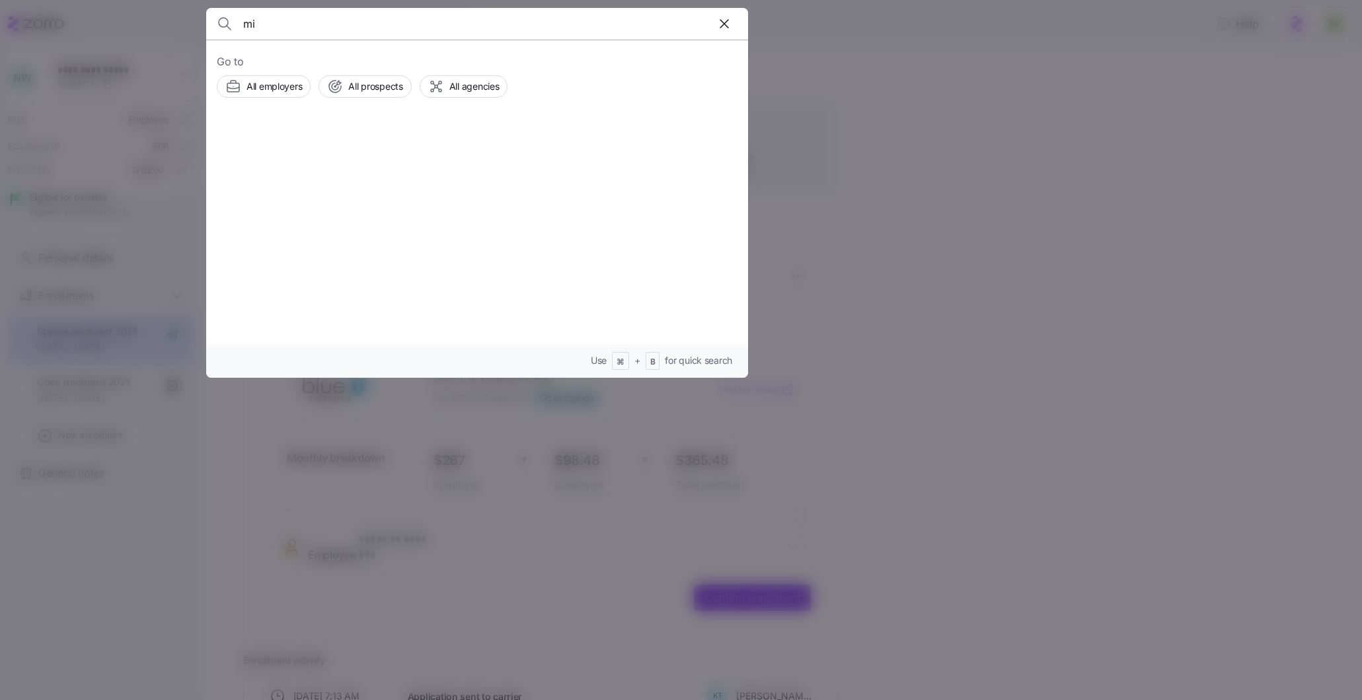
type input "m"
type input "[PERSON_NAME]"
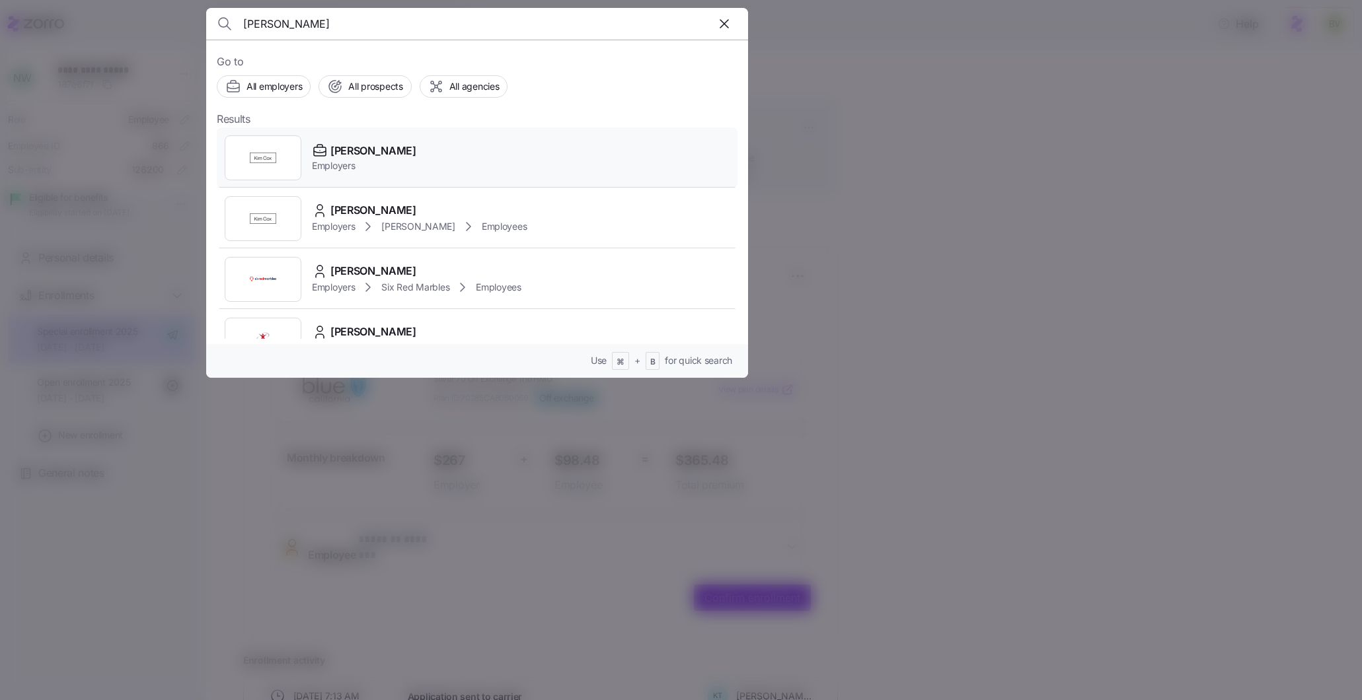
click at [261, 150] on img at bounding box center [263, 158] width 26 height 26
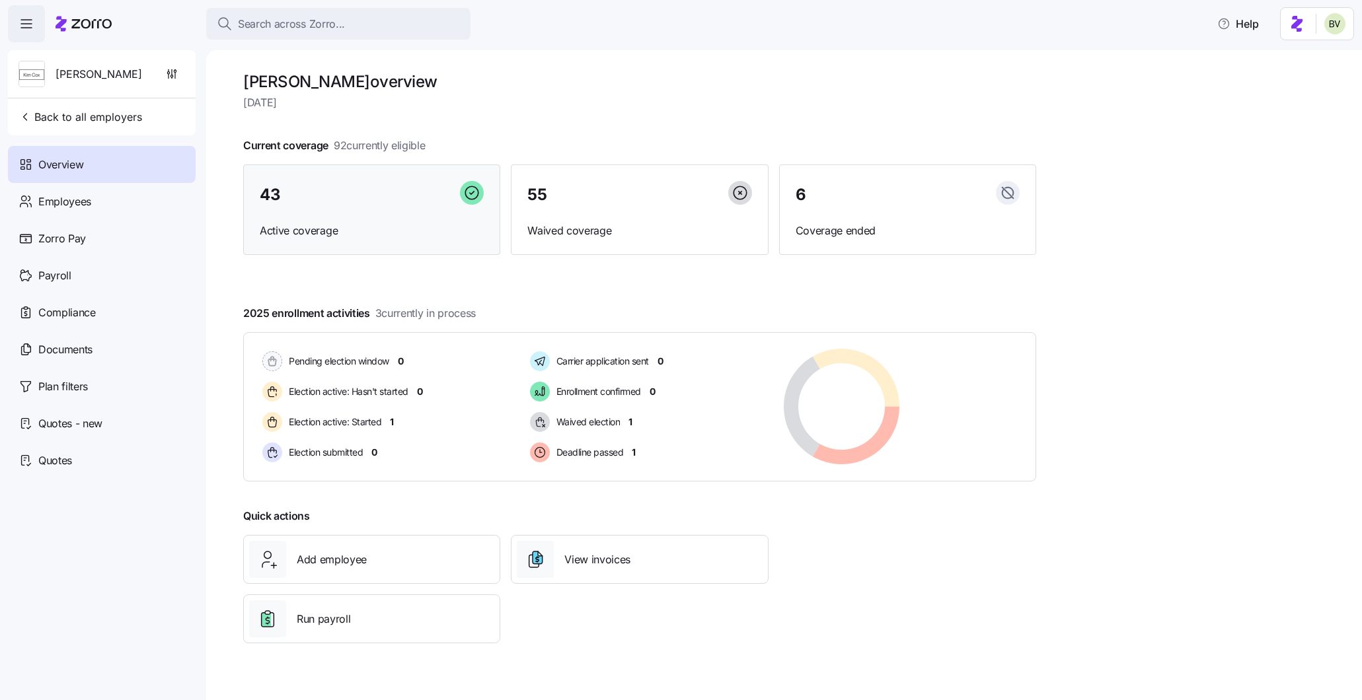
click at [279, 213] on div "43 Active coverage" at bounding box center [371, 210] width 257 height 91
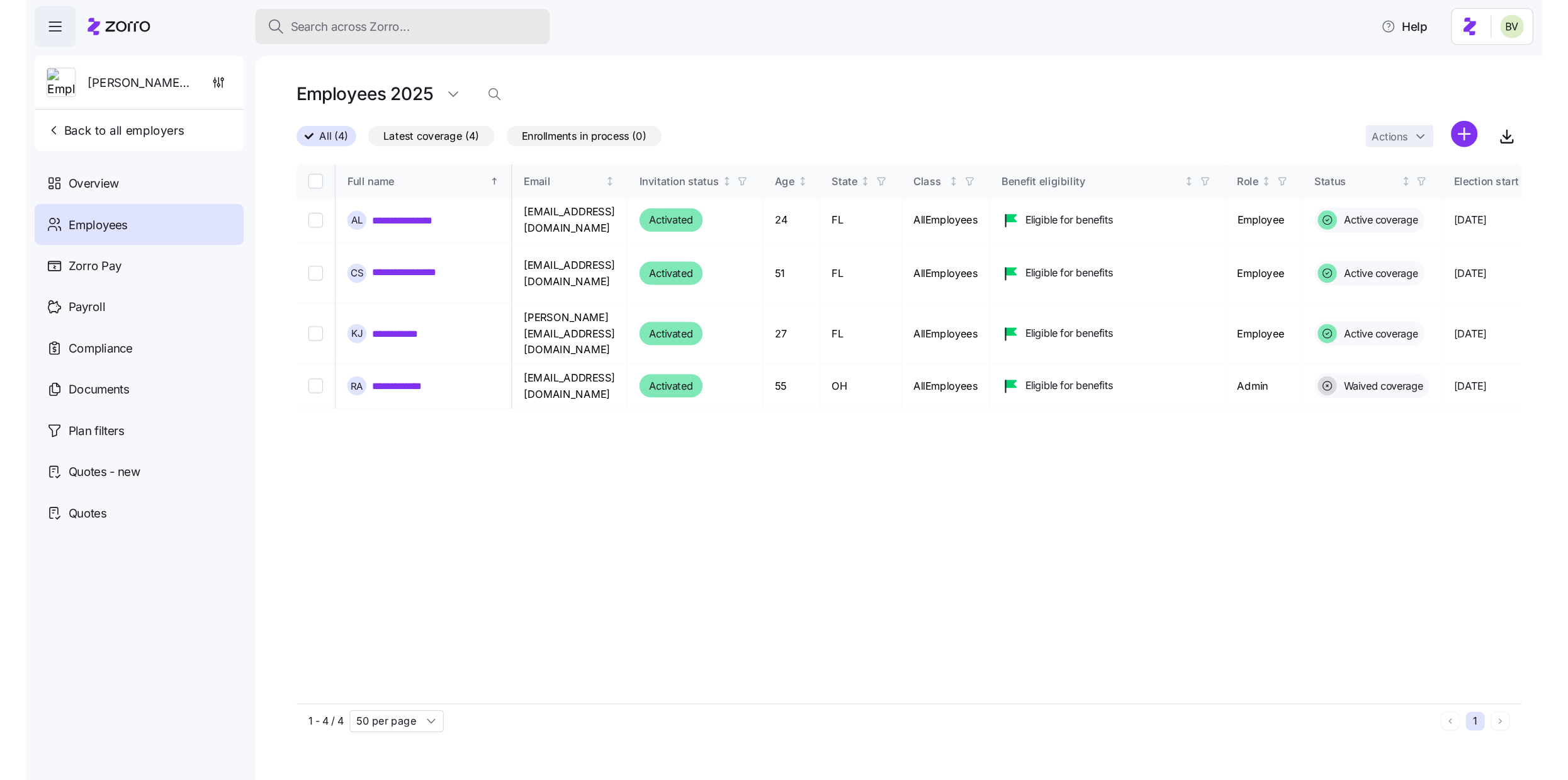
scroll to position [0, 714]
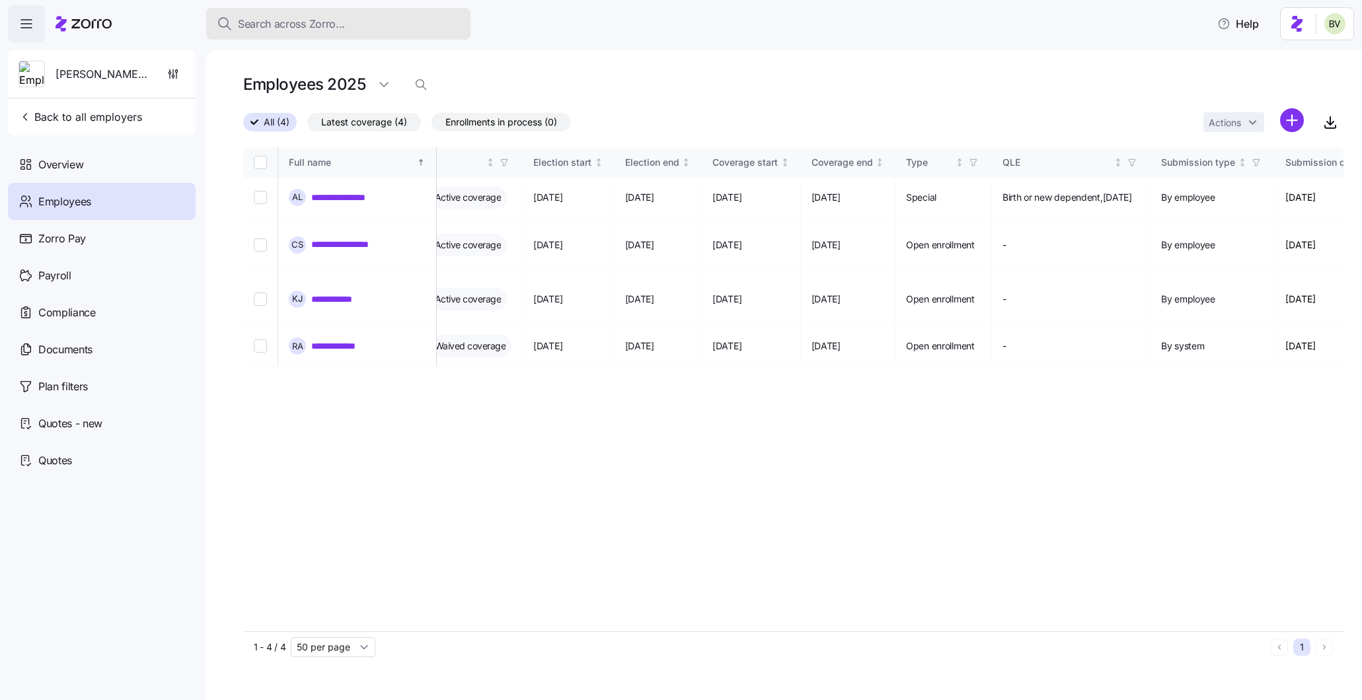
click at [264, 26] on span "Search across Zorro..." at bounding box center [291, 24] width 107 height 17
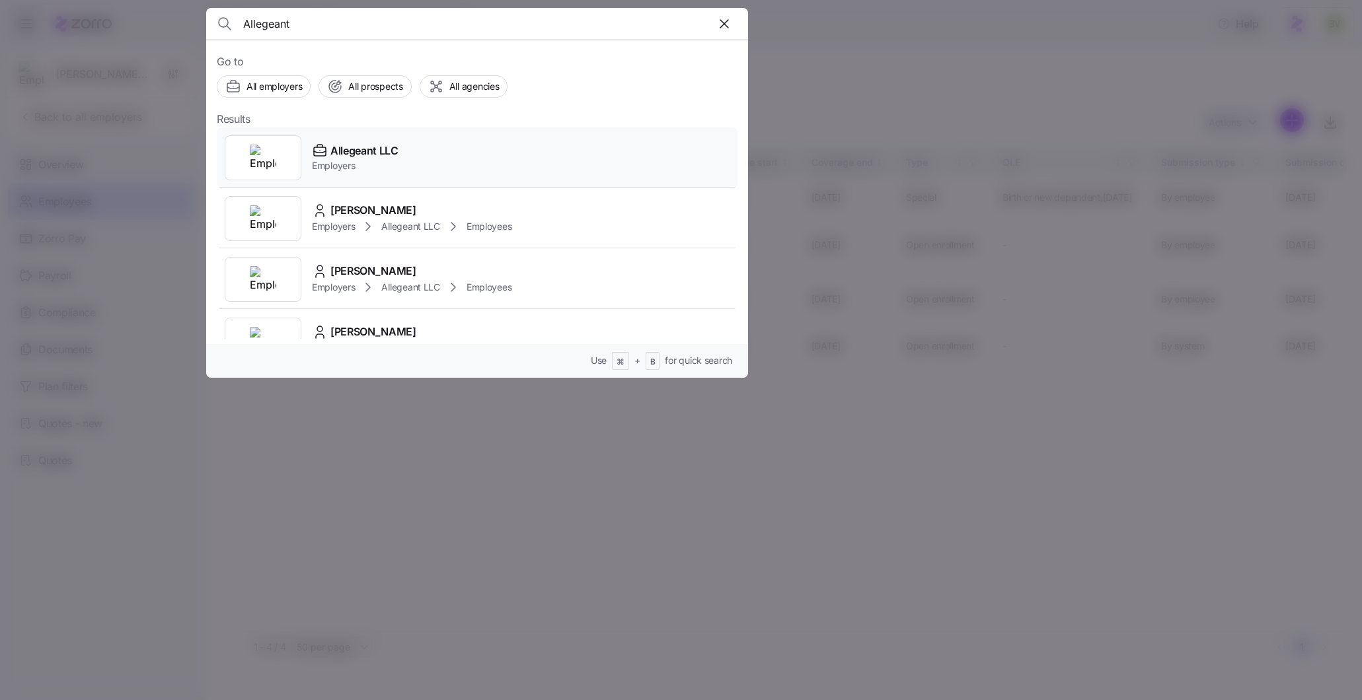
type input "Allegeant"
click at [256, 156] on img at bounding box center [263, 158] width 26 height 26
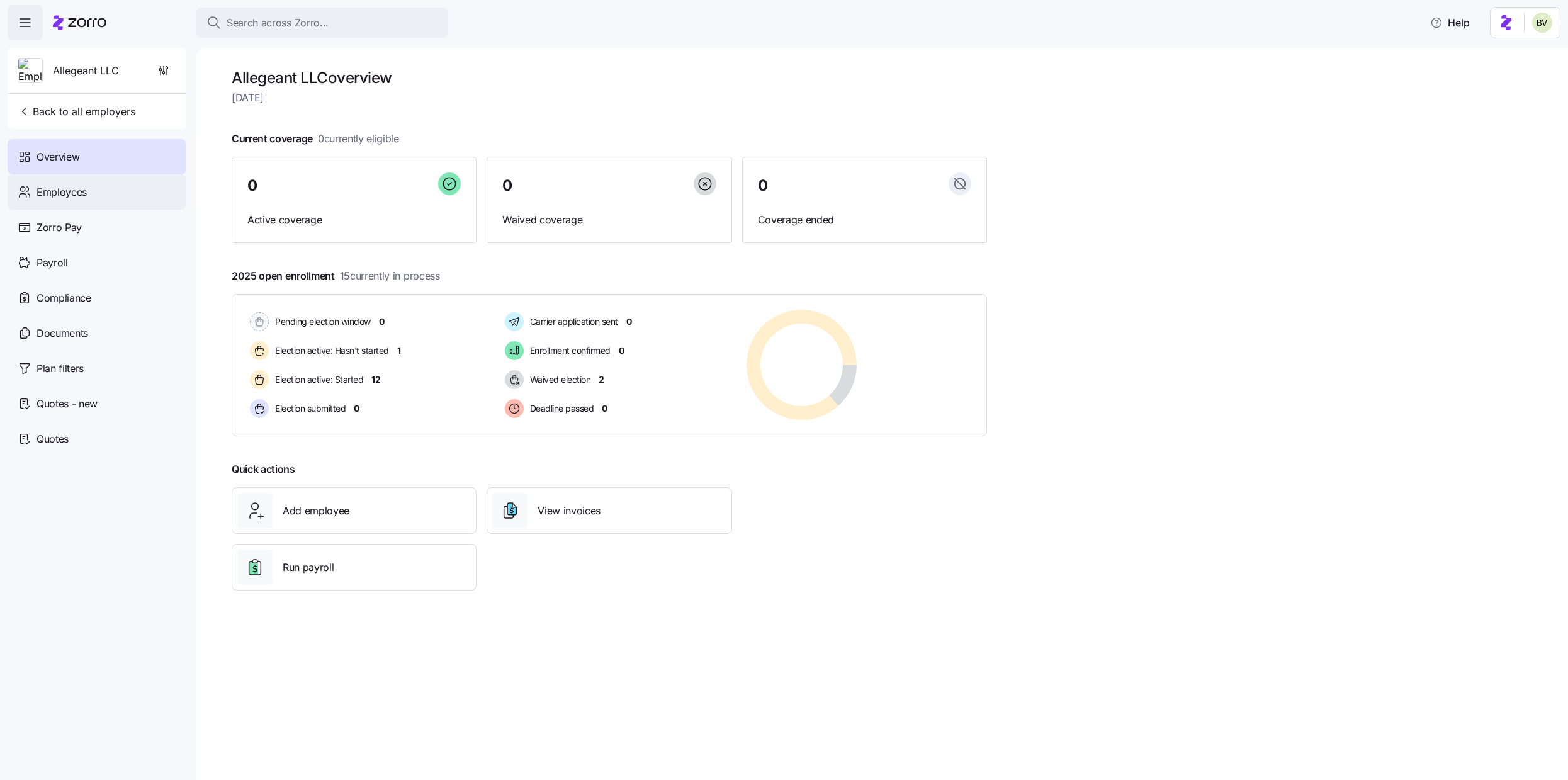
click at [104, 192] on div "Employees" at bounding box center [97, 191] width 179 height 35
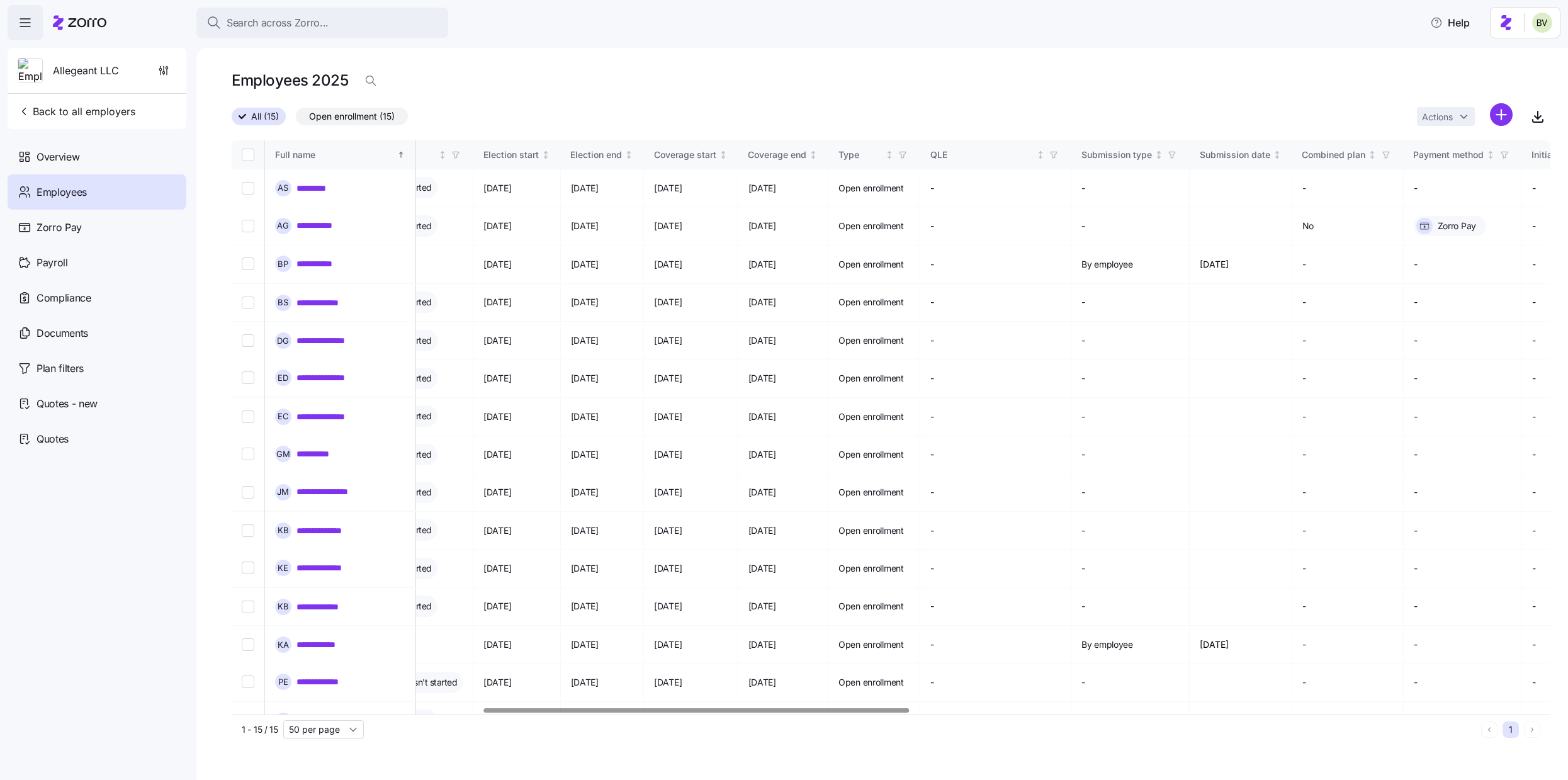
scroll to position [0, 776]
click at [98, 162] on div "Overview" at bounding box center [97, 156] width 179 height 35
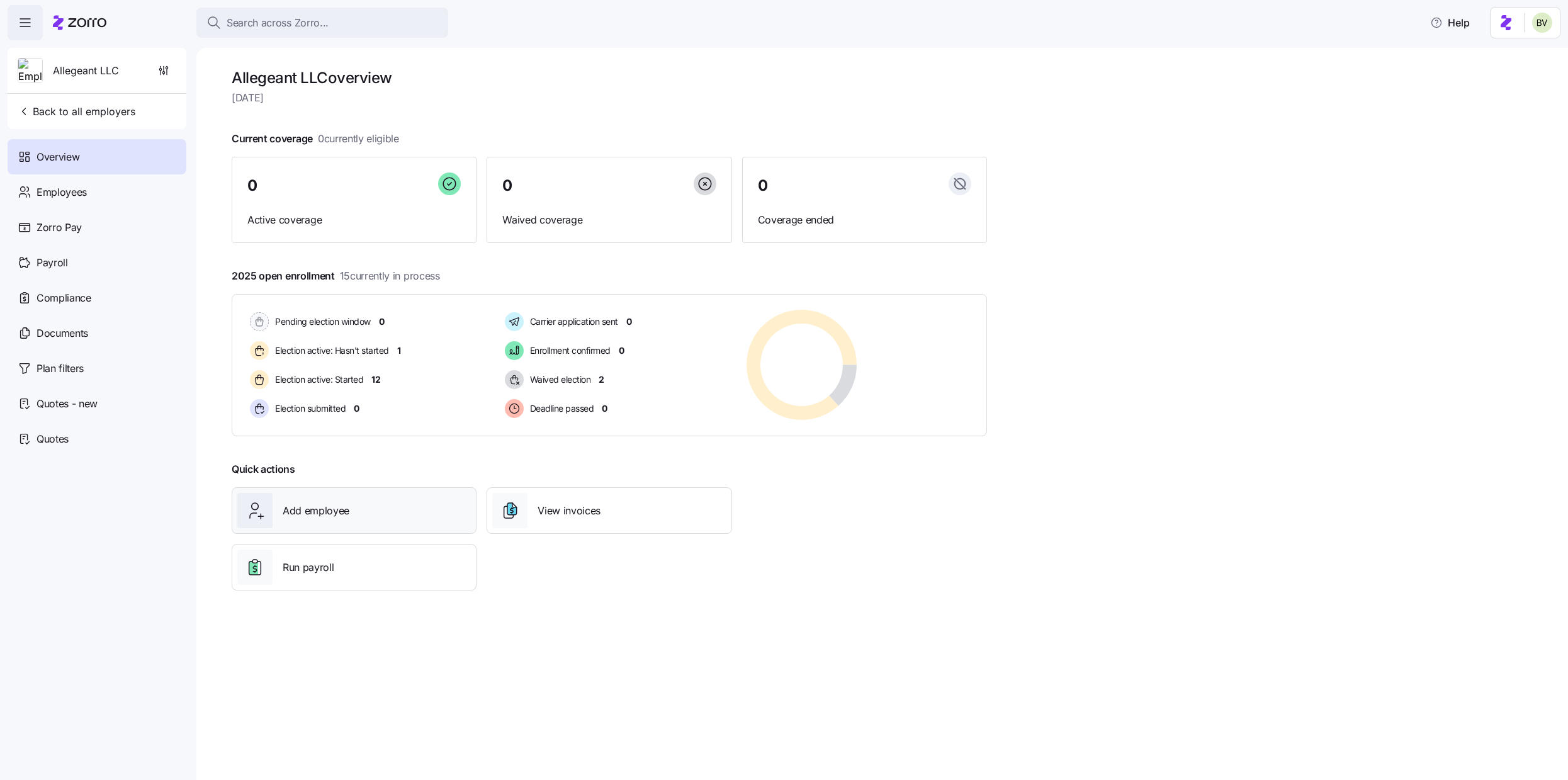
click at [302, 510] on span "Add employee" at bounding box center [316, 510] width 67 height 16
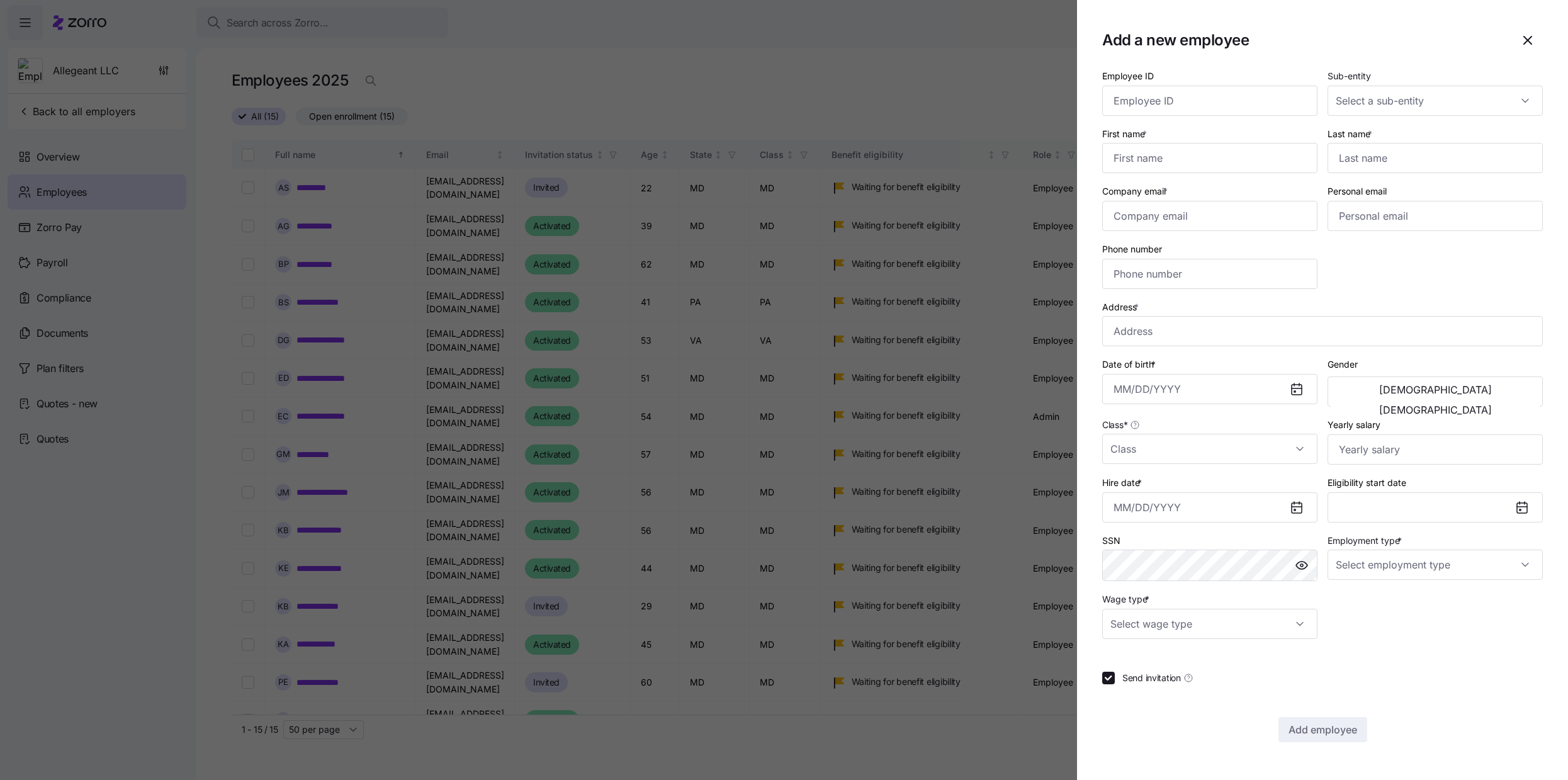
drag, startPoint x: 1521, startPoint y: 43, endPoint x: 1441, endPoint y: 38, distance: 80.2
click at [1297, 38] on div "Add a new employee" at bounding box center [1322, 40] width 441 height 30
click at [1110, 667] on input "Send invitation" at bounding box center [1108, 677] width 12 height 12
checkbox input "true"
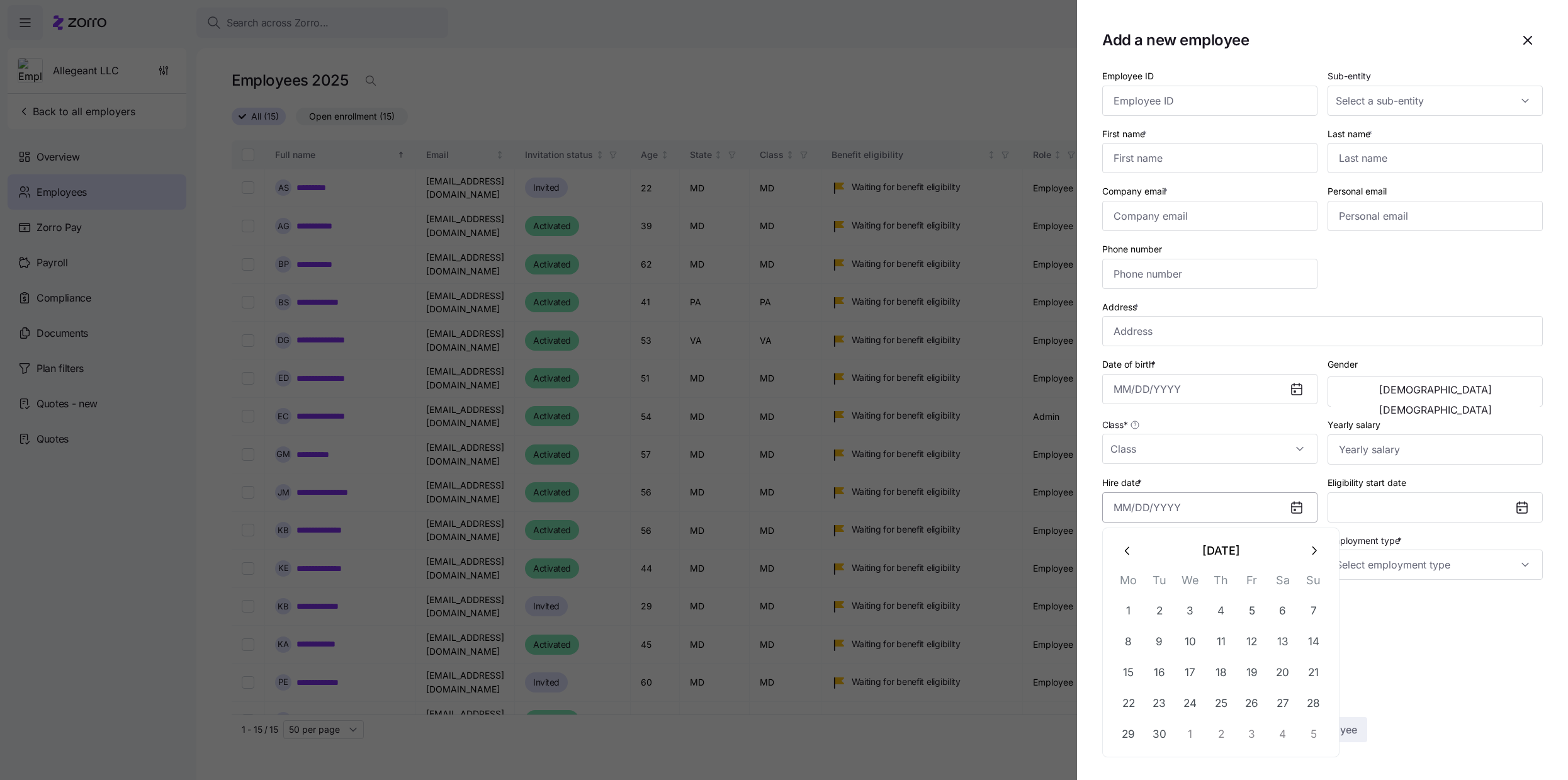
click at [1159, 508] on input "Hire date *" at bounding box center [1210, 508] width 215 height 30
click at [1166, 476] on div "Hire date *" at bounding box center [1210, 498] width 215 height 48
click at [1297, 44] on icon "button" at bounding box center [1528, 40] width 15 height 15
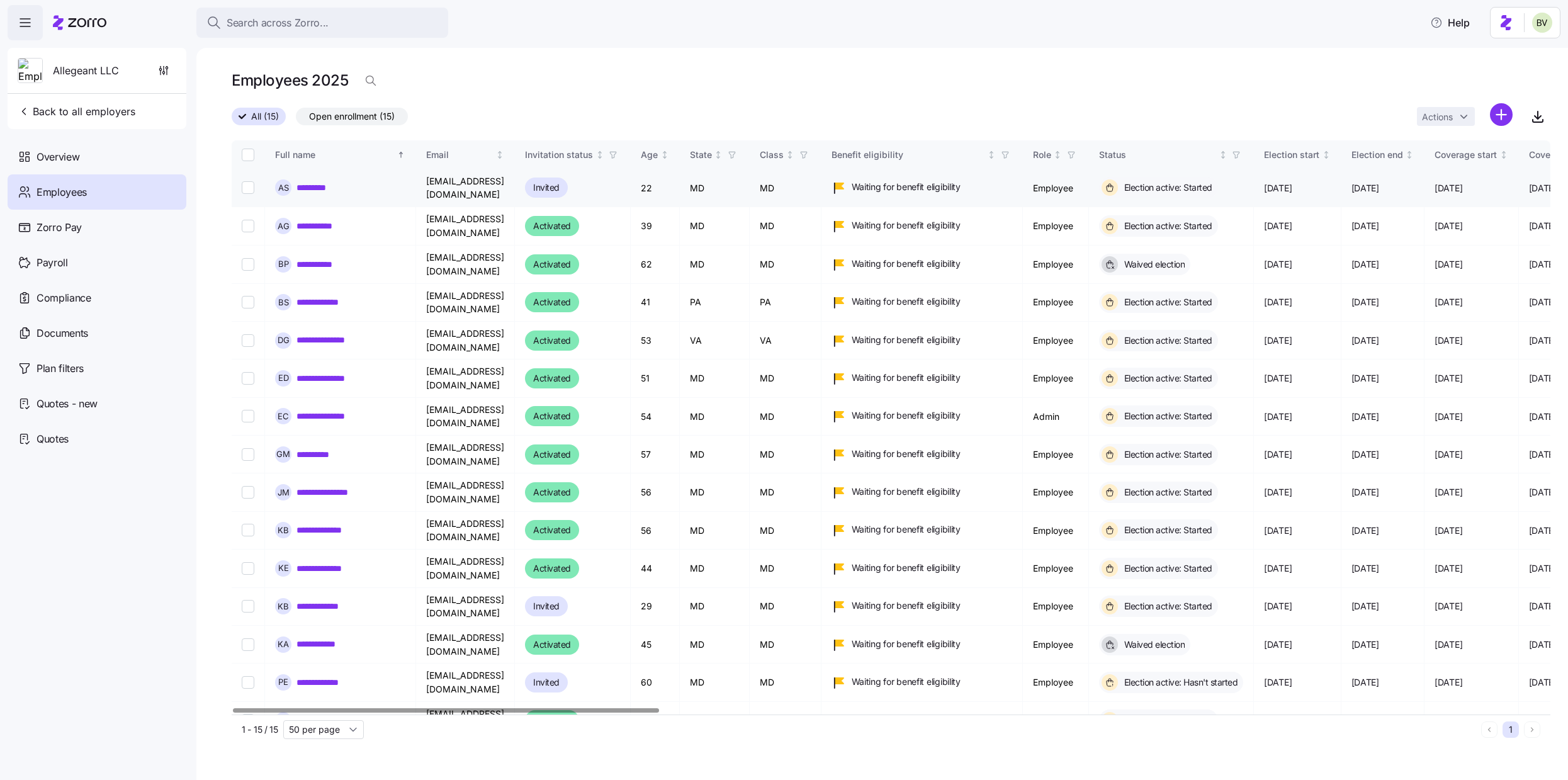
click at [251, 187] on input "Select record 1" at bounding box center [248, 187] width 12 height 12
checkbox input "true"
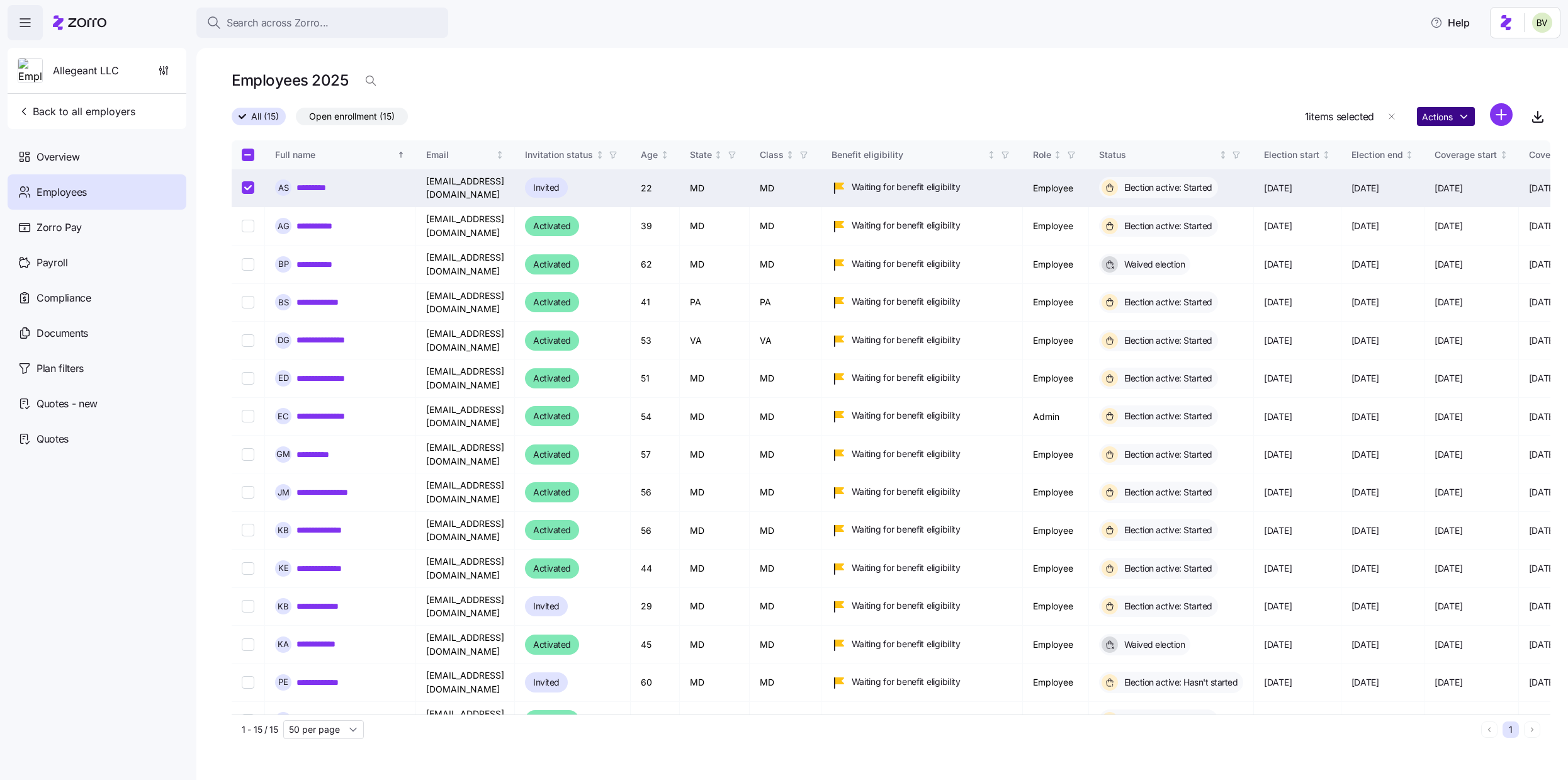
click at [1297, 116] on html "**********" at bounding box center [784, 386] width 1568 height 772
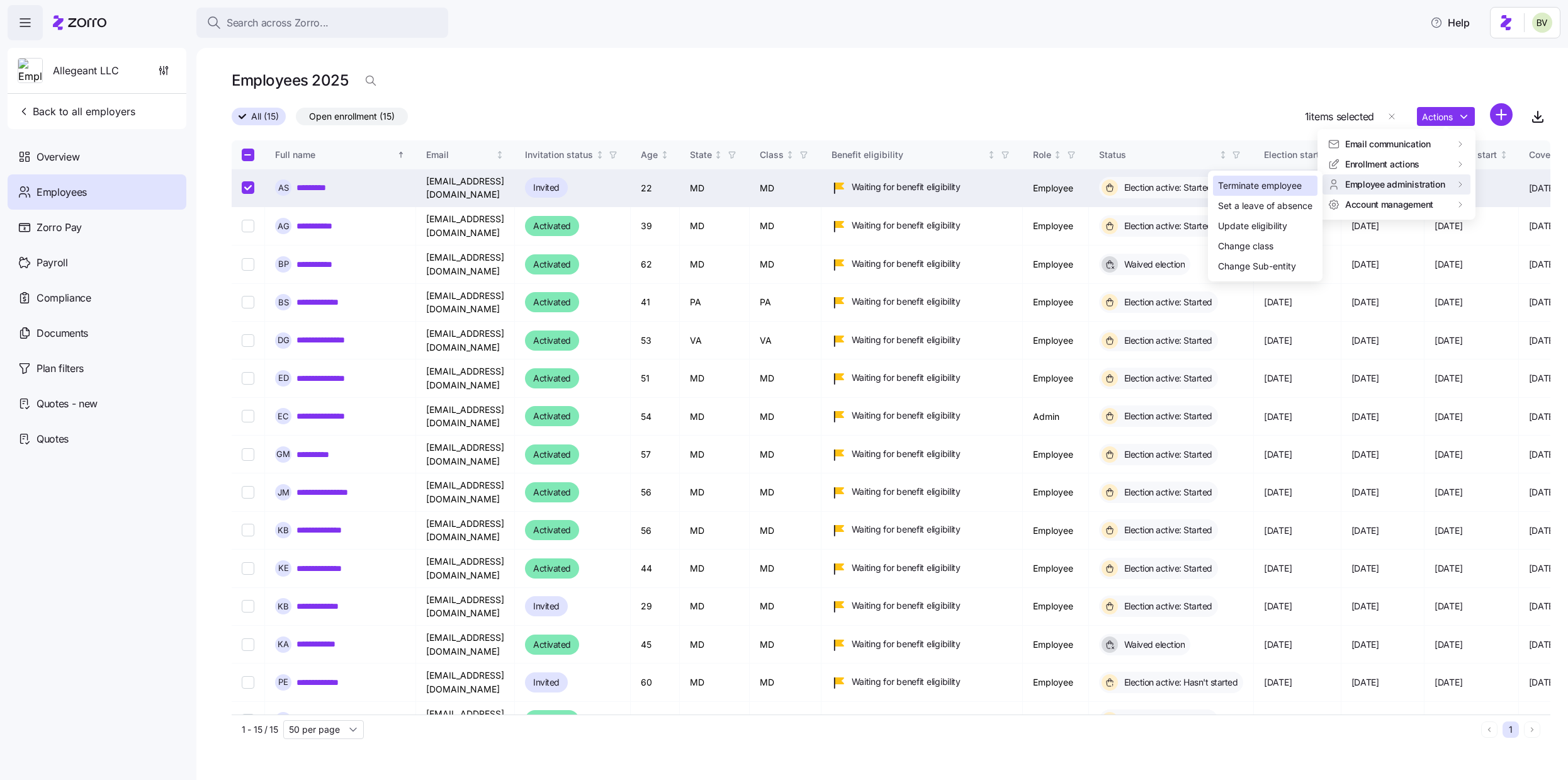
click at [1284, 185] on div "Terminate employee" at bounding box center [1260, 186] width 84 height 14
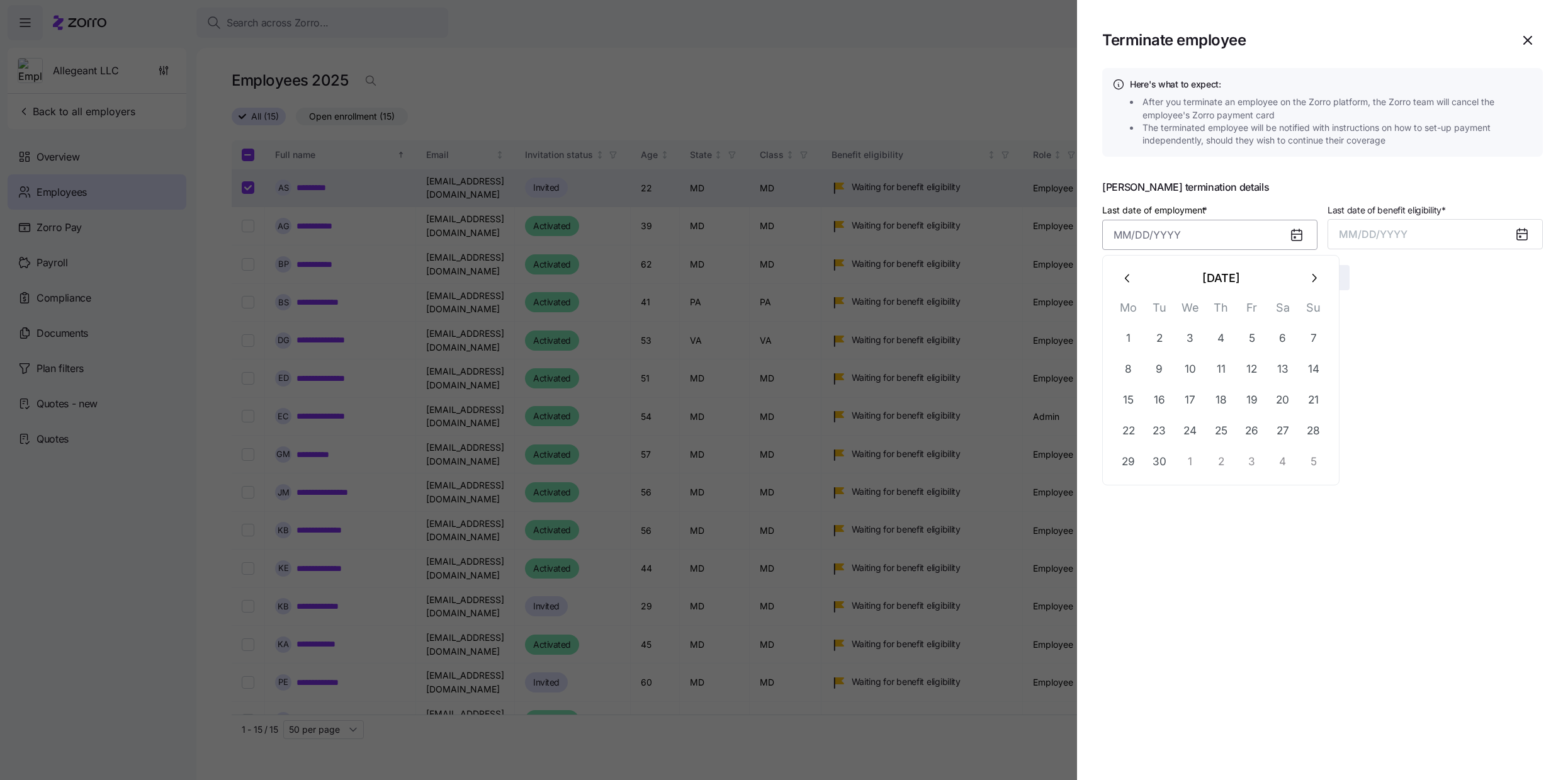
click at [1146, 236] on input "Last date of employment *" at bounding box center [1210, 235] width 215 height 30
click at [1248, 367] on button "12" at bounding box center [1252, 370] width 30 height 30
type input "September 12, 2025"
click at [1297, 235] on button "MM/DD/YYYY" at bounding box center [1436, 234] width 215 height 30
click at [1297, 378] on button "Sep" at bounding box center [1518, 375] width 71 height 30
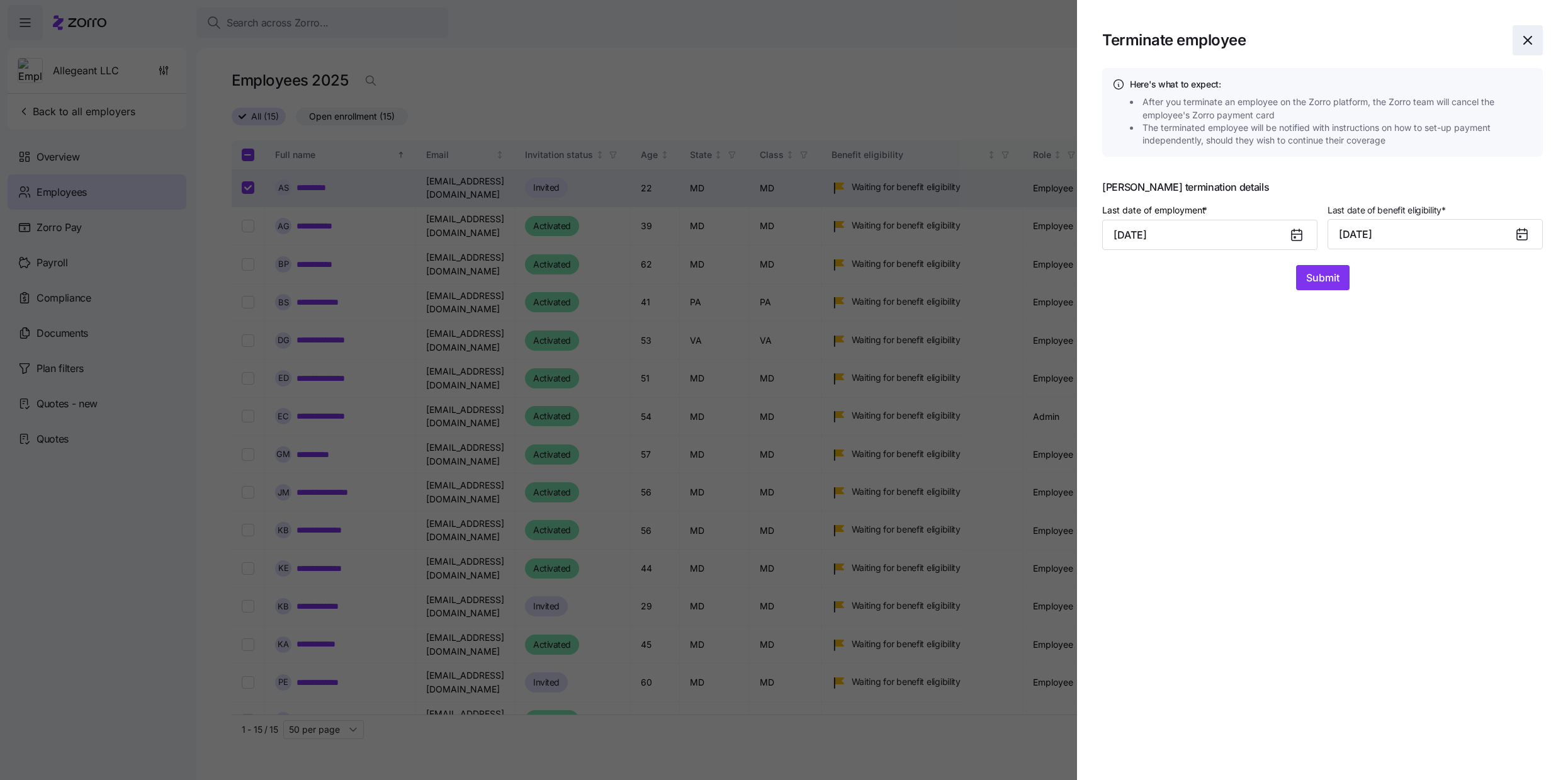
click at [1297, 45] on icon "button" at bounding box center [1528, 40] width 15 height 15
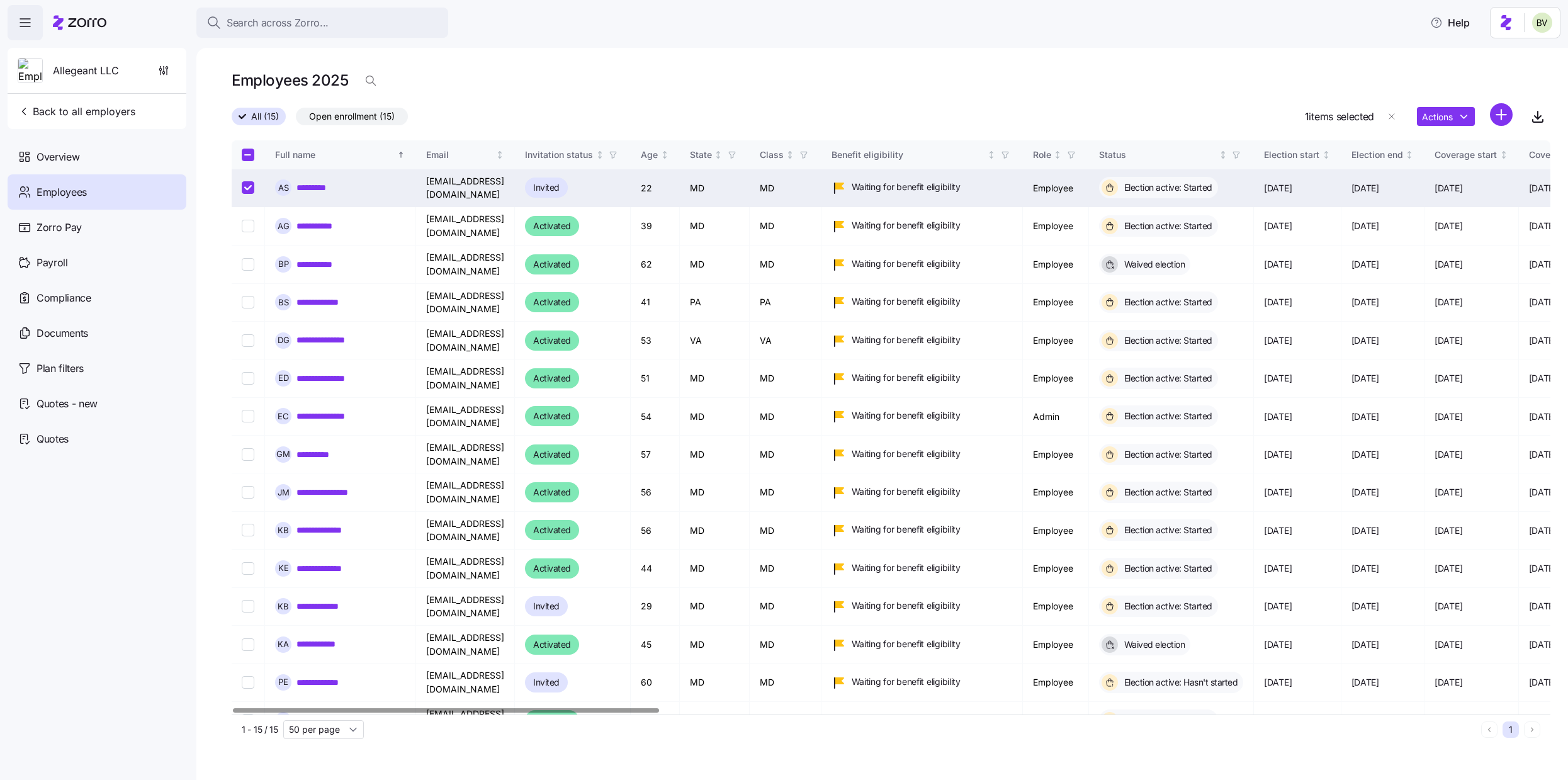
click at [247, 184] on input "Select record 1" at bounding box center [248, 187] width 12 height 12
checkbox input "false"
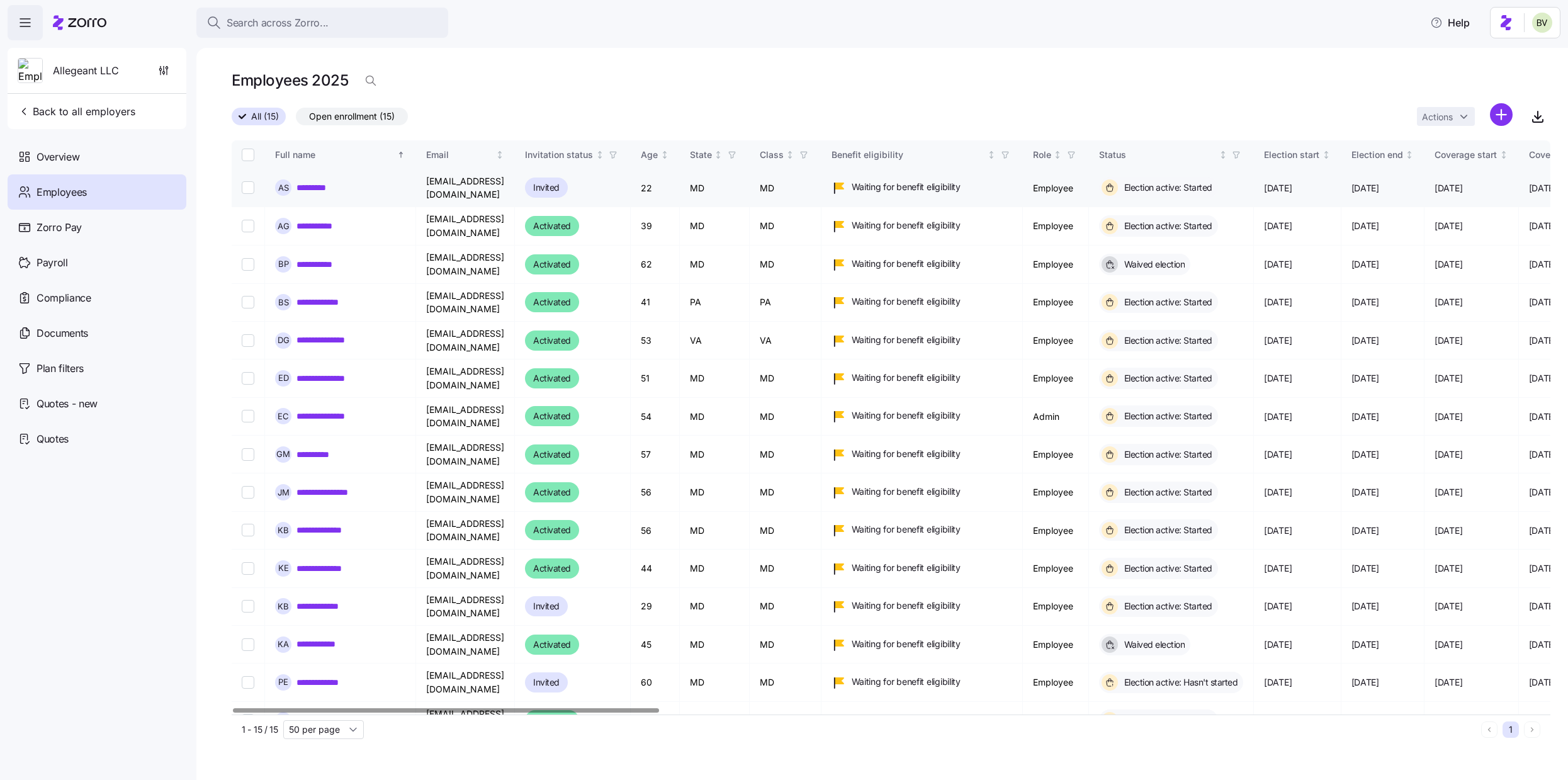
click at [332, 187] on link "*********" at bounding box center [318, 187] width 45 height 12
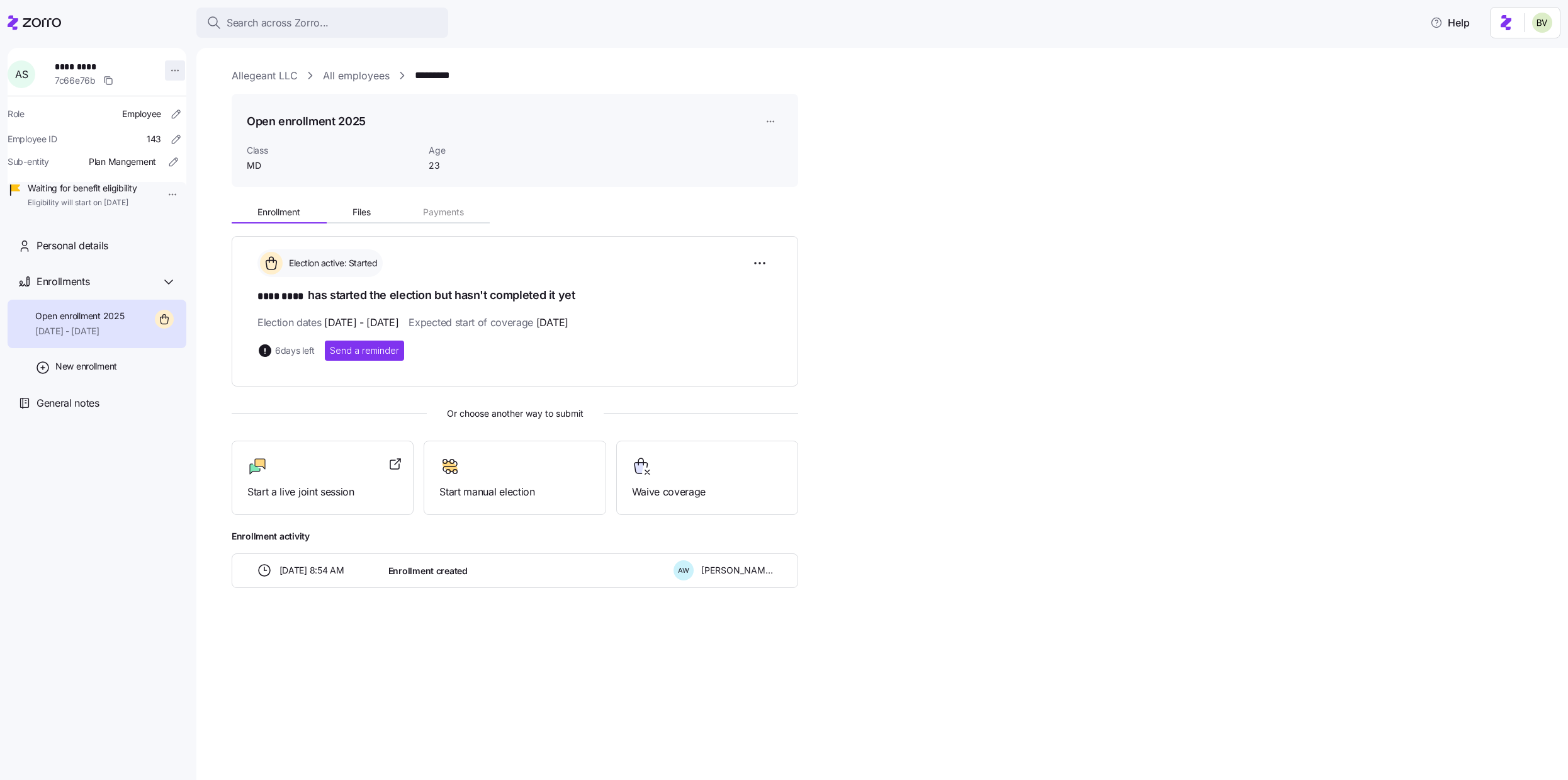
click at [173, 69] on html "Search across Zorro... Help A S ********* 7c66e76b Role Employee Employee ID 14…" at bounding box center [784, 386] width 1568 height 772
click at [195, 122] on div "Terminate employee" at bounding box center [225, 120] width 84 height 14
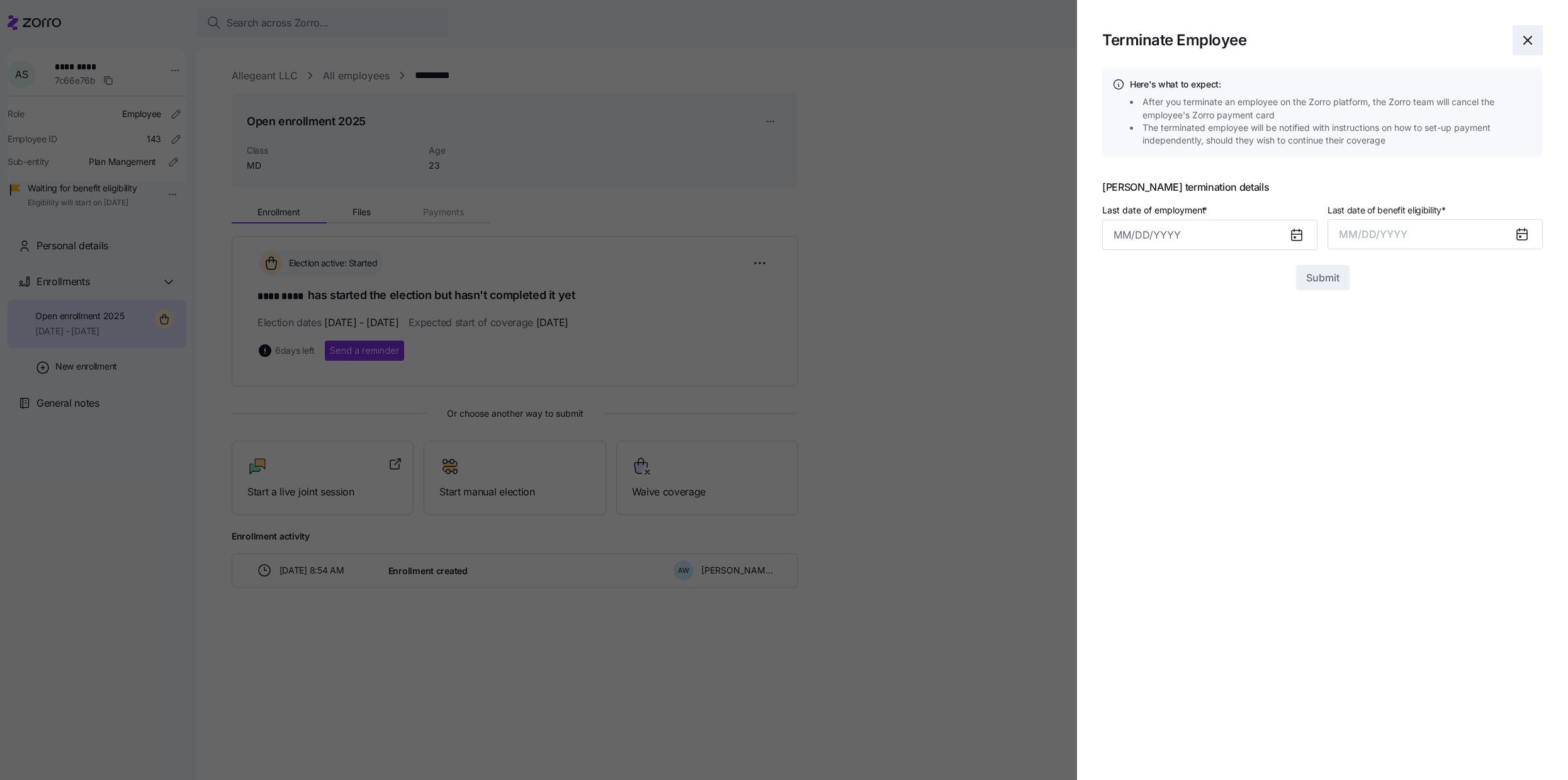
click at [1297, 35] on icon "button" at bounding box center [1528, 40] width 15 height 15
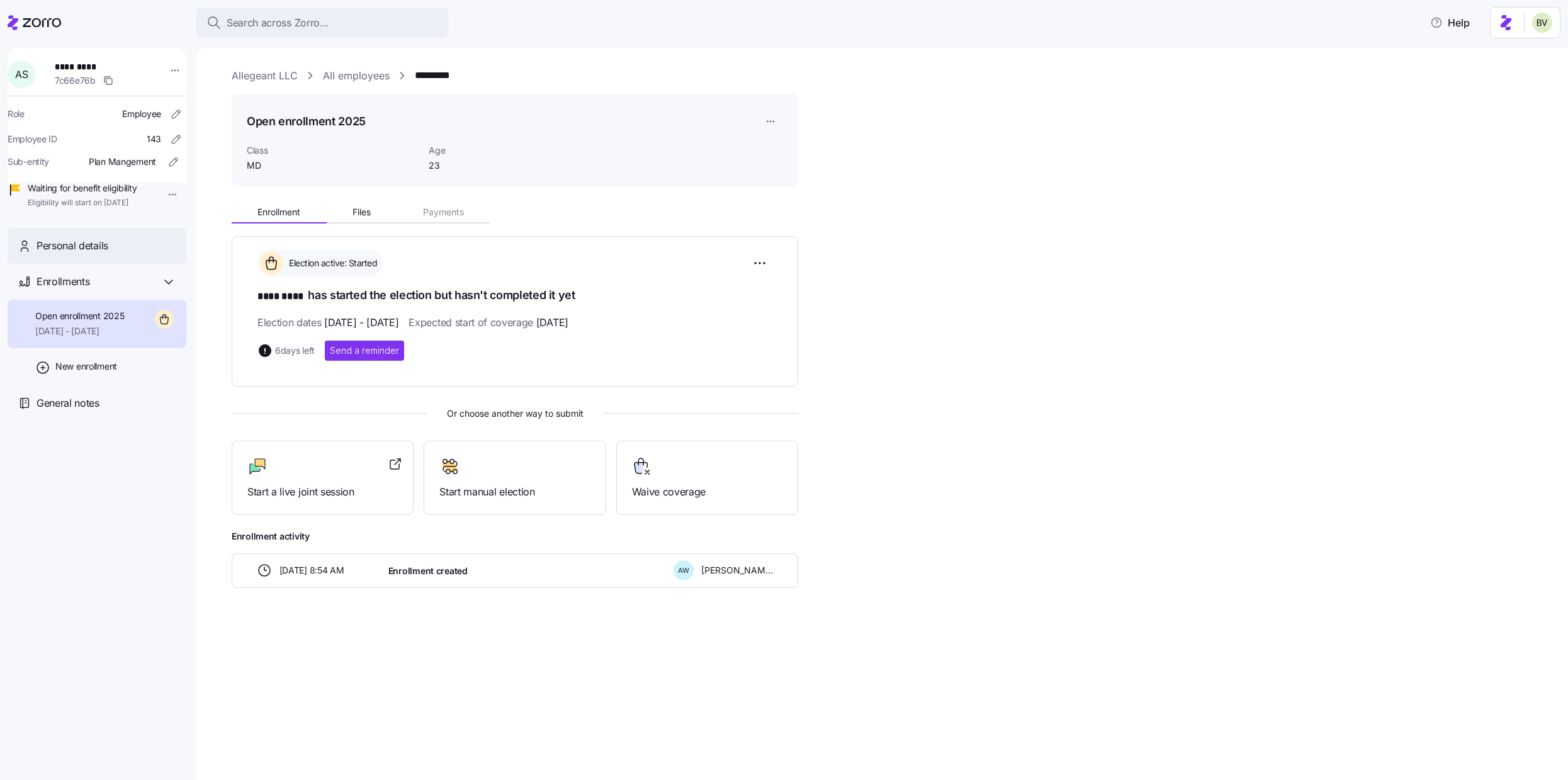
click at [42, 253] on span "Personal details" at bounding box center [71, 246] width 71 height 16
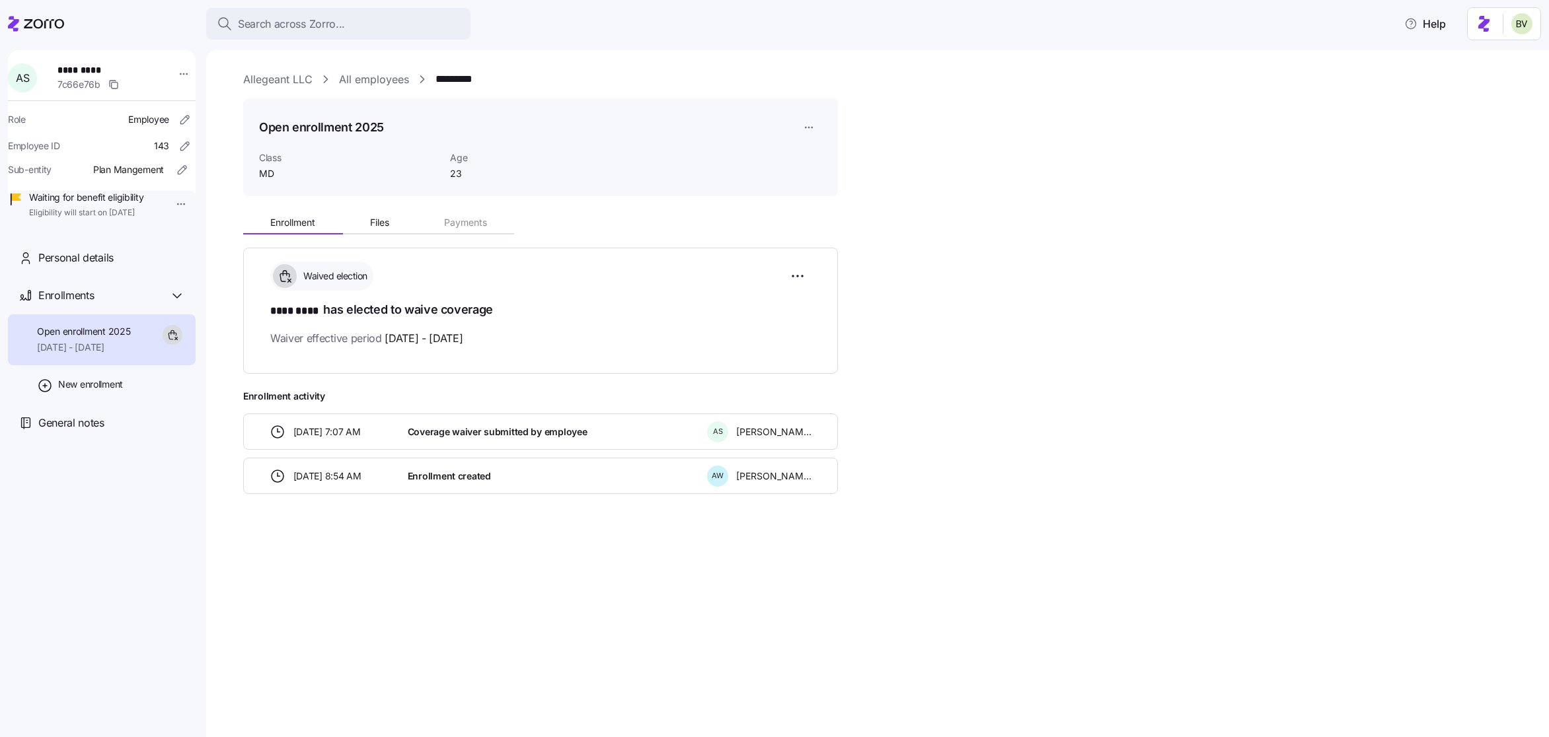
click at [369, 75] on link "All employees" at bounding box center [374, 79] width 70 height 17
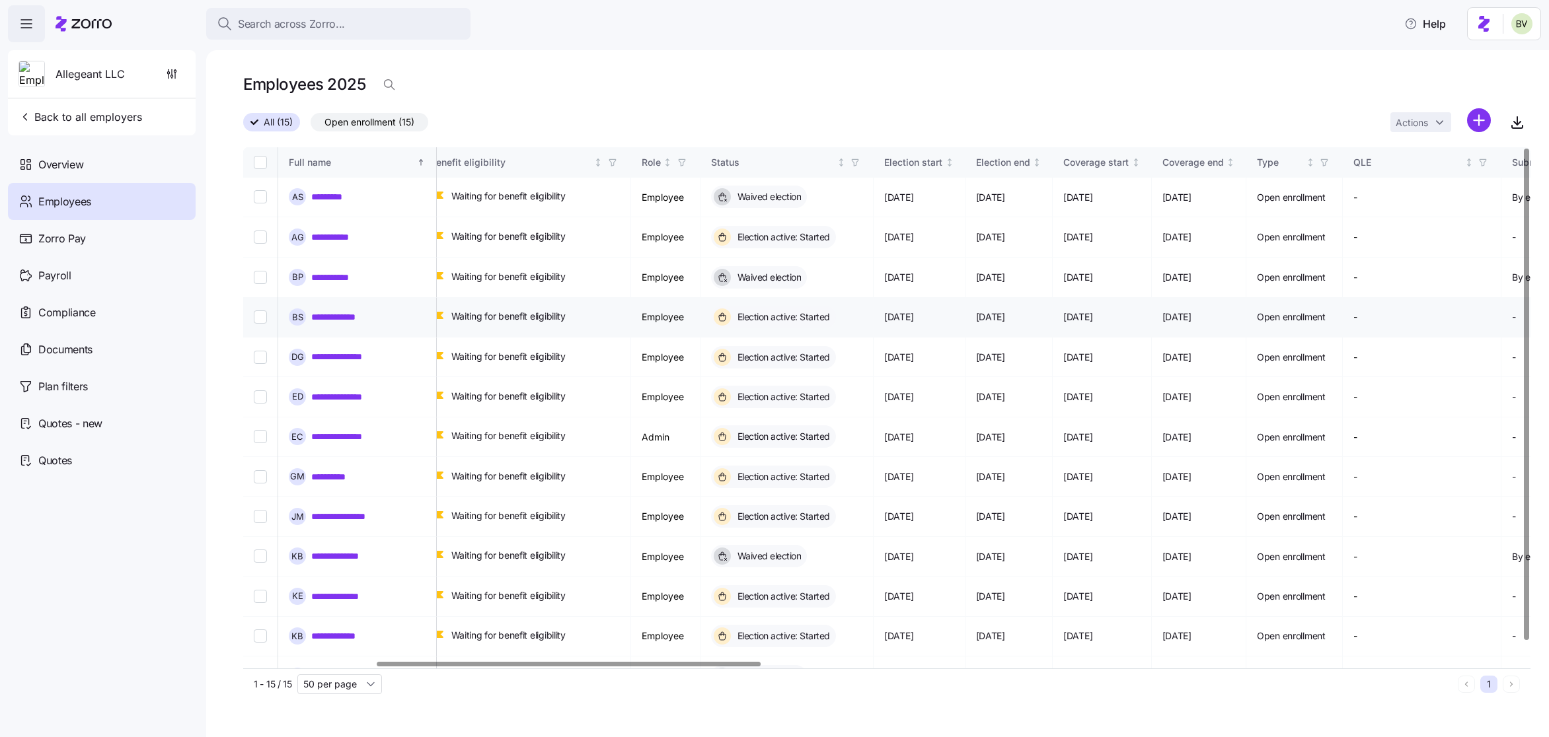
scroll to position [0, 443]
click at [81, 172] on span "Overview" at bounding box center [60, 165] width 45 height 17
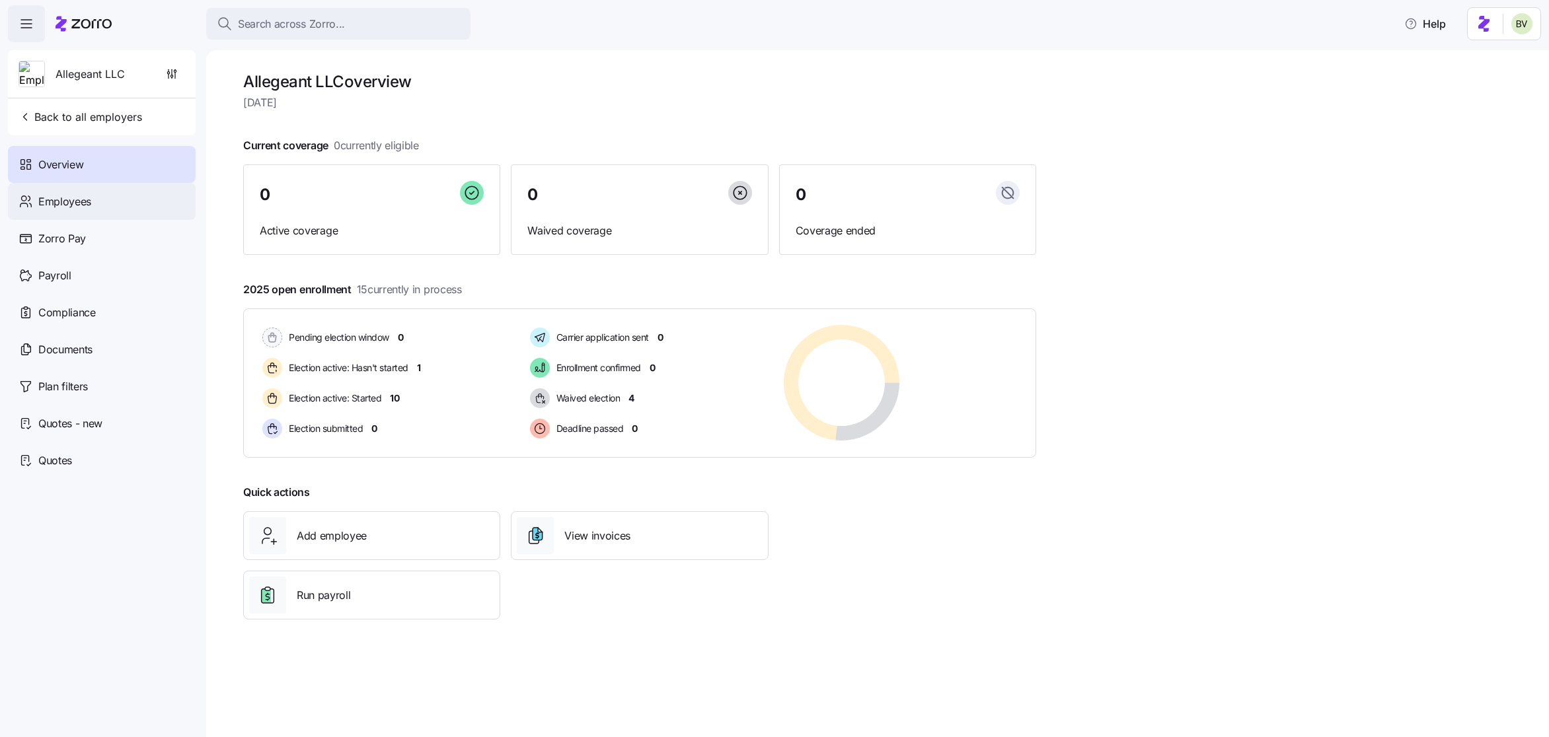
click at [145, 206] on div "Employees" at bounding box center [102, 201] width 188 height 37
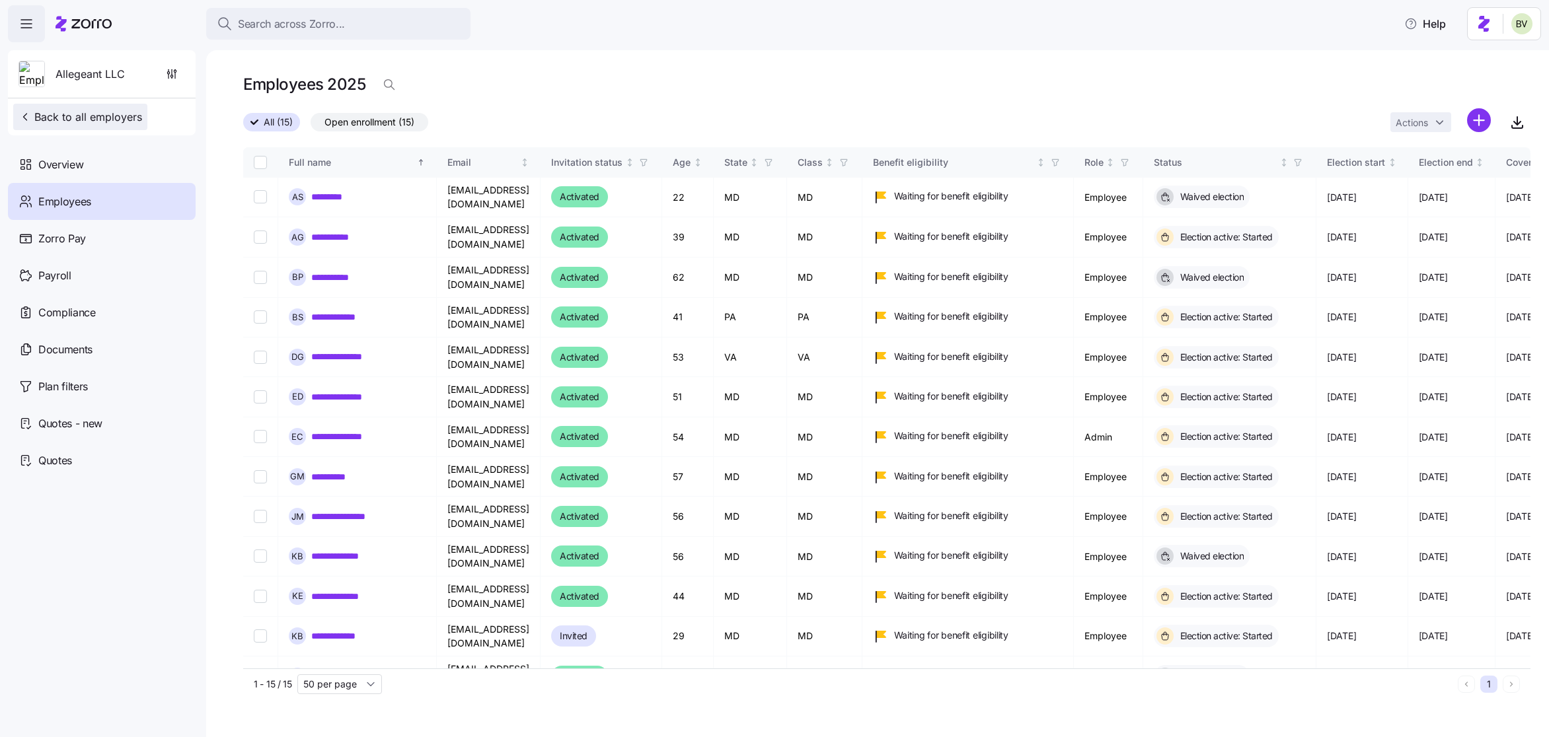
click at [79, 128] on button "Back to all employers" at bounding box center [80, 117] width 134 height 26
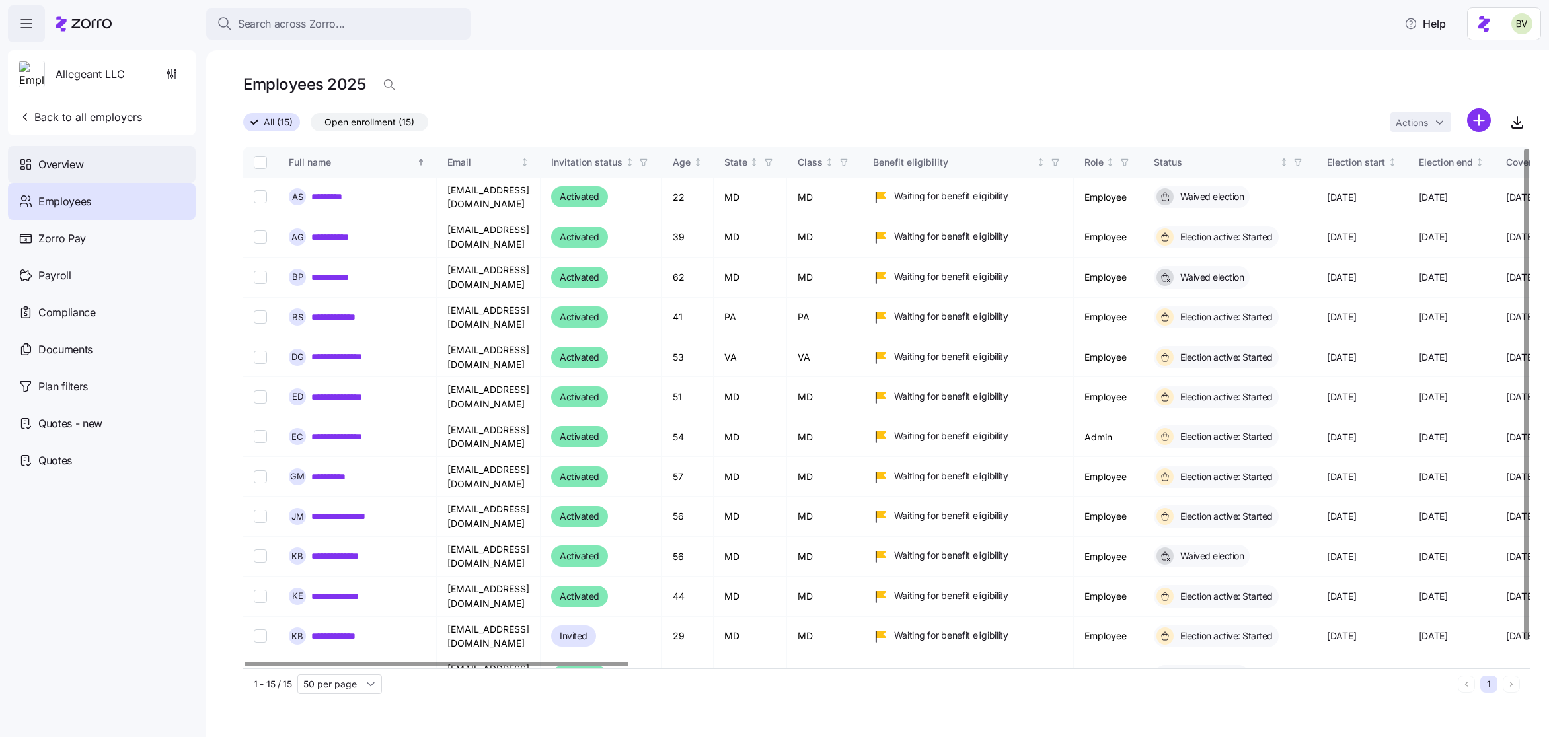
click at [78, 146] on div "Overview" at bounding box center [102, 164] width 188 height 37
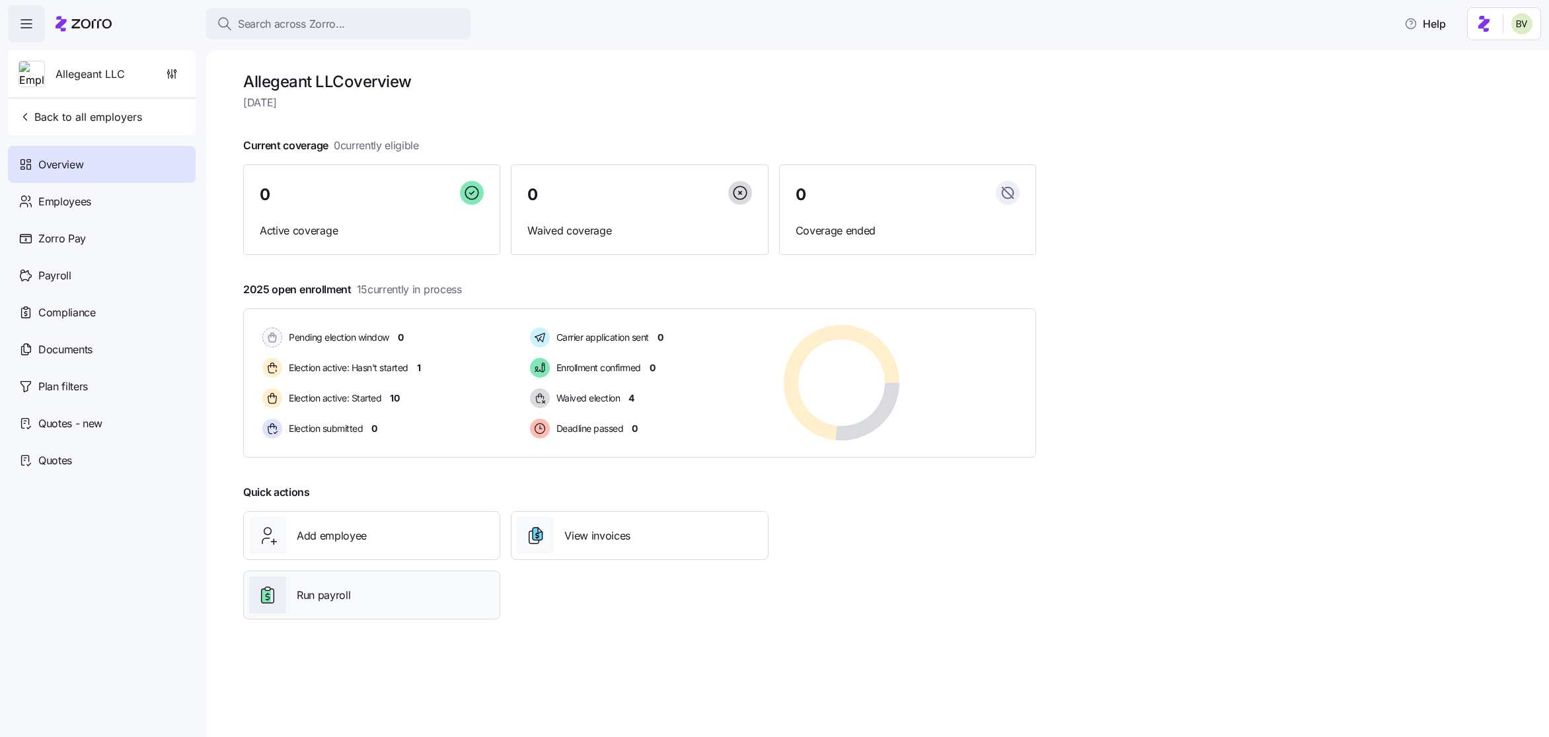
click at [323, 605] on div "Run payroll" at bounding box center [371, 595] width 245 height 37
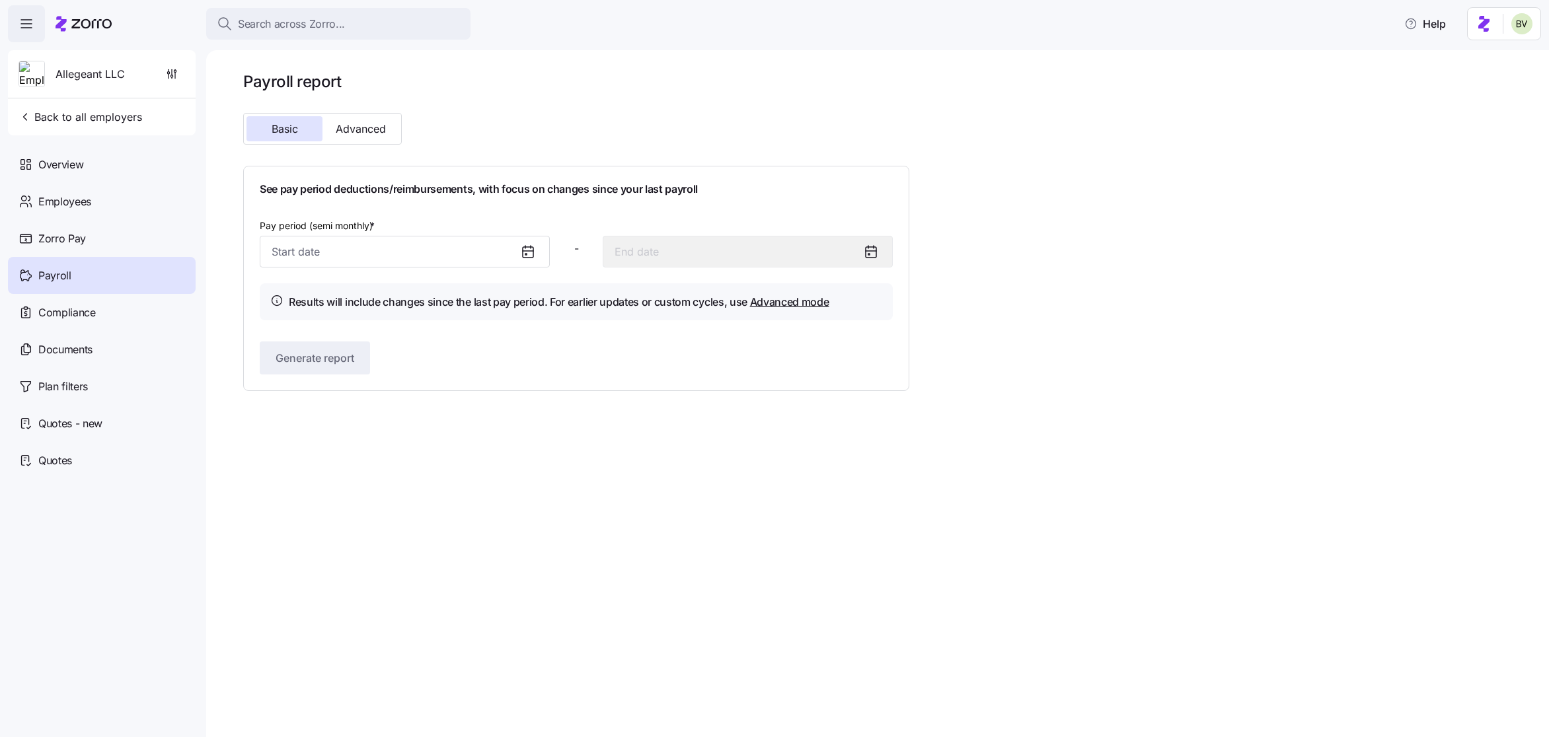
click at [518, 244] on div at bounding box center [533, 252] width 32 height 30
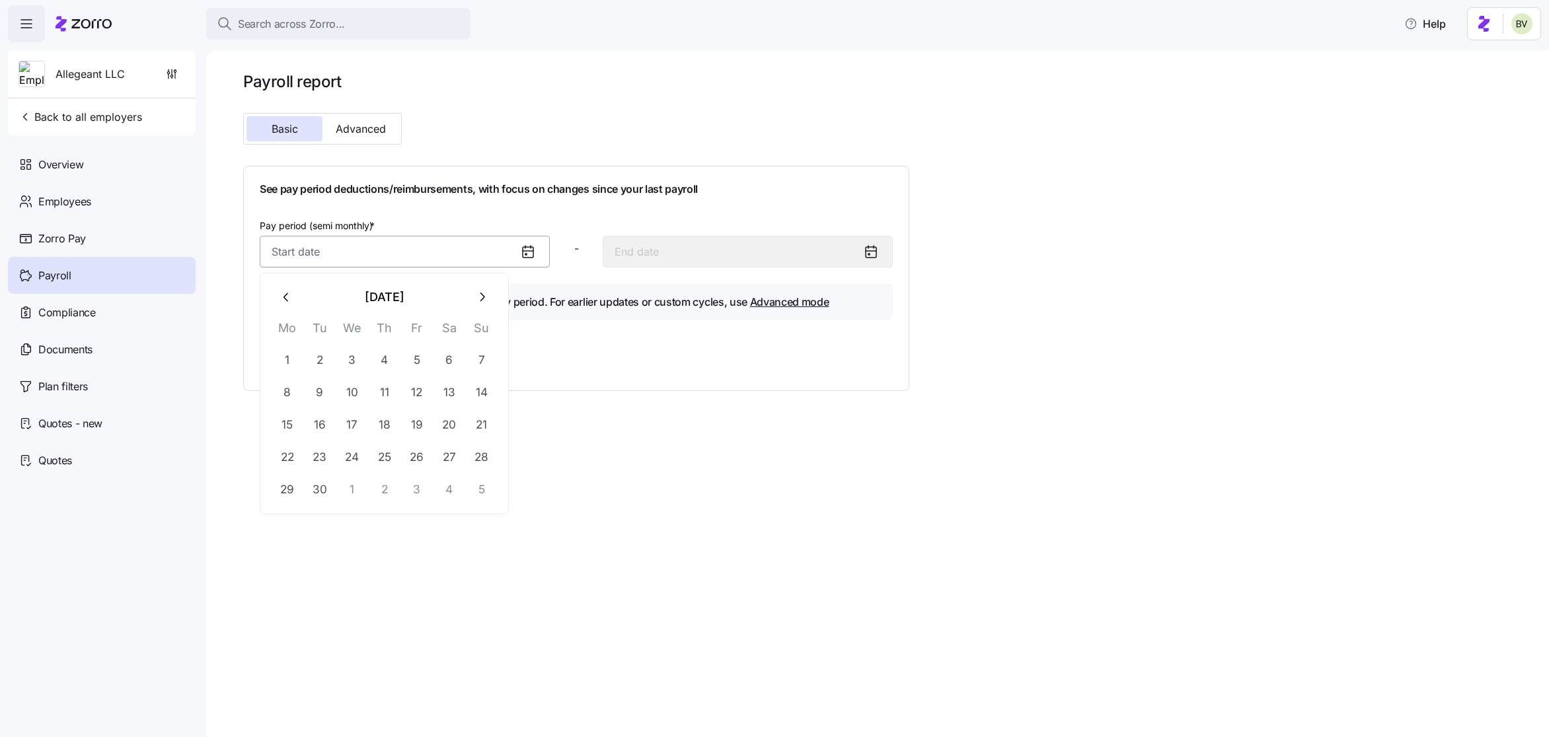
click at [480, 244] on input "Pay period (semi monthly) *" at bounding box center [405, 252] width 290 height 32
click at [472, 293] on button "button" at bounding box center [482, 298] width 32 height 32
click at [341, 365] on button "1" at bounding box center [352, 360] width 32 height 32
type input "October 1, 2025"
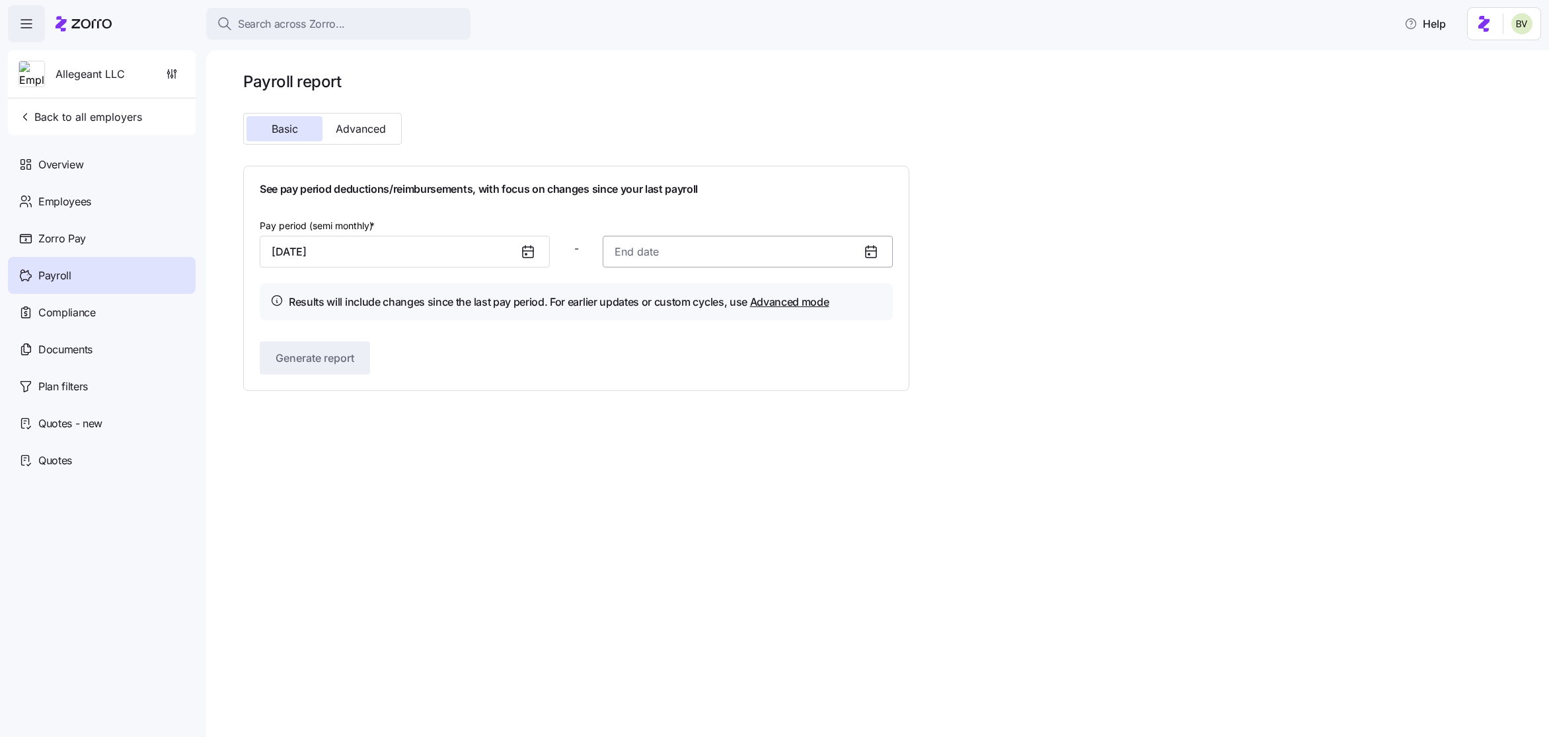
click at [624, 260] on input at bounding box center [748, 252] width 290 height 32
click at [669, 418] on button "14" at bounding box center [663, 425] width 32 height 32
type input "October 14, 2025"
click at [357, 367] on button "Generate report" at bounding box center [315, 358] width 110 height 33
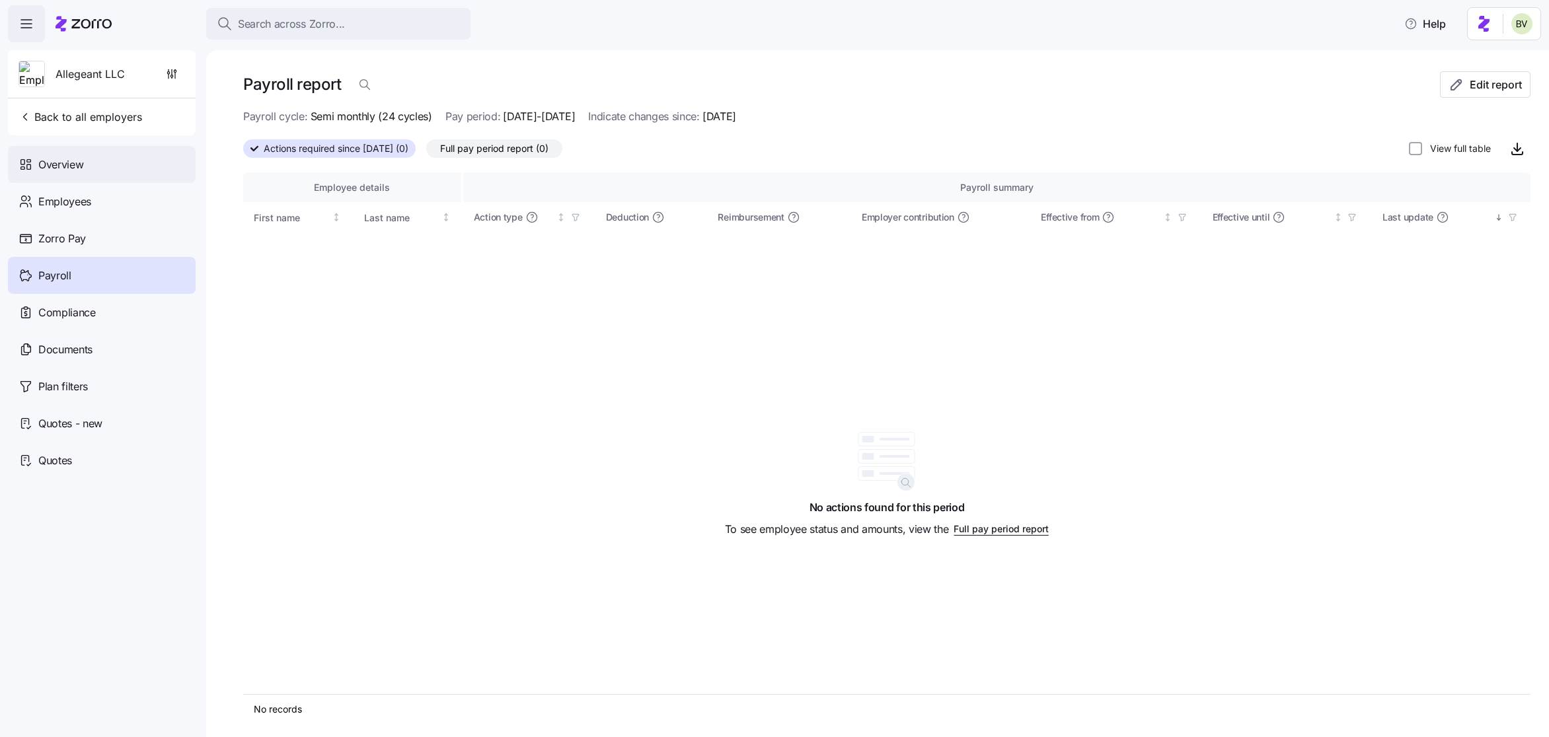
click at [75, 163] on span "Overview" at bounding box center [60, 165] width 45 height 17
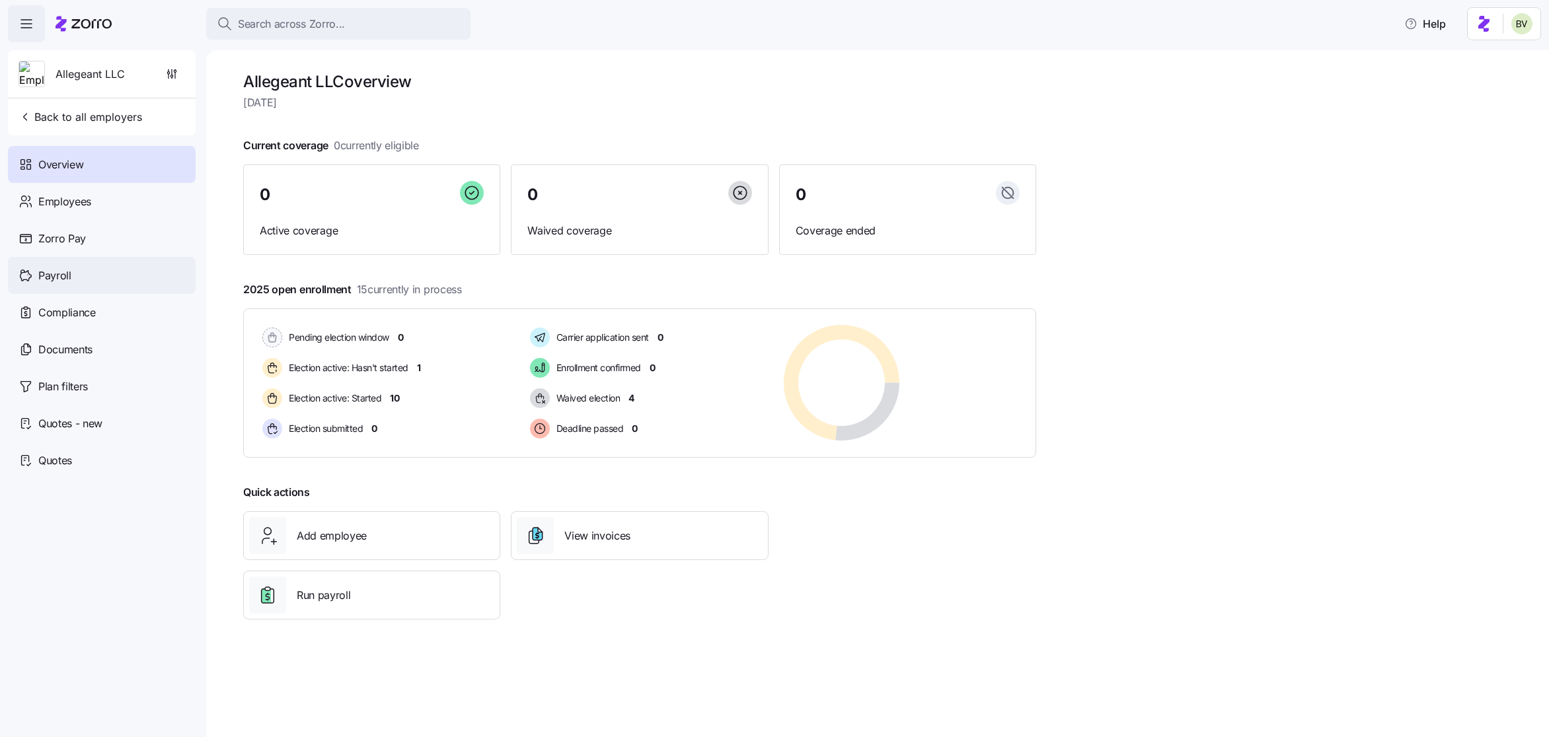
click at [114, 283] on div "Payroll" at bounding box center [102, 275] width 188 height 37
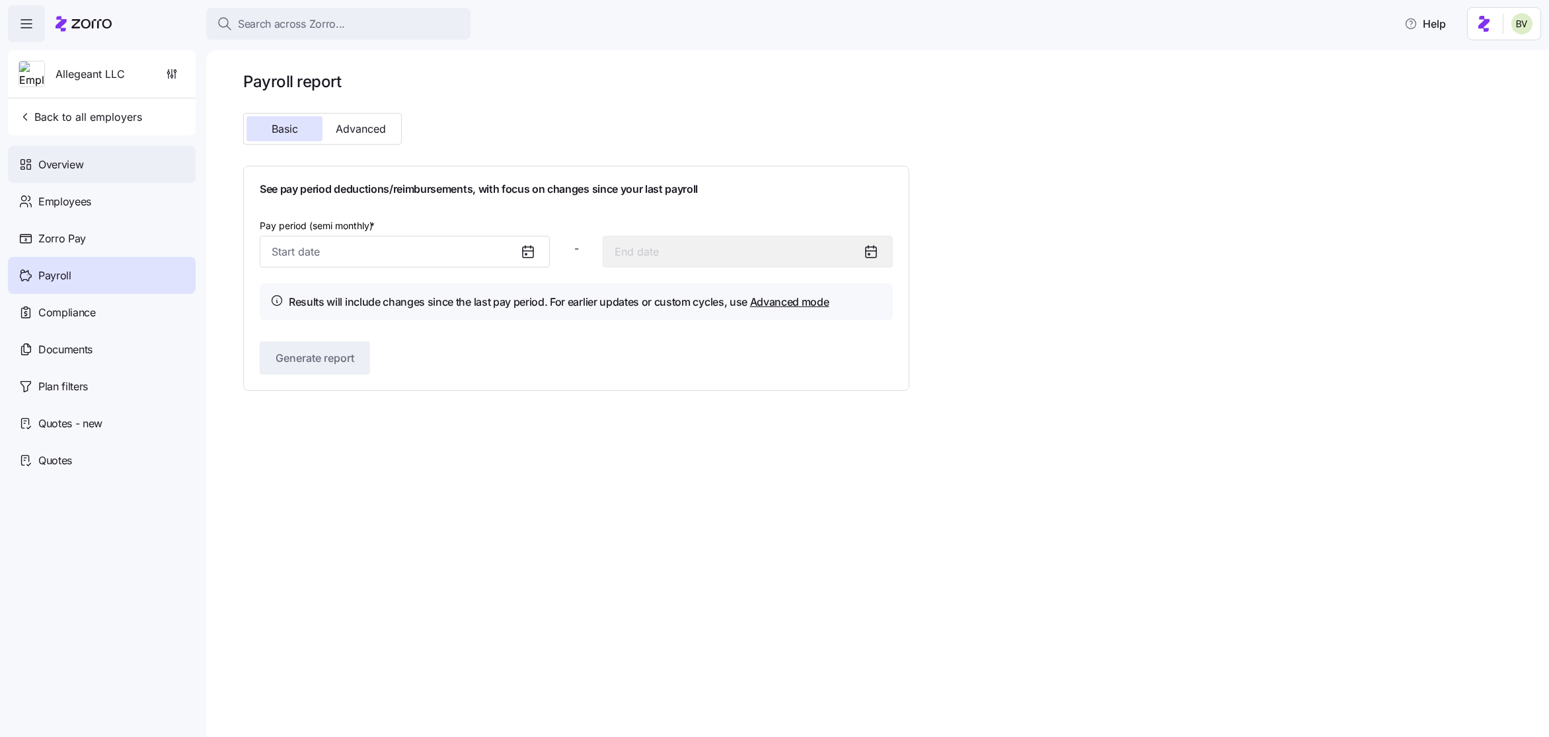
click at [116, 176] on div "Overview" at bounding box center [102, 164] width 188 height 37
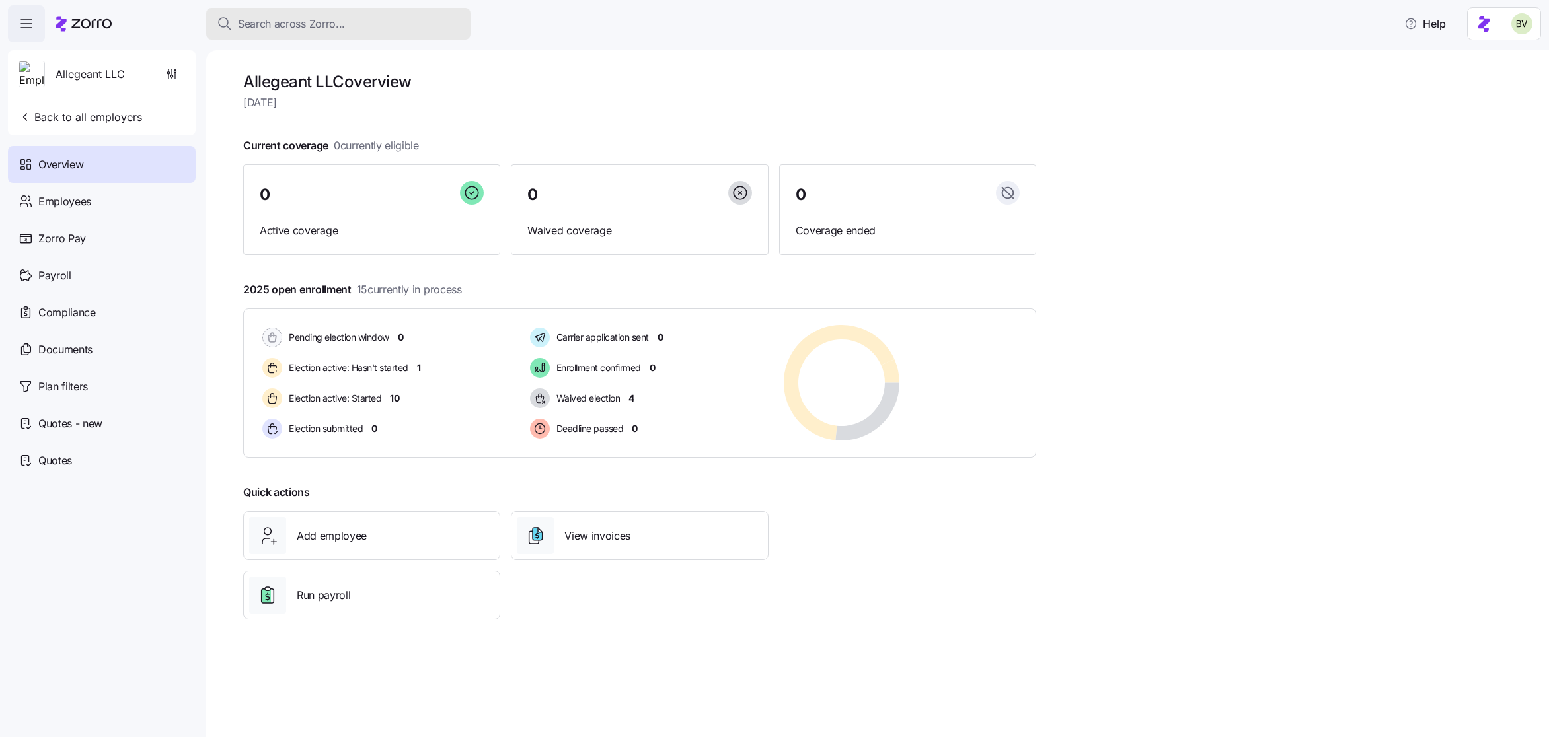
click at [332, 22] on span "Search across Zorro..." at bounding box center [291, 24] width 107 height 17
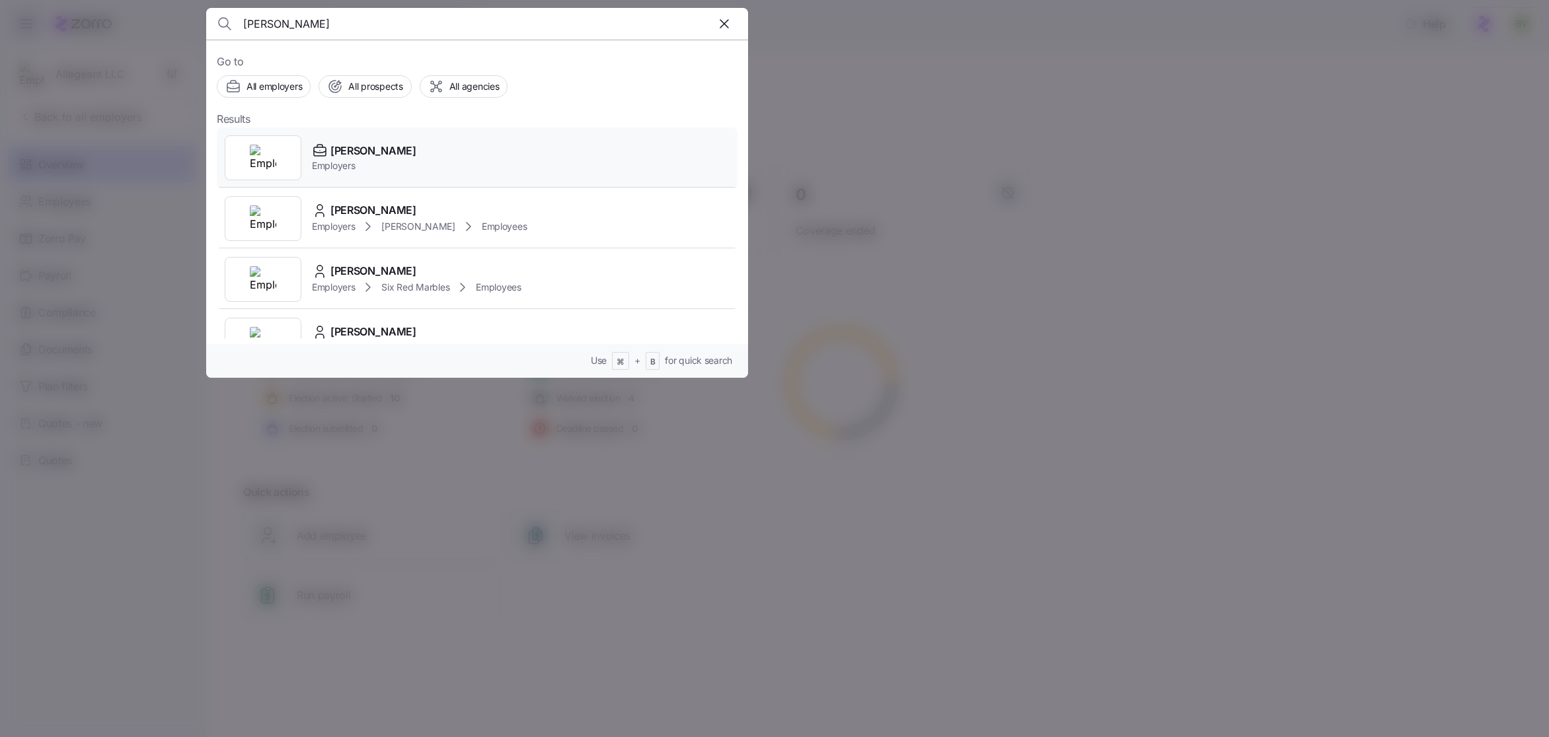
type input "kim cox"
click at [271, 157] on img at bounding box center [263, 158] width 26 height 26
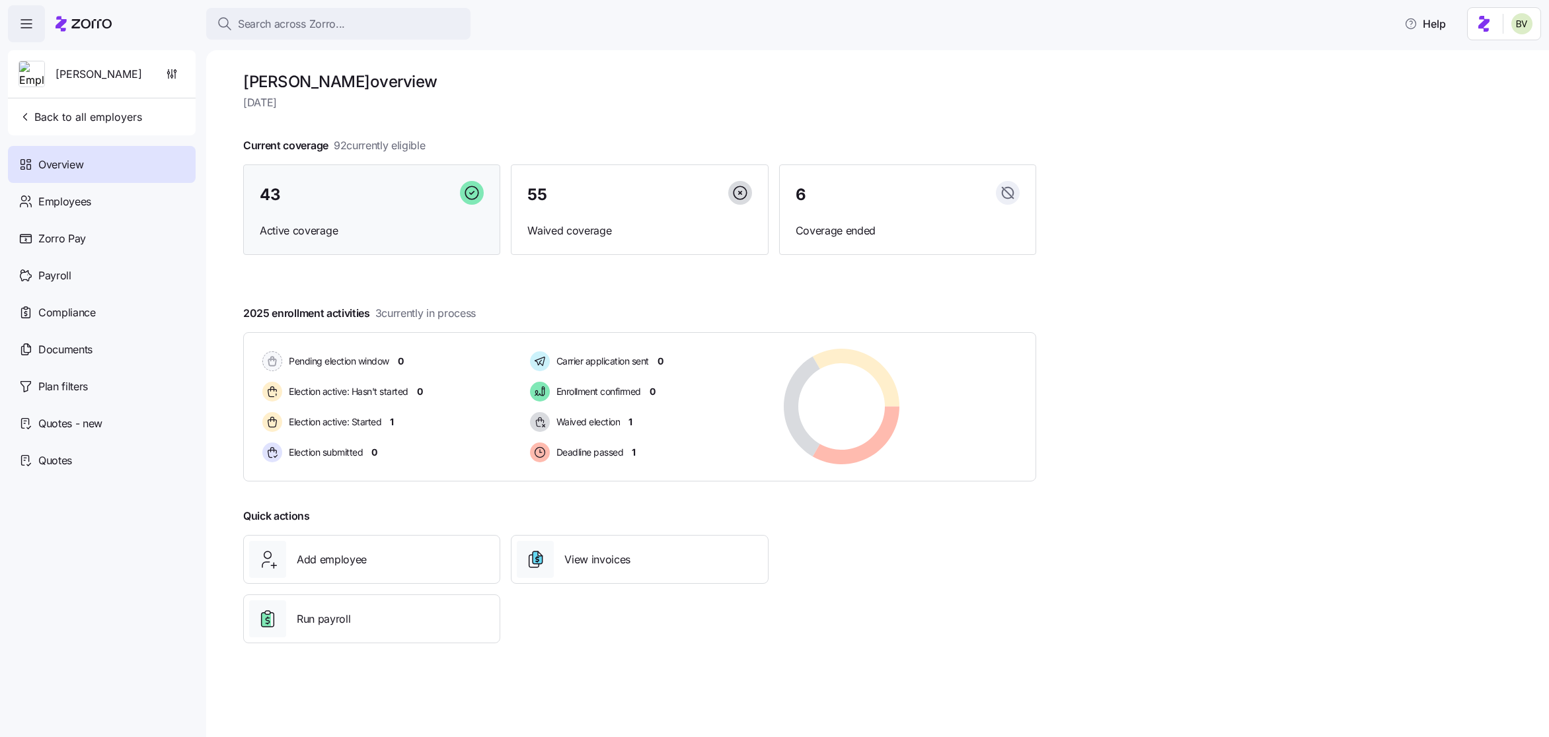
click at [283, 216] on div "43 Active coverage" at bounding box center [371, 210] width 257 height 91
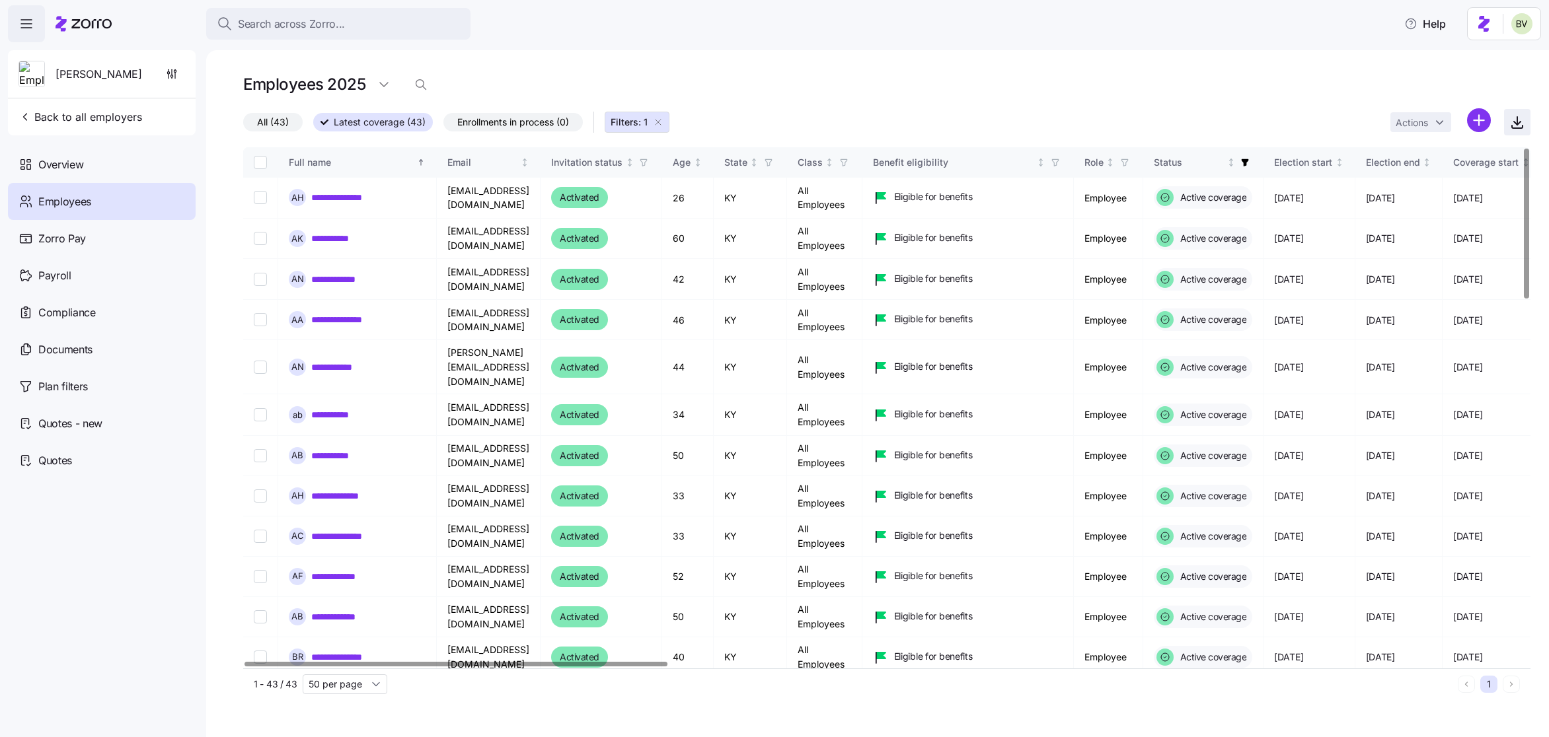
click at [1361, 124] on icon "button" at bounding box center [1517, 121] width 0 height 8
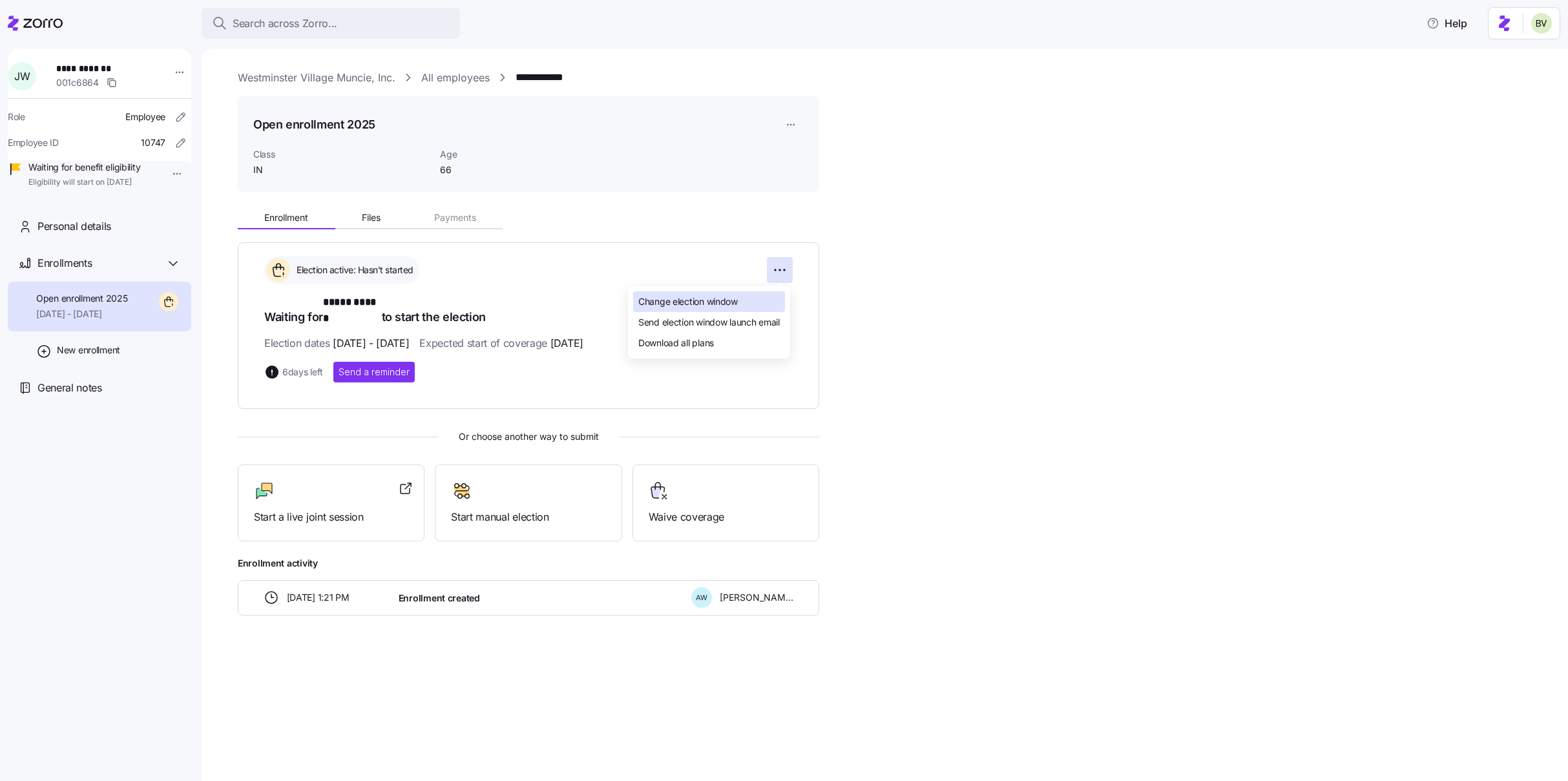
click at [734, 307] on span "Change election window" at bounding box center [688, 301] width 100 height 13
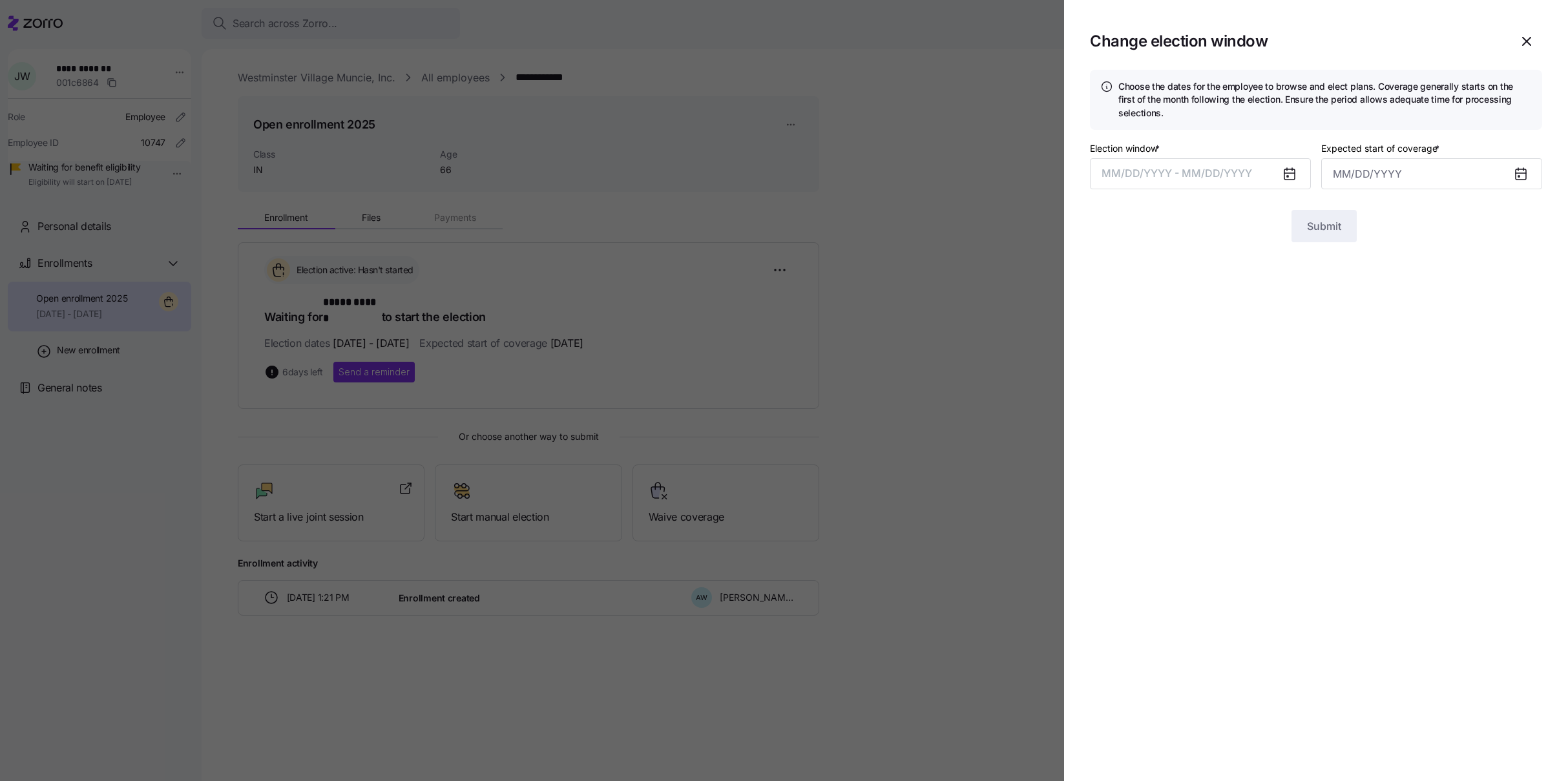
type input "[DATE]"
click at [1157, 177] on button "[DATE] – [DATE]" at bounding box center [1200, 174] width 221 height 31
click at [1208, 399] on button "28" at bounding box center [1212, 407] width 31 height 31
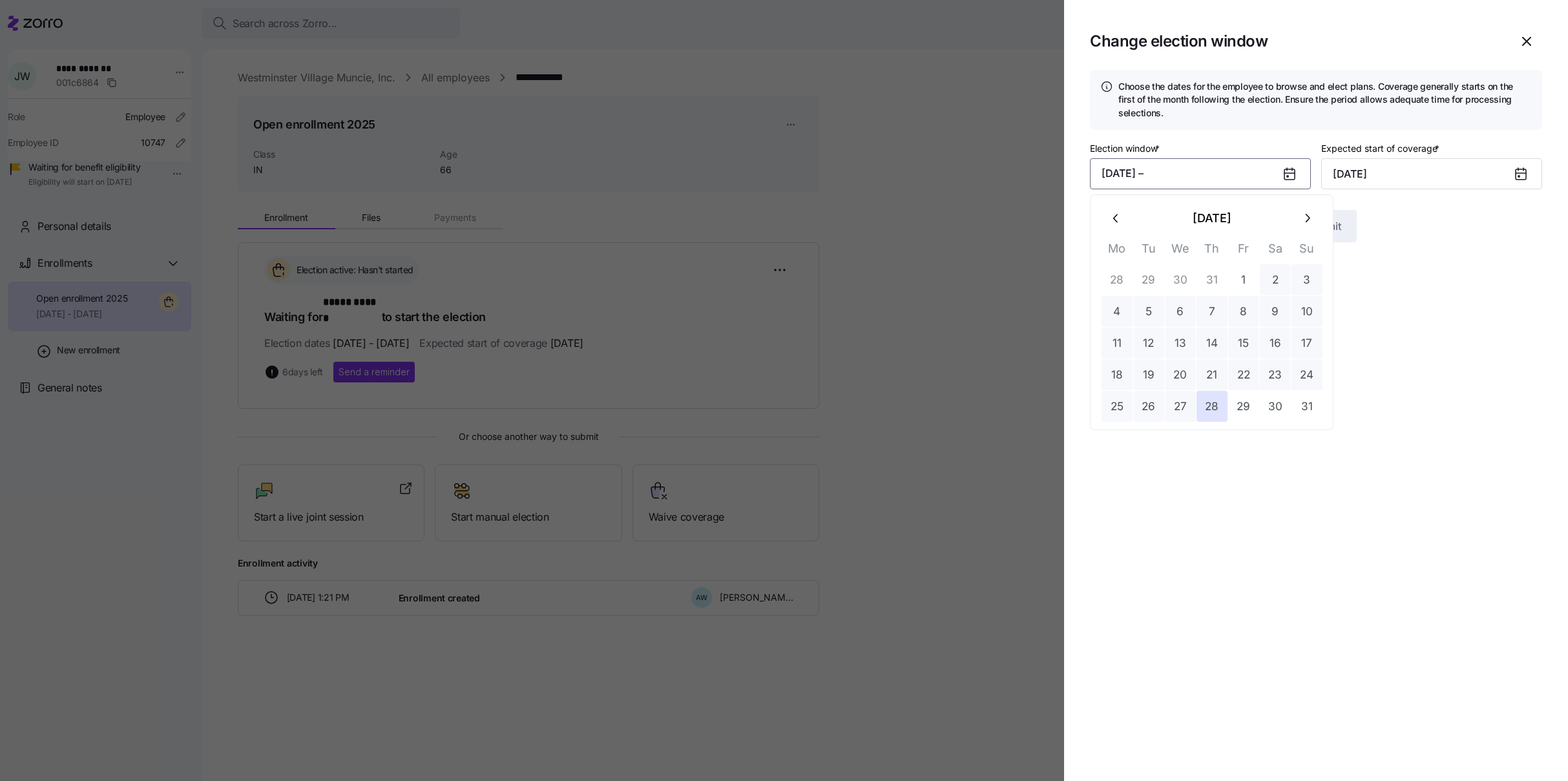
click at [1307, 213] on icon "button" at bounding box center [1307, 218] width 15 height 15
click at [1248, 372] on button "26" at bounding box center [1243, 374] width 31 height 31
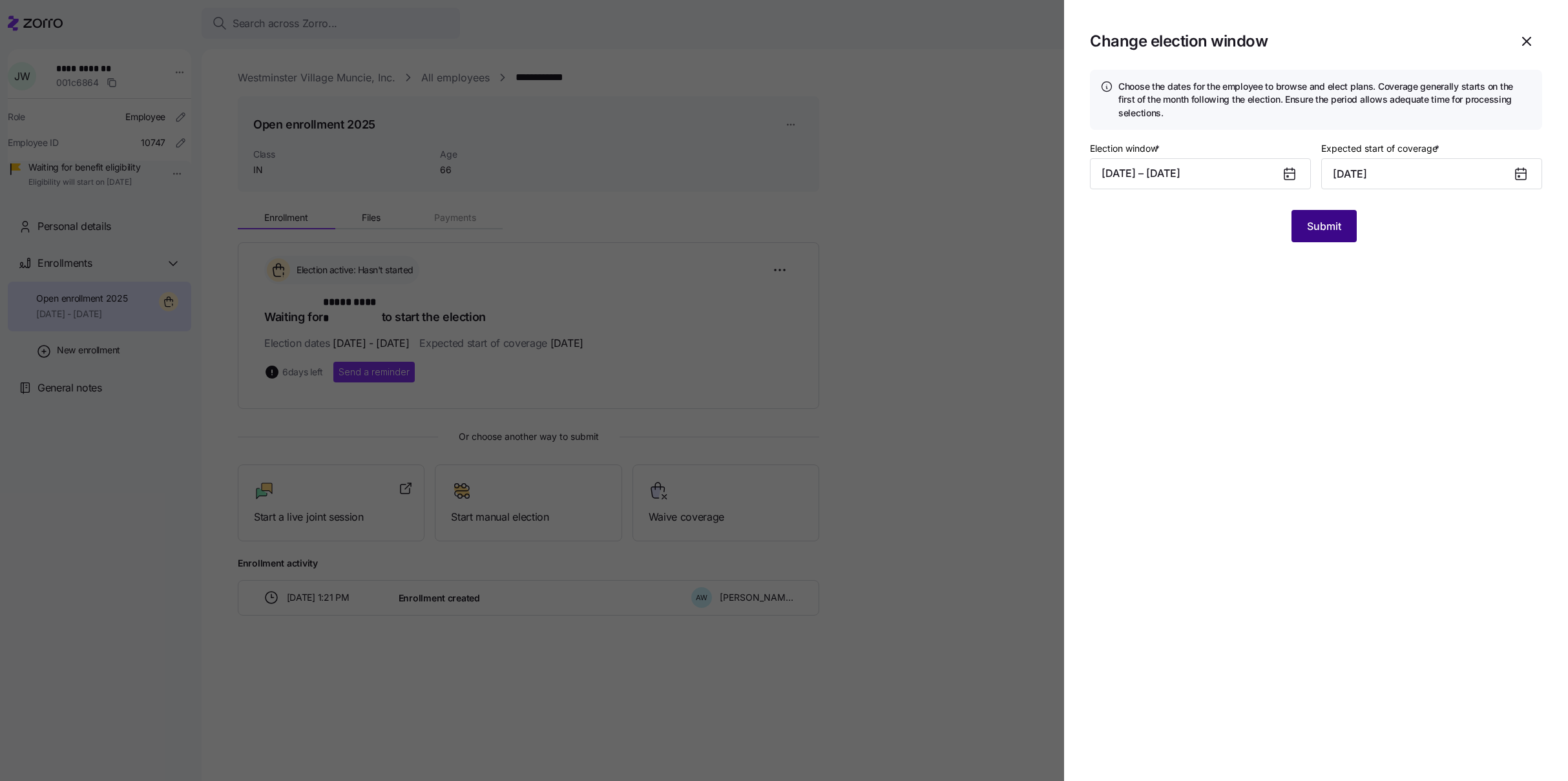
click at [1311, 224] on span "Submit" at bounding box center [1324, 226] width 34 height 16
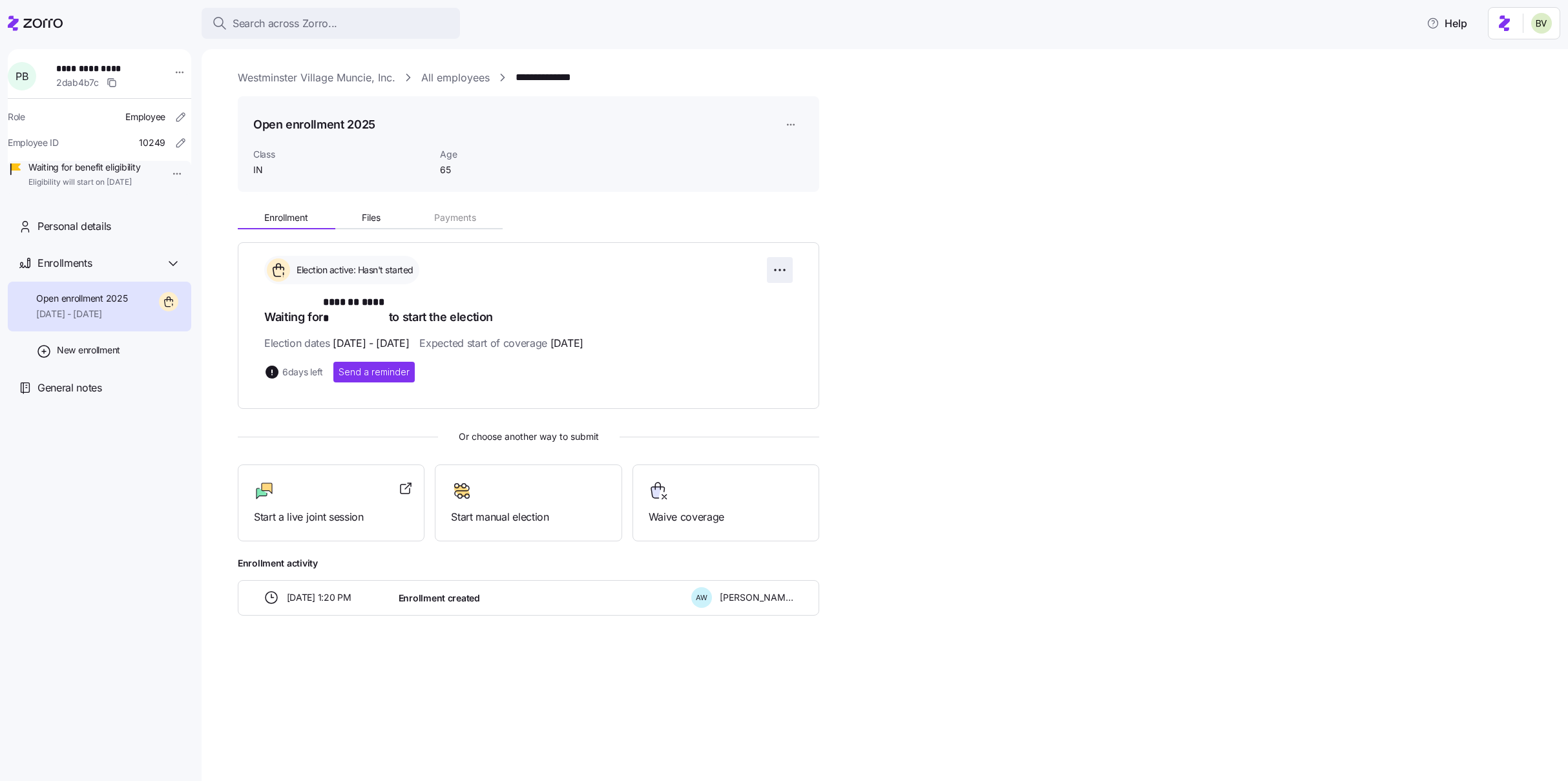
click at [777, 276] on html "**********" at bounding box center [784, 386] width 1568 height 773
click at [760, 302] on div "Change election window" at bounding box center [709, 301] width 152 height 21
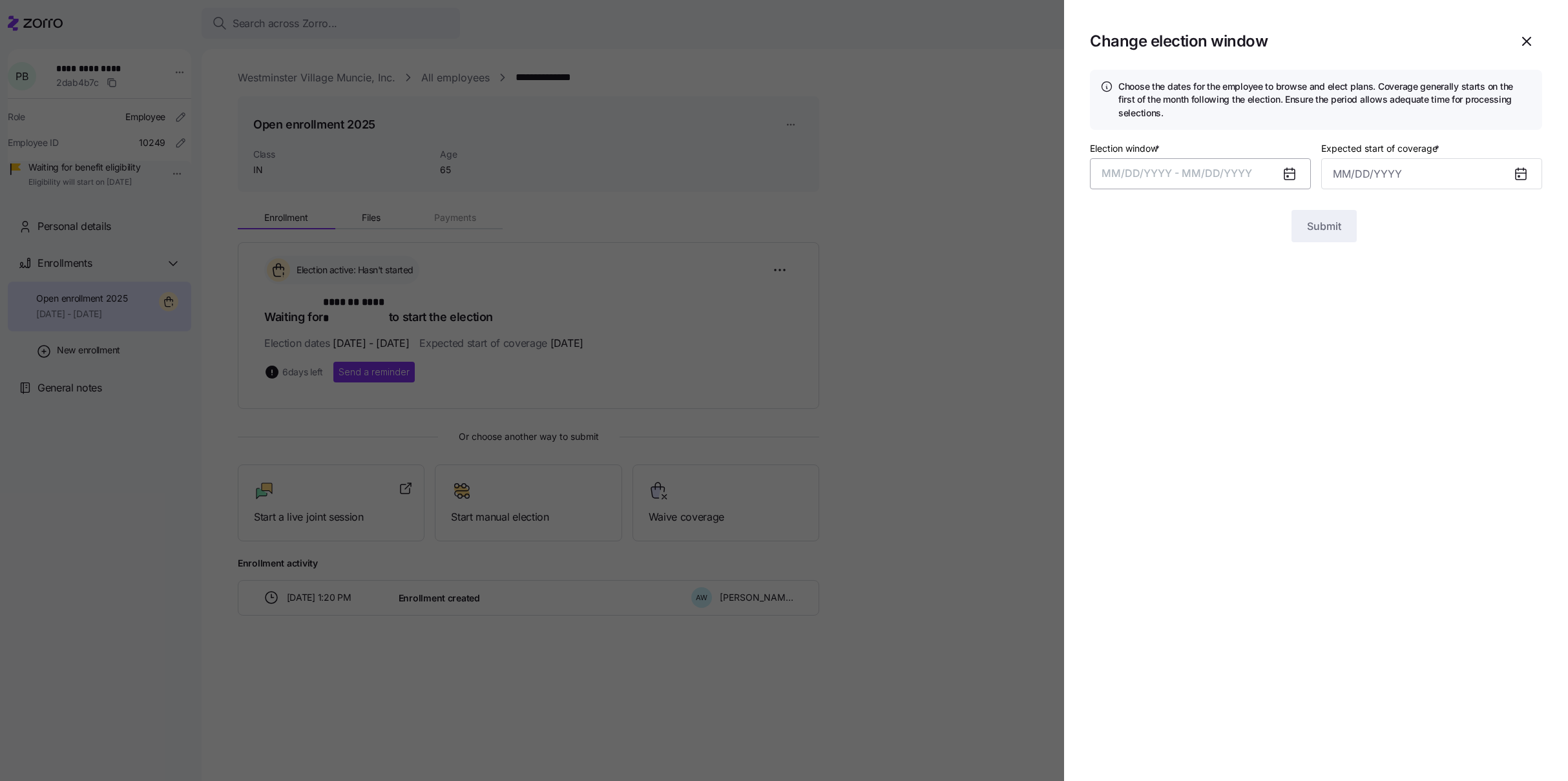
type input "[DATE]"
click at [1220, 179] on button "[DATE] – [DATE]" at bounding box center [1200, 174] width 221 height 31
click at [1222, 406] on button "28" at bounding box center [1212, 407] width 31 height 31
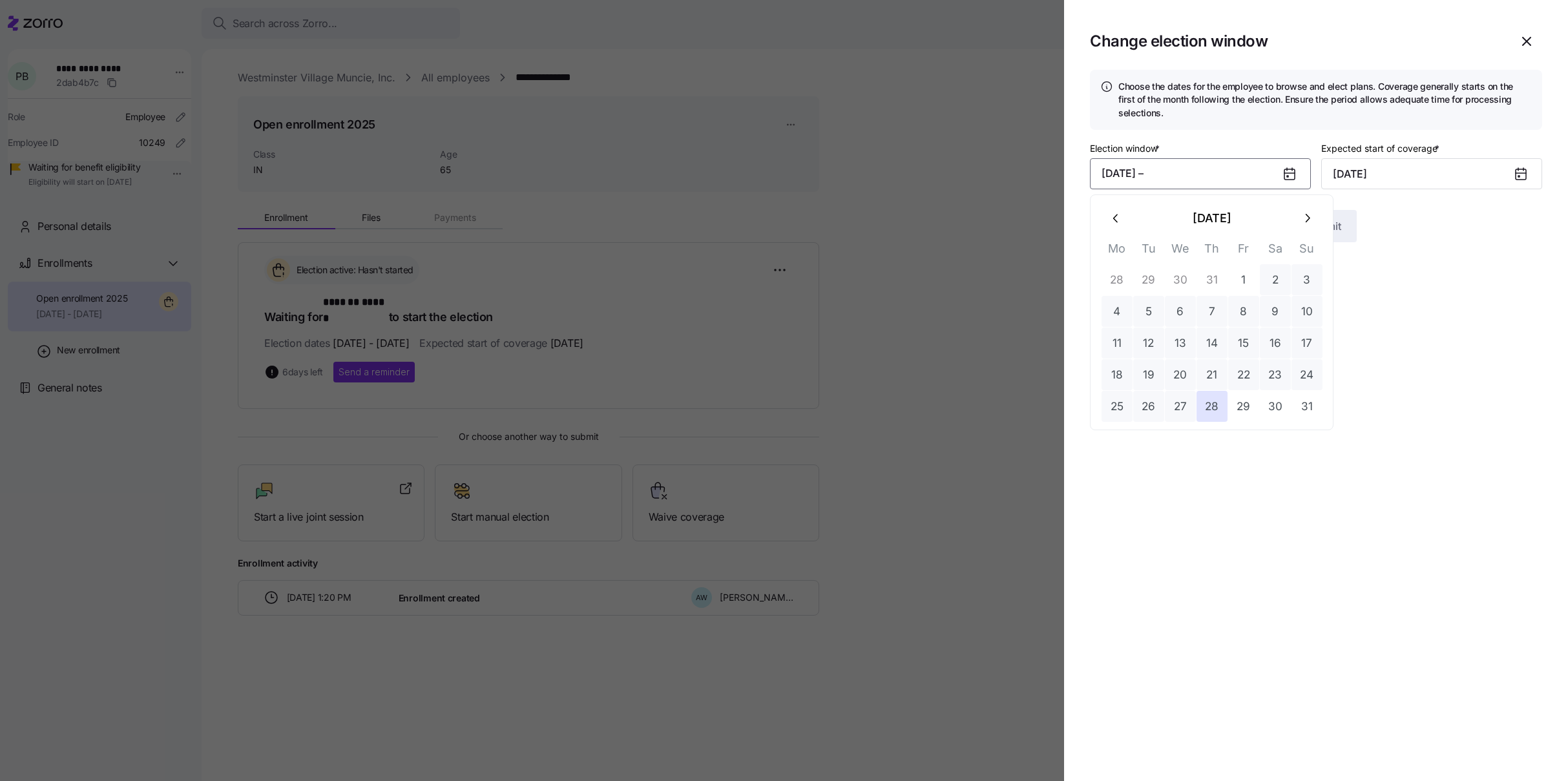
click at [1306, 206] on button "button" at bounding box center [1307, 218] width 31 height 31
click at [1237, 381] on button "26" at bounding box center [1243, 374] width 31 height 31
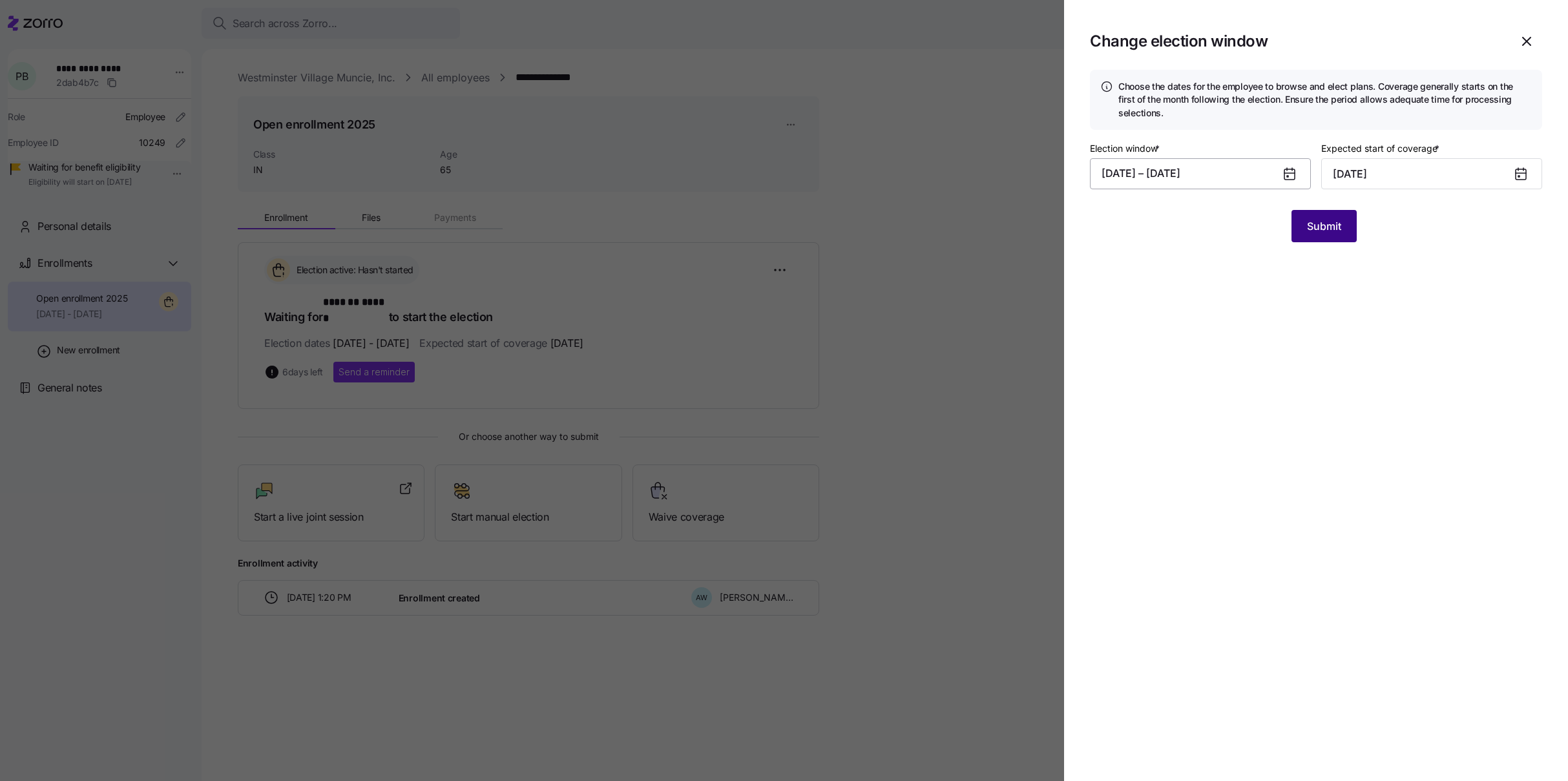
click at [1317, 232] on span "Submit" at bounding box center [1324, 226] width 34 height 16
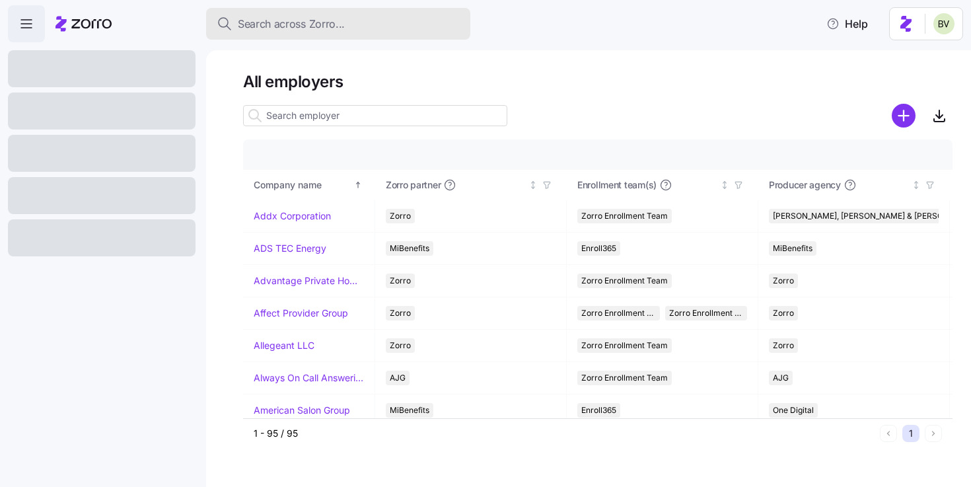
click at [303, 22] on span "Search across Zorro..." at bounding box center [291, 24] width 107 height 17
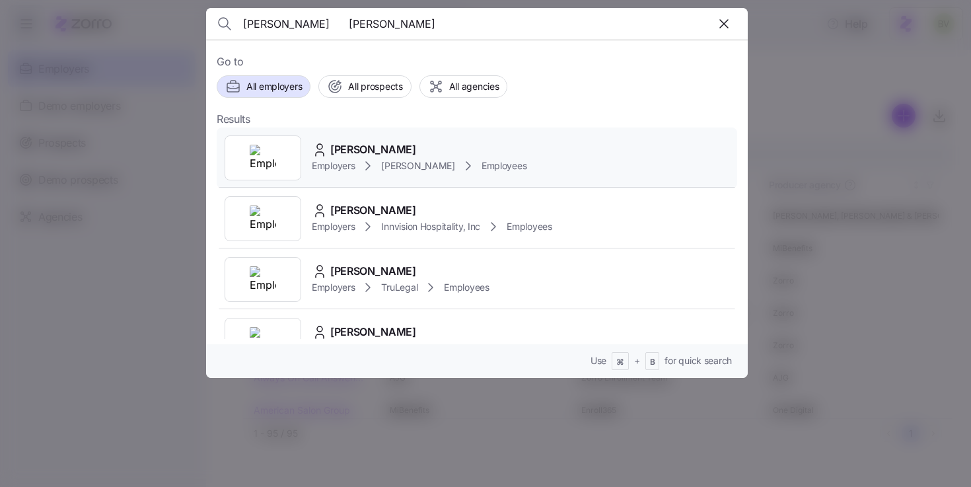
type input "Barbara Roberts Roberts"
click at [284, 157] on div at bounding box center [263, 157] width 77 height 45
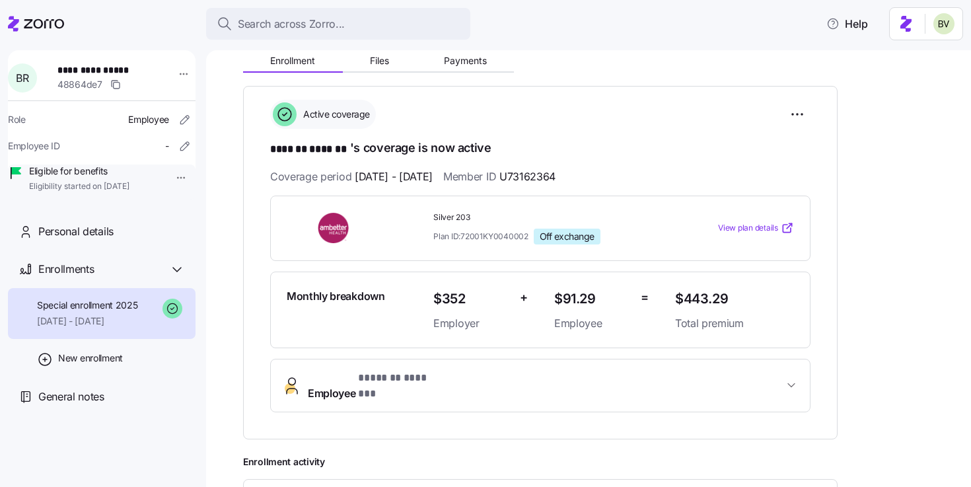
scroll to position [195, 0]
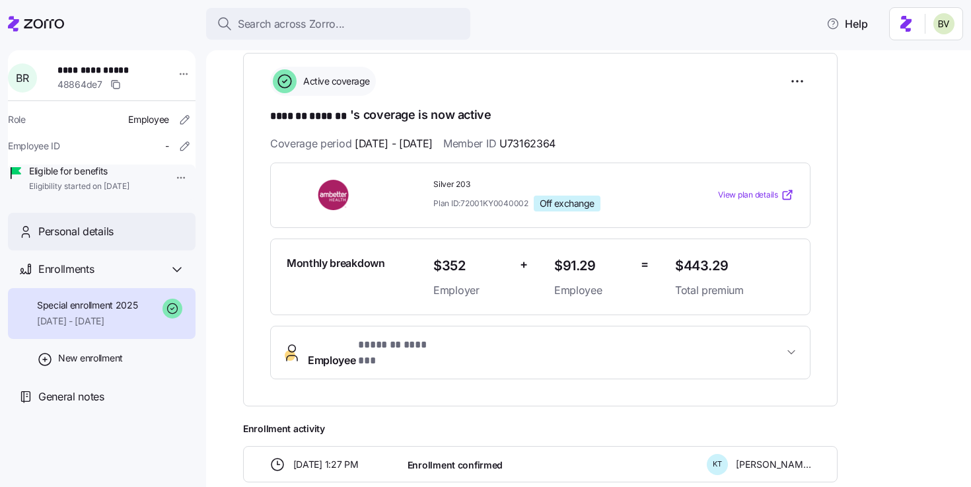
click at [124, 240] on div "Personal details" at bounding box center [111, 231] width 147 height 17
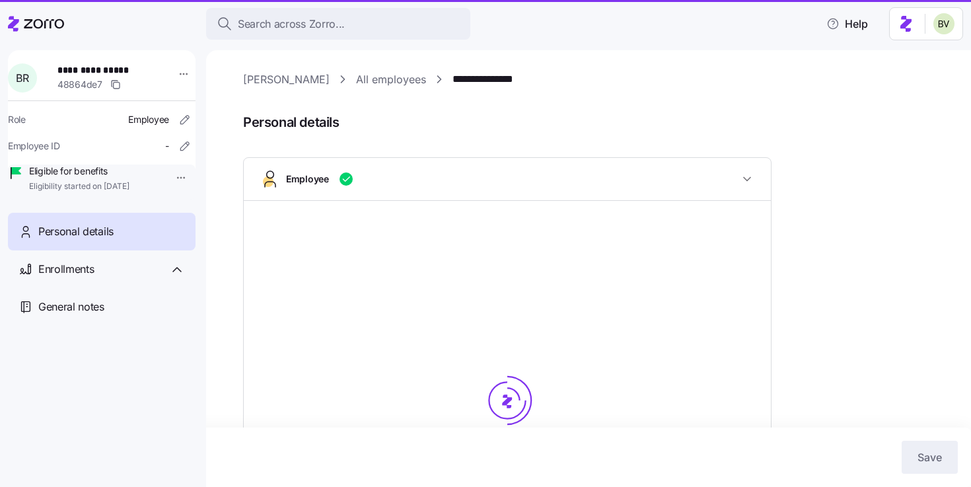
click at [112, 240] on span "Personal details" at bounding box center [75, 231] width 75 height 17
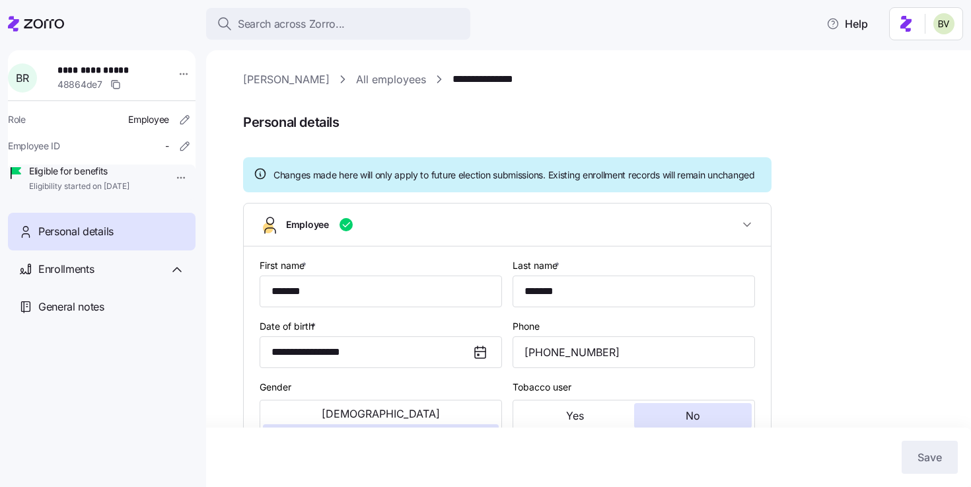
type input "All Employees"
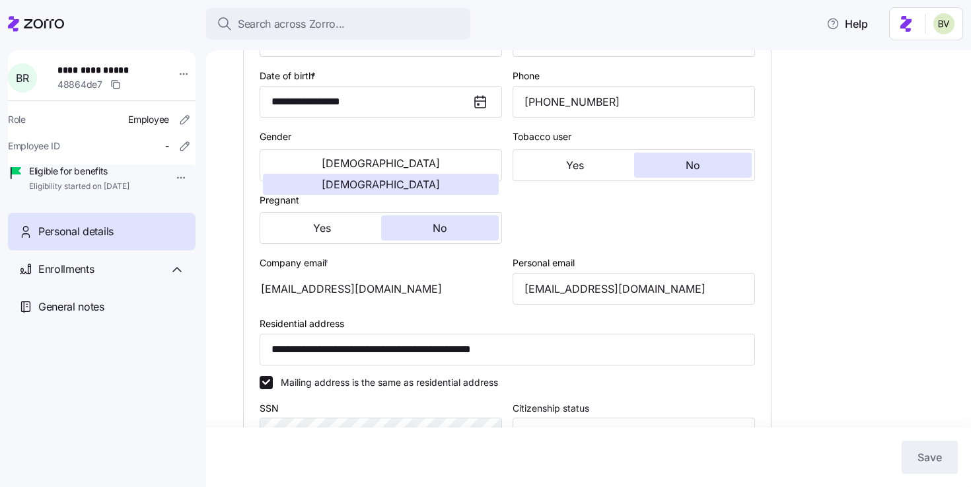
scroll to position [254, 0]
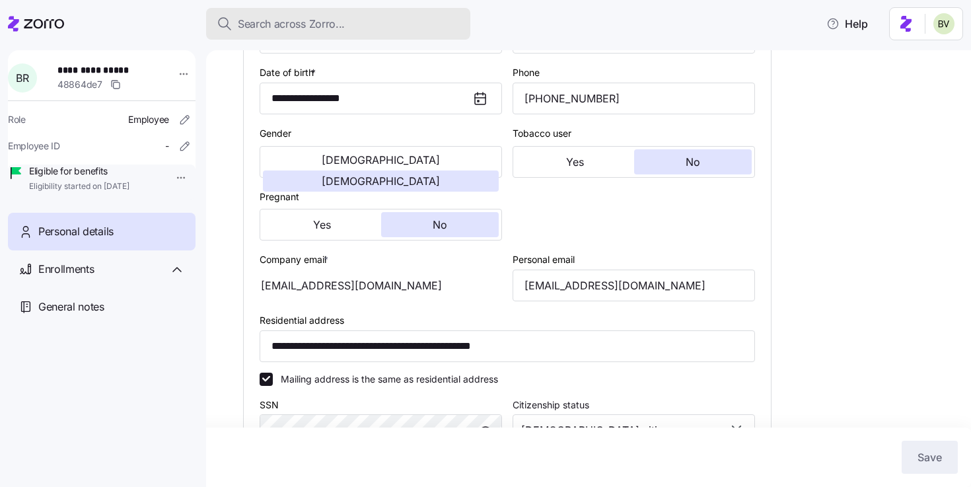
click at [365, 20] on div "Search across Zorro..." at bounding box center [338, 24] width 243 height 17
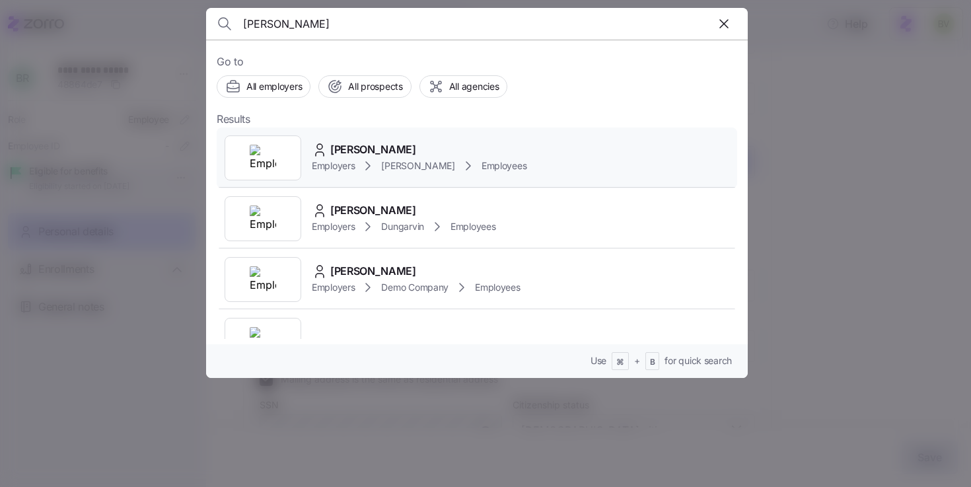
type input "Erin Hoskins"
click at [268, 156] on img at bounding box center [263, 158] width 26 height 26
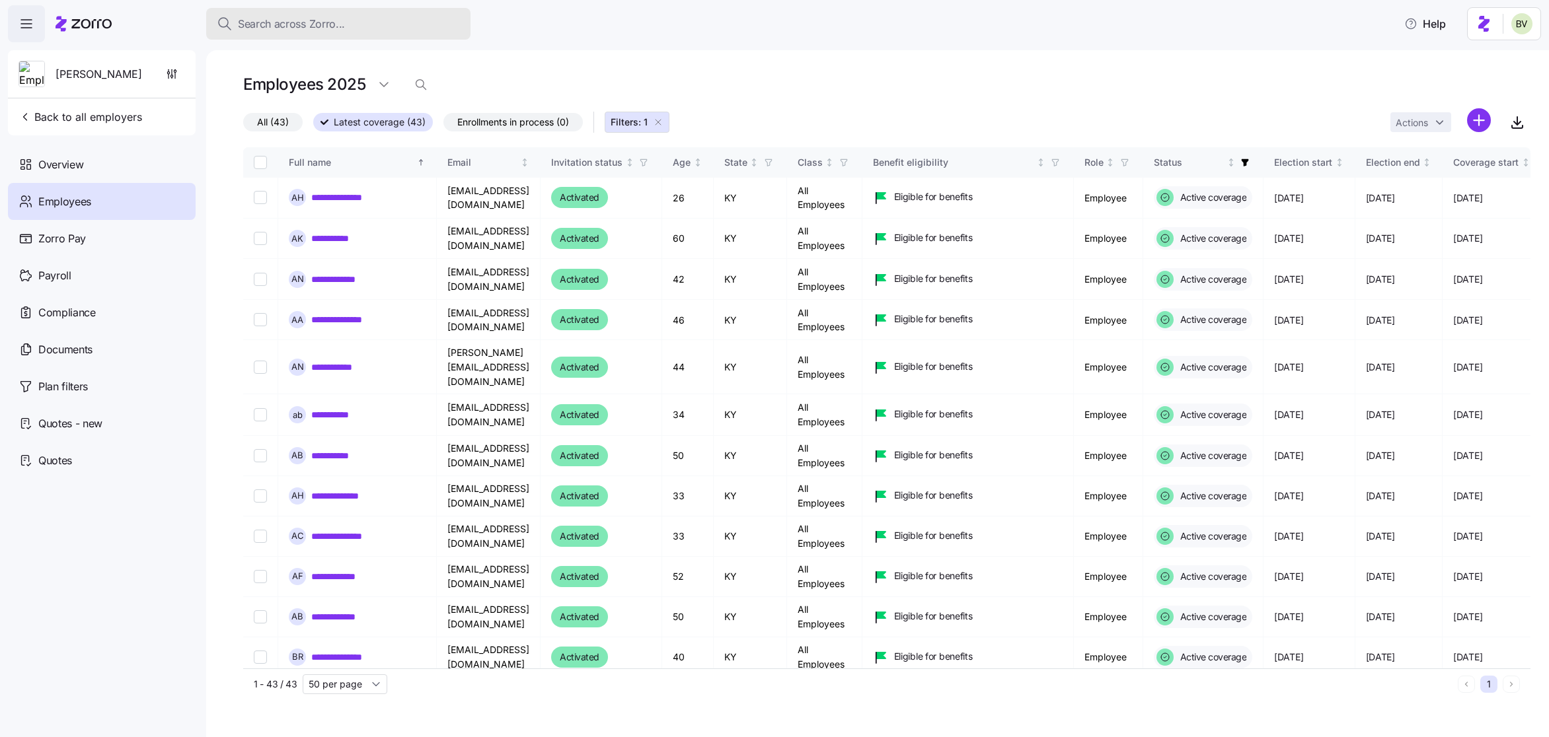
click at [342, 23] on span "Search across Zorro..." at bounding box center [291, 24] width 107 height 17
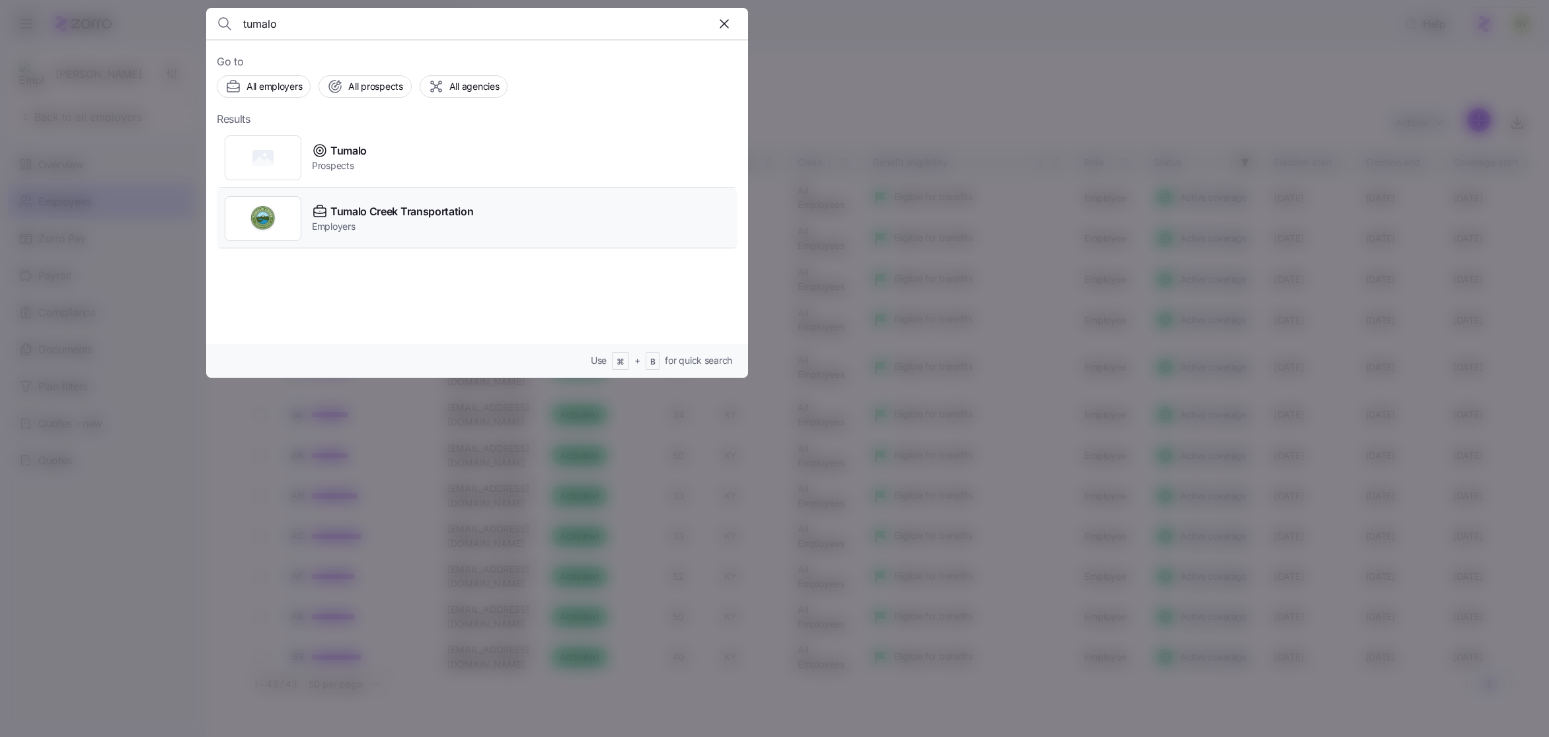
type input "tumalo"
click at [276, 211] on div at bounding box center [263, 218] width 77 height 45
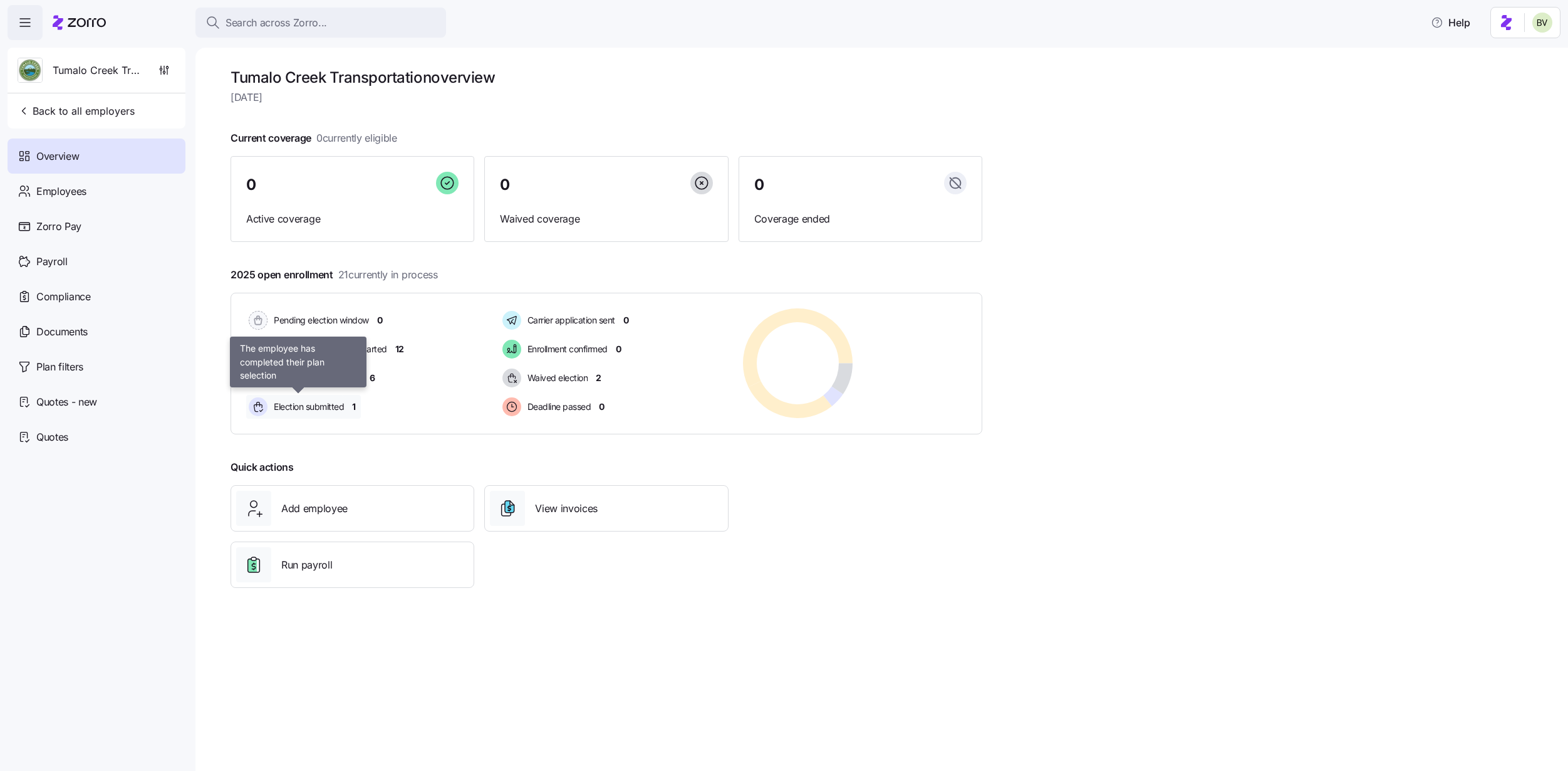
click at [332, 404] on span "Election submitted" at bounding box center [307, 406] width 74 height 12
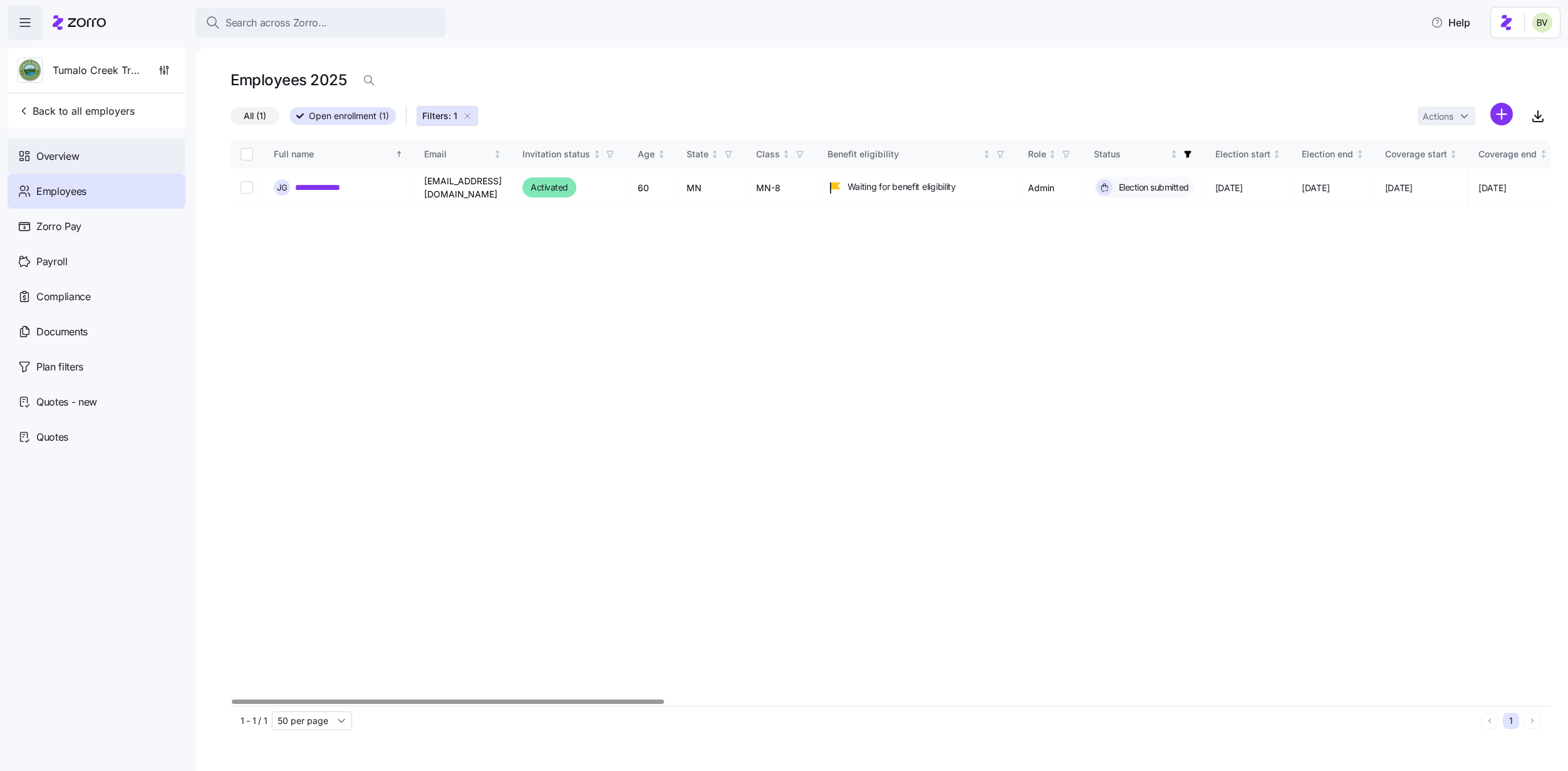
click at [97, 158] on div "Overview" at bounding box center [97, 156] width 178 height 35
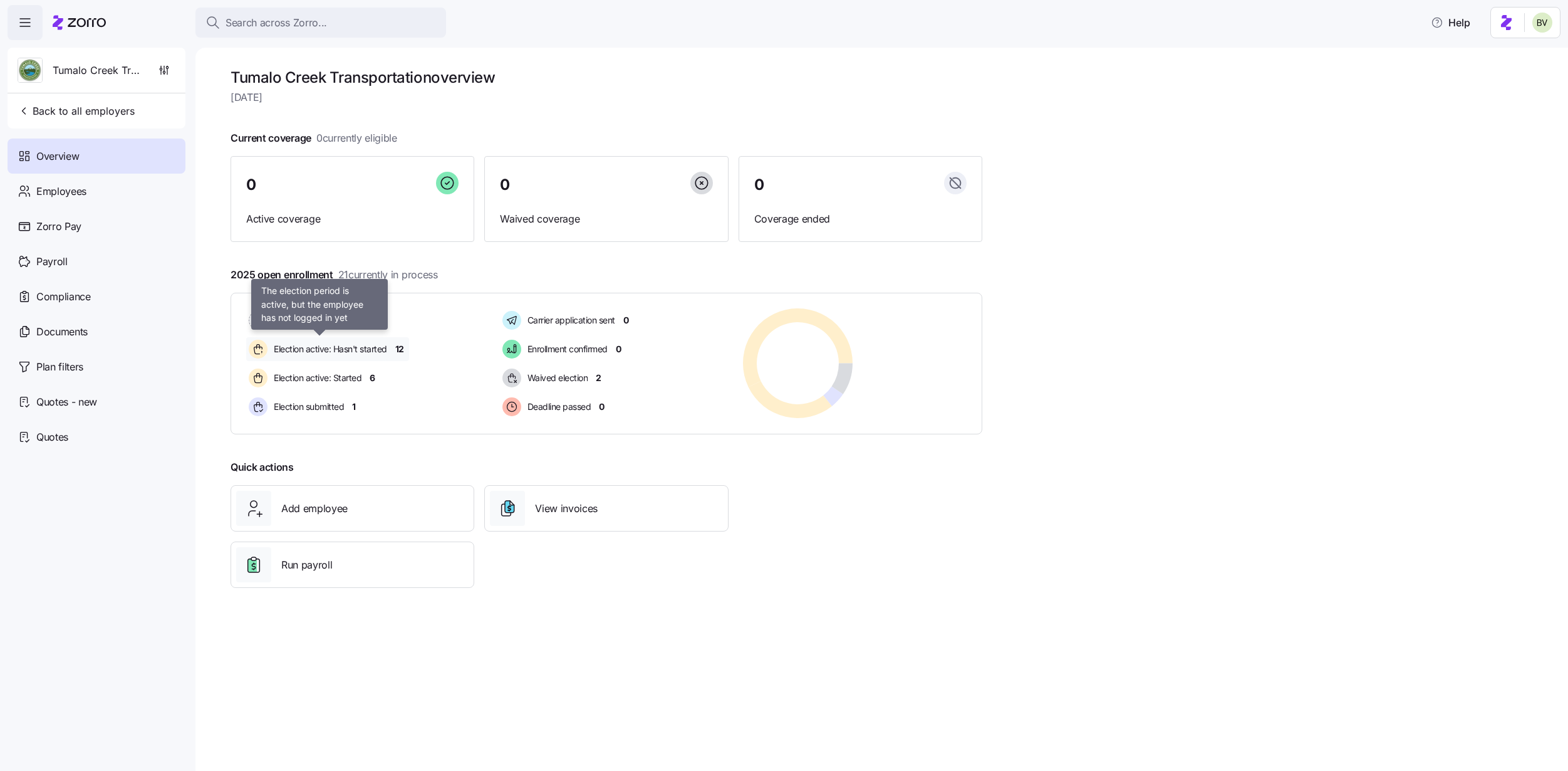
click at [328, 352] on span "Election active: Hasn't started" at bounding box center [329, 348] width 118 height 12
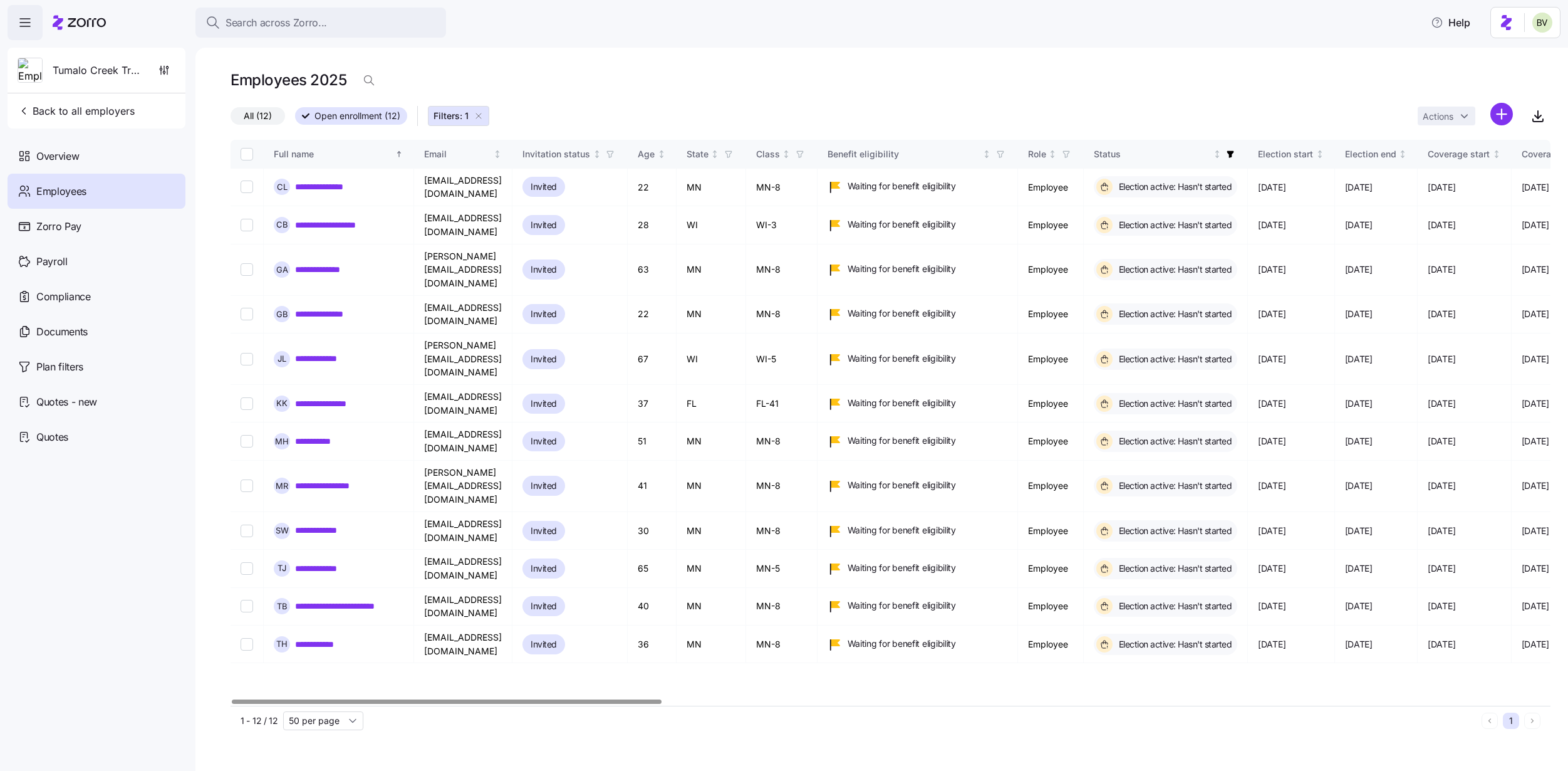
click at [246, 156] on input "Select all records" at bounding box center [246, 154] width 12 height 12
checkbox input "true"
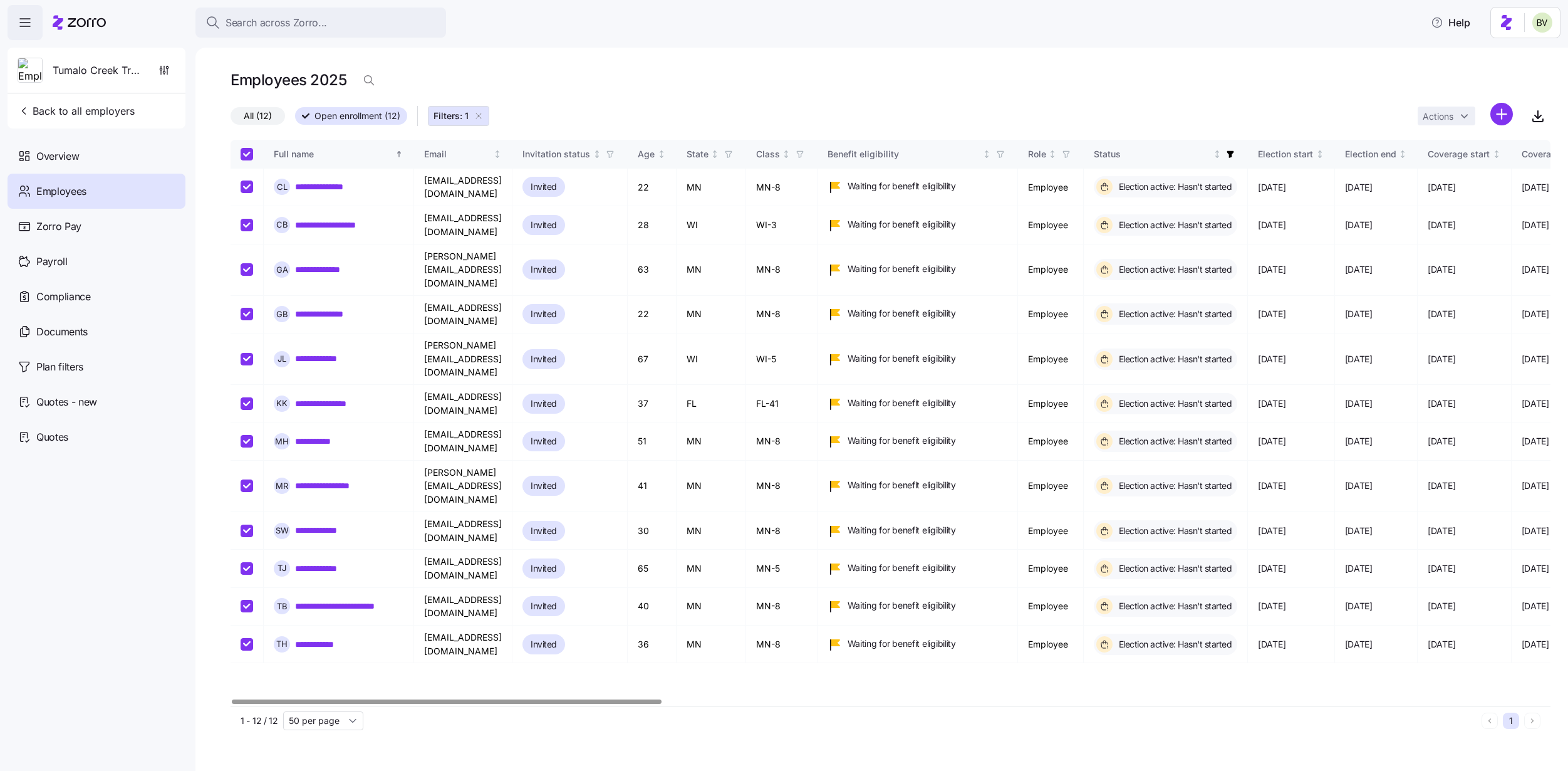
checkbox input "true"
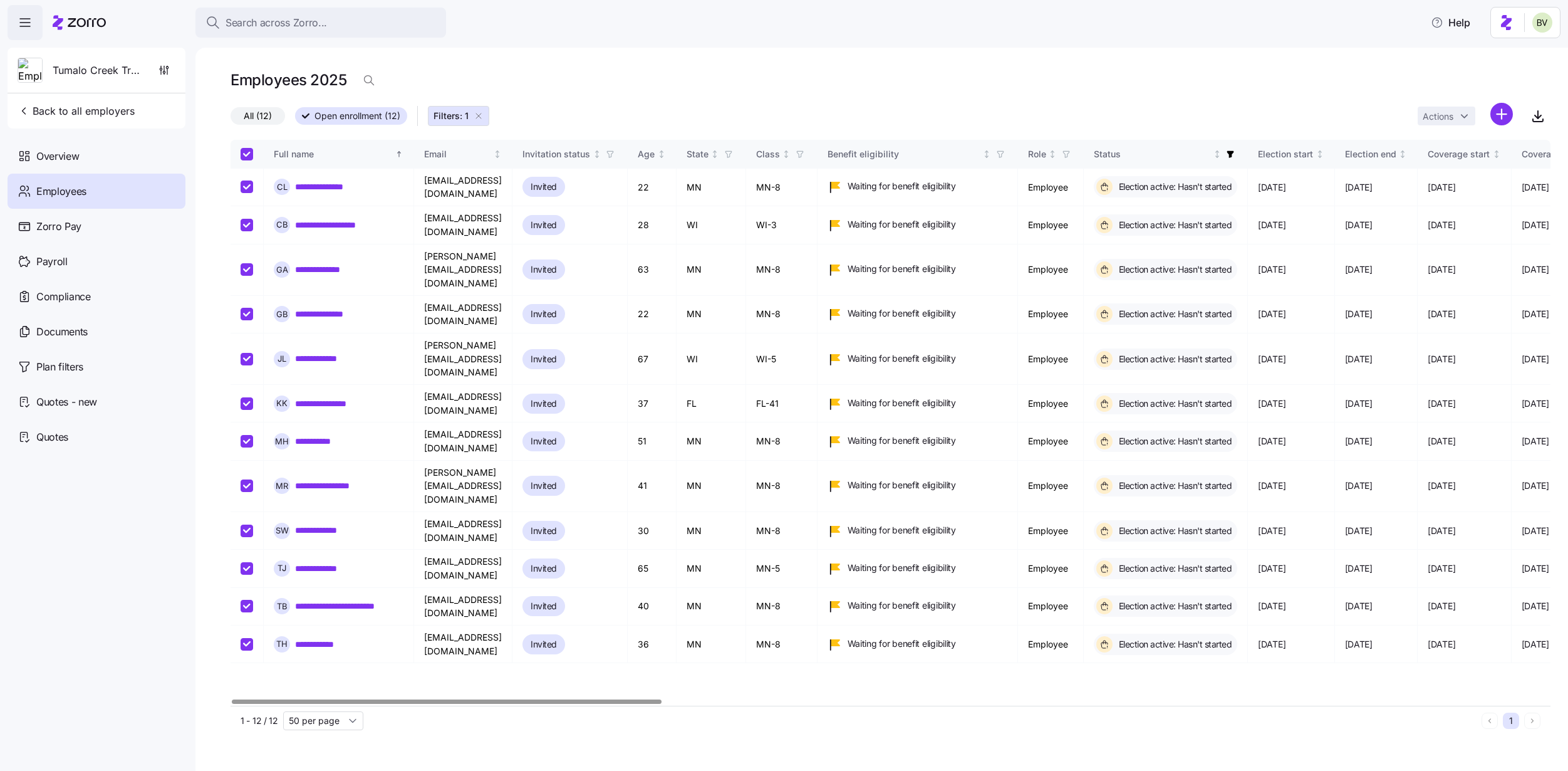
checkbox input "true"
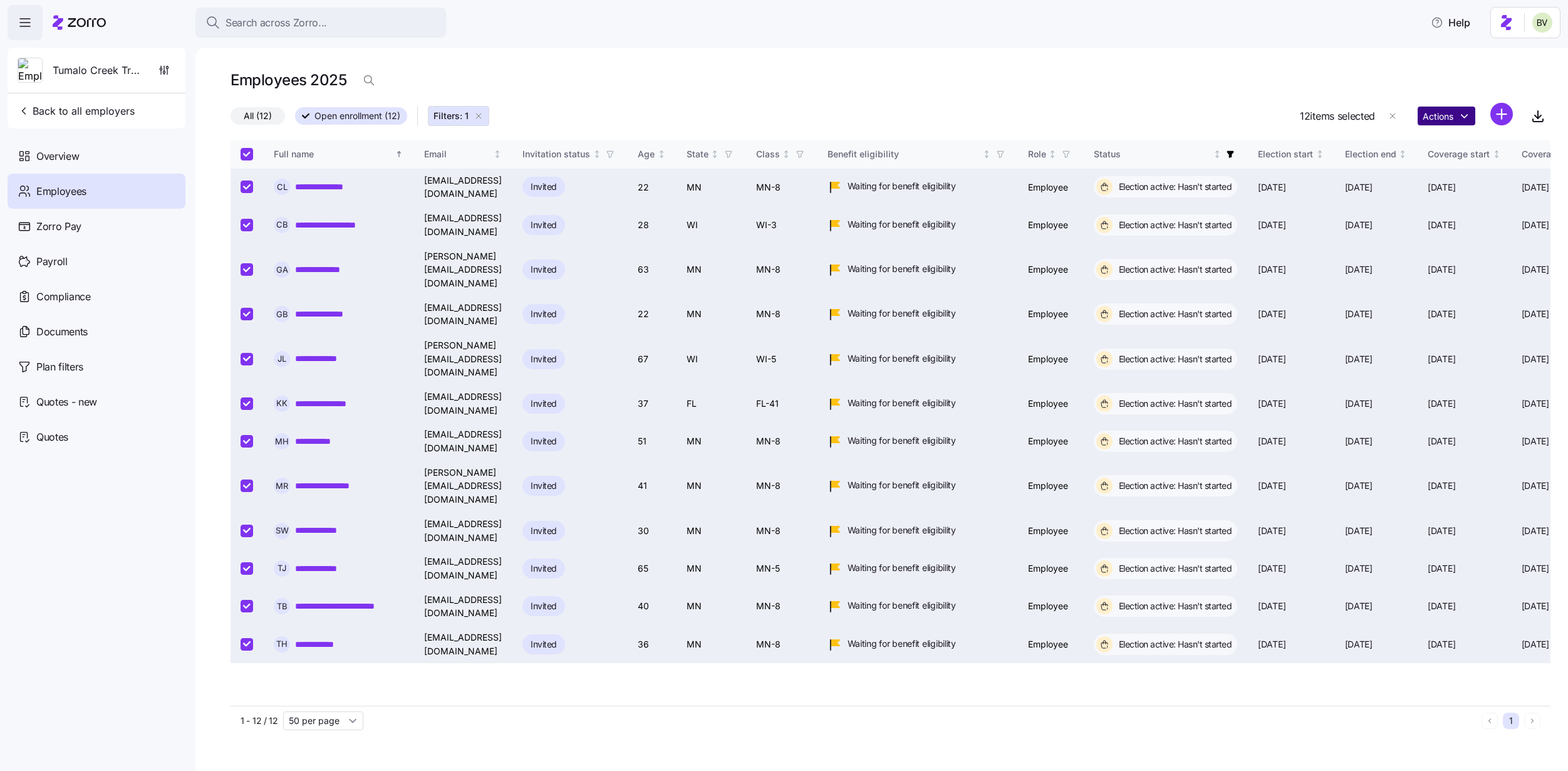
click at [1464, 119] on html "**********" at bounding box center [784, 381] width 1568 height 763
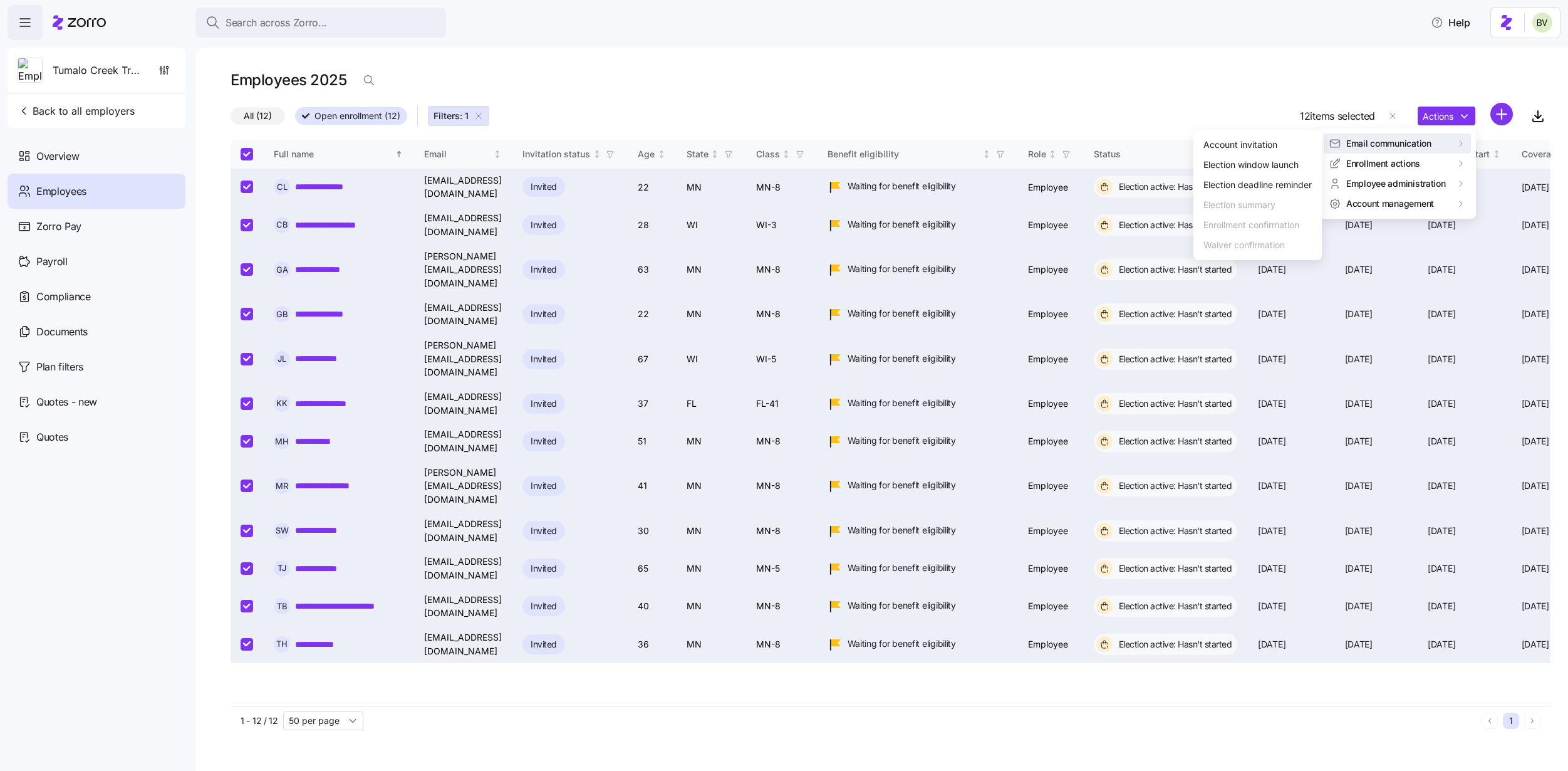
click at [1144, 108] on html "**********" at bounding box center [784, 381] width 1568 height 763
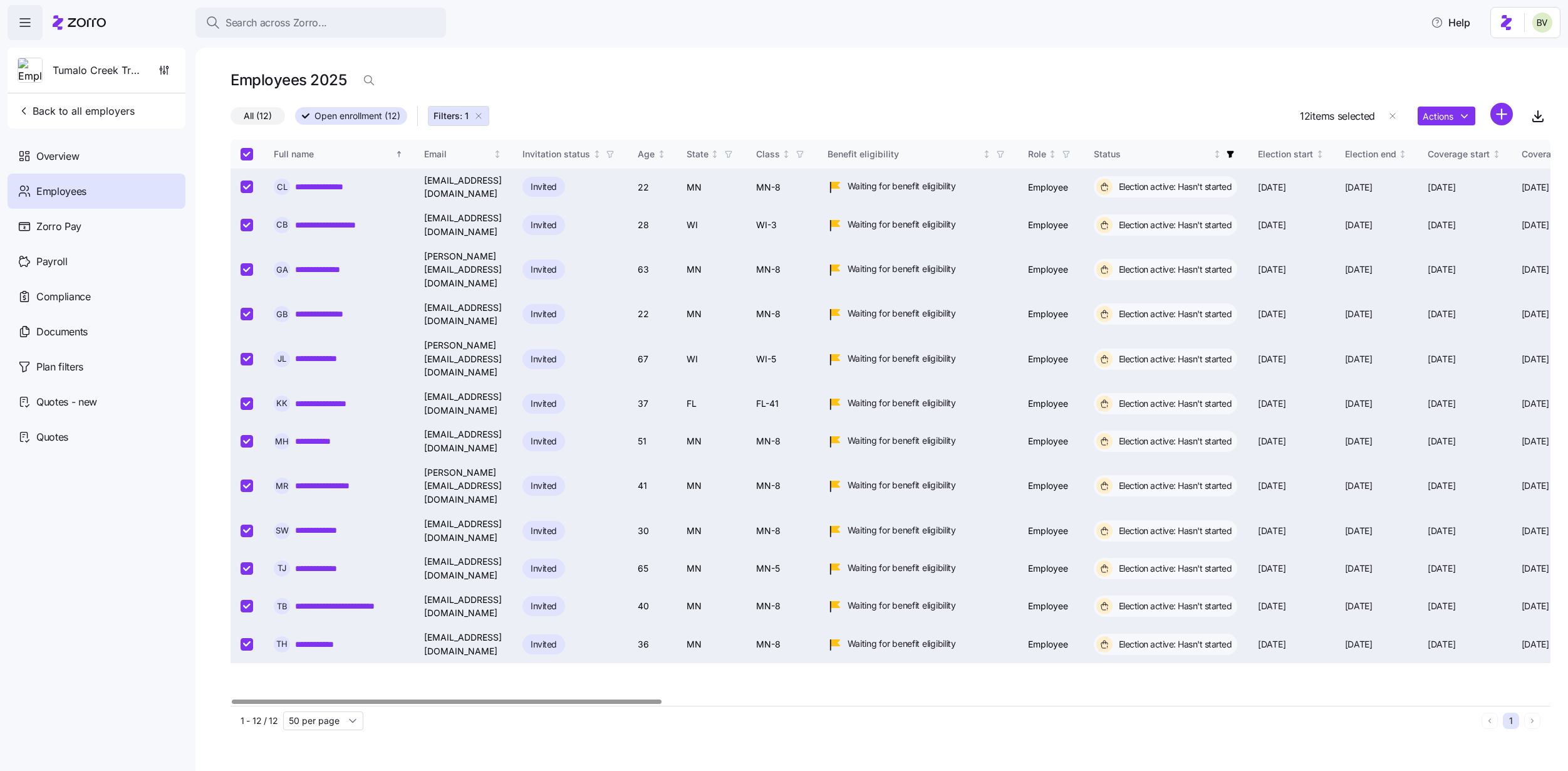
click at [248, 155] on input "Select all records" at bounding box center [246, 154] width 12 height 12
checkbox input "false"
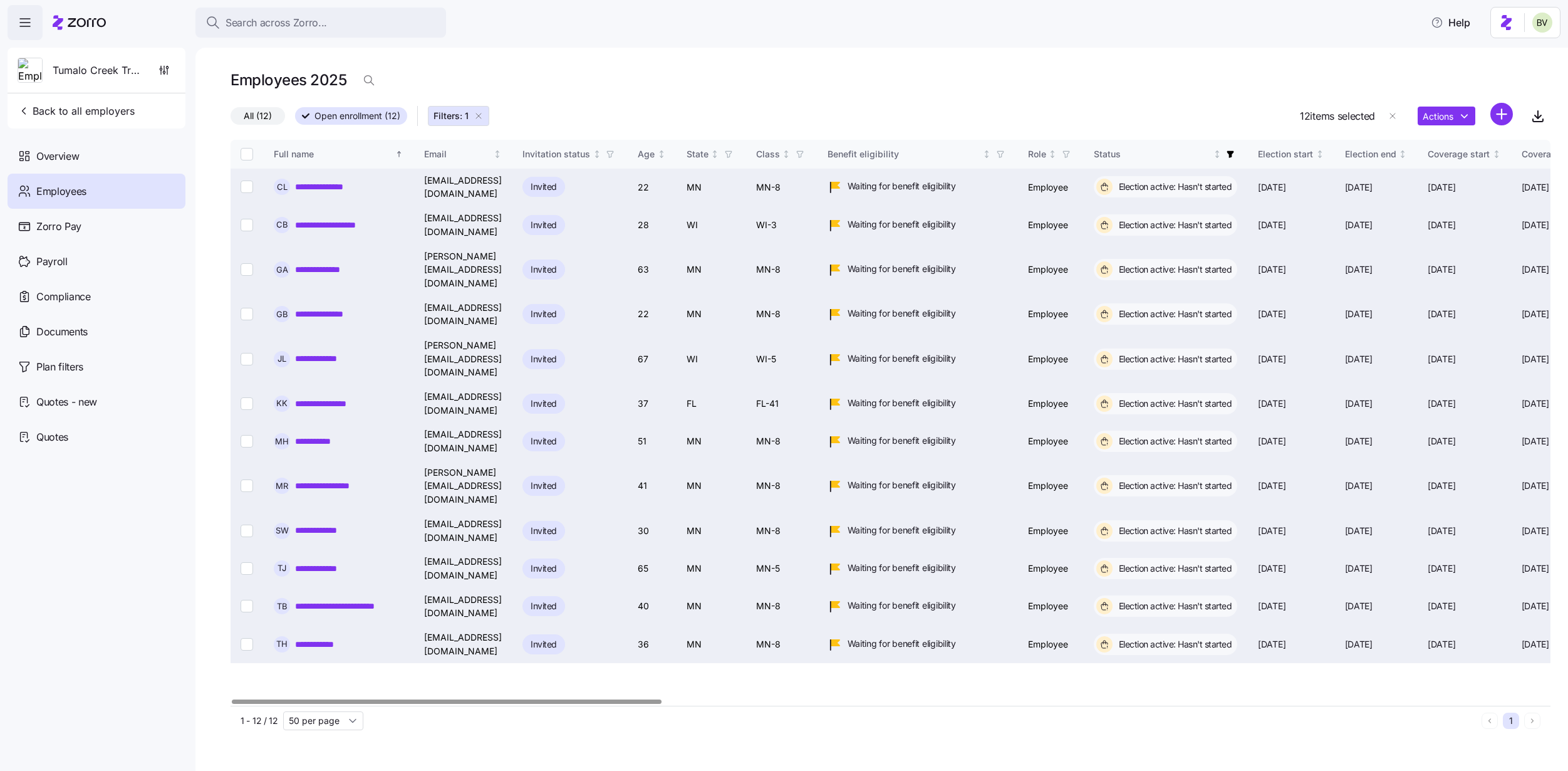
checkbox input "false"
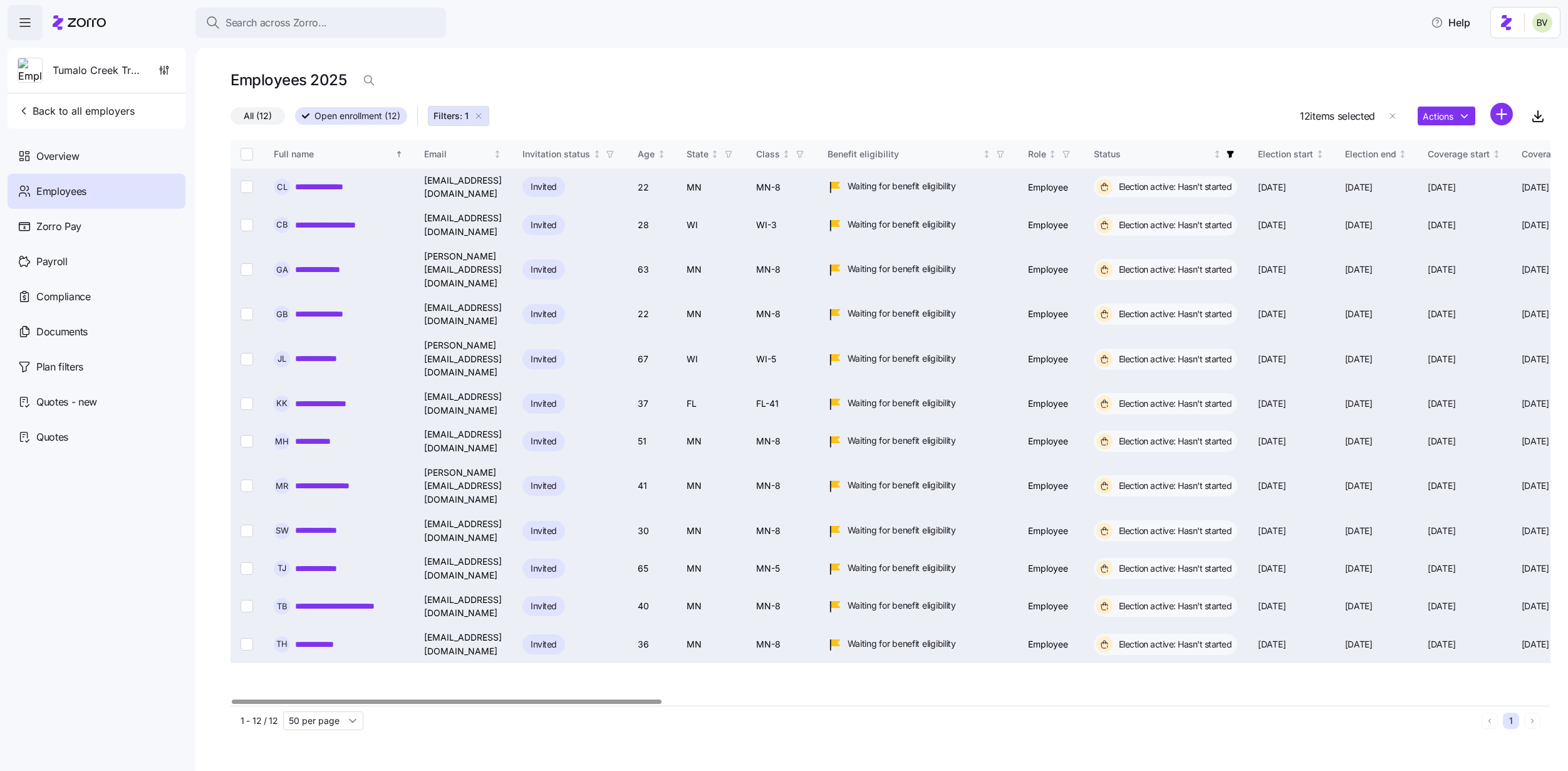
checkbox input "false"
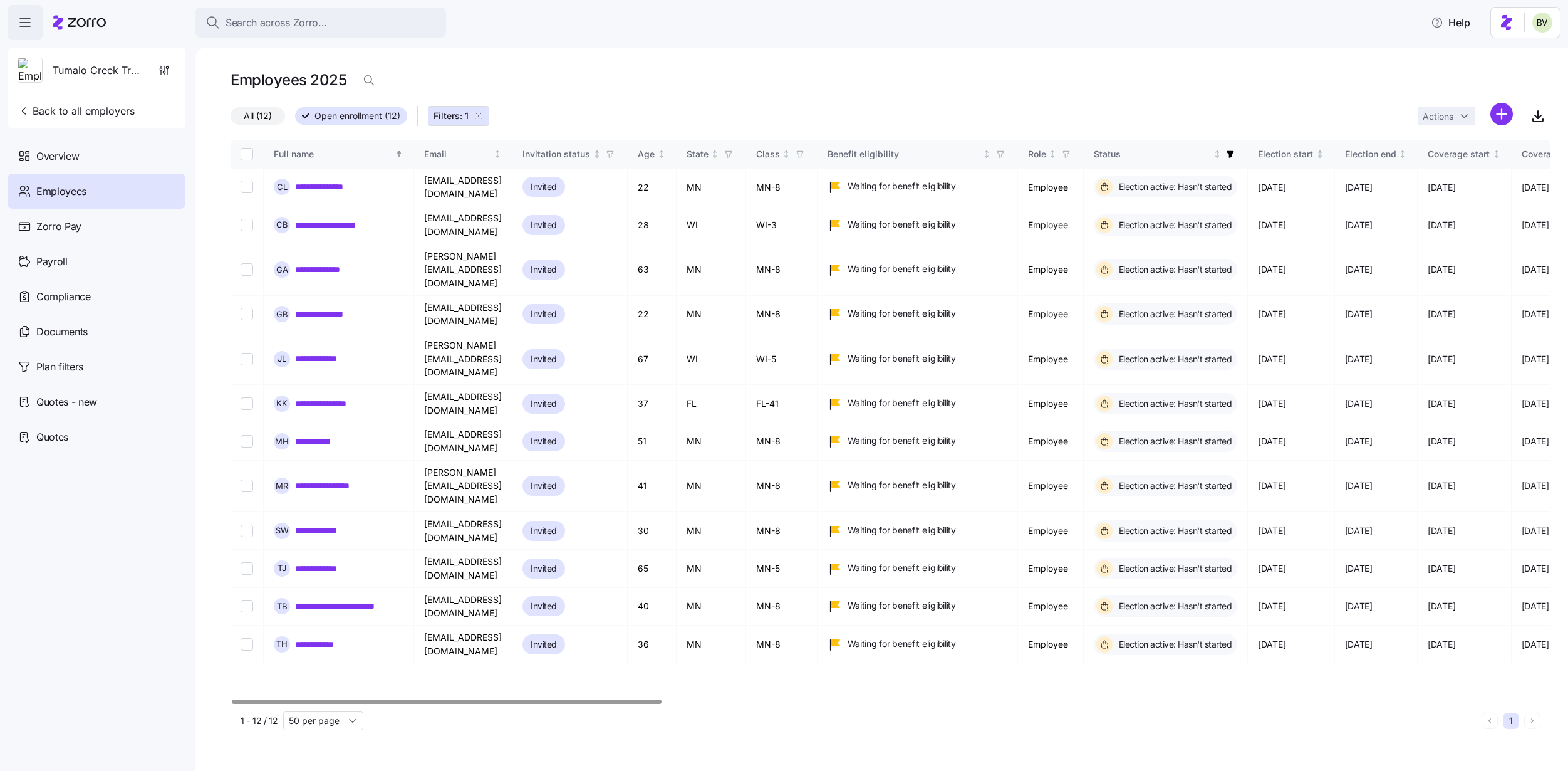
click at [243, 156] on input "Select all records" at bounding box center [246, 154] width 12 height 12
checkbox input "true"
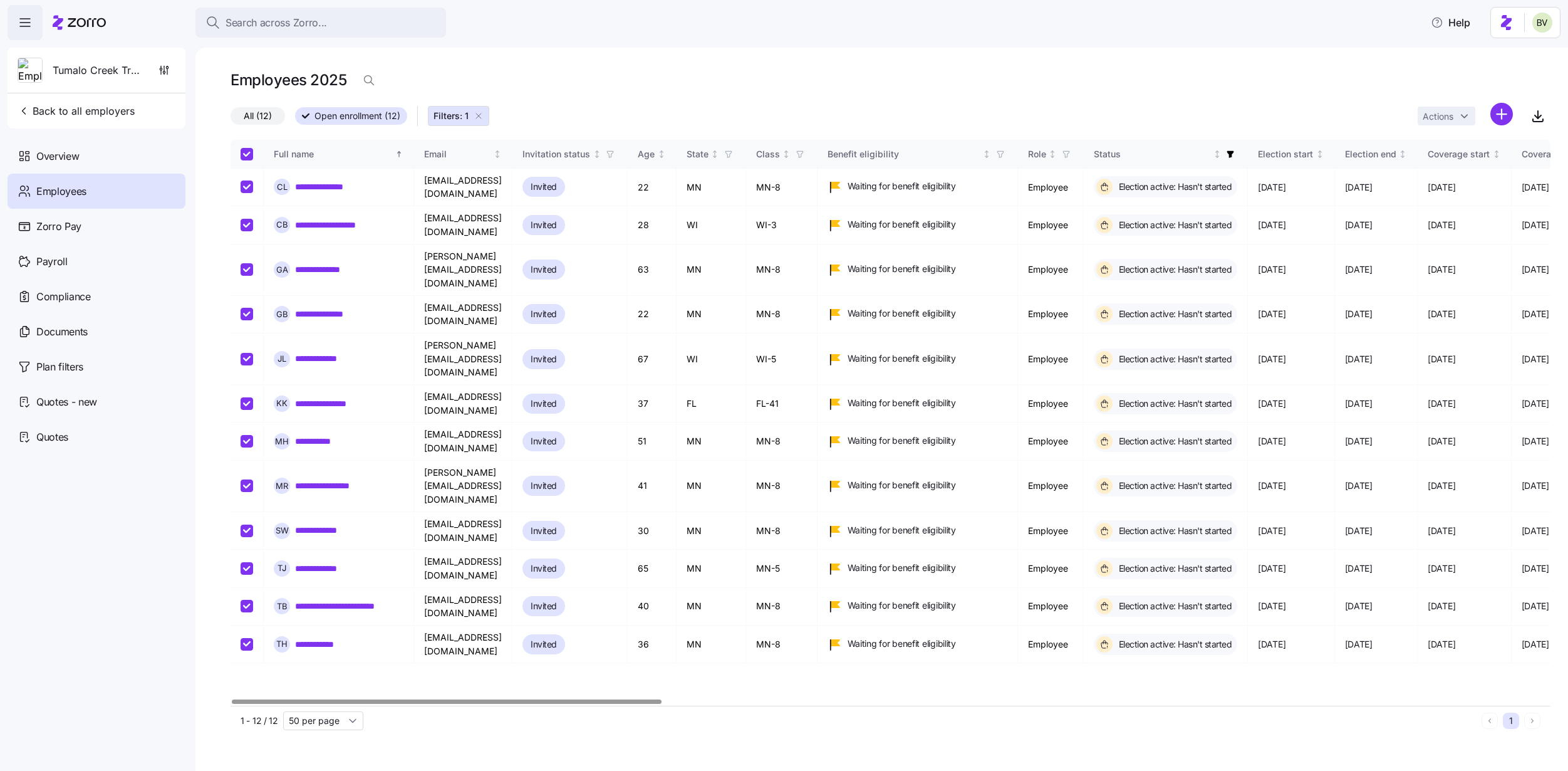
checkbox input "true"
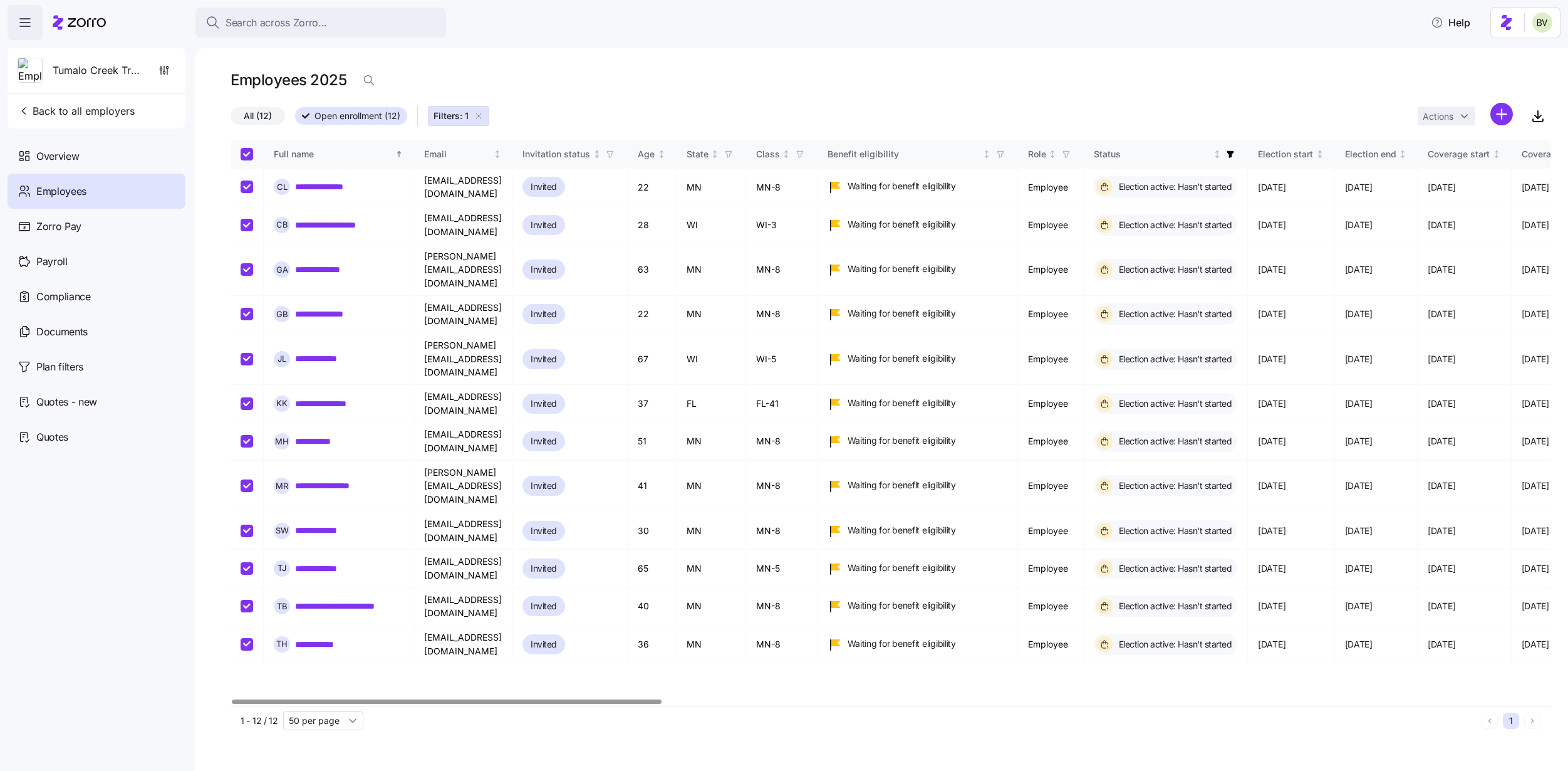
checkbox input "true"
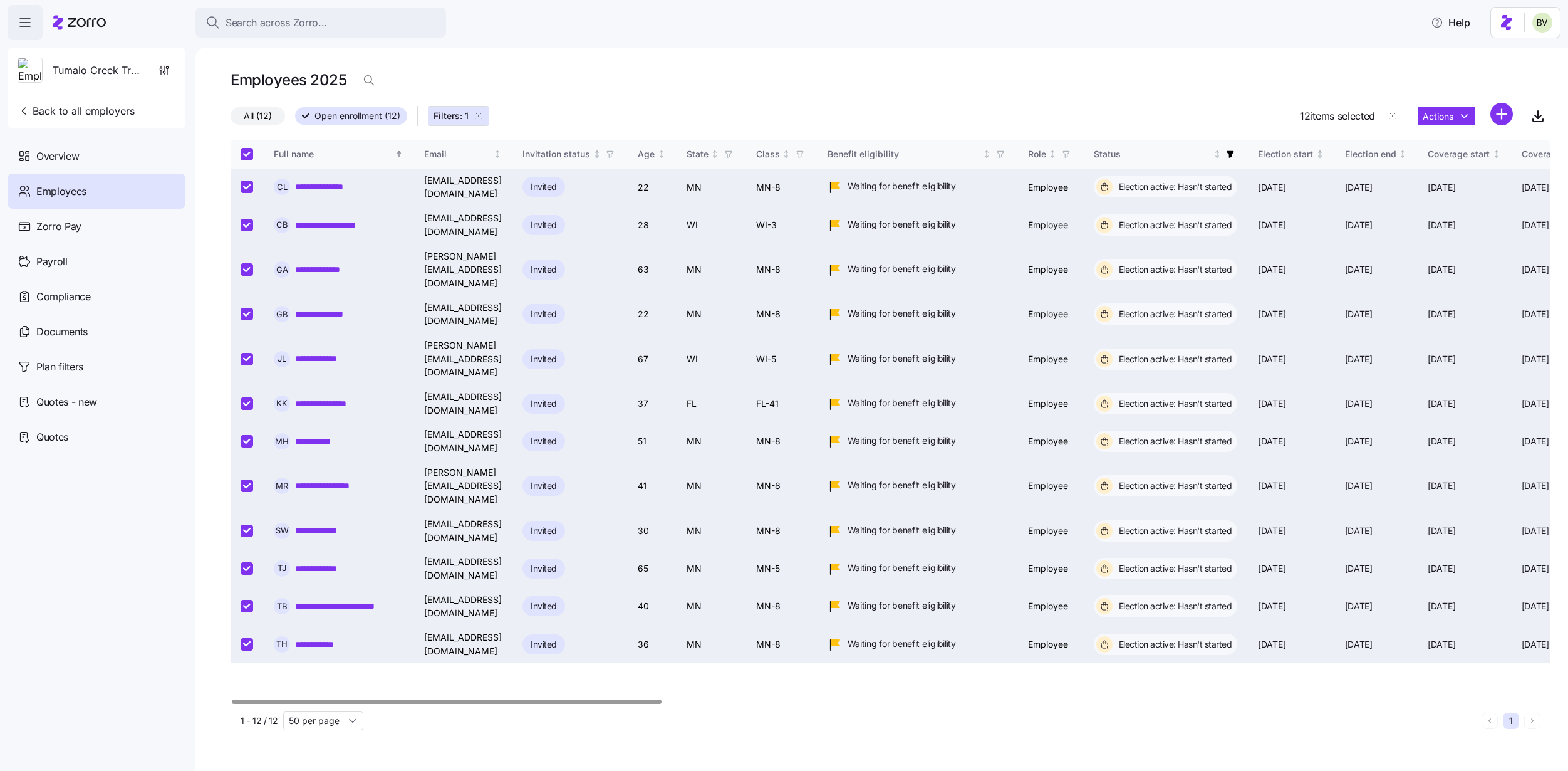
click at [249, 155] on input "Select all records" at bounding box center [246, 154] width 12 height 12
checkbox input "false"
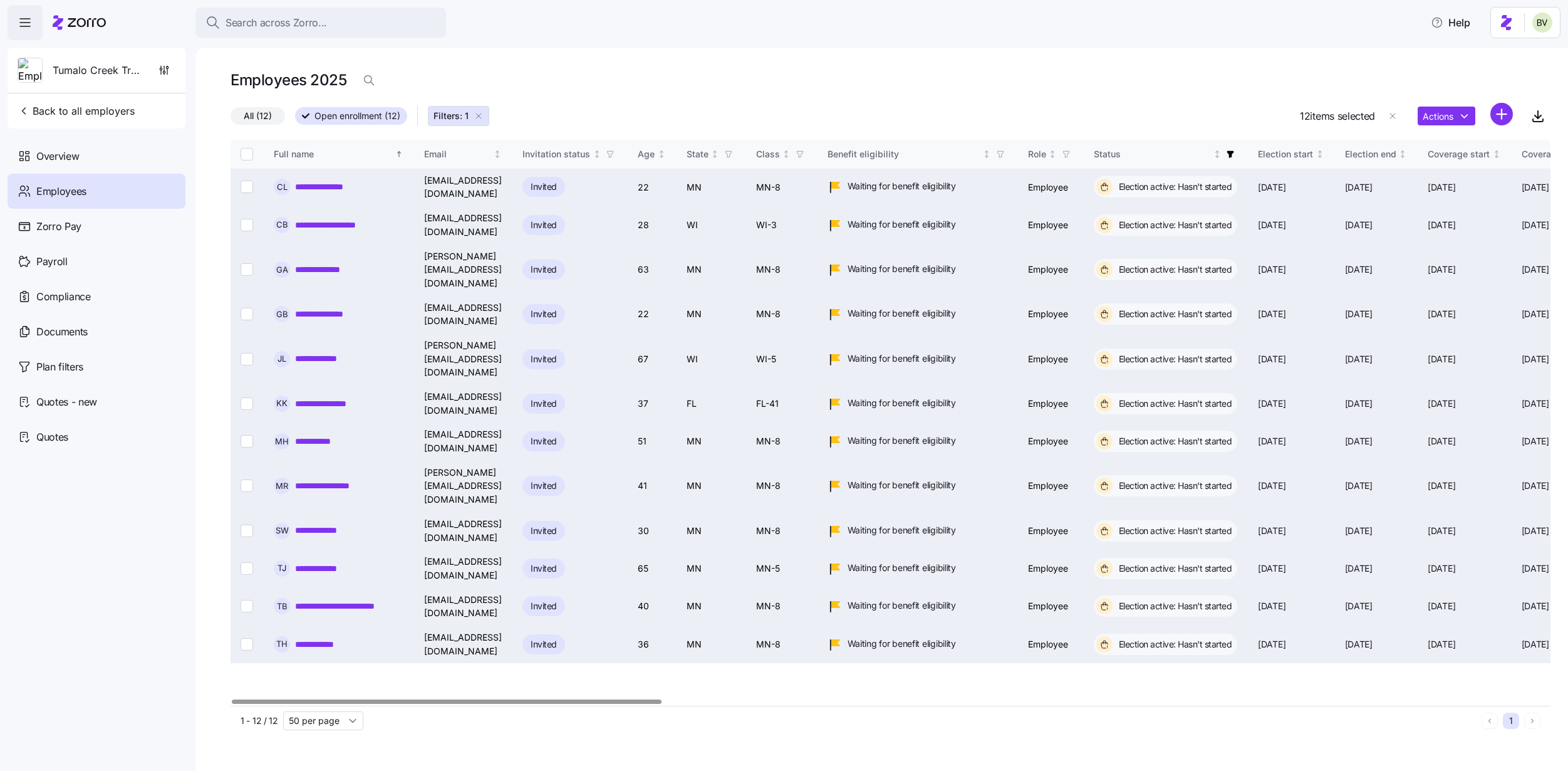
checkbox input "false"
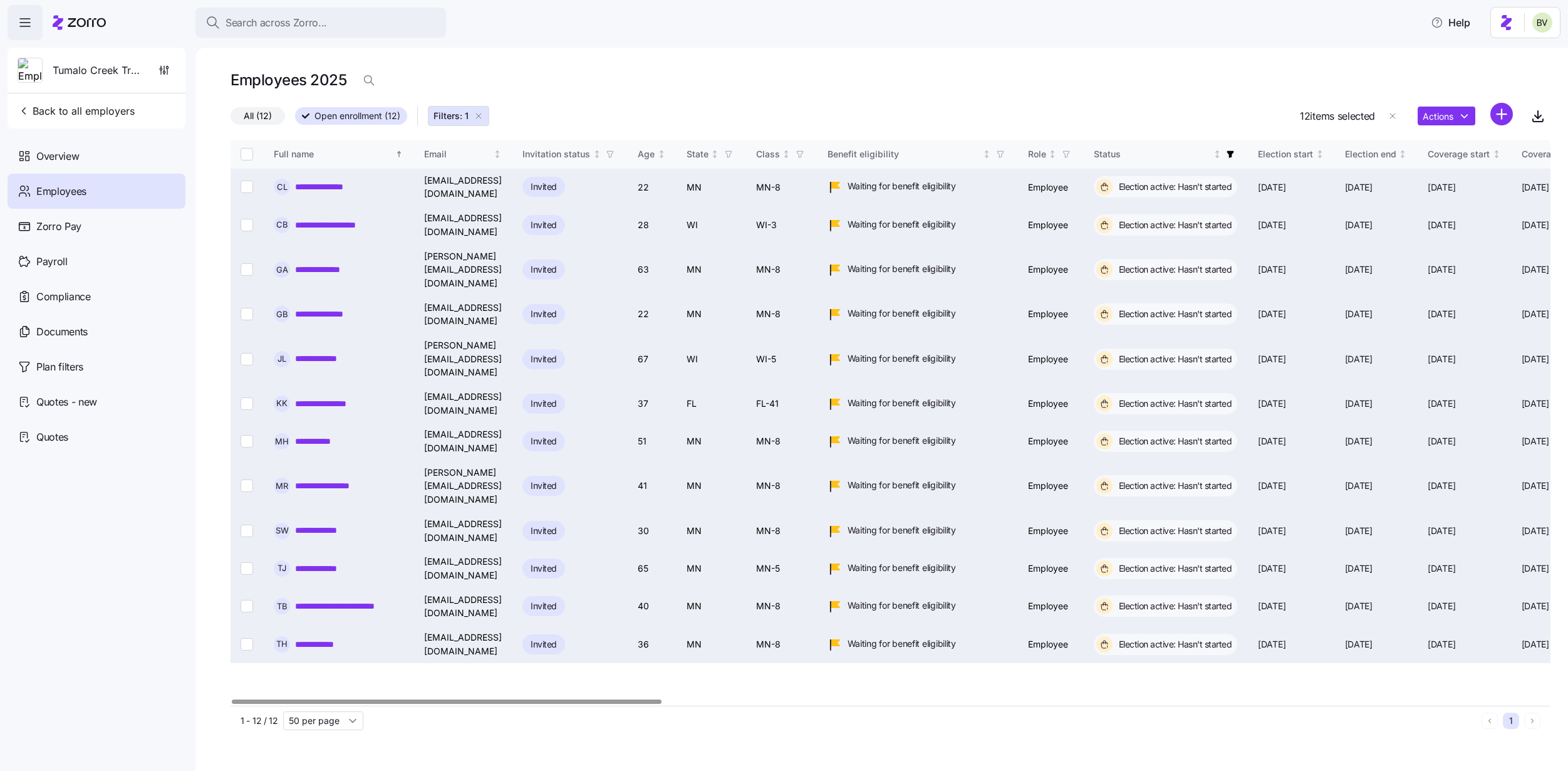
checkbox input "false"
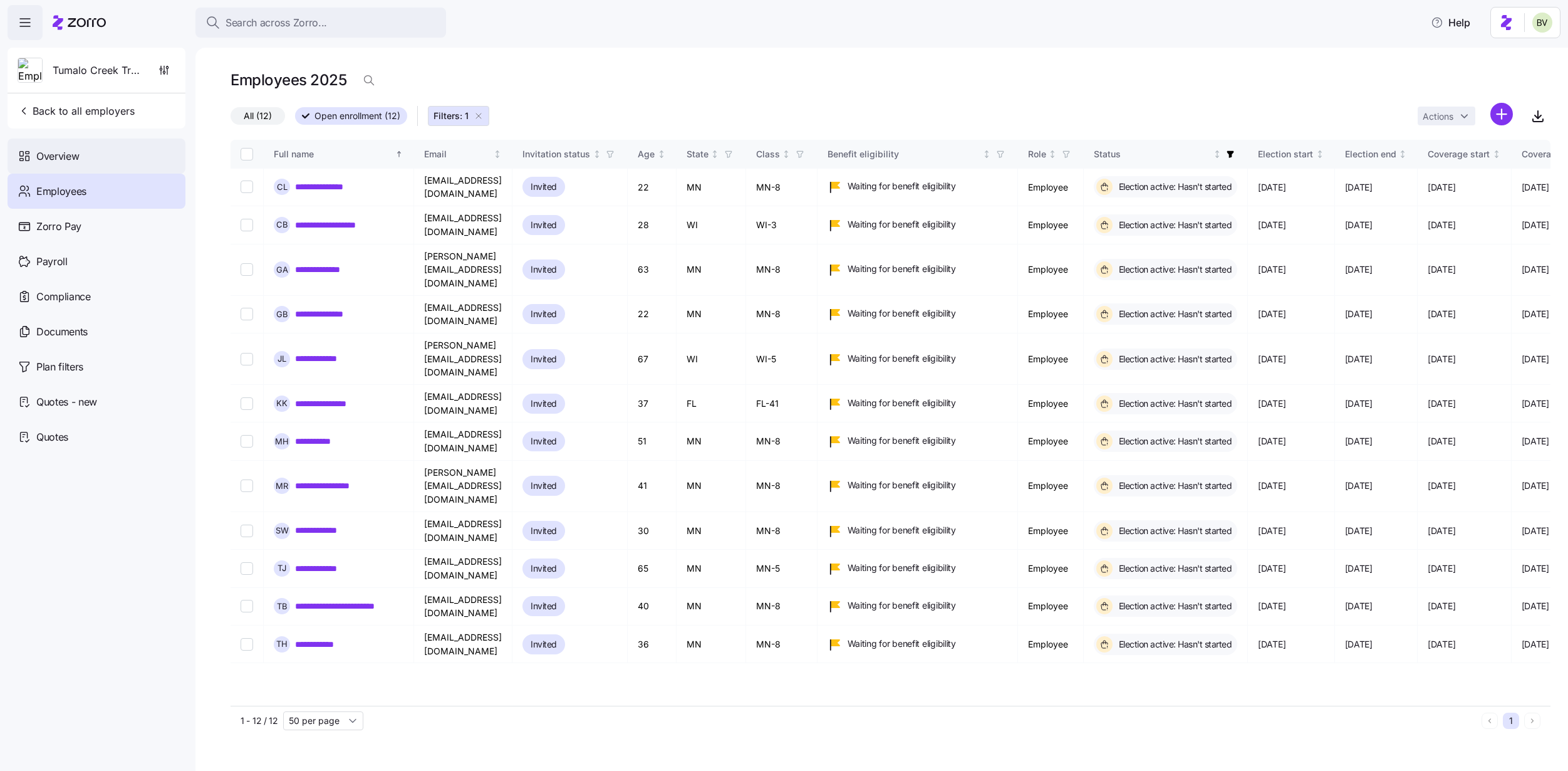
click at [66, 168] on div "Overview" at bounding box center [97, 156] width 178 height 35
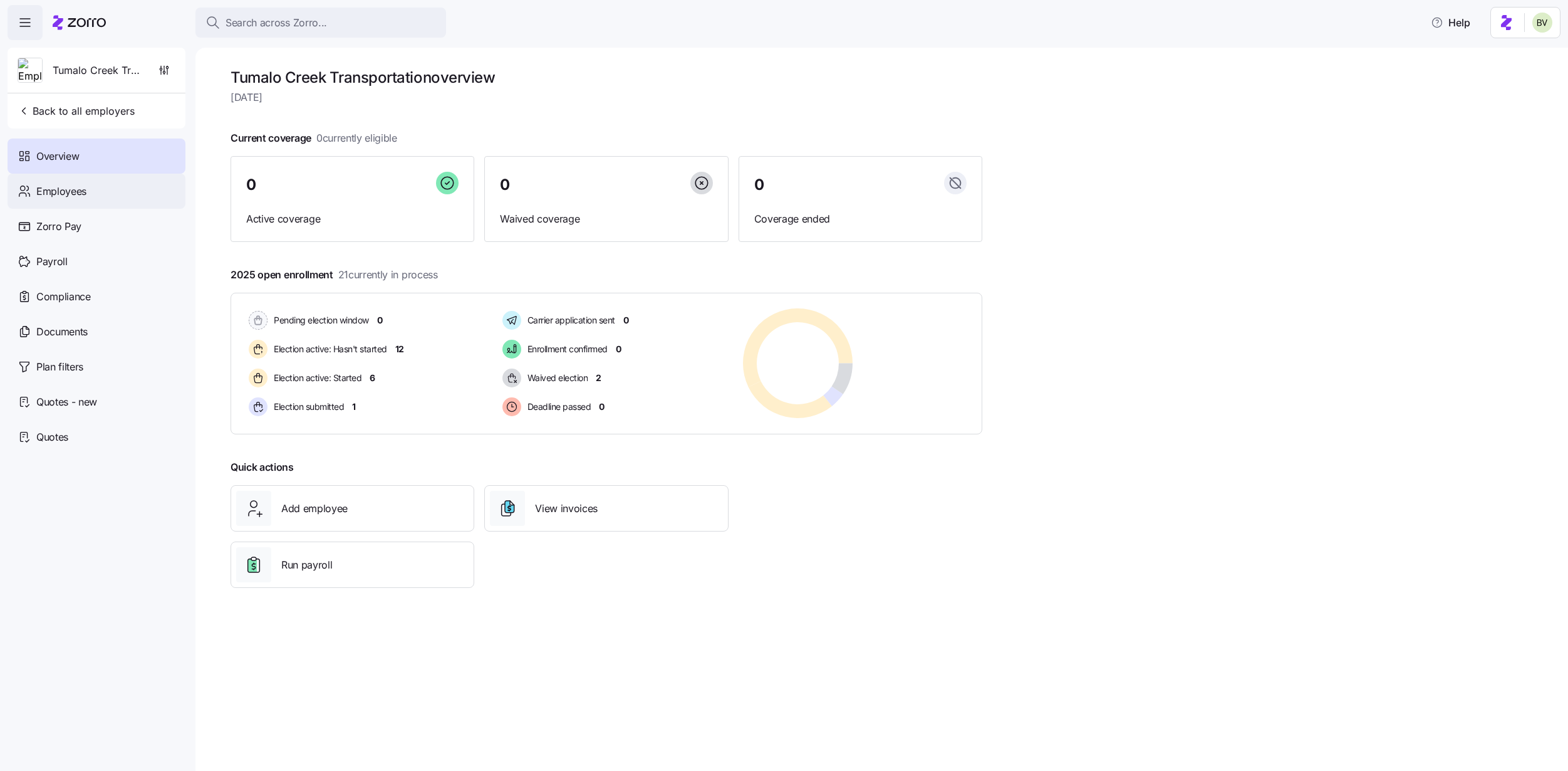
click at [90, 193] on div "Employees" at bounding box center [97, 191] width 178 height 35
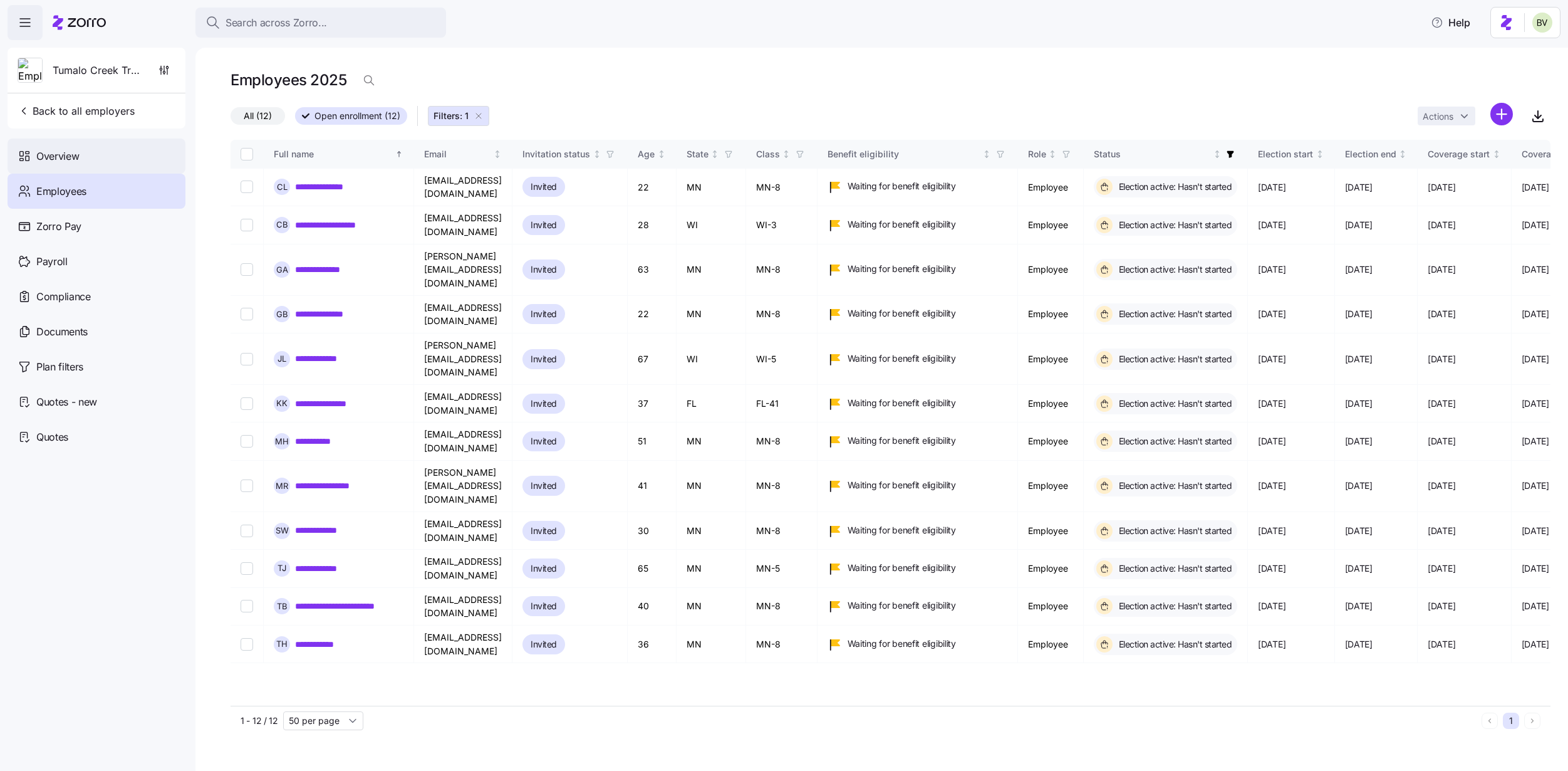
click at [60, 151] on span "Overview" at bounding box center [57, 156] width 43 height 16
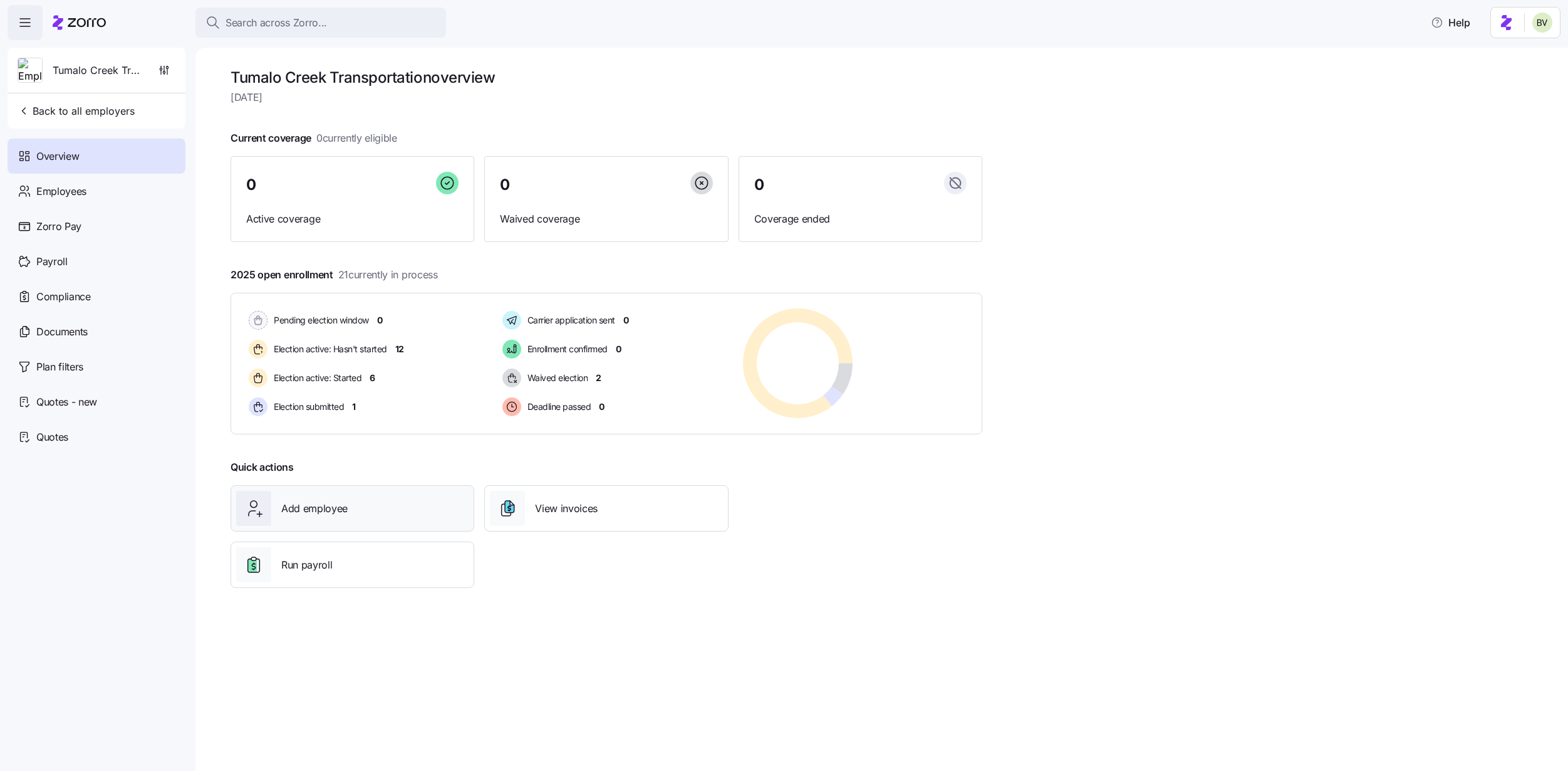
click at [331, 516] on div "Add employee" at bounding box center [352, 507] width 232 height 35
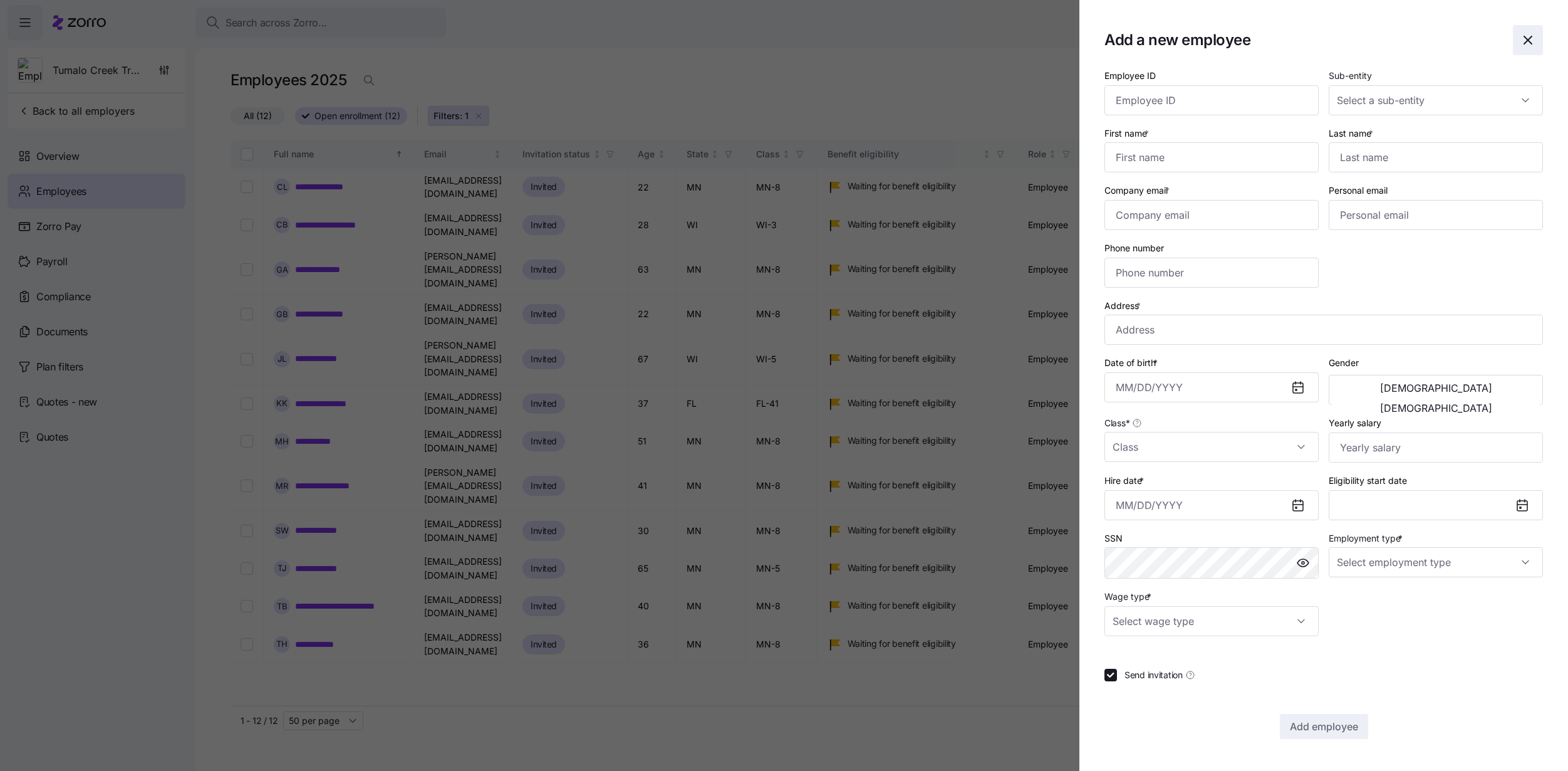
click at [1468, 39] on icon "button" at bounding box center [1528, 40] width 15 height 15
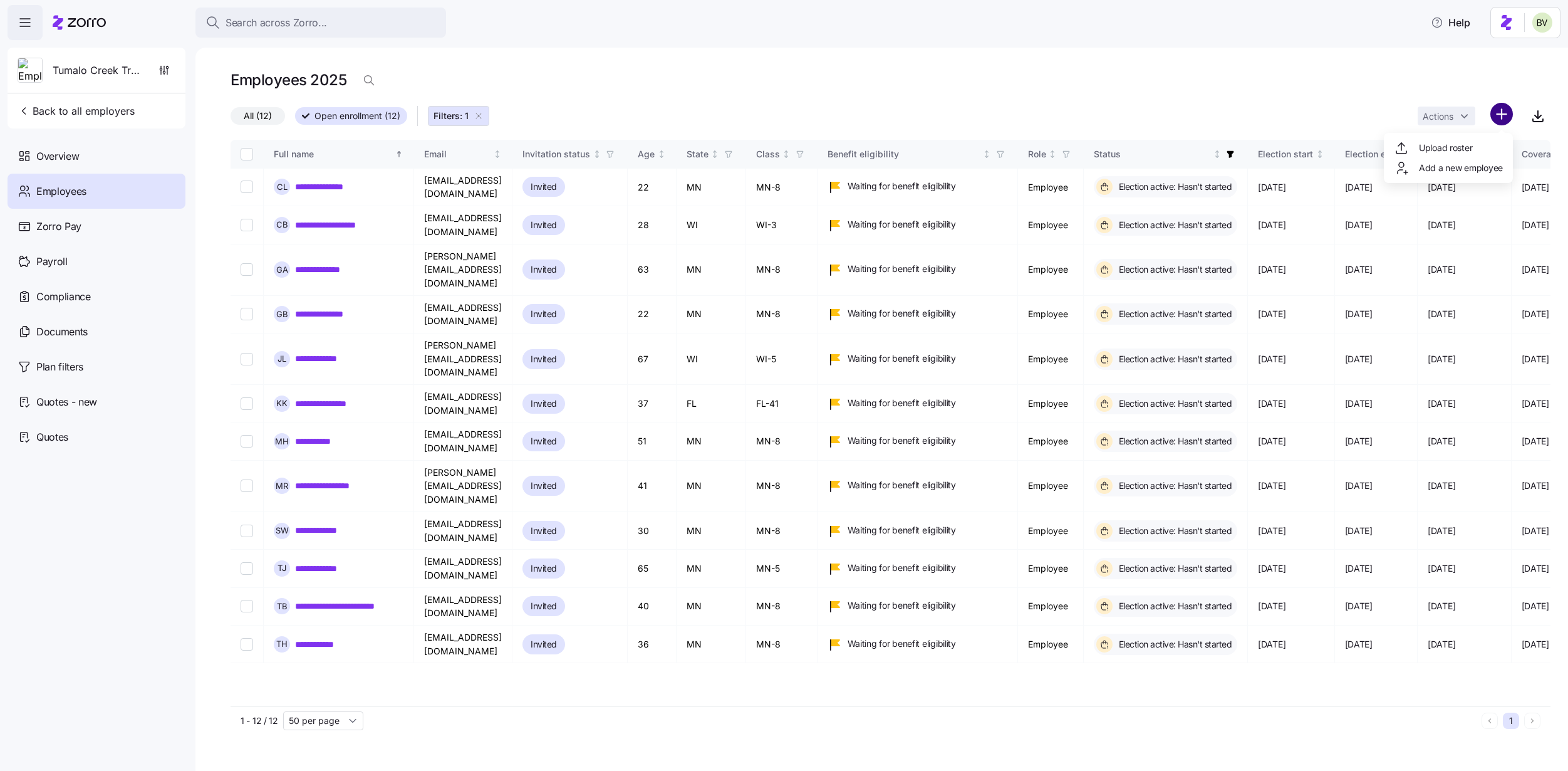
click at [1468, 110] on html "**********" at bounding box center [784, 381] width 1568 height 763
click at [1468, 145] on span "Upload roster" at bounding box center [1446, 147] width 53 height 12
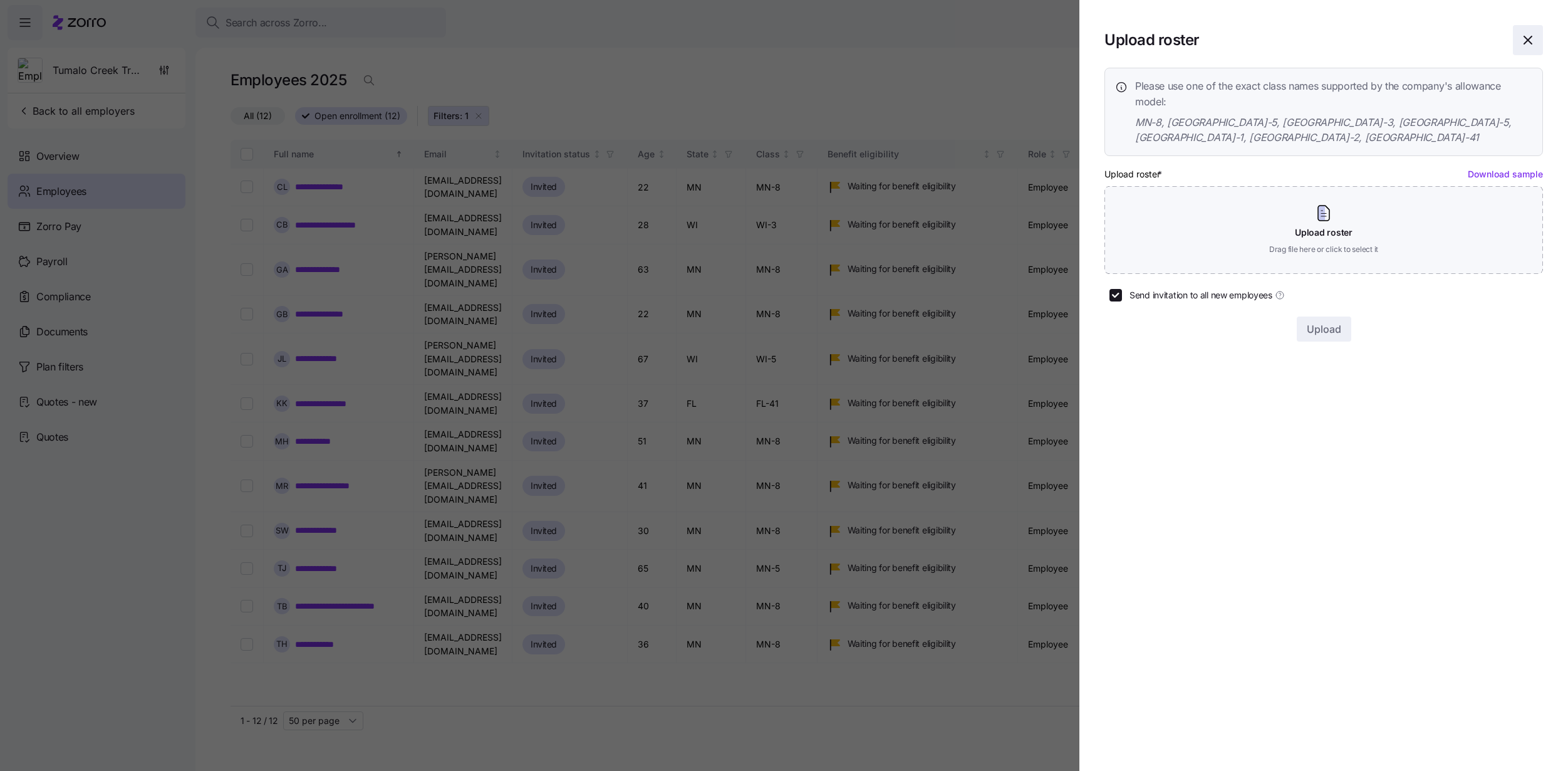
click at [1468, 42] on icon "button" at bounding box center [1528, 40] width 15 height 15
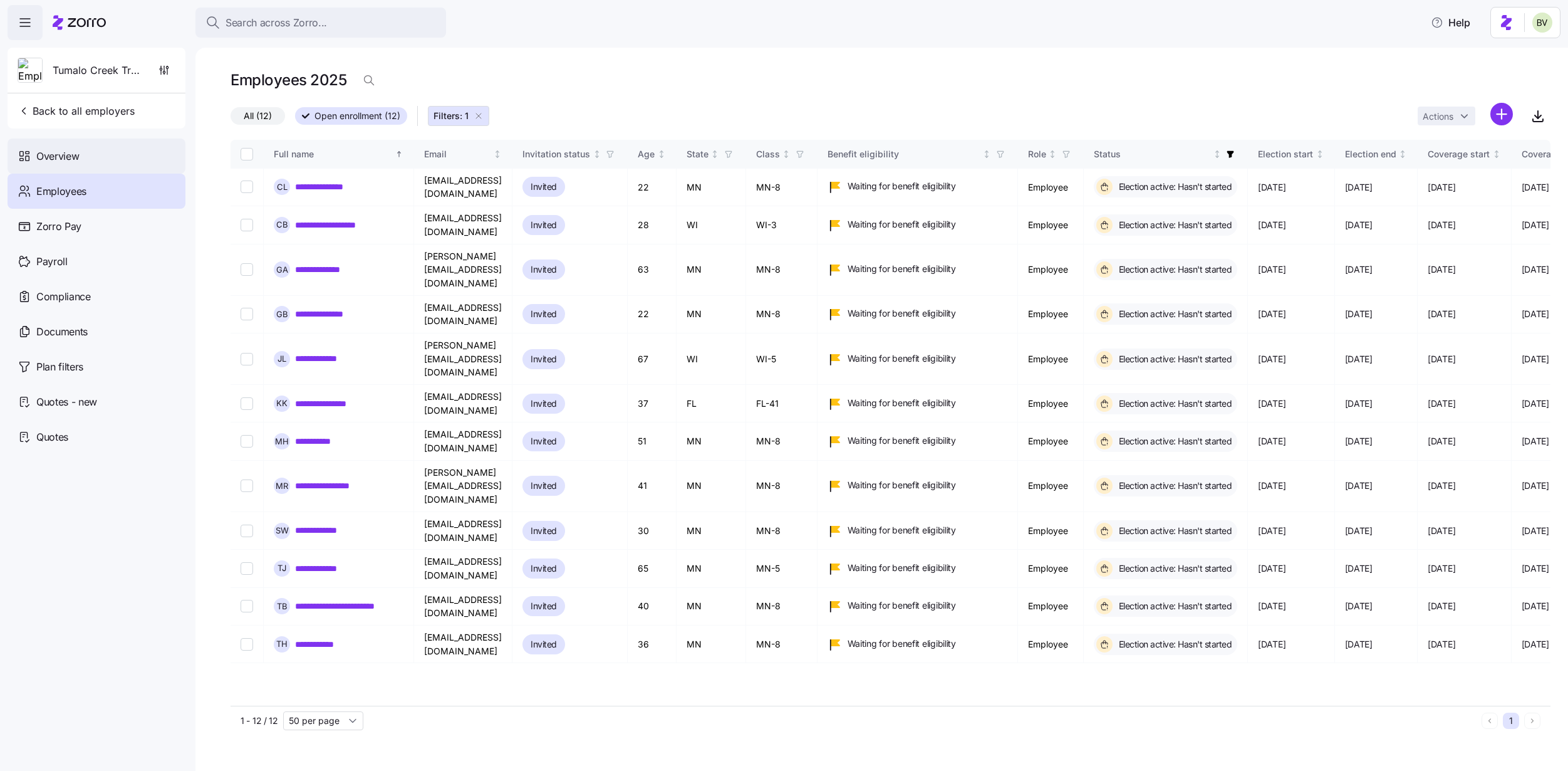
click at [77, 155] on span "Overview" at bounding box center [57, 156] width 43 height 16
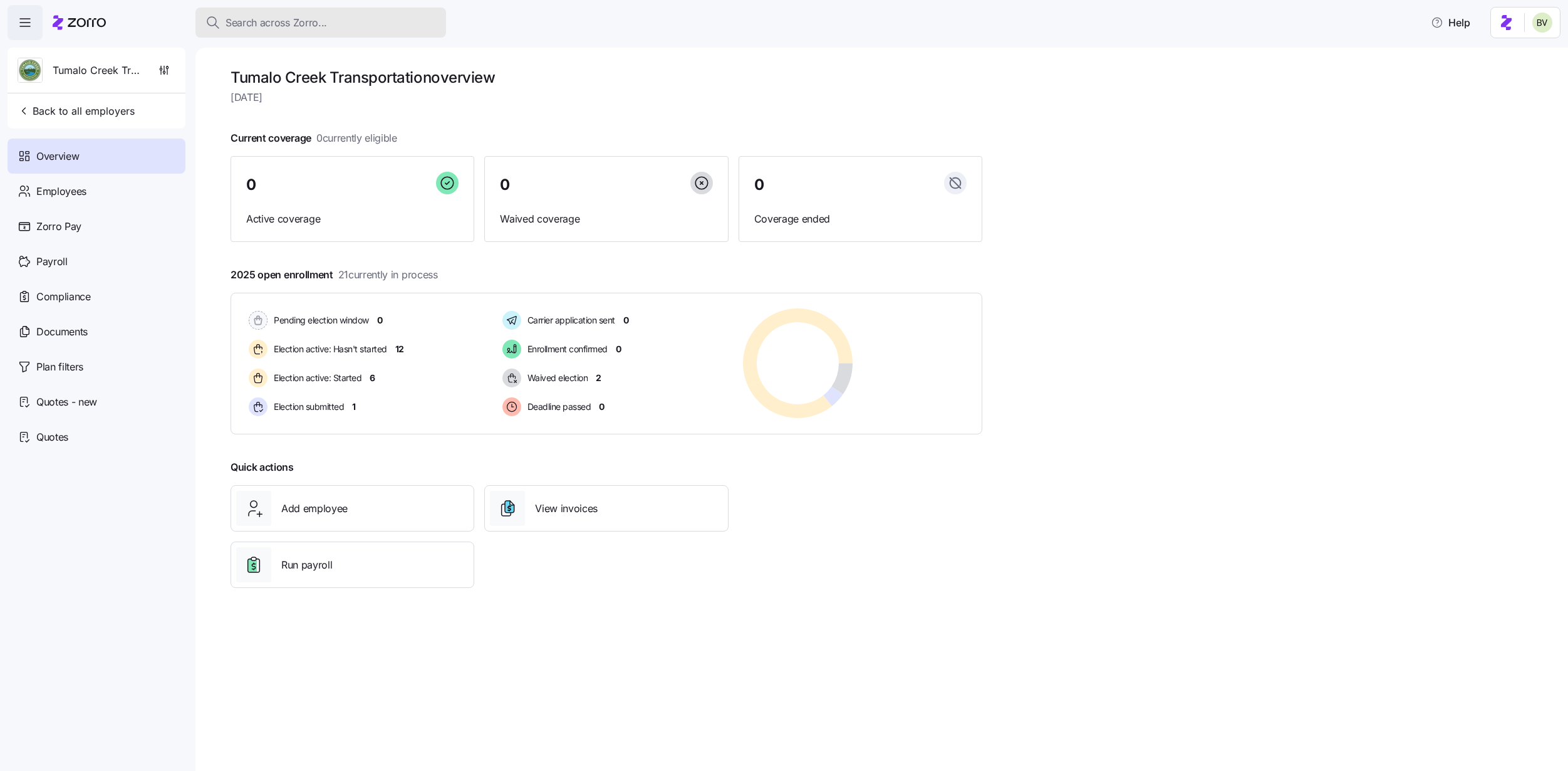
click at [319, 23] on span "Search across Zorro..." at bounding box center [276, 23] width 101 height 16
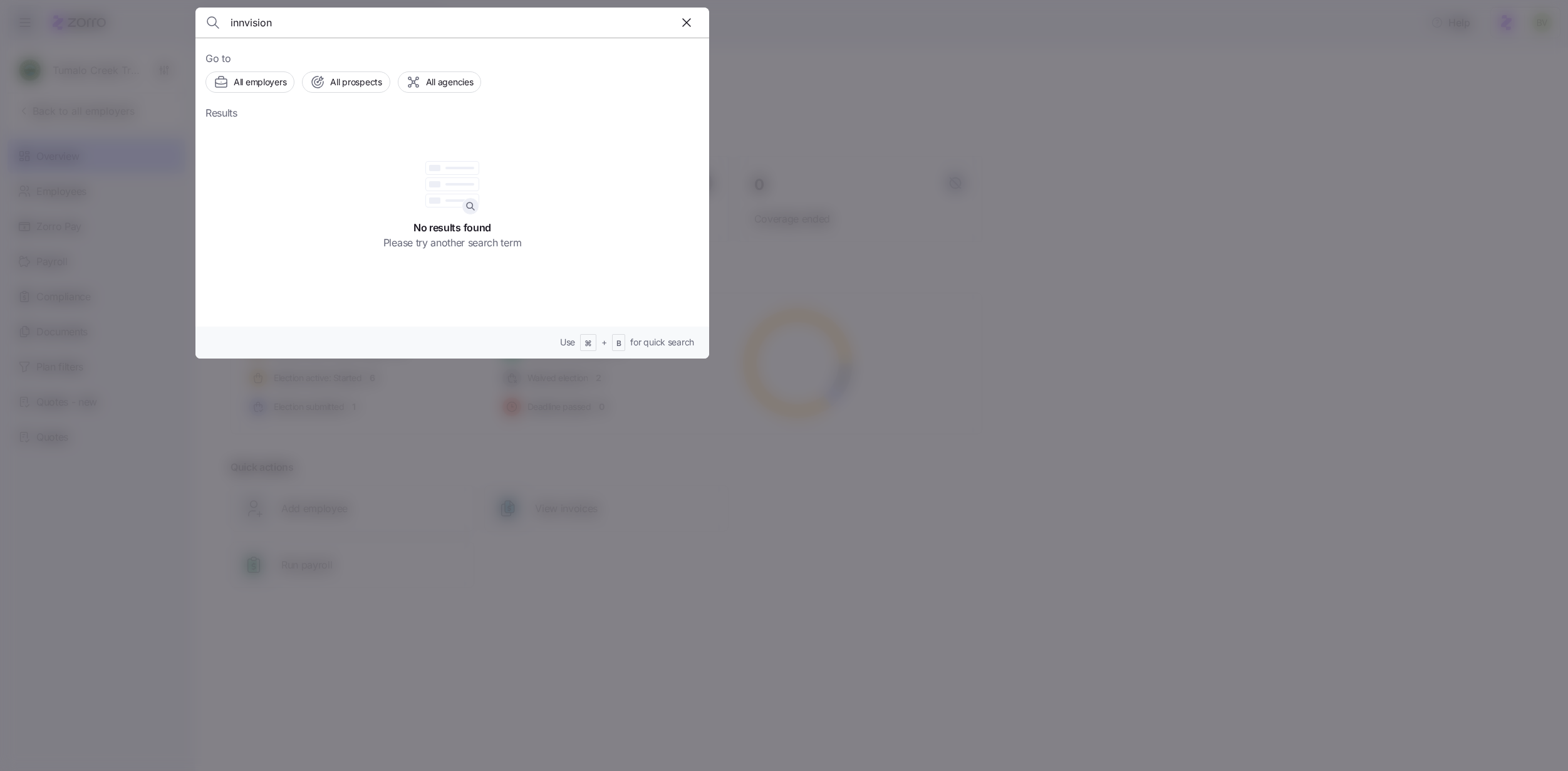
type input "innvision"
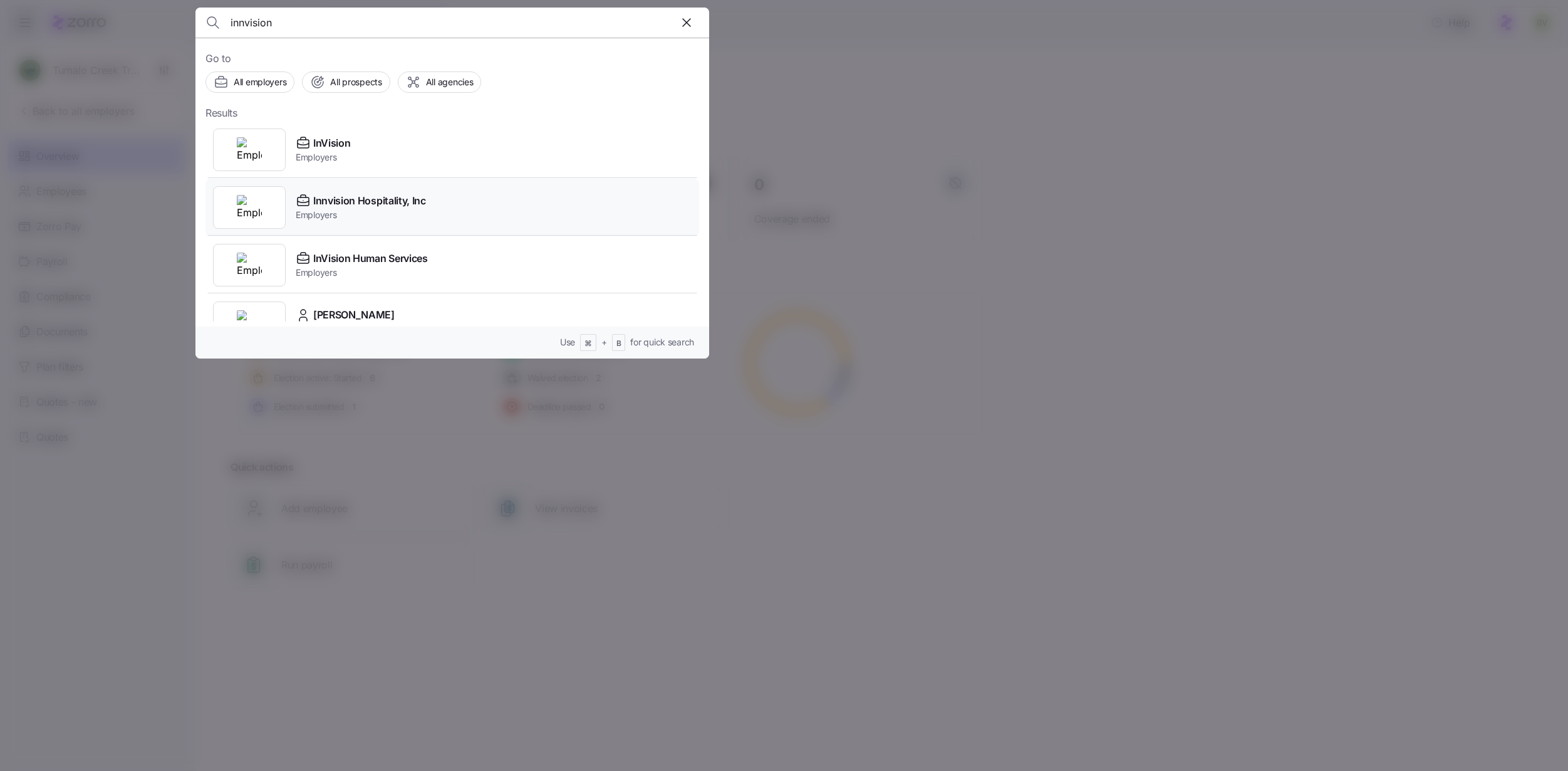
click at [256, 201] on img at bounding box center [249, 208] width 25 height 25
